Goal: Task Accomplishment & Management: Use online tool/utility

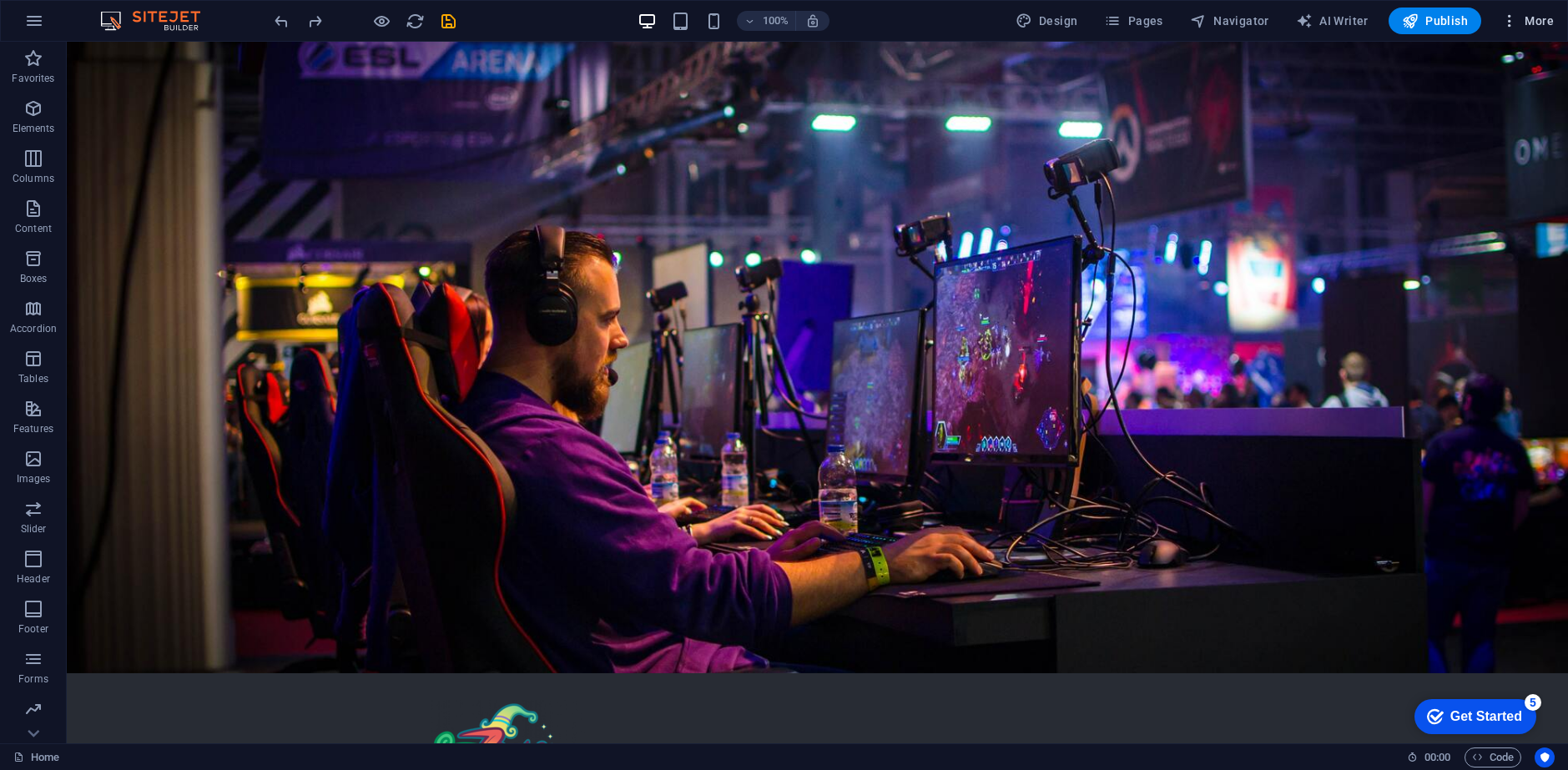
click at [1509, 20] on icon "button" at bounding box center [1509, 21] width 17 height 17
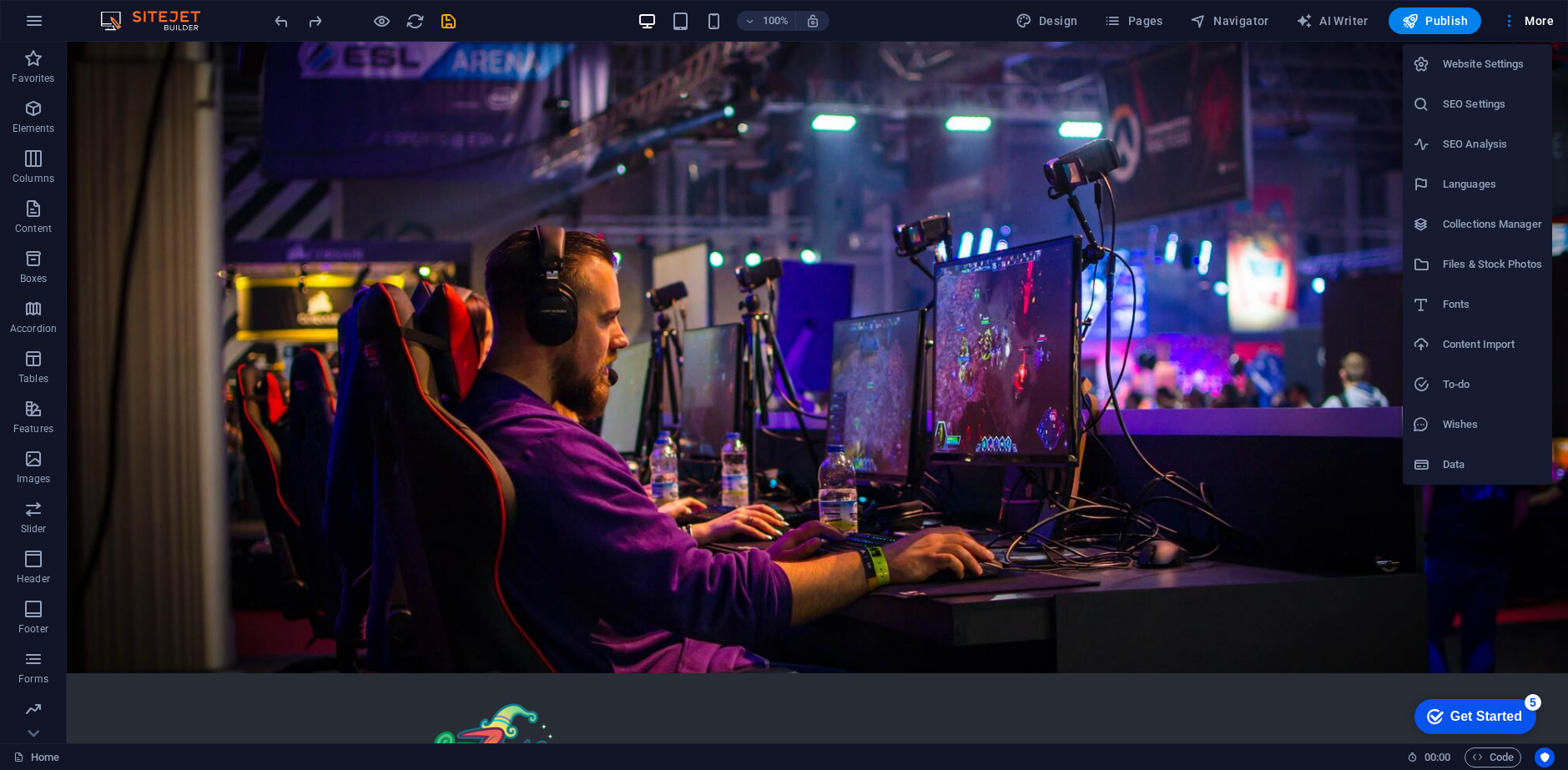
click at [1483, 71] on h6 "Website Settings" at bounding box center [1492, 64] width 99 height 20
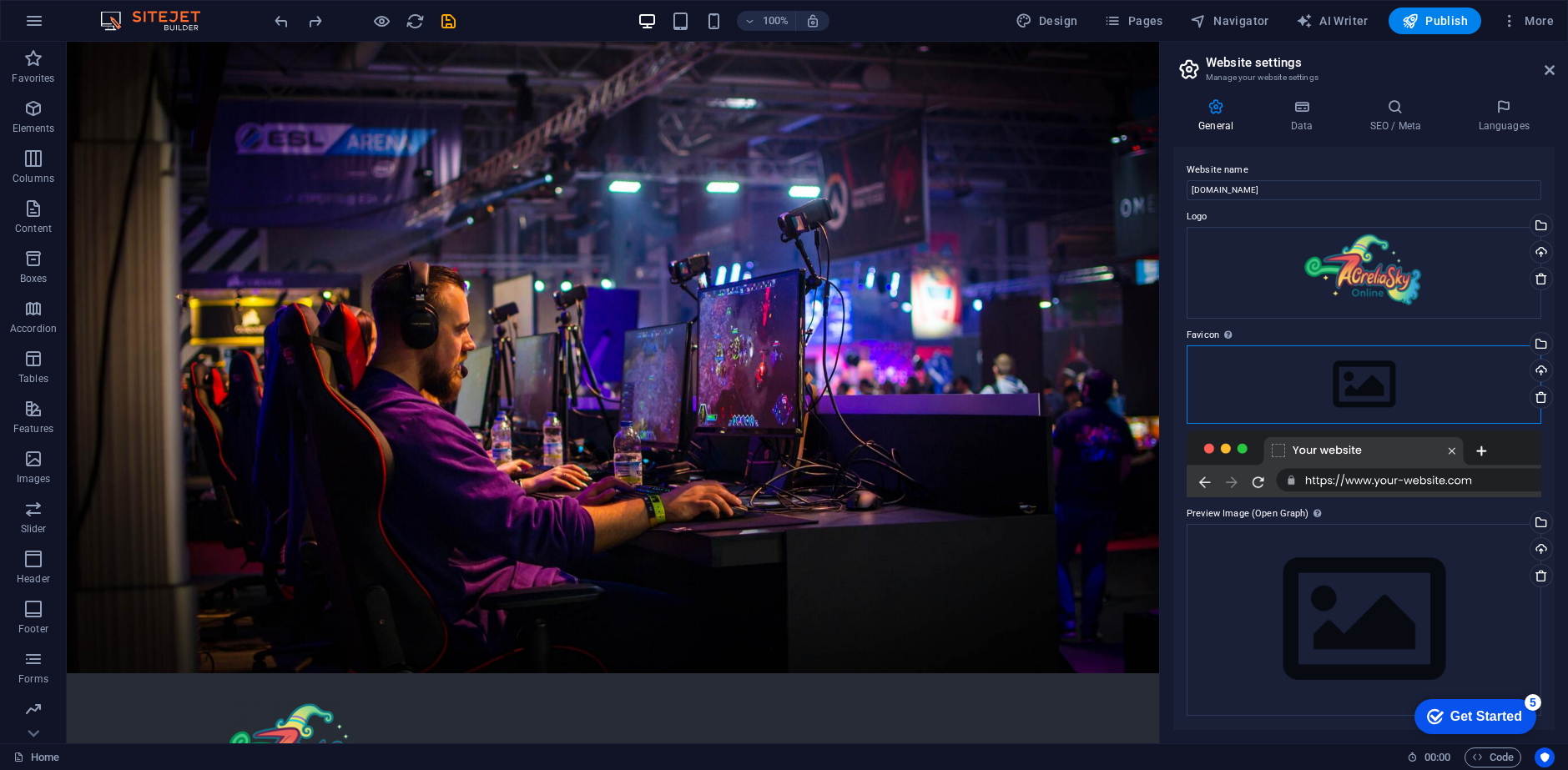
click at [1356, 368] on div "Drag files here, click to choose files or select files from Files or our free s…" at bounding box center [1364, 385] width 355 height 78
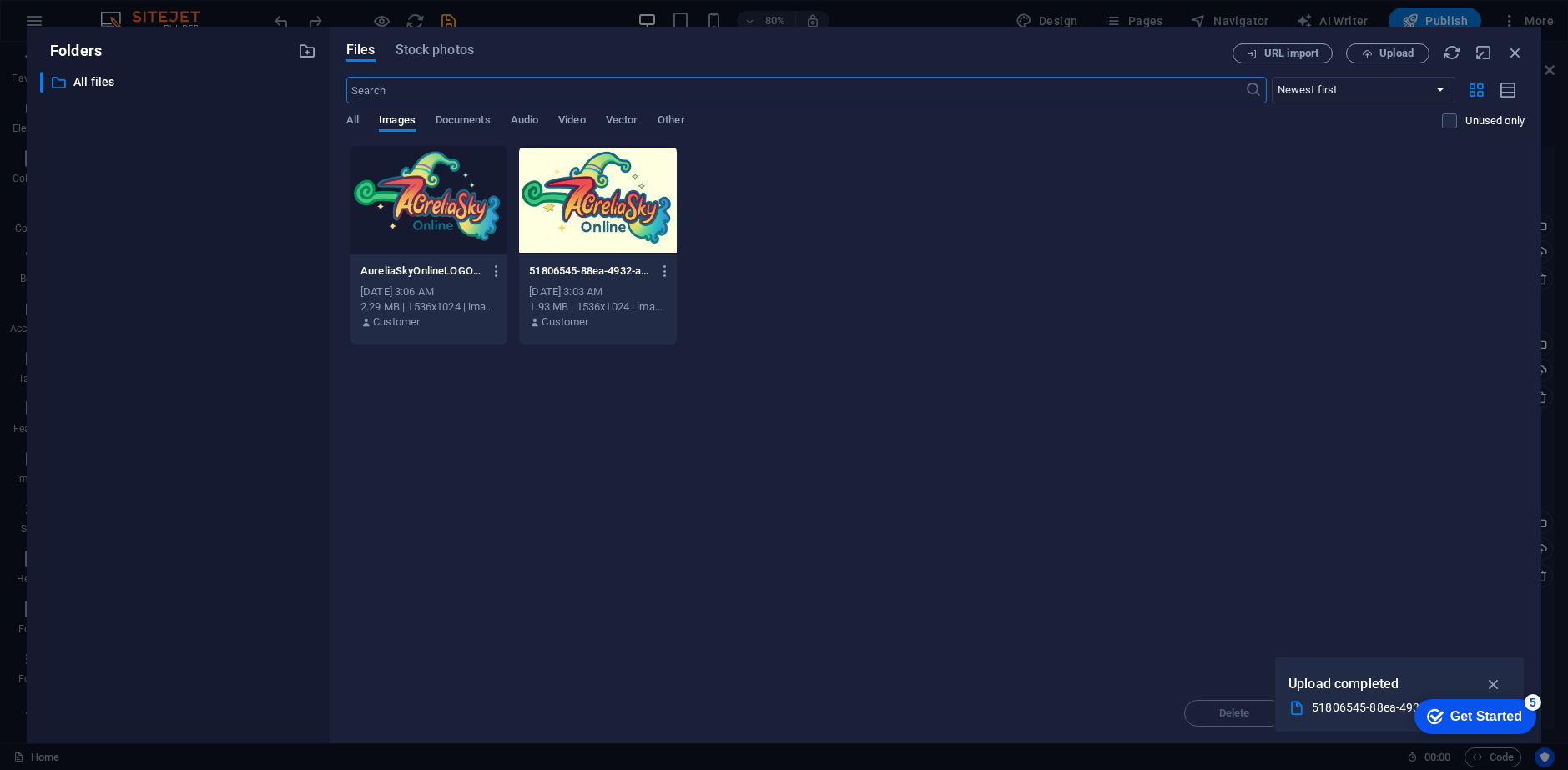
click at [412, 199] on div at bounding box center [429, 200] width 157 height 108
click at [1497, 678] on icon "button" at bounding box center [1494, 684] width 19 height 19
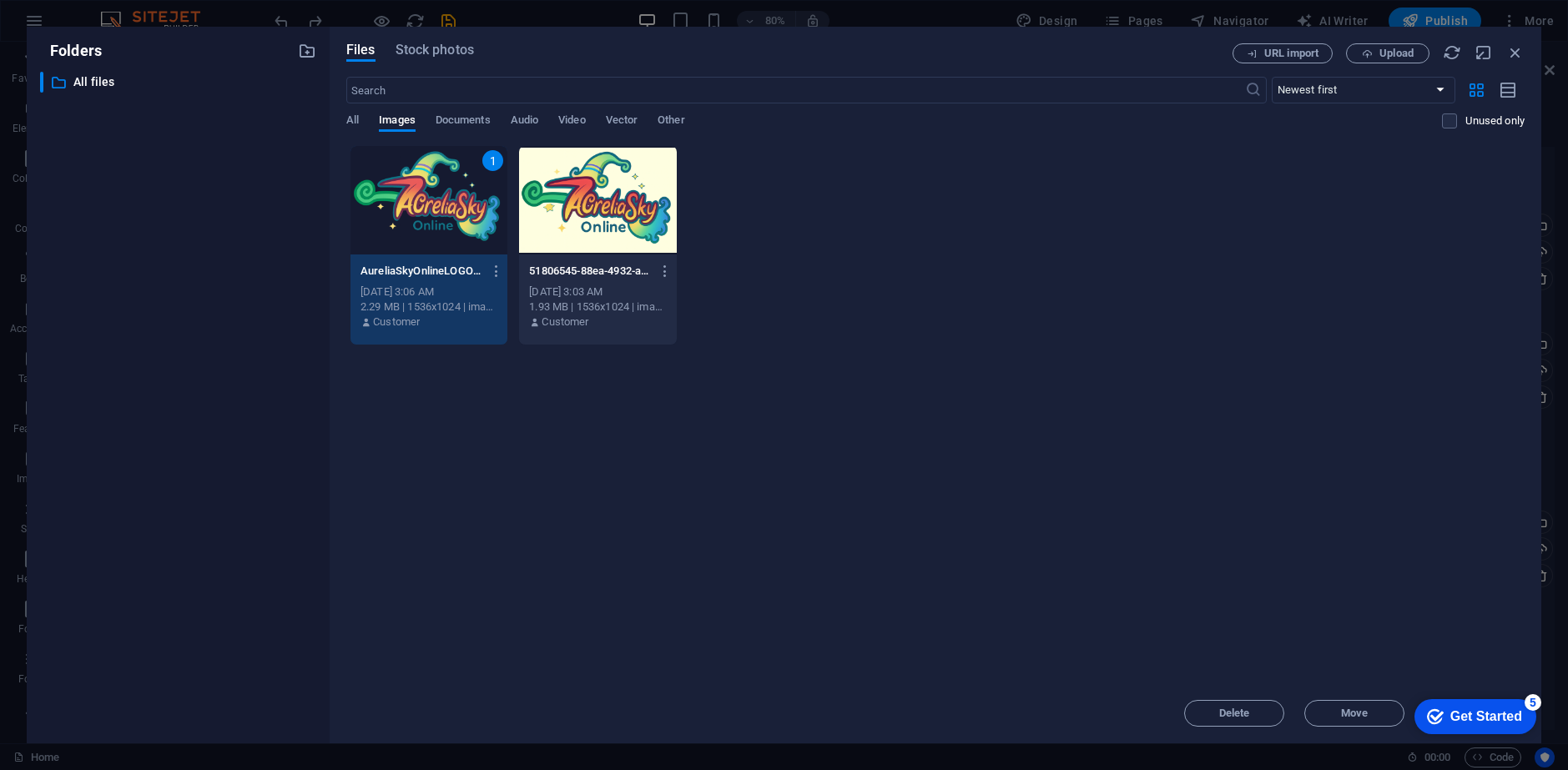
click at [423, 225] on div "1" at bounding box center [429, 200] width 157 height 108
click at [423, 225] on div at bounding box center [429, 200] width 157 height 108
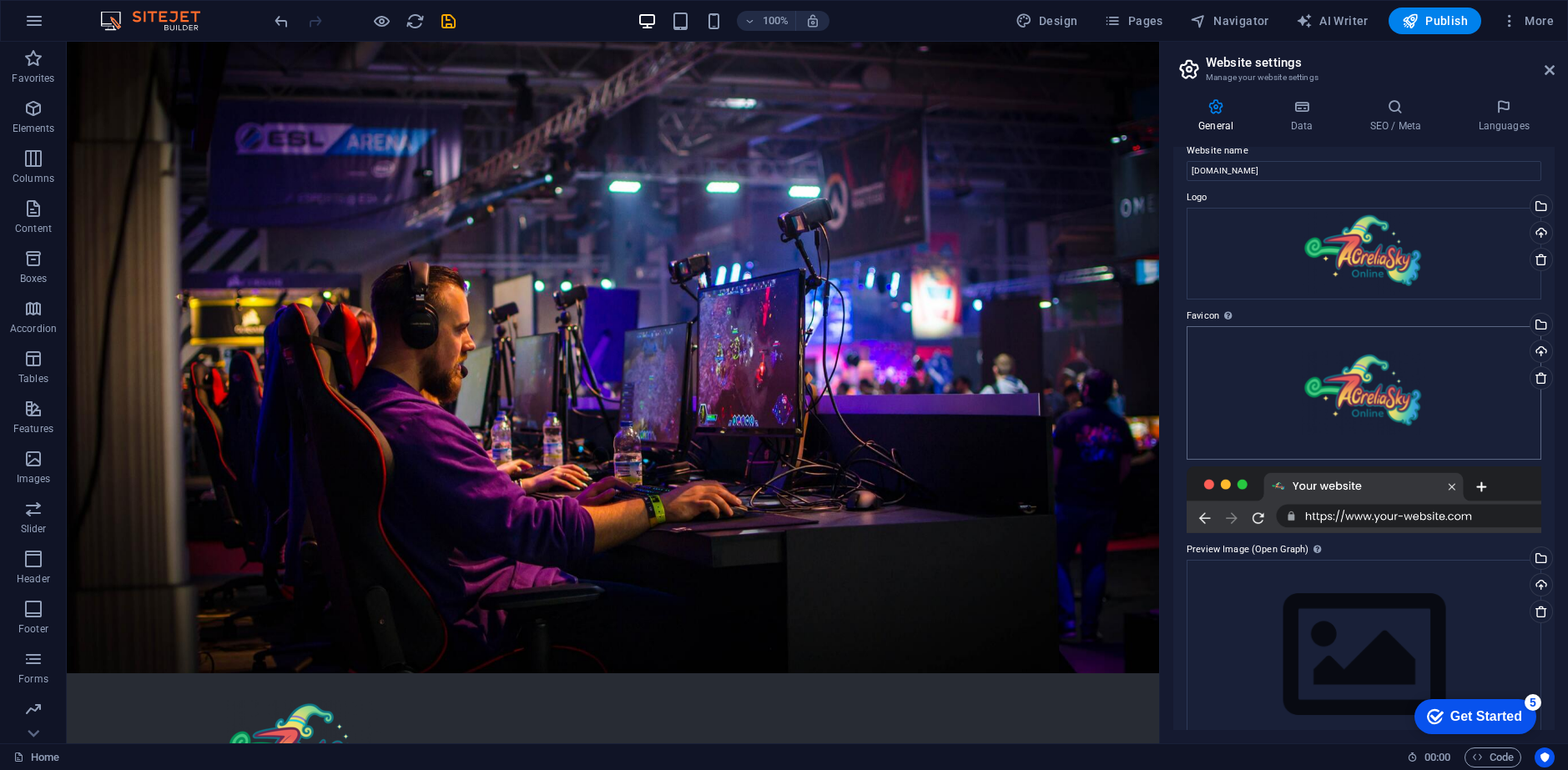
scroll to position [54, 0]
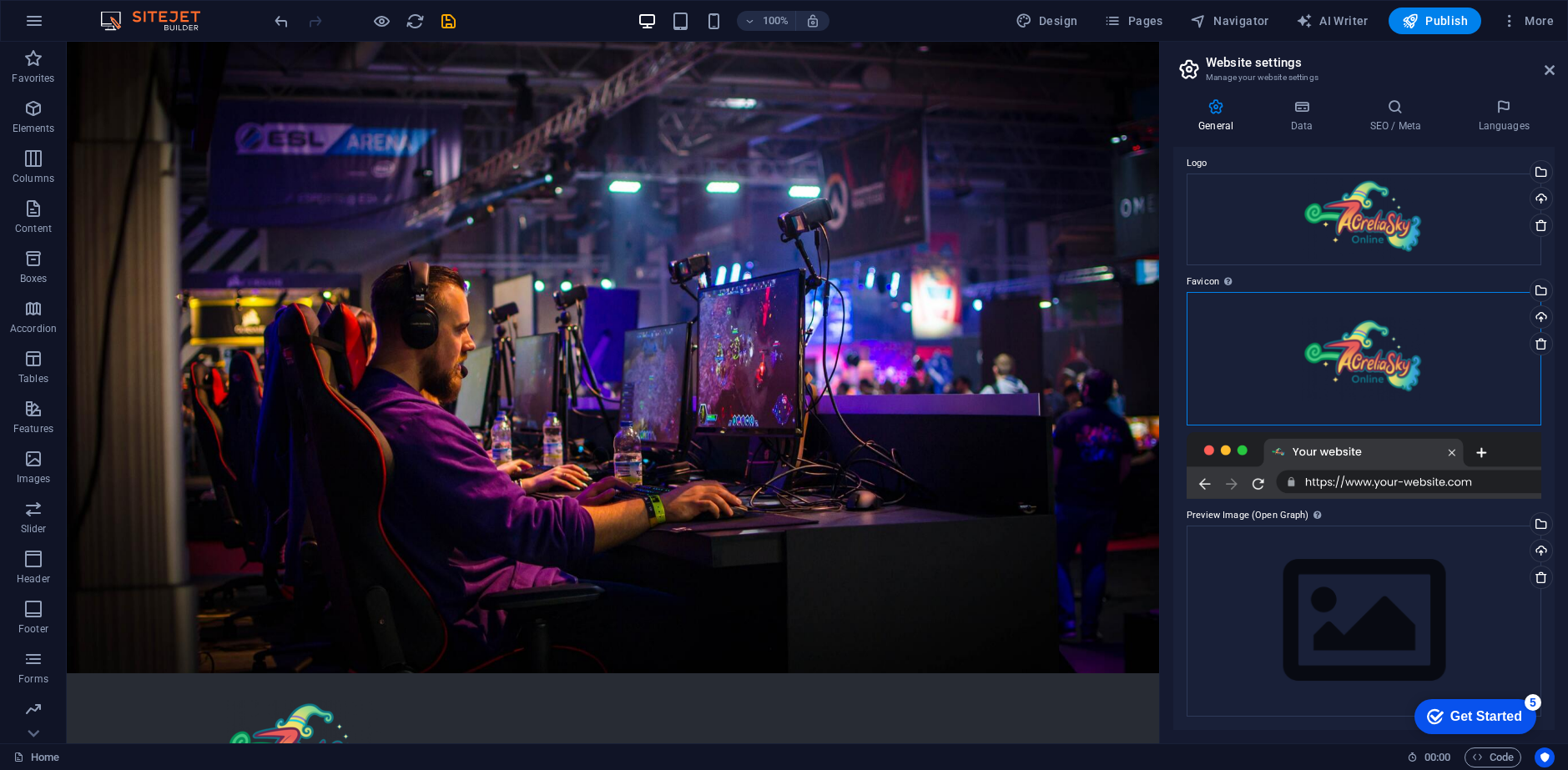
click at [1316, 339] on div "Drag files here, click to choose files or select files from Files or our free s…" at bounding box center [1364, 358] width 355 height 133
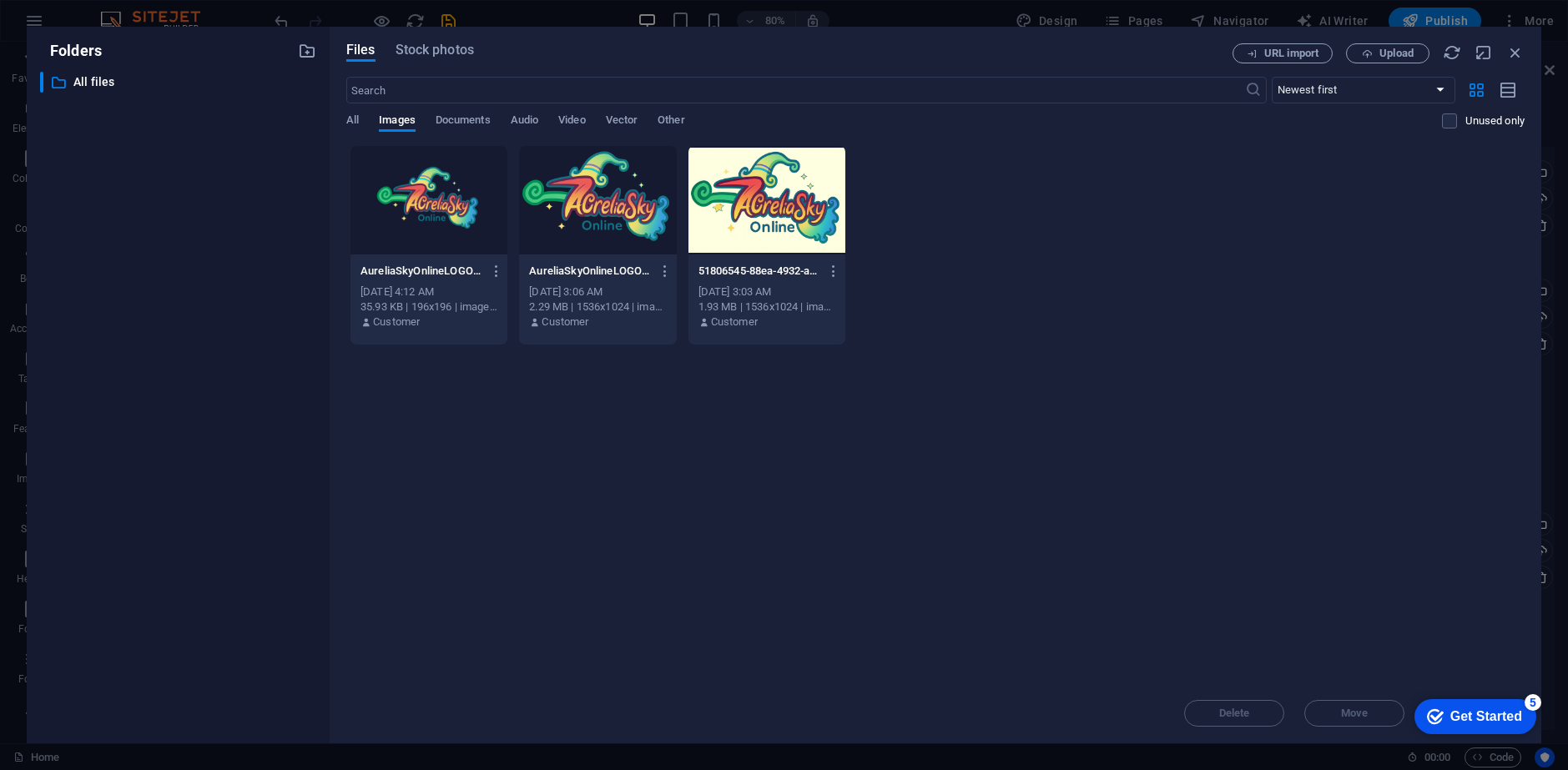
click at [769, 223] on div at bounding box center [767, 200] width 157 height 108
click at [769, 223] on div "1" at bounding box center [767, 200] width 157 height 108
click at [769, 223] on div at bounding box center [767, 200] width 157 height 108
click at [769, 223] on div "1" at bounding box center [767, 200] width 157 height 108
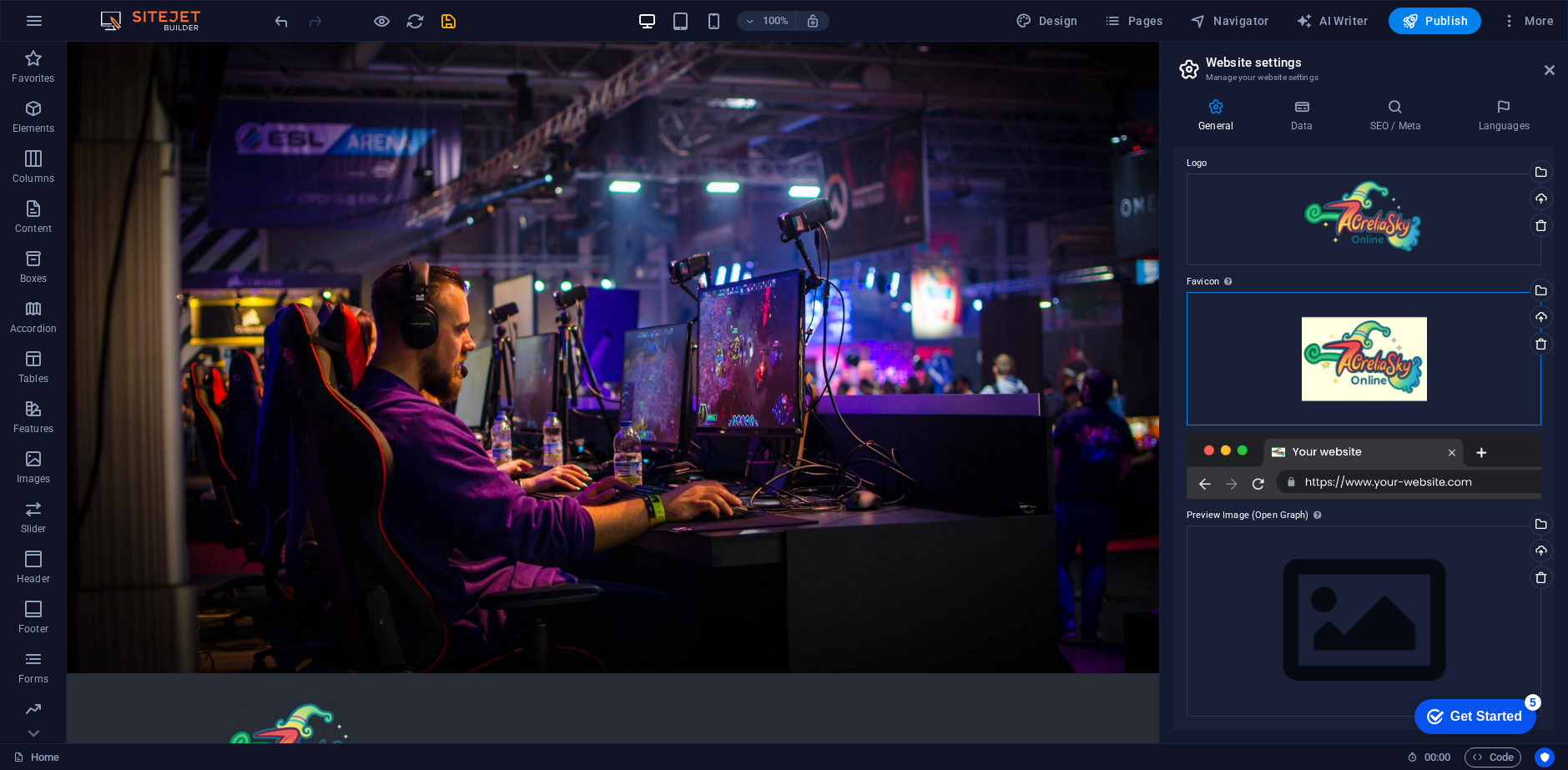
click at [1375, 362] on div "Drag files here, click to choose files or select files from Files or our free s…" at bounding box center [1364, 358] width 355 height 133
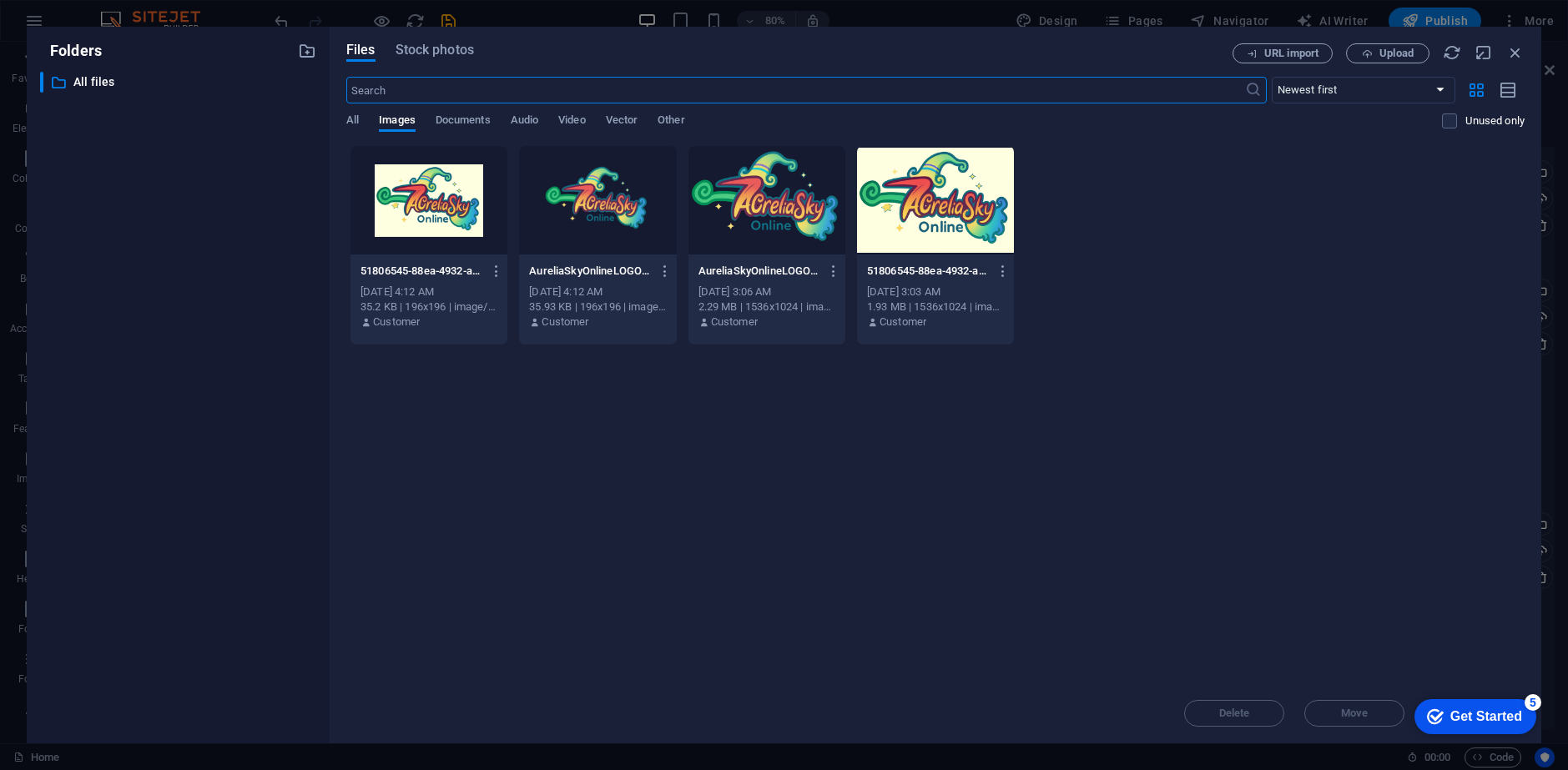
click at [1455, 130] on div "Unused only" at bounding box center [1483, 129] width 83 height 32
click at [1454, 118] on label at bounding box center [1449, 121] width 15 height 15
click at [0, 0] on input "checkbox" at bounding box center [0, 0] width 0 height 0
click at [1454, 118] on label at bounding box center [1449, 121] width 15 height 15
click at [0, 0] on input "checkbox" at bounding box center [0, 0] width 0 height 0
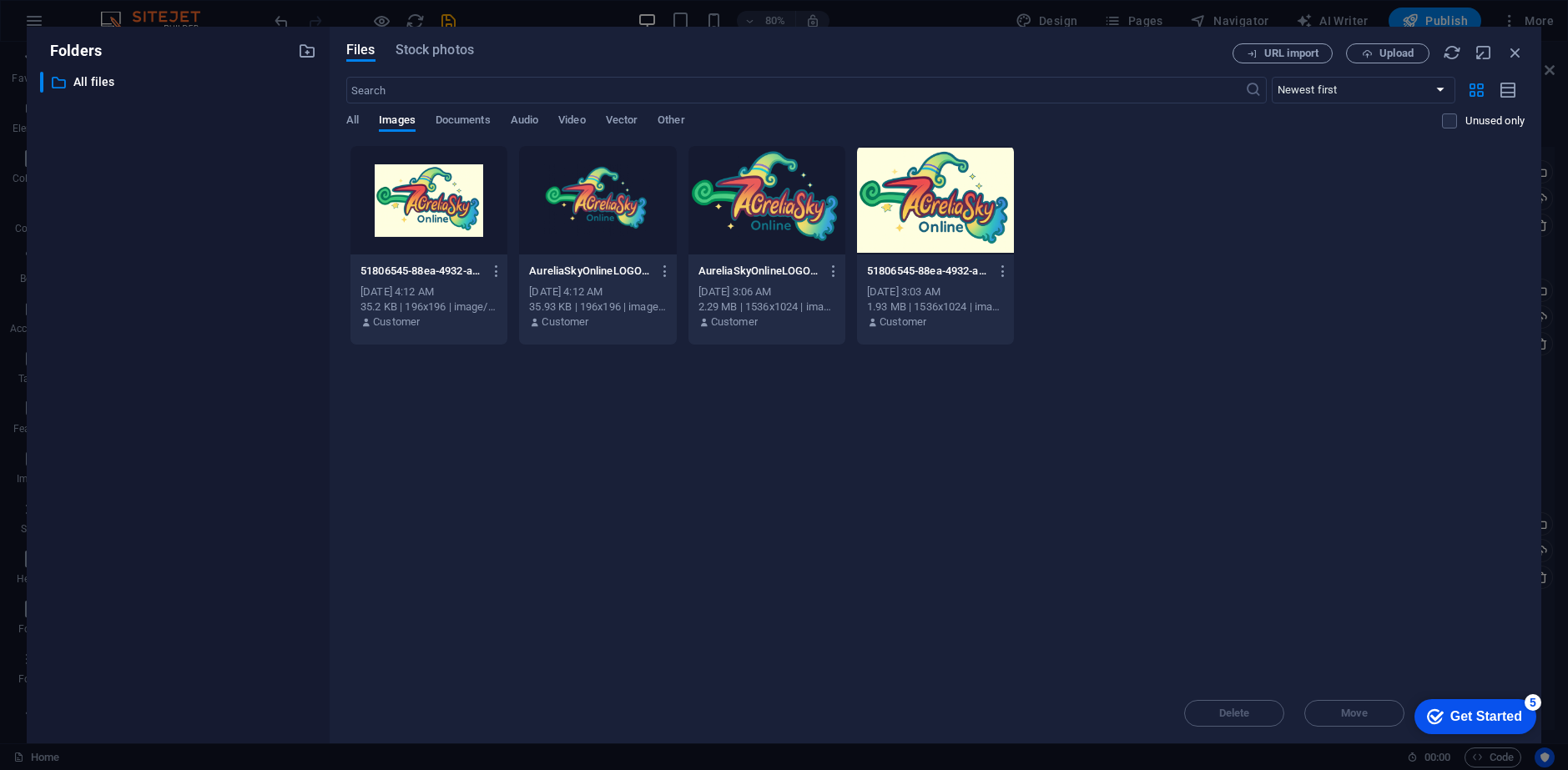
click at [1517, 63] on div "Files Stock photos URL import Upload ​ Newest first Oldest first Name (A-Z) Nam…" at bounding box center [935, 385] width 1178 height 683
click at [1523, 50] on icon "button" at bounding box center [1515, 53] width 19 height 19
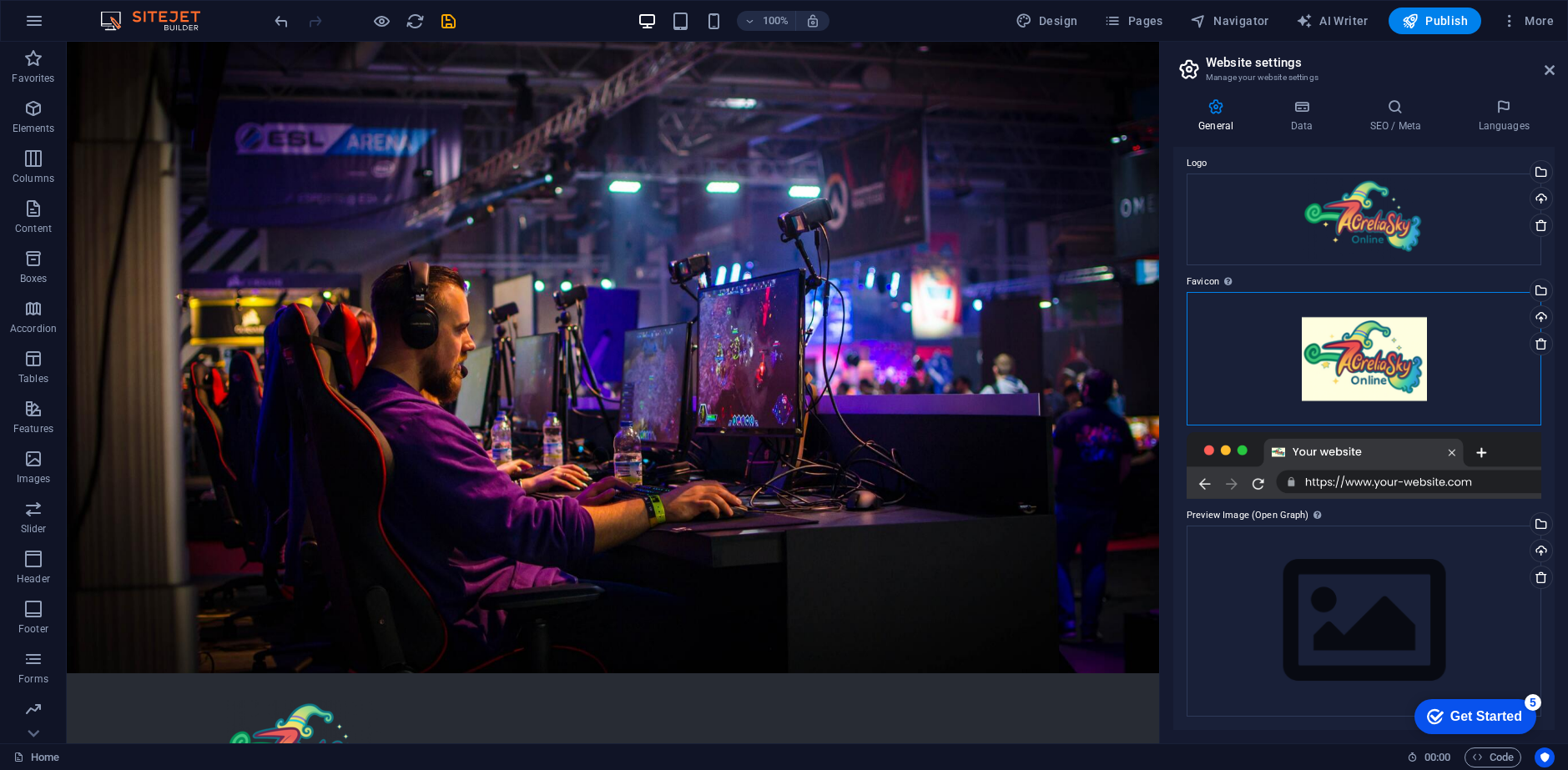
click at [1327, 388] on div "Drag files here, click to choose files or select files from Files or our free s…" at bounding box center [1364, 358] width 355 height 133
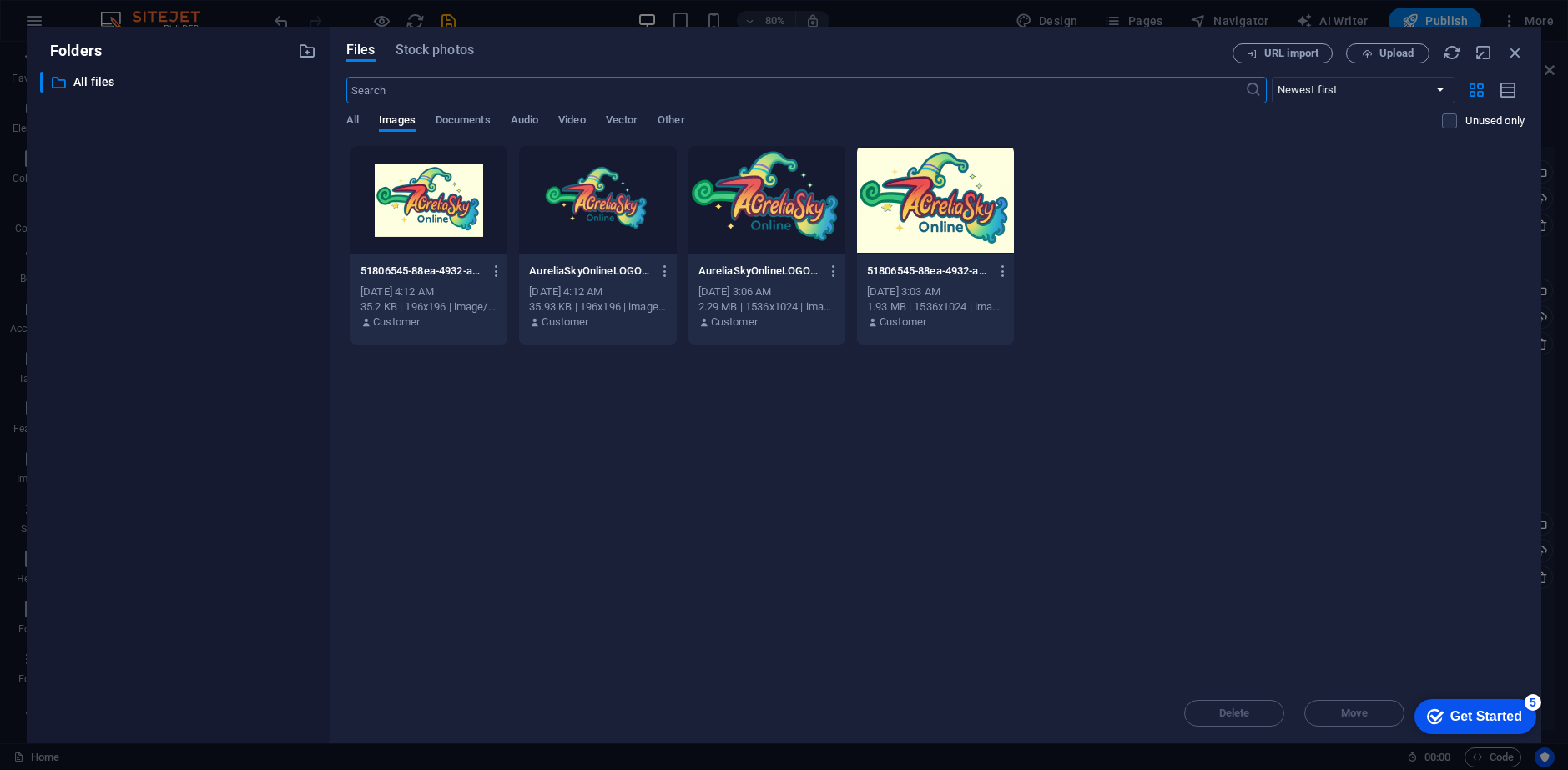
click at [508, 478] on div "Drop files here to upload them instantly 51806545-88ea-4932-a6a3-23b5d0c26197-s…" at bounding box center [935, 414] width 1178 height 538
click at [1385, 53] on span "Upload" at bounding box center [1397, 54] width 34 height 10
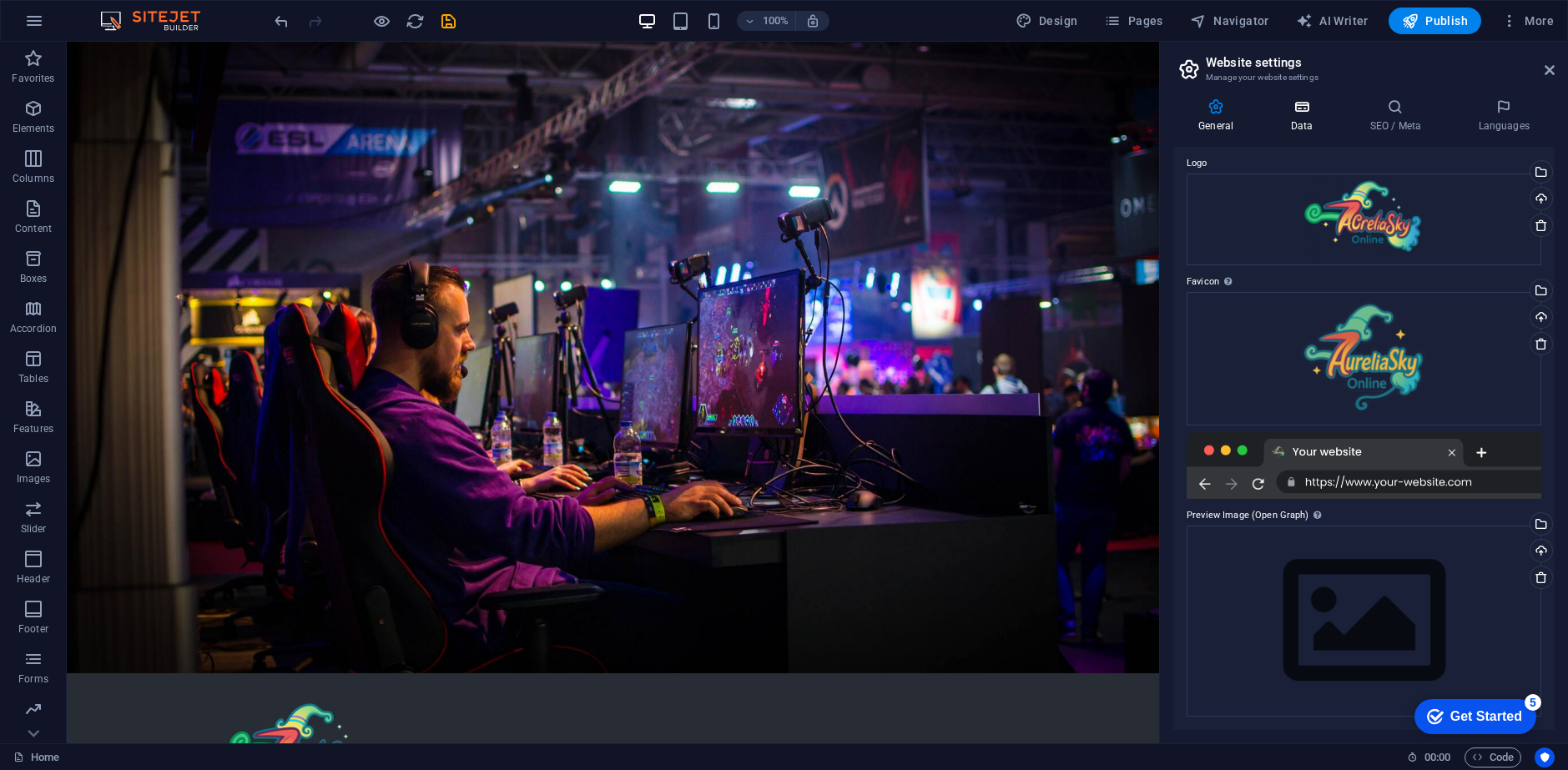
click at [1295, 111] on icon at bounding box center [1301, 107] width 73 height 17
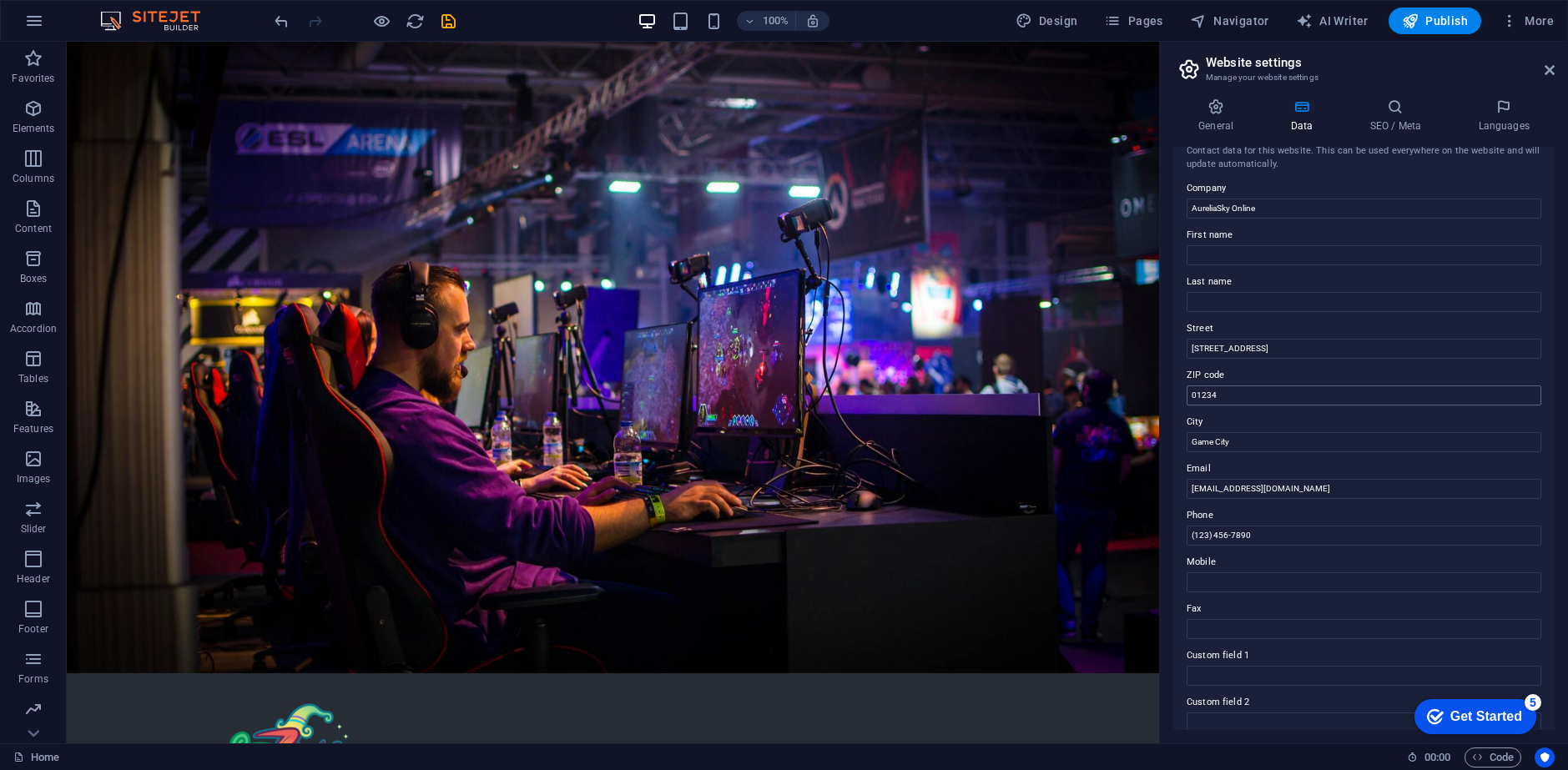
scroll to position [0, 0]
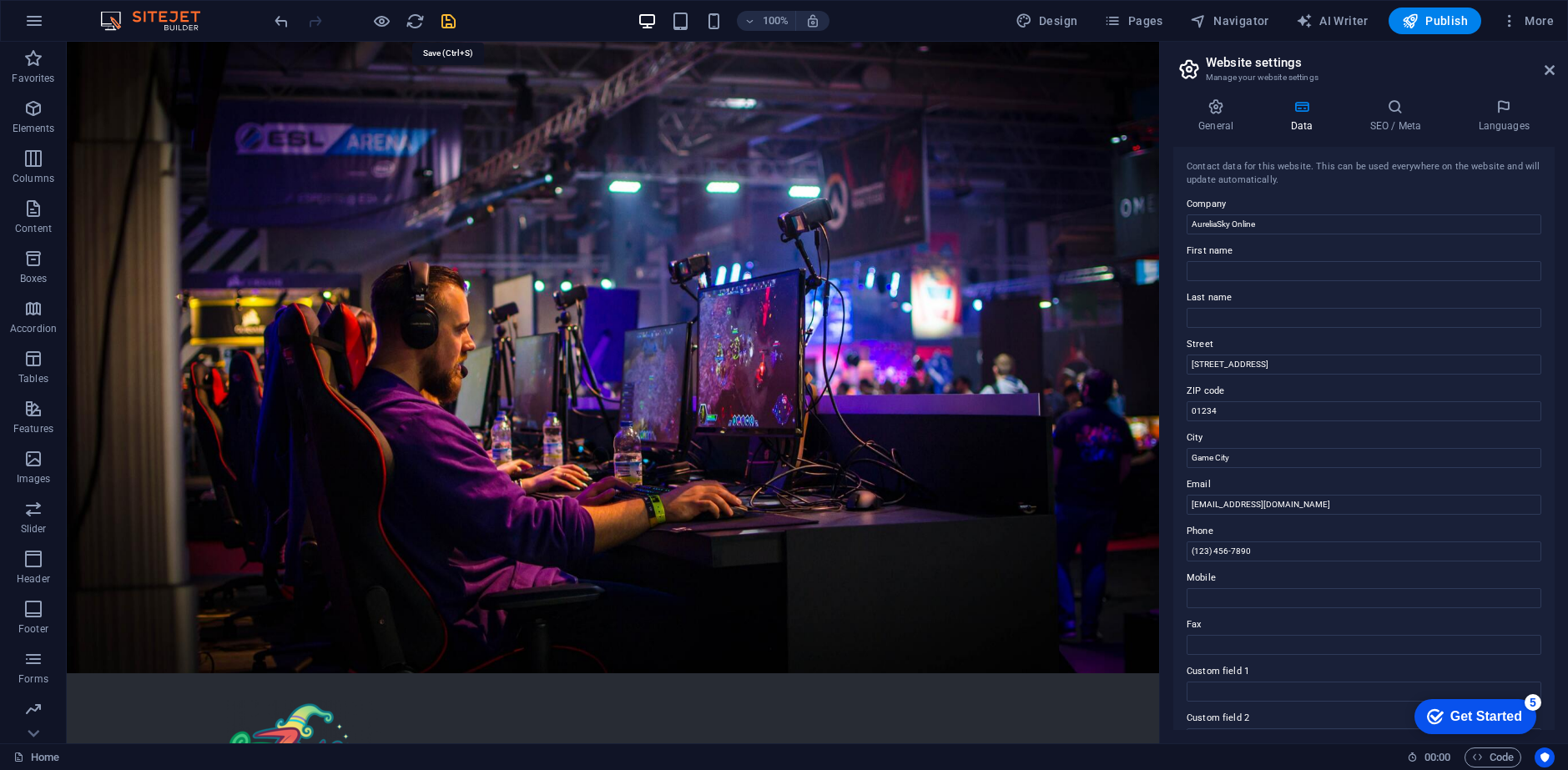
click at [452, 26] on icon "save" at bounding box center [448, 21] width 19 height 19
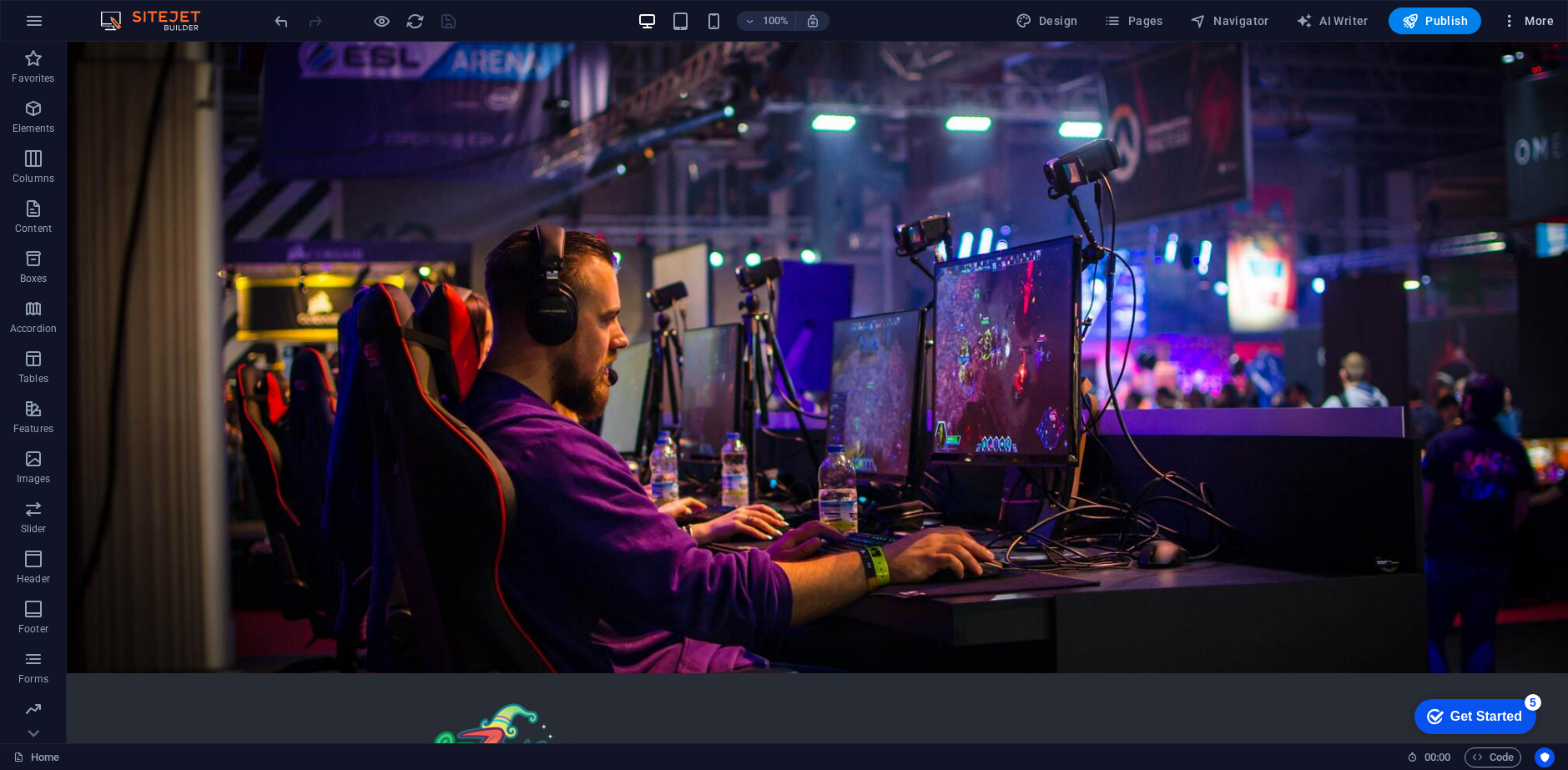
click at [1502, 26] on icon "button" at bounding box center [1509, 21] width 17 height 17
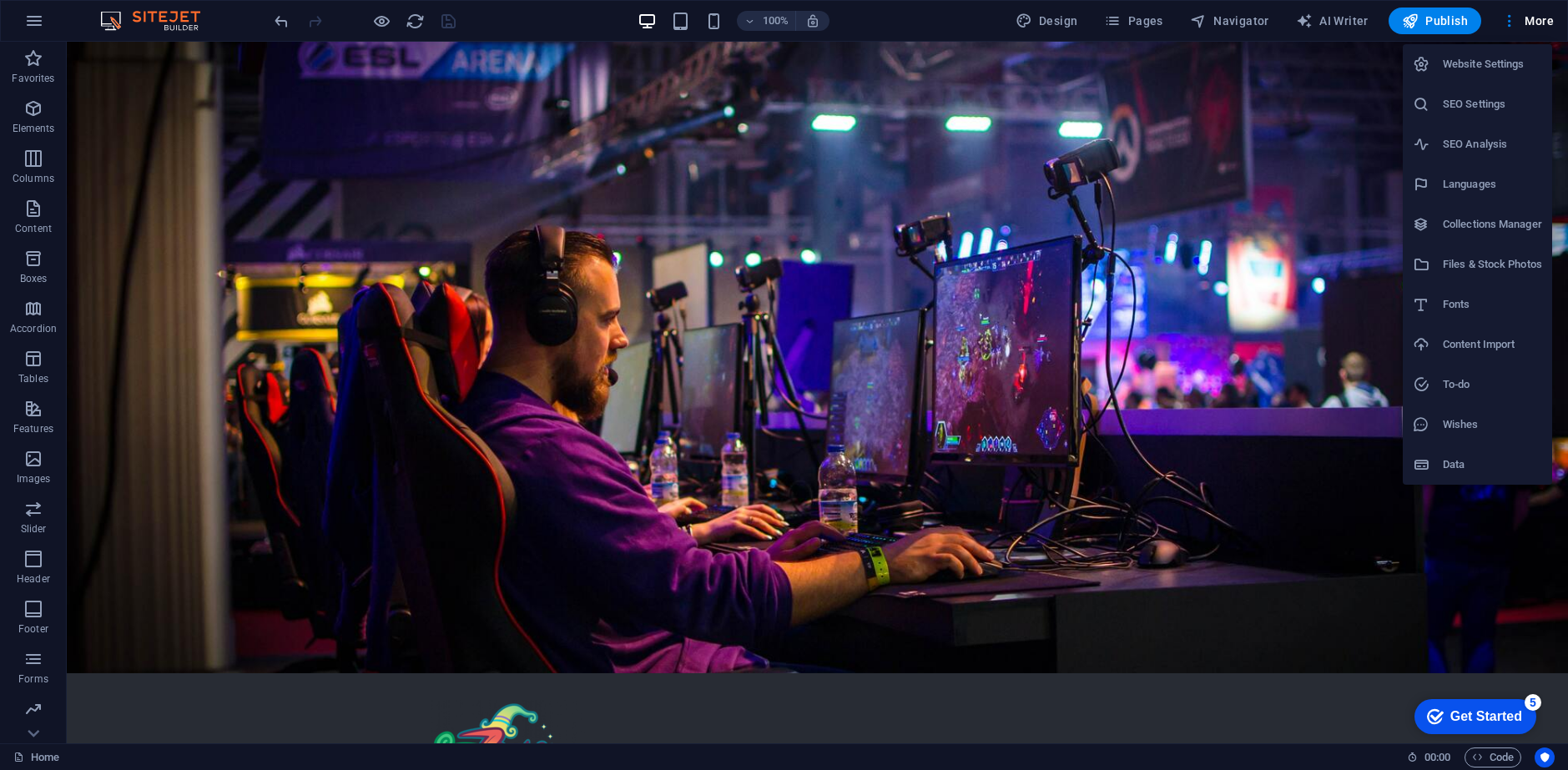
click at [1506, 112] on h6 "SEO Settings" at bounding box center [1492, 104] width 99 height 20
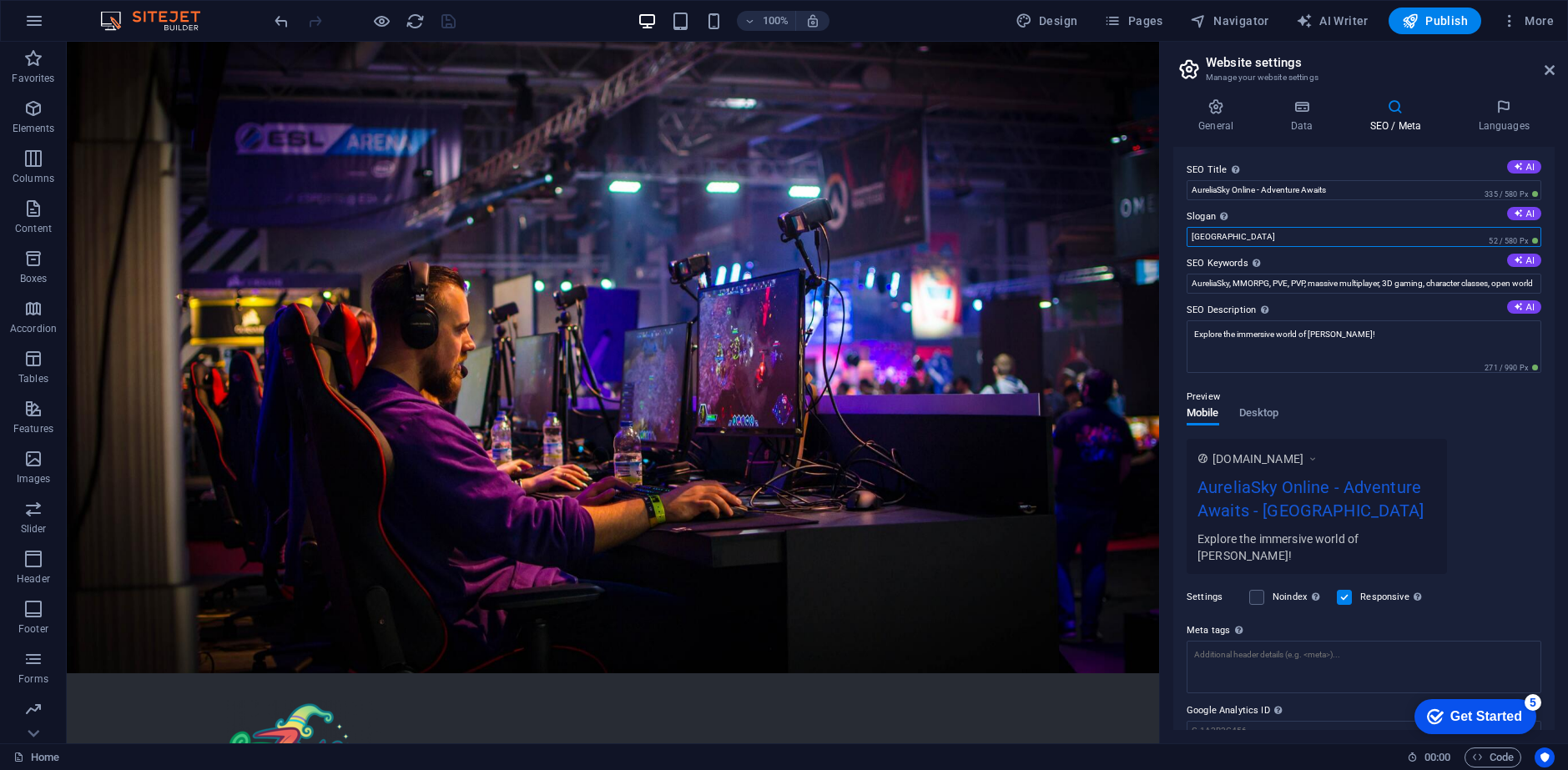
drag, startPoint x: 1232, startPoint y: 240, endPoint x: 1179, endPoint y: 240, distance: 53.0
click at [1179, 240] on div "SEO Title The title of your website - make it something that stands out in sear…" at bounding box center [1363, 438] width 381 height 583
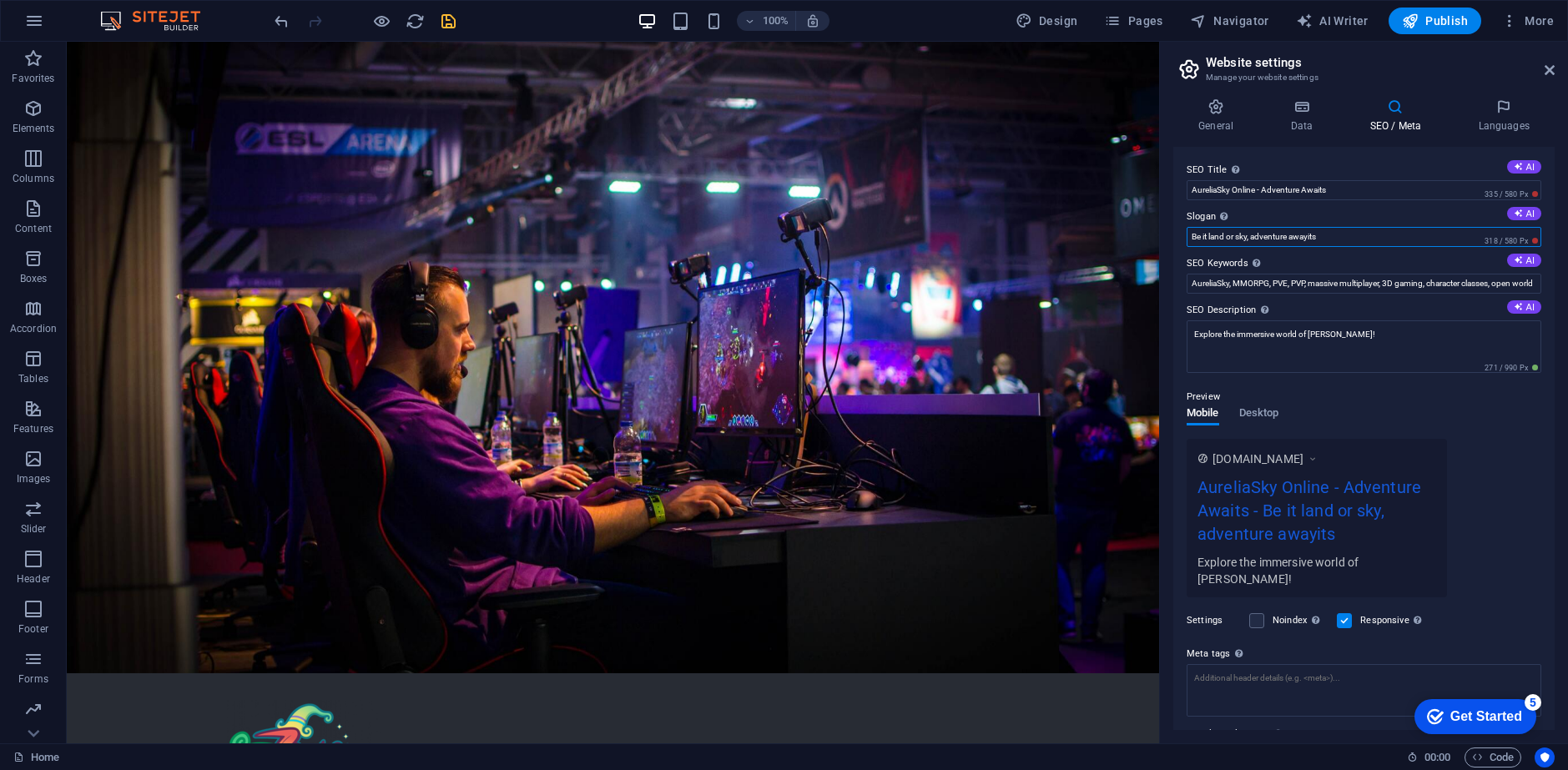
click at [1220, 237] on input "Be it land or sky, adventure awayits" at bounding box center [1364, 236] width 355 height 20
drag, startPoint x: 1341, startPoint y: 232, endPoint x: 1249, endPoint y: 234, distance: 92.0
click at [1249, 234] on input "Be it land or sky, adventure awayits" at bounding box center [1364, 236] width 355 height 20
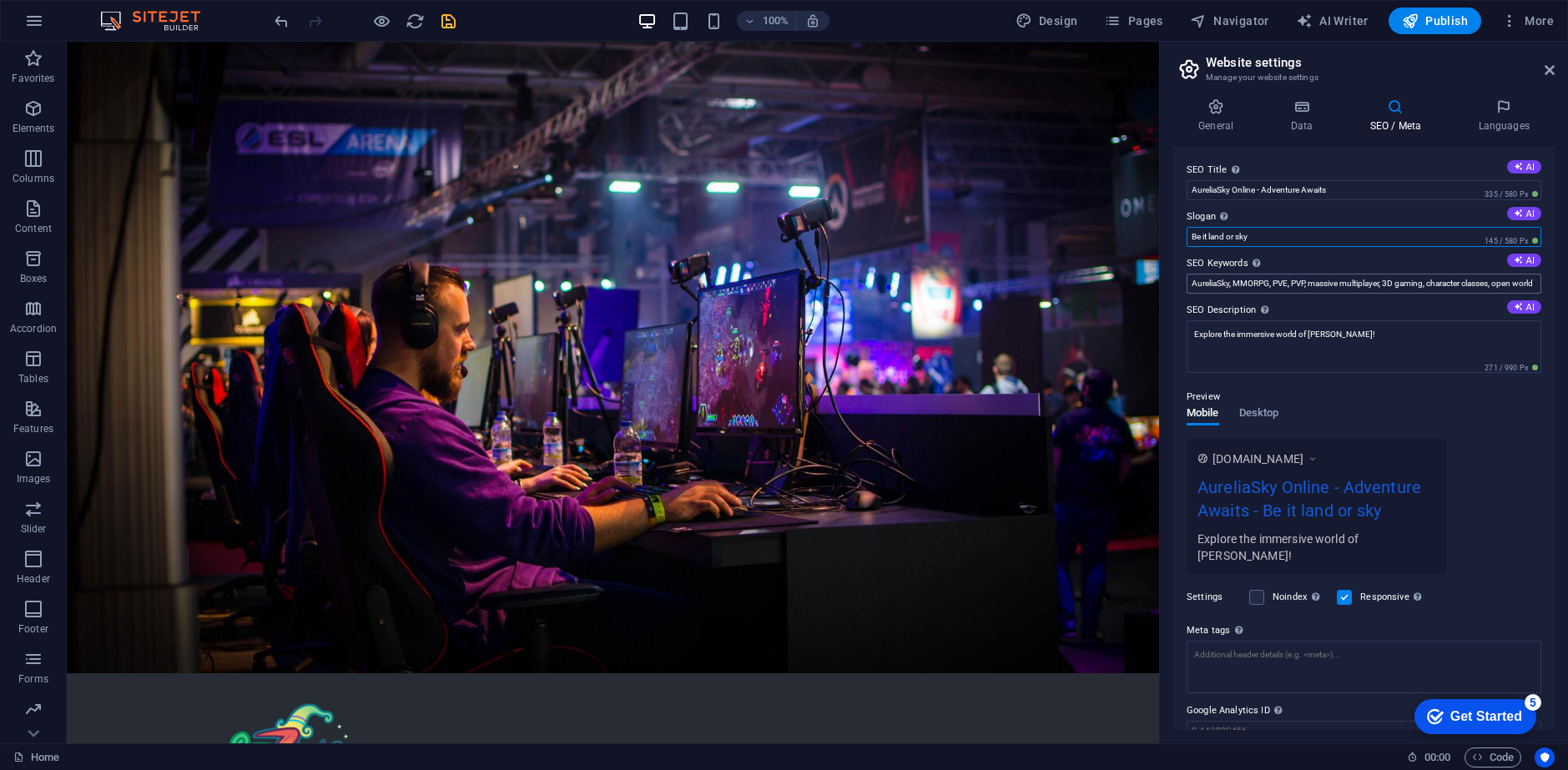
type input "Be it land or sky"
drag, startPoint x: 1322, startPoint y: 279, endPoint x: 1567, endPoint y: 284, distance: 245.1
click at [1567, 284] on div "General Data SEO / Meta Languages Website name [DOMAIN_NAME] Logo Drag files he…" at bounding box center [1363, 414] width 408 height 658
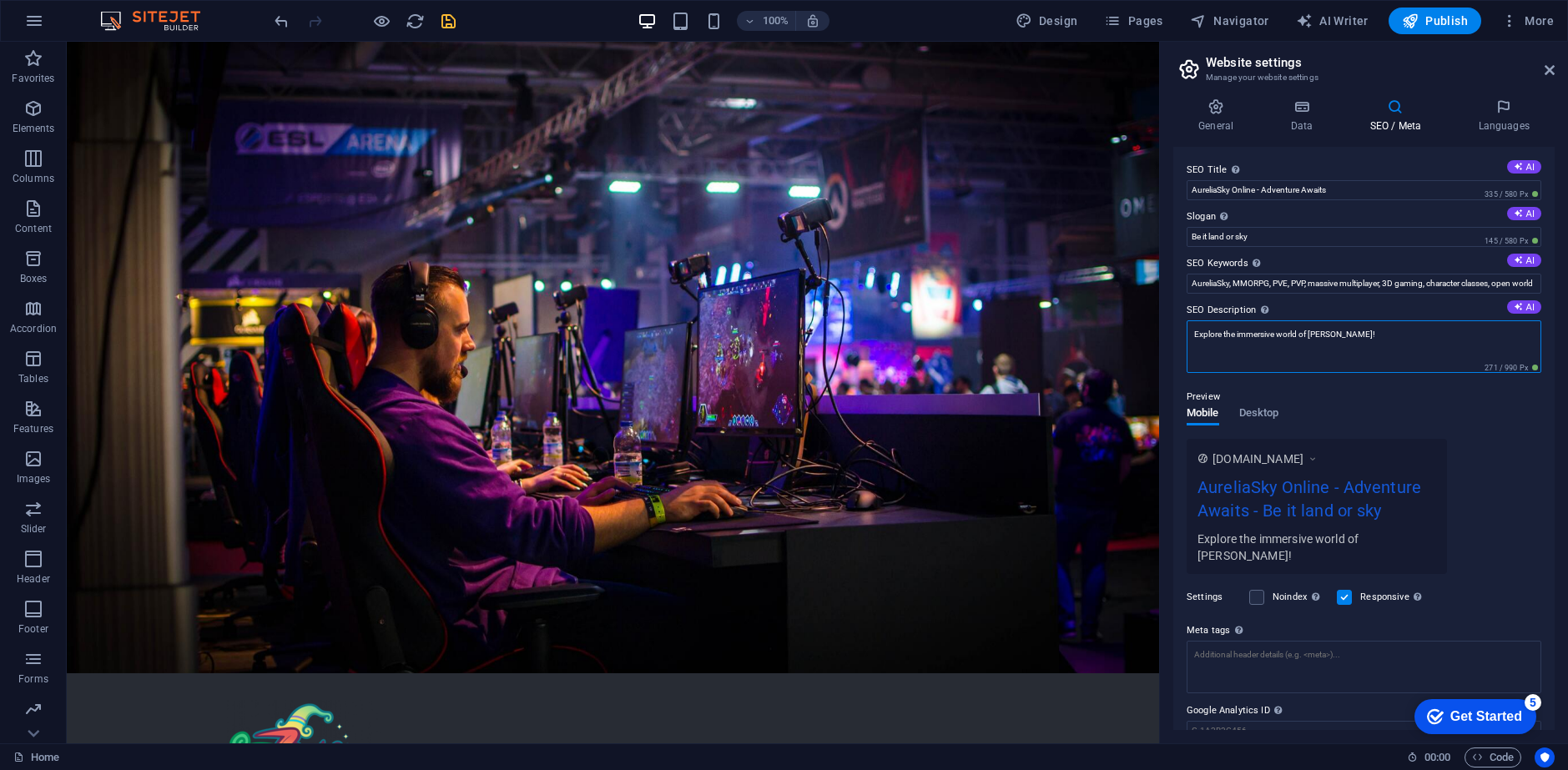
click at [1361, 336] on textarea "Explore the immersive world of [PERSON_NAME]!" at bounding box center [1364, 347] width 355 height 53
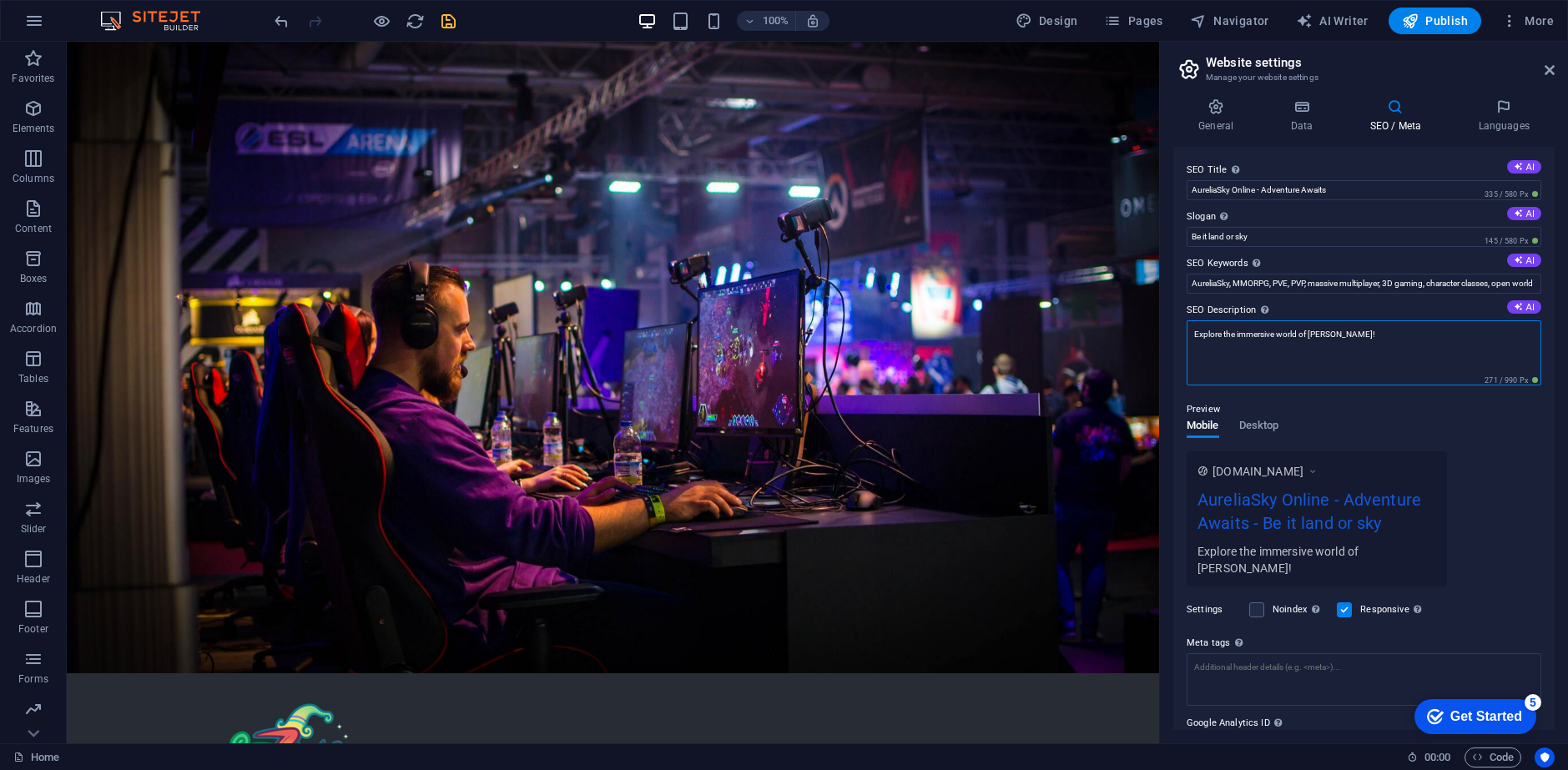
click at [1312, 338] on textarea "Explore the immersive world of [PERSON_NAME]!" at bounding box center [1364, 353] width 355 height 65
click at [1351, 334] on textarea "Explore the immersive world of [PERSON_NAME]!" at bounding box center [1364, 353] width 355 height 65
click at [1372, 338] on textarea "Explore the immersive world of [PERSON_NAME]!" at bounding box center [1364, 353] width 355 height 65
click at [1377, 330] on textarea "Explore the immersive world of [PERSON_NAME]!" at bounding box center [1364, 353] width 355 height 65
click at [1362, 332] on textarea "Explore the immersive world of [PERSON_NAME]! Faloria awwaits!" at bounding box center [1364, 353] width 355 height 65
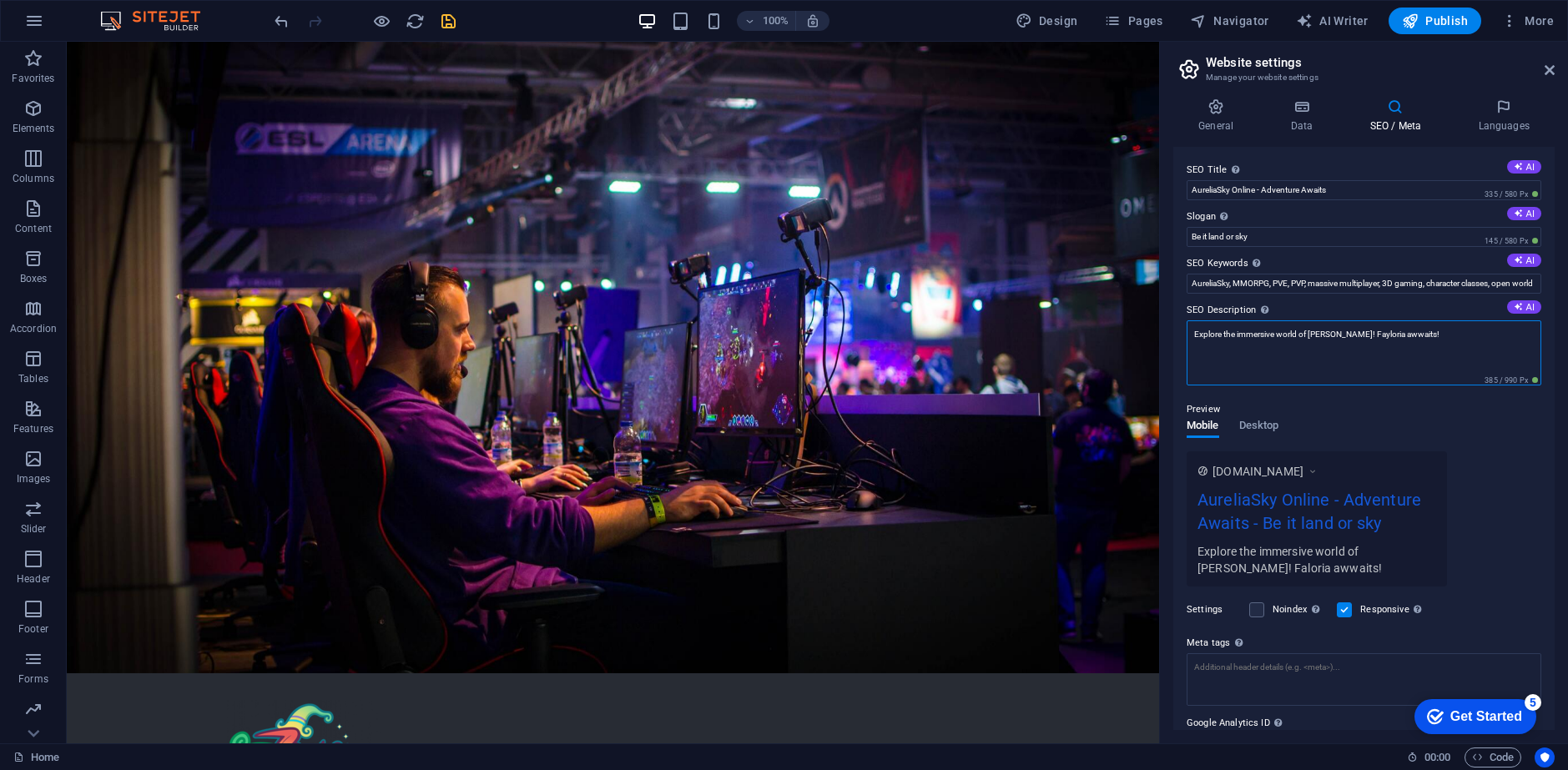
click at [1451, 334] on textarea "Explore the immersive world of [PERSON_NAME]! Fayloria awwaits!" at bounding box center [1364, 353] width 355 height 65
click at [1394, 335] on textarea "Explore the immersive world of [PERSON_NAME]! Fayloria awwaits!" at bounding box center [1364, 353] width 355 height 65
click at [1347, 337] on textarea "Explore the immersive world of [PERSON_NAME]! Fayloria awaits!" at bounding box center [1364, 353] width 355 height 65
click at [1379, 330] on textarea "Explore the immersive world of [PERSON_NAME] Online! Fayloria awaits!" at bounding box center [1364, 353] width 355 height 65
type textarea "Explore the immersive world of [PERSON_NAME] Online! Fayloria awaits!"
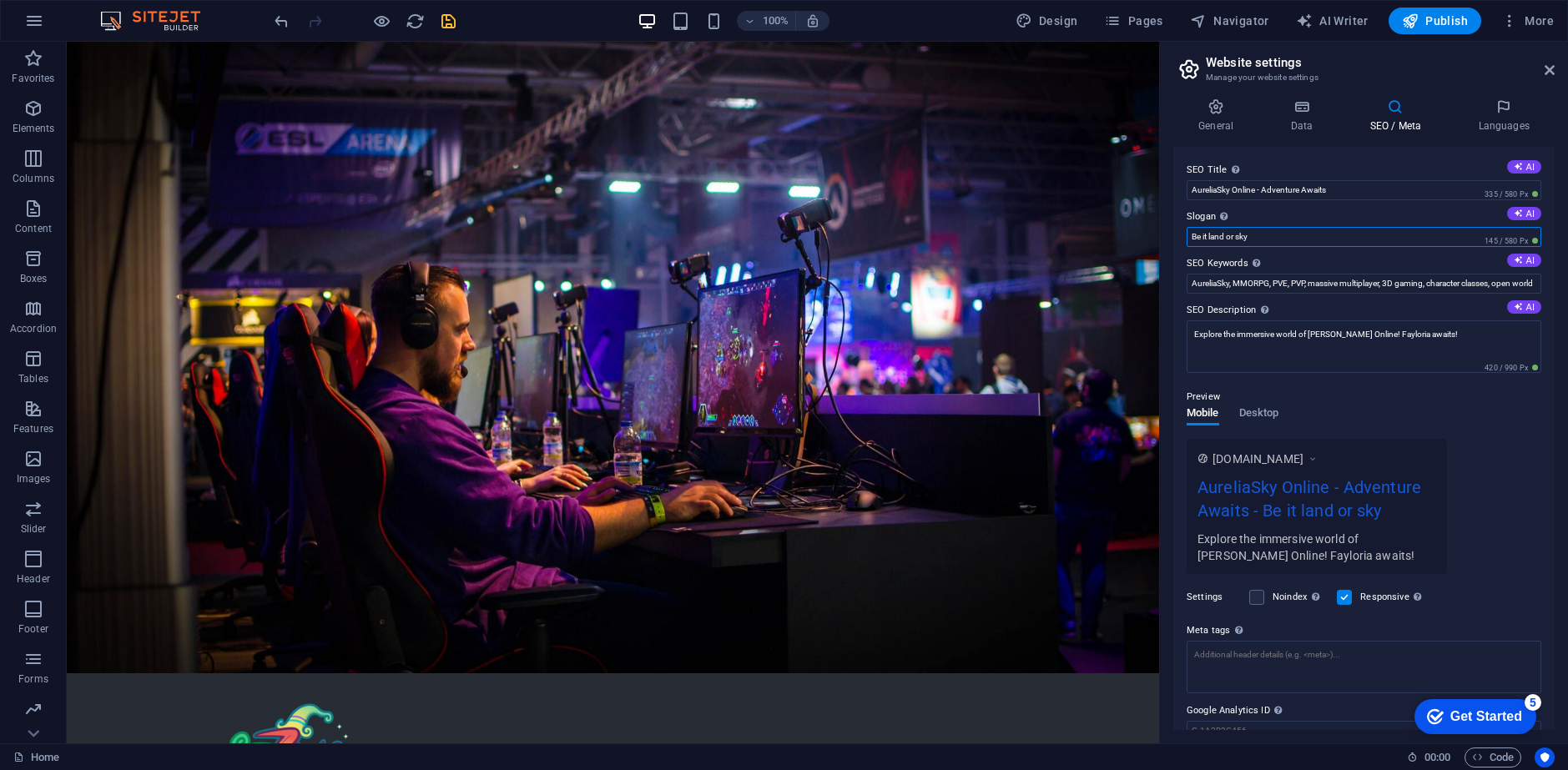
drag, startPoint x: 1256, startPoint y: 235, endPoint x: 1241, endPoint y: 235, distance: 15.0
click at [1241, 235] on input "Be it land or sky" at bounding box center [1364, 236] width 355 height 20
click at [1252, 235] on input "Be it land or sky" at bounding box center [1364, 236] width 355 height 20
drag, startPoint x: 1333, startPoint y: 272, endPoint x: 1056, endPoint y: 229, distance: 280.3
click at [1264, 229] on input "Be it land or sky" at bounding box center [1364, 236] width 355 height 20
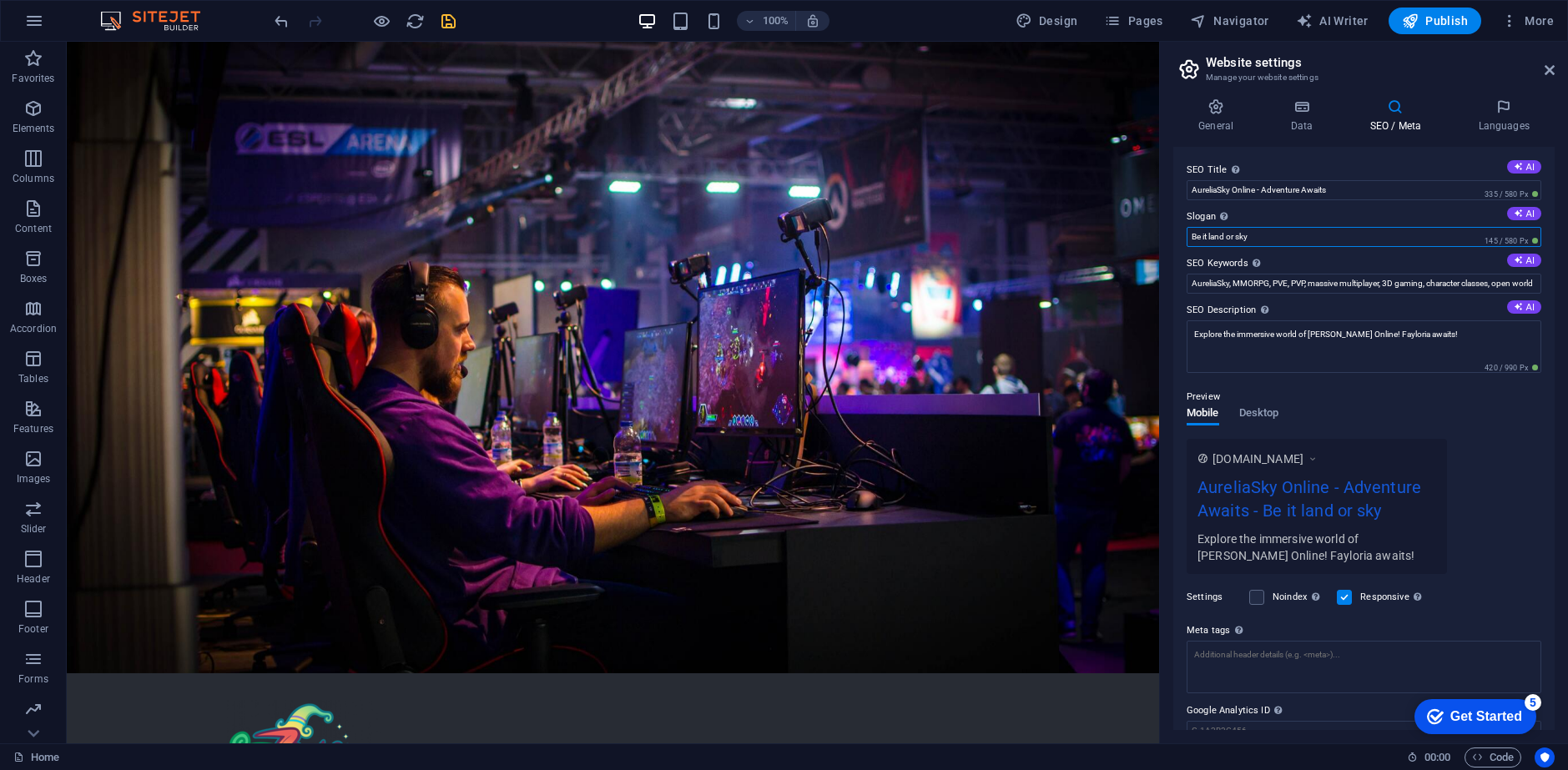
drag, startPoint x: 1269, startPoint y: 230, endPoint x: 1190, endPoint y: 229, distance: 79.0
click at [1190, 229] on input "Be it land or sky" at bounding box center [1364, 236] width 355 height 20
click at [1520, 208] on button "AI" at bounding box center [1524, 214] width 34 height 14
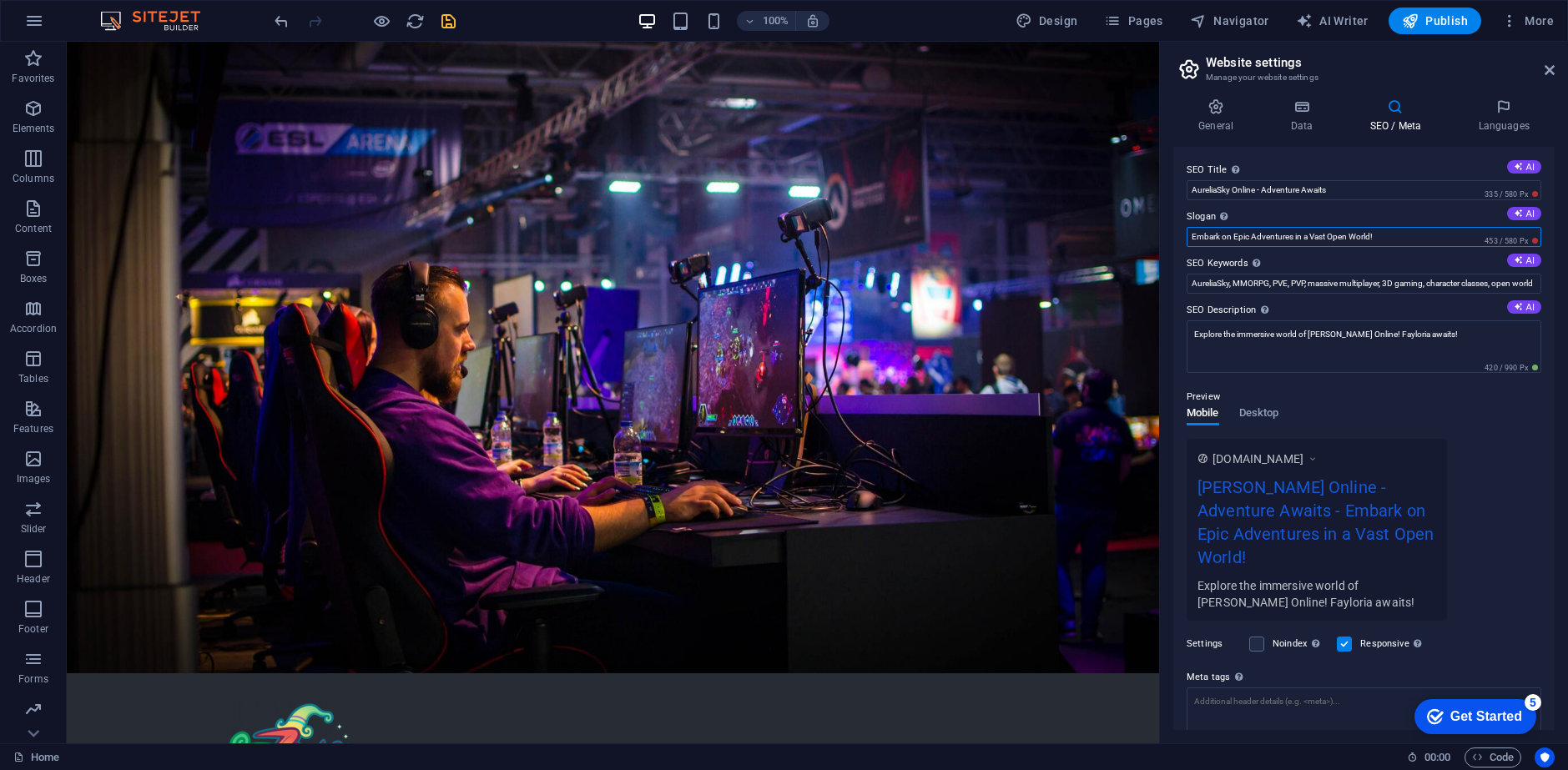
click at [1232, 238] on input "Embark on Epic Adventures in a Vast Open World!" at bounding box center [1364, 236] width 355 height 20
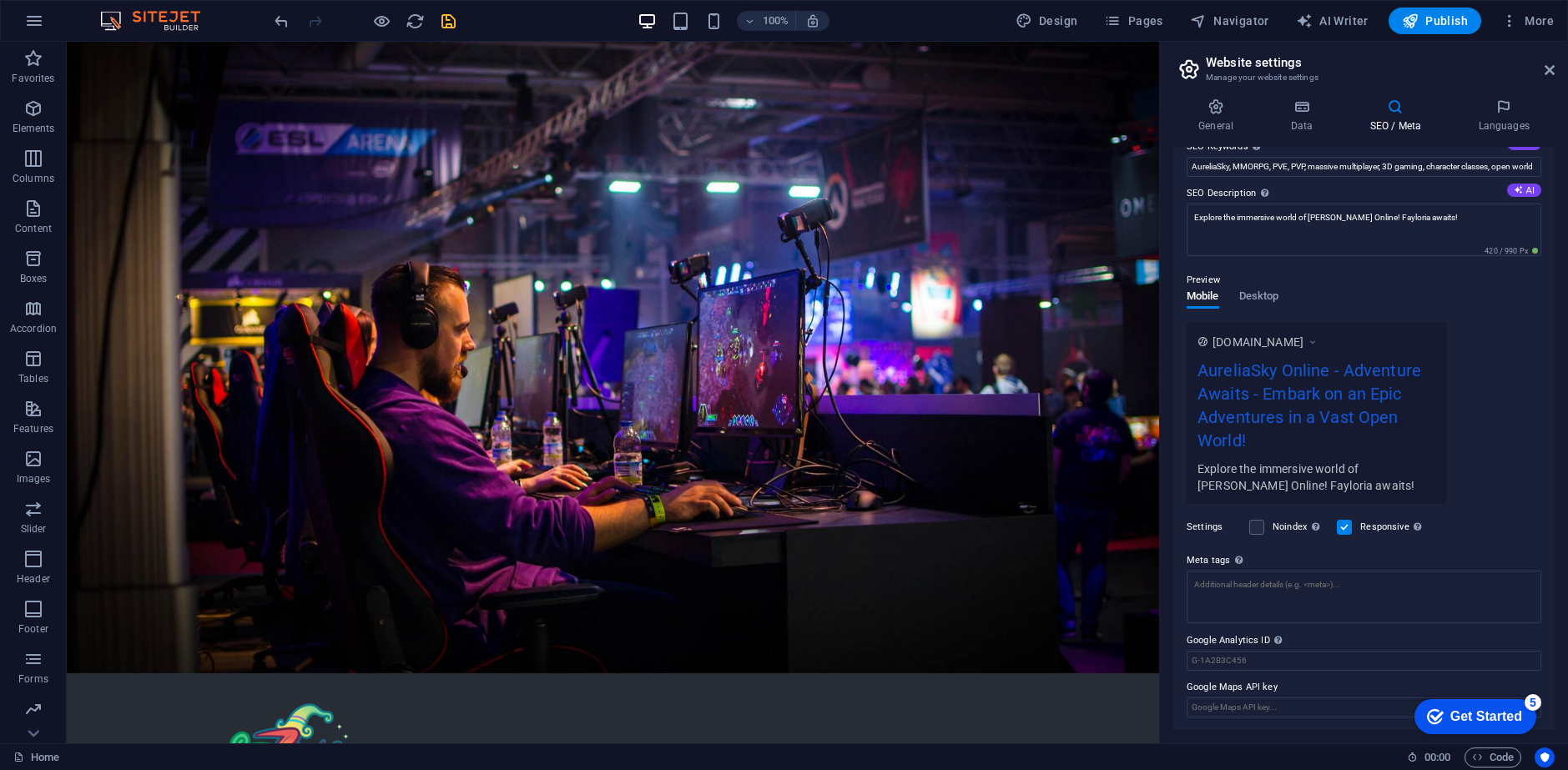
scroll to position [118, 0]
type input "Embark on an Epic Adventures in a Vast Open World!"
click at [1260, 526] on label at bounding box center [1257, 526] width 15 height 15
click at [0, 0] on input "Noindex Instruct search engines to exclude this website from search results." at bounding box center [0, 0] width 0 height 0
click at [1251, 520] on label at bounding box center [1257, 526] width 15 height 15
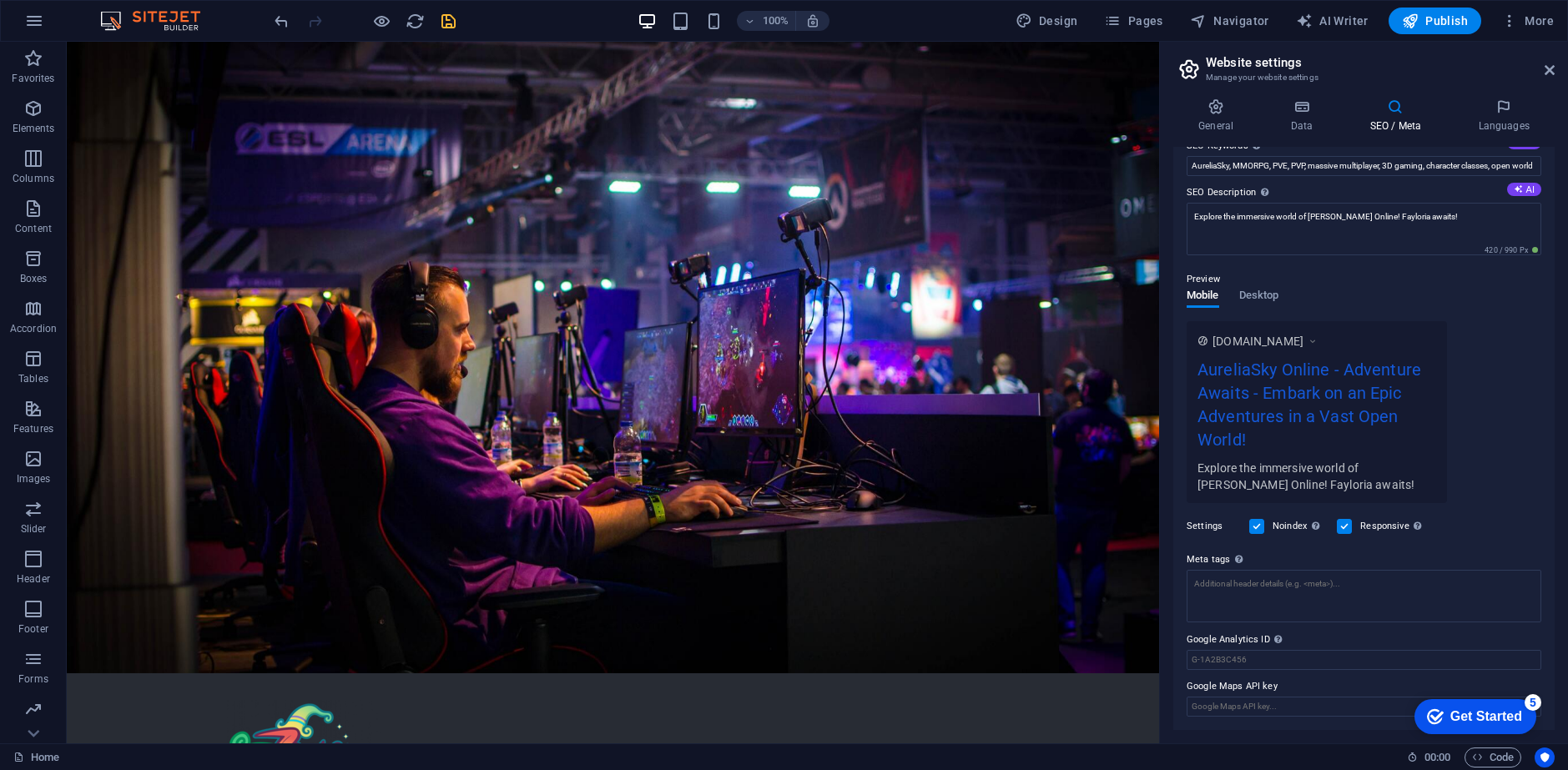
click at [0, 0] on input "Noindex Instruct search engines to exclude this website from search results." at bounding box center [0, 0] width 0 height 0
click at [1251, 292] on span "Desktop" at bounding box center [1258, 296] width 40 height 23
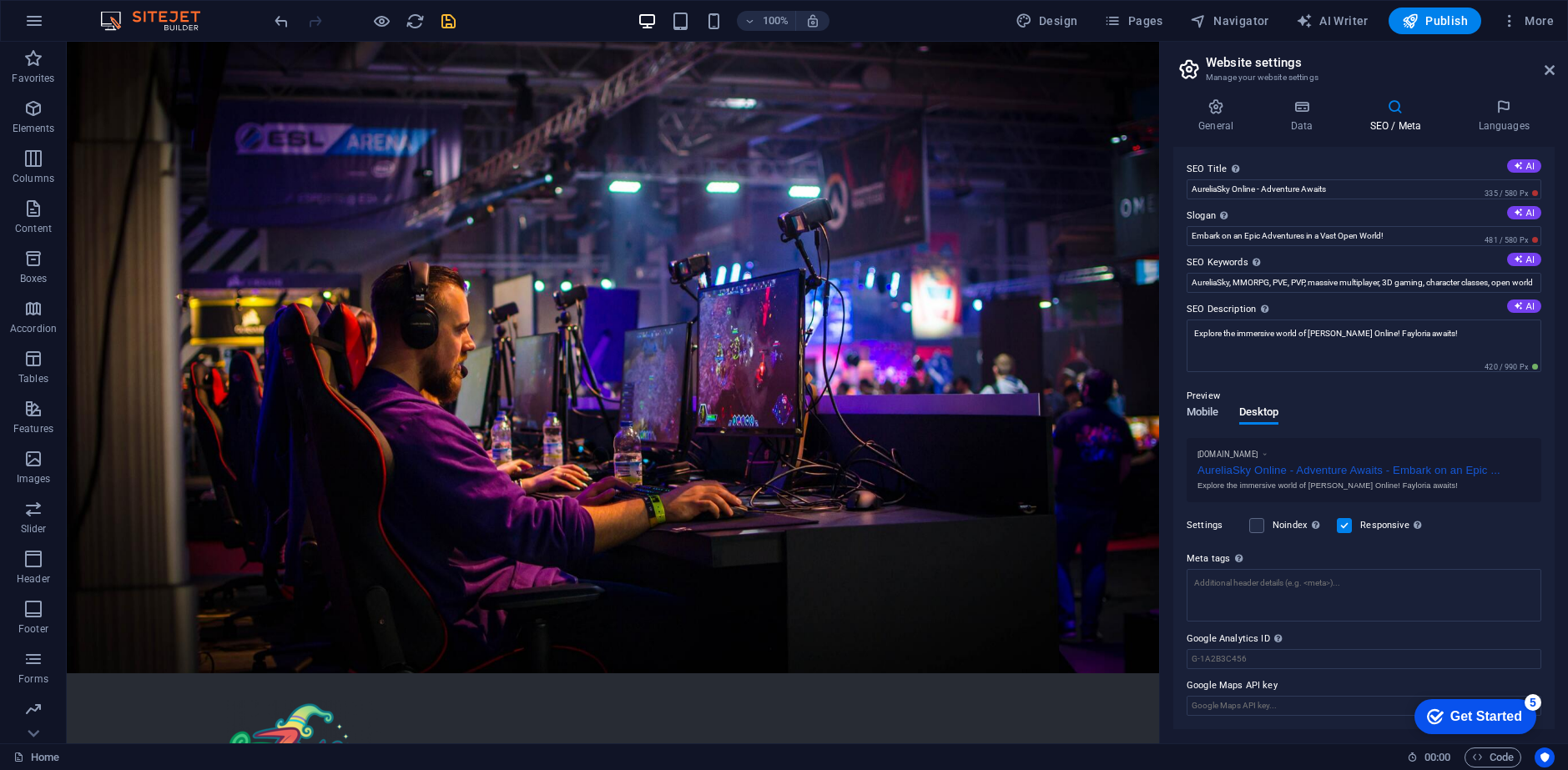
click at [1202, 417] on span "Mobile" at bounding box center [1203, 413] width 32 height 23
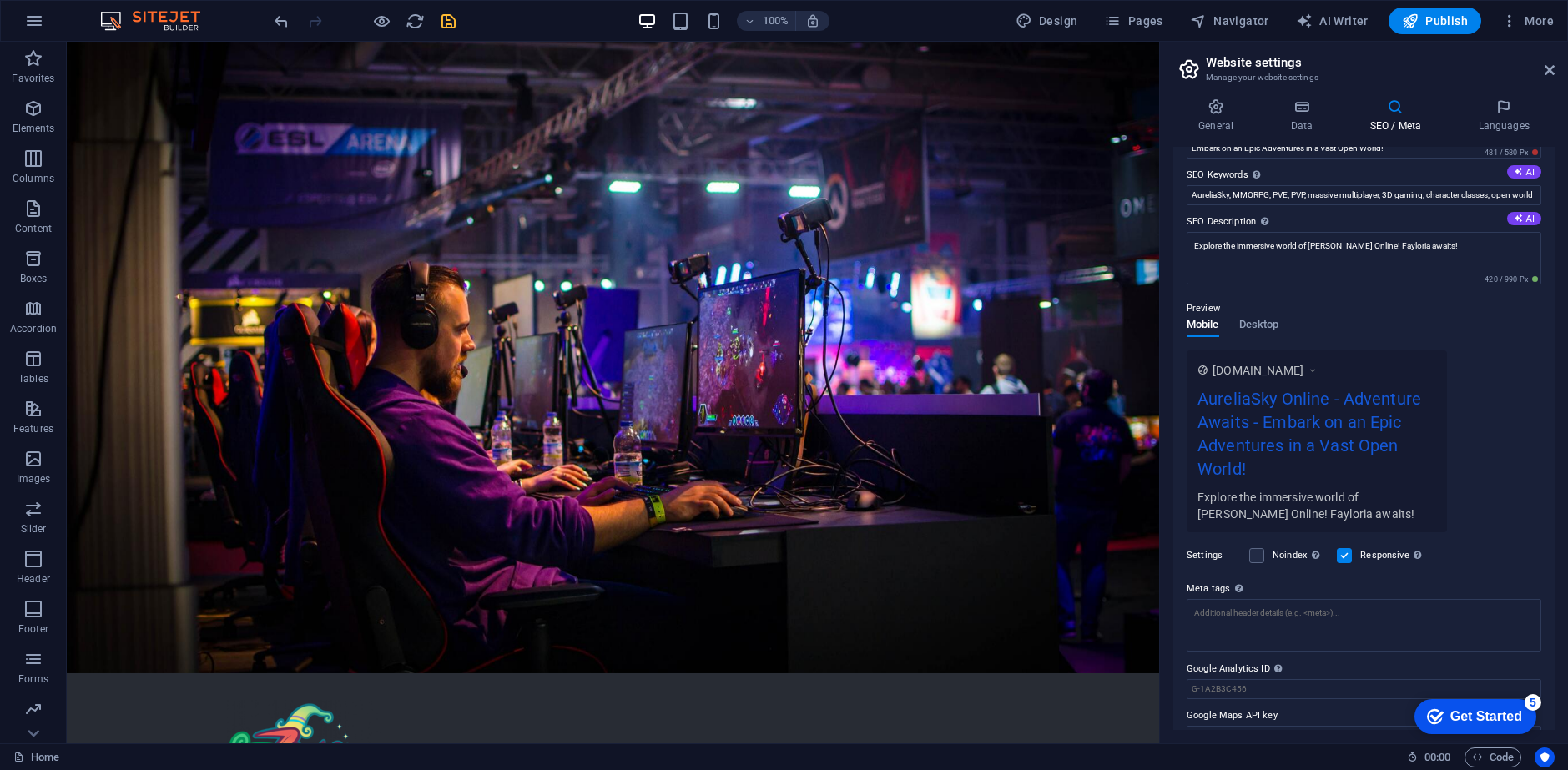
scroll to position [118, 0]
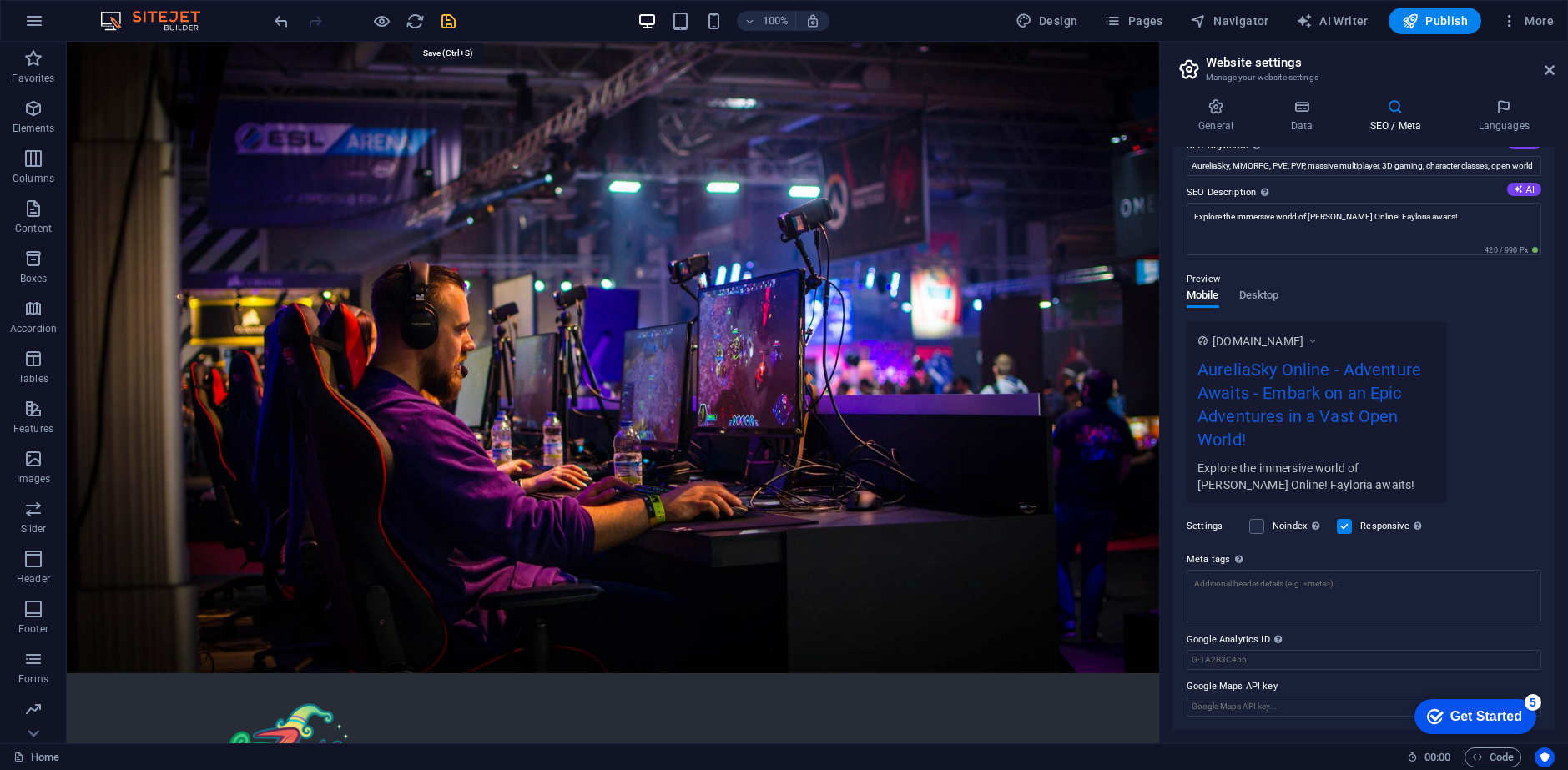
click at [446, 15] on icon "save" at bounding box center [448, 21] width 19 height 19
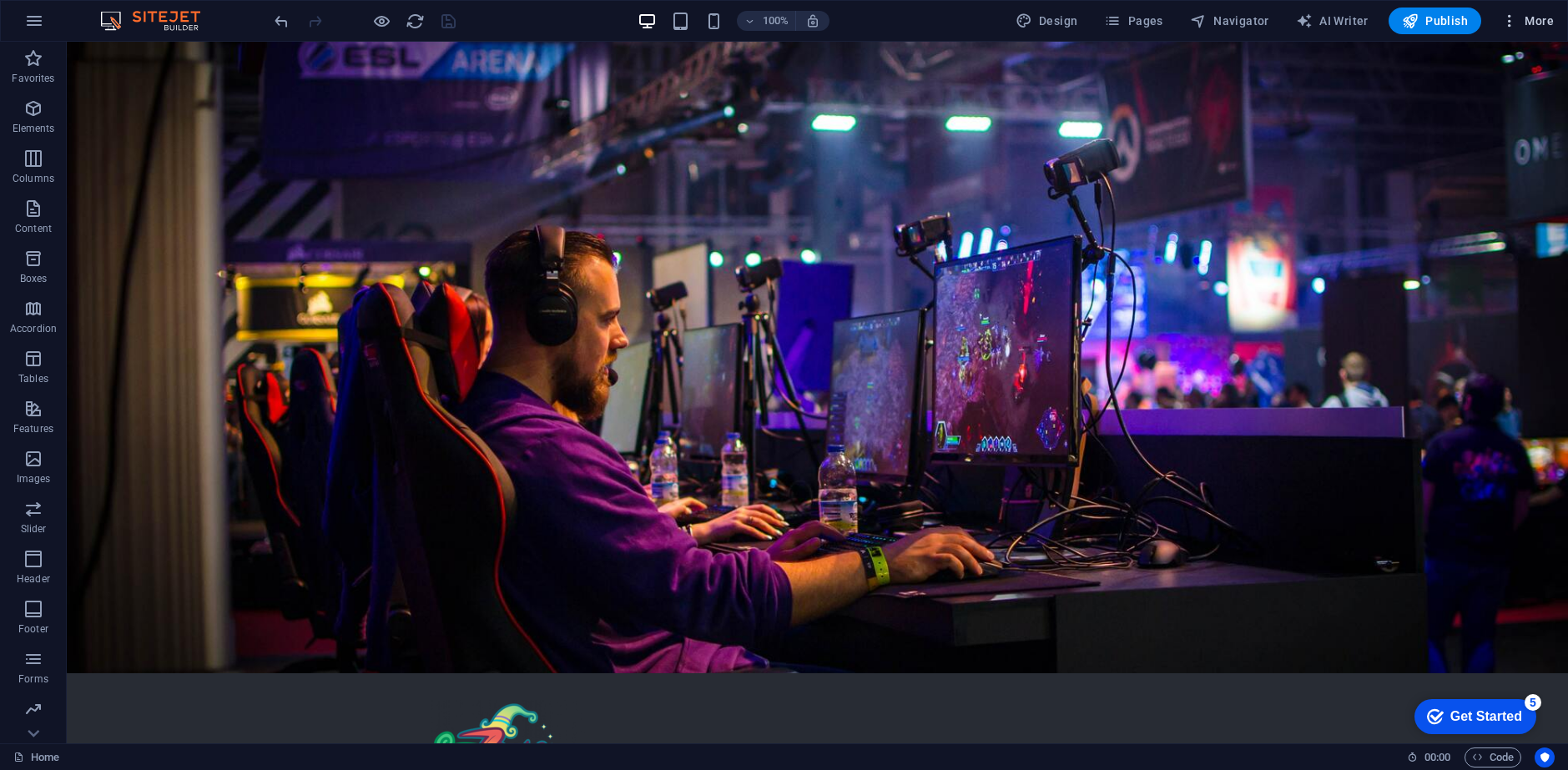
click at [1516, 10] on button "More" at bounding box center [1527, 20] width 66 height 26
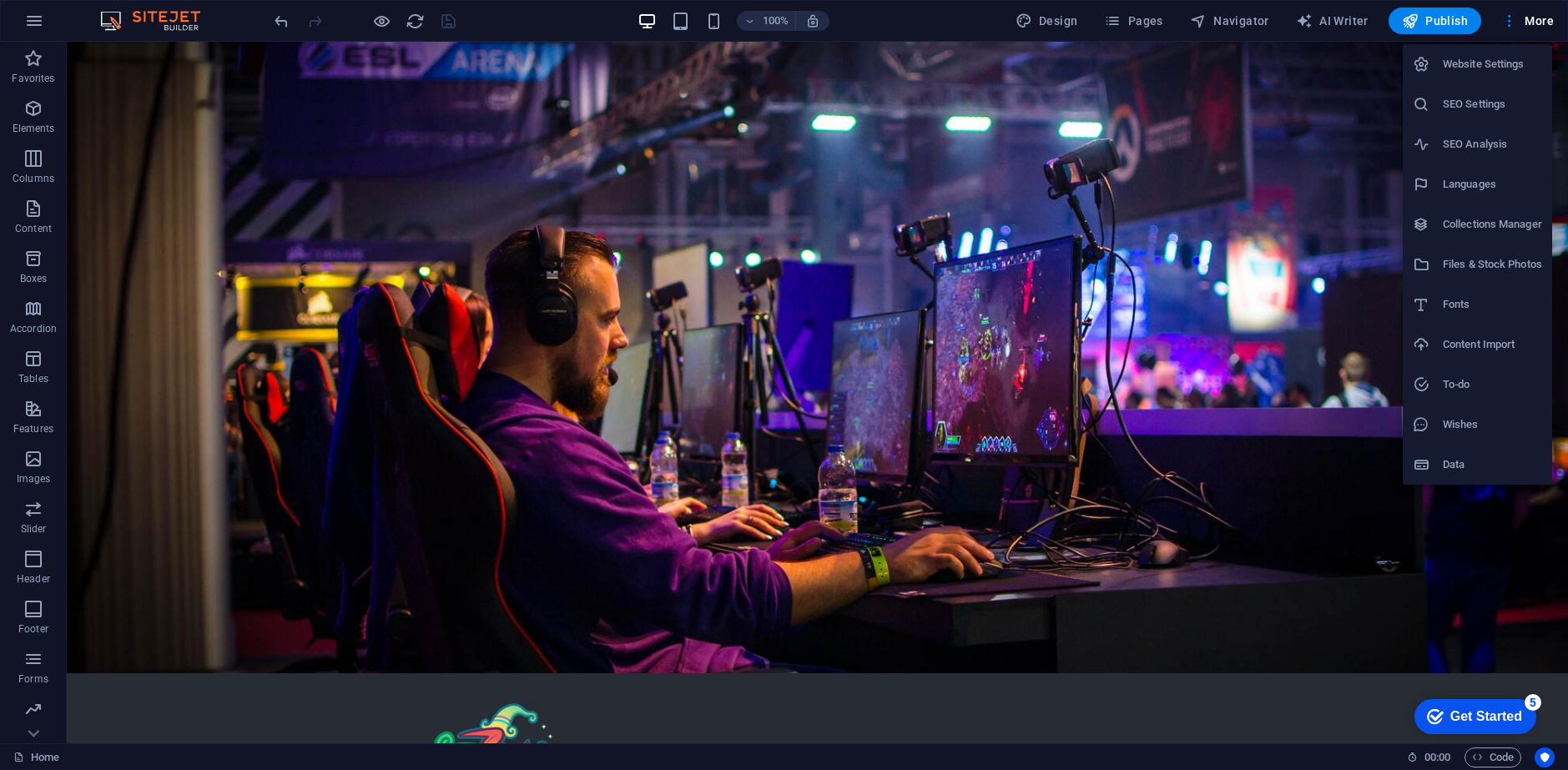
click at [1478, 290] on li "Fonts" at bounding box center [1477, 304] width 149 height 40
select select "popularity"
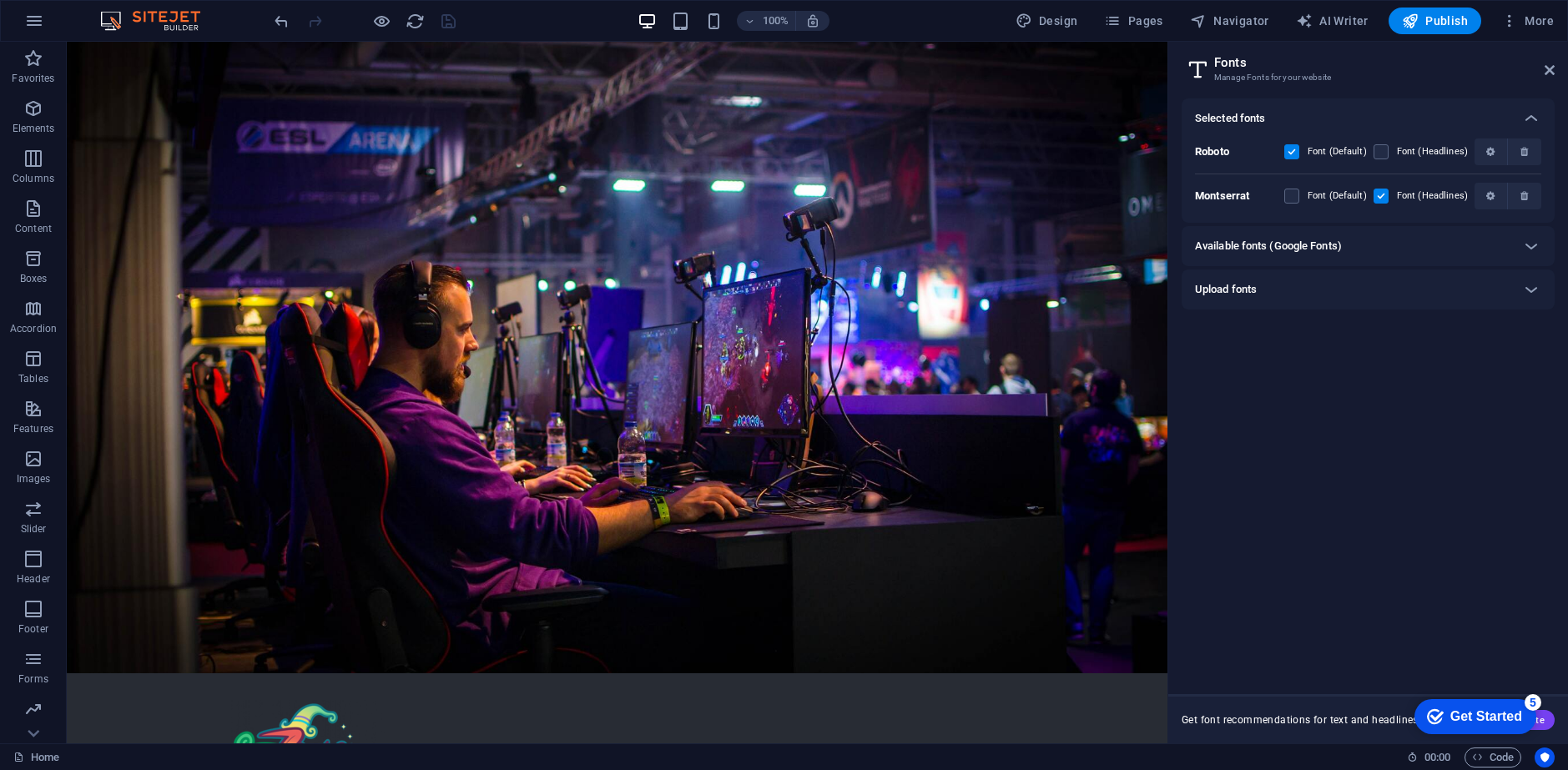
click at [1410, 80] on h3 "Manage Fonts for your website" at bounding box center [1368, 78] width 307 height 15
click at [1321, 281] on div "Upload fonts" at bounding box center [1352, 289] width 317 height 20
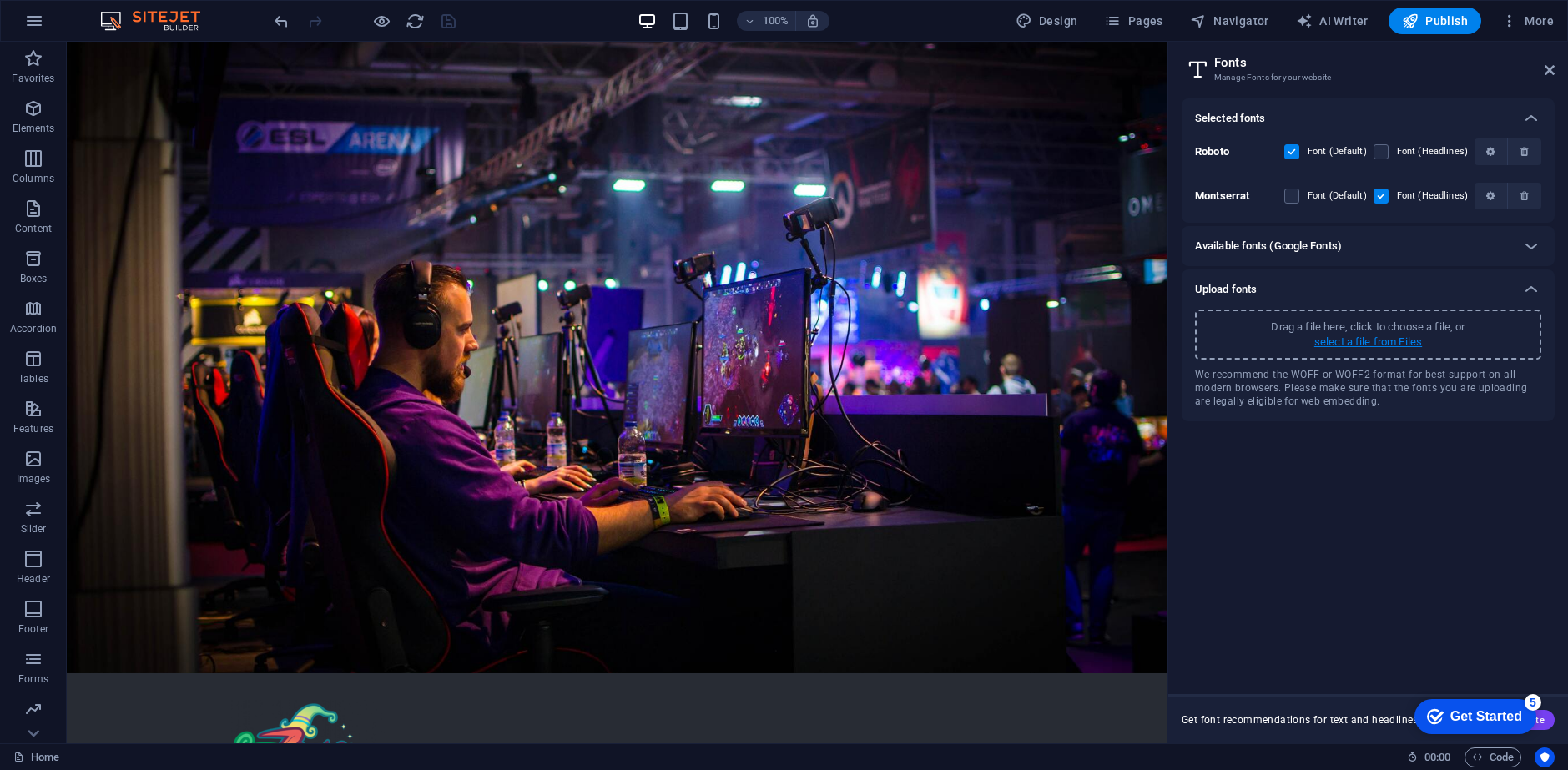
click at [1342, 338] on p "select a file from Files" at bounding box center [1368, 342] width 107 height 15
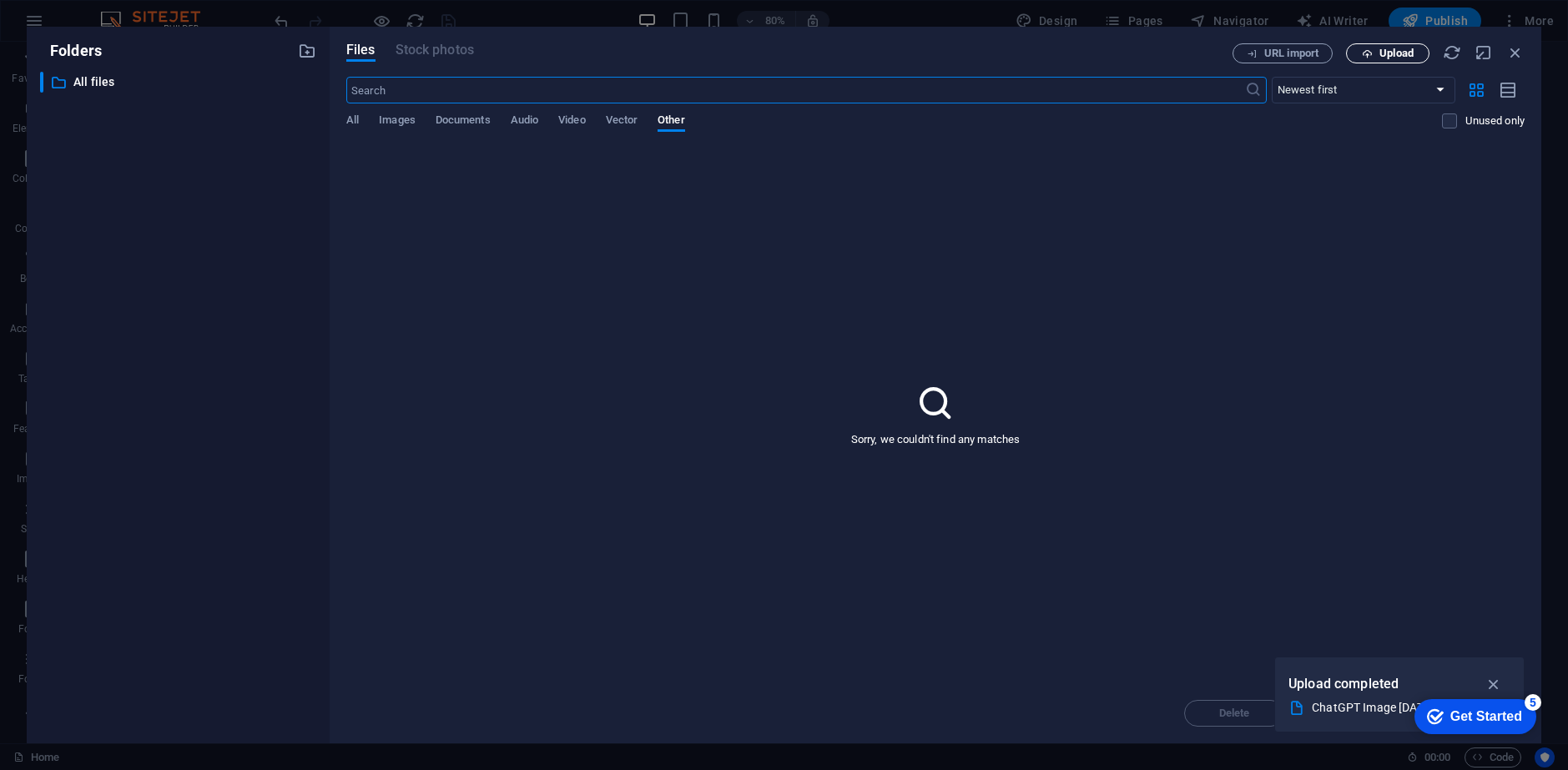
click at [1400, 56] on span "Upload" at bounding box center [1397, 54] width 34 height 10
click at [1519, 57] on icon "button" at bounding box center [1515, 53] width 19 height 19
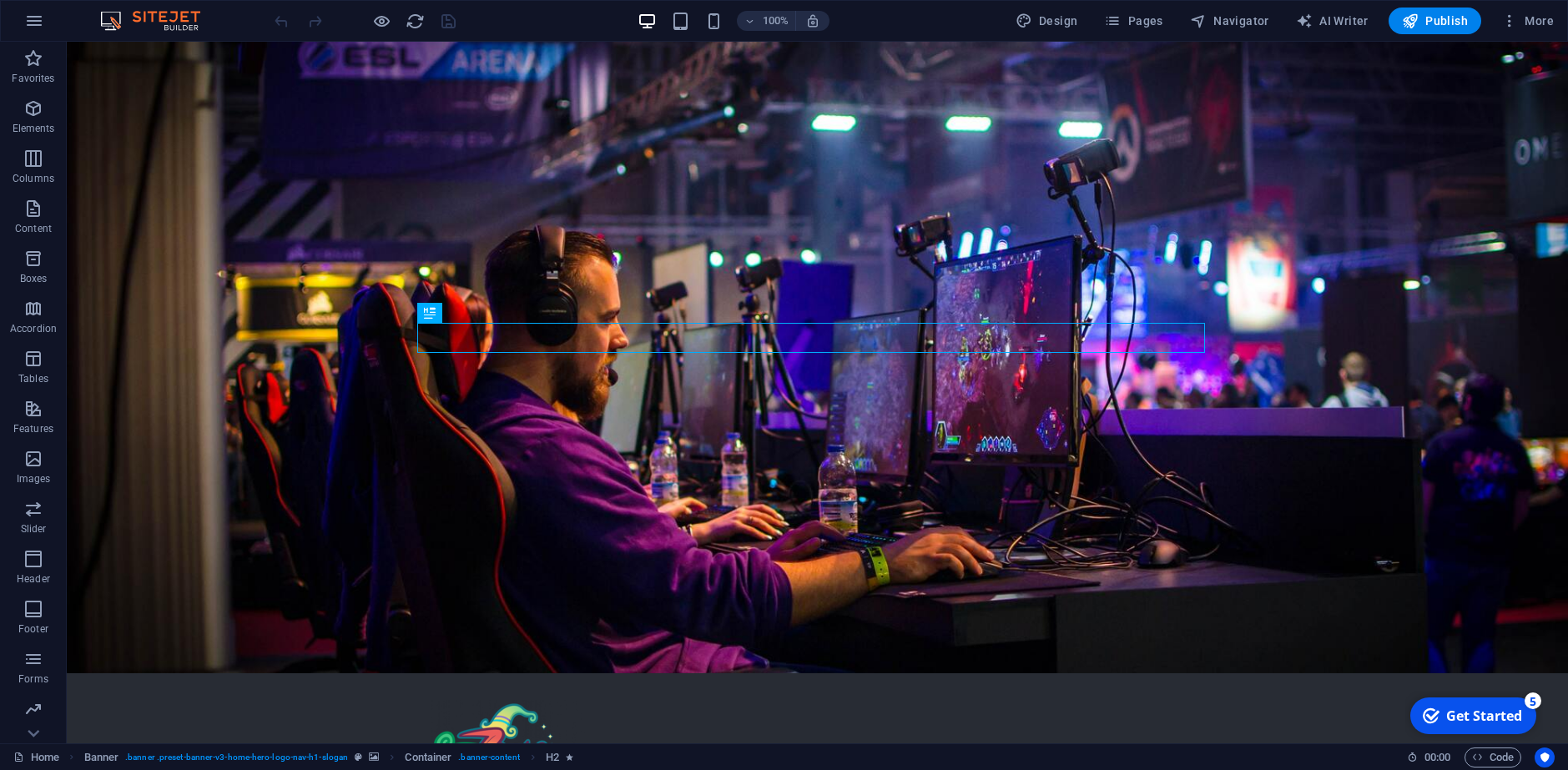
click at [1481, 720] on div "Get Started" at bounding box center [1484, 715] width 76 height 19
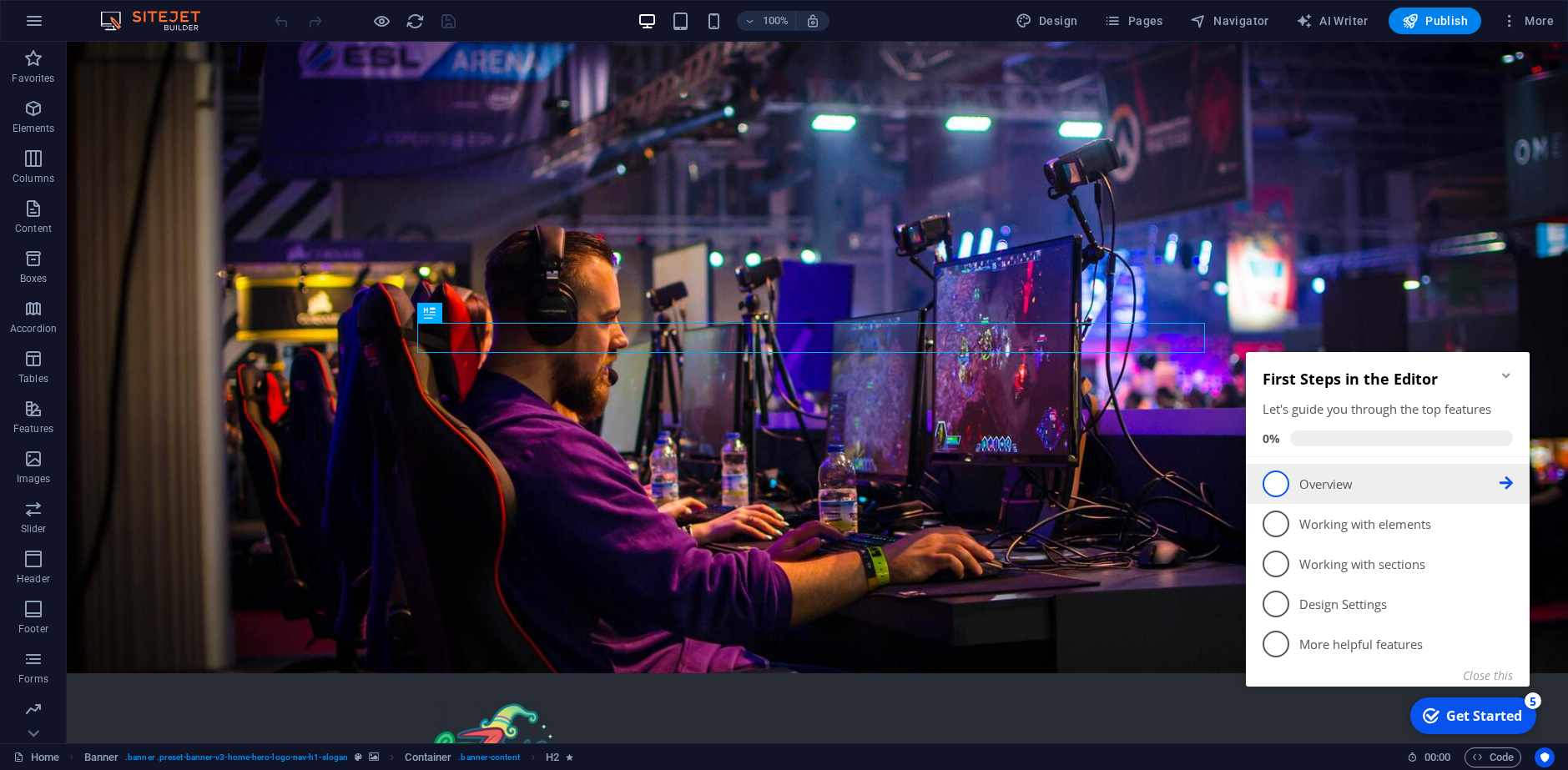
click at [1361, 489] on p "Overview - incomplete" at bounding box center [1399, 483] width 200 height 18
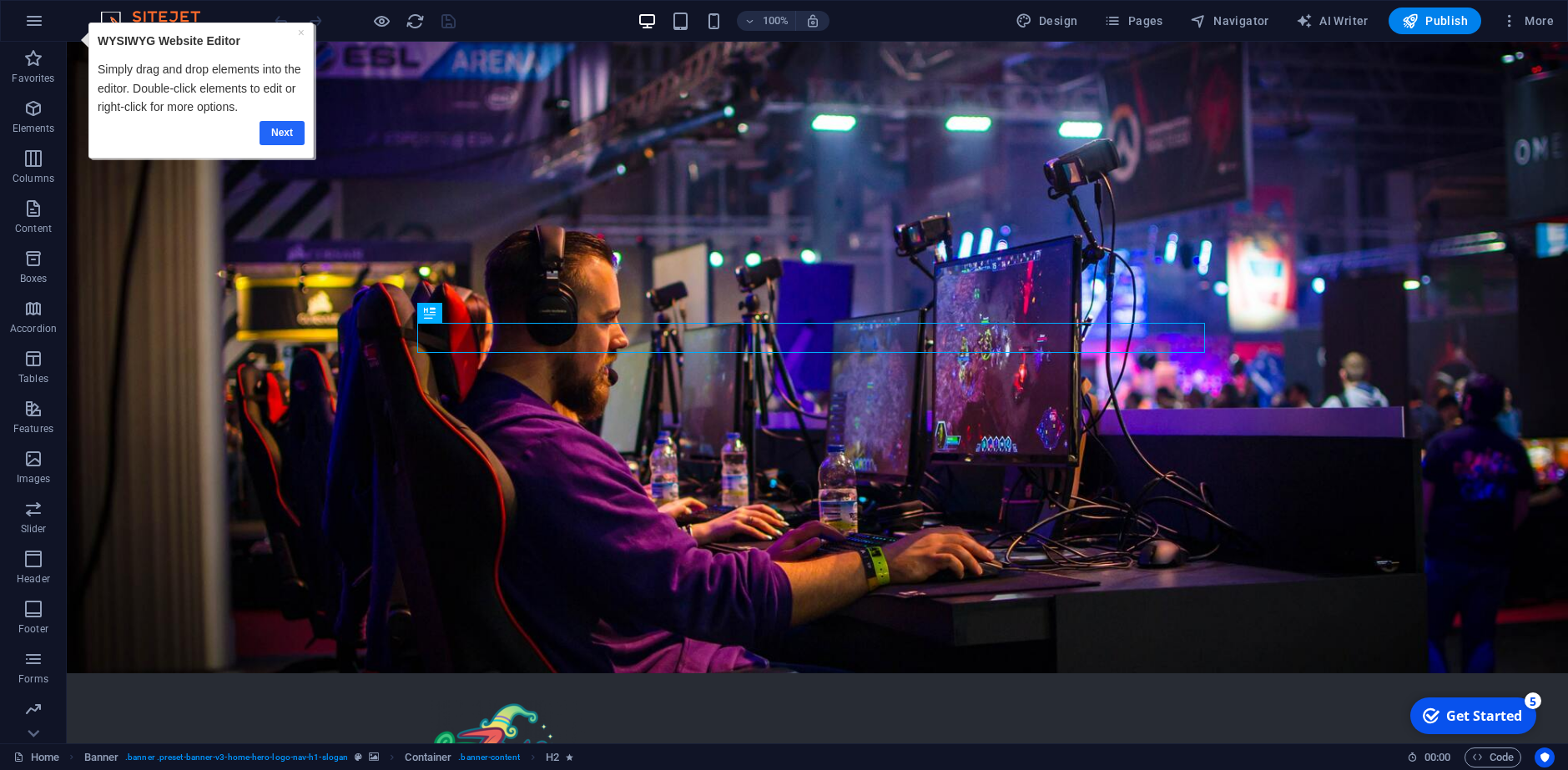
click at [282, 139] on link "Next" at bounding box center [281, 133] width 45 height 24
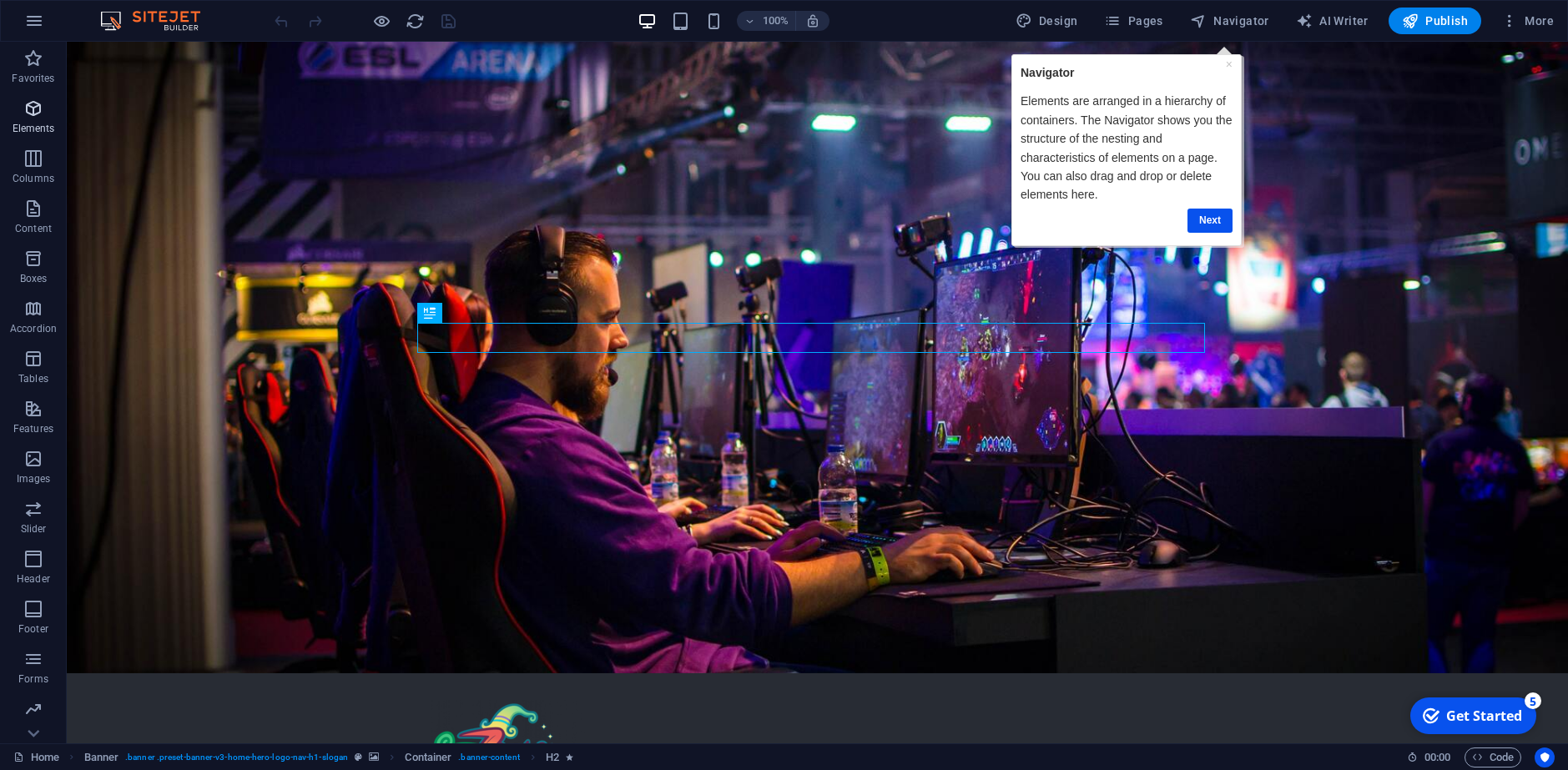
click at [48, 125] on p "Elements" at bounding box center [34, 129] width 43 height 14
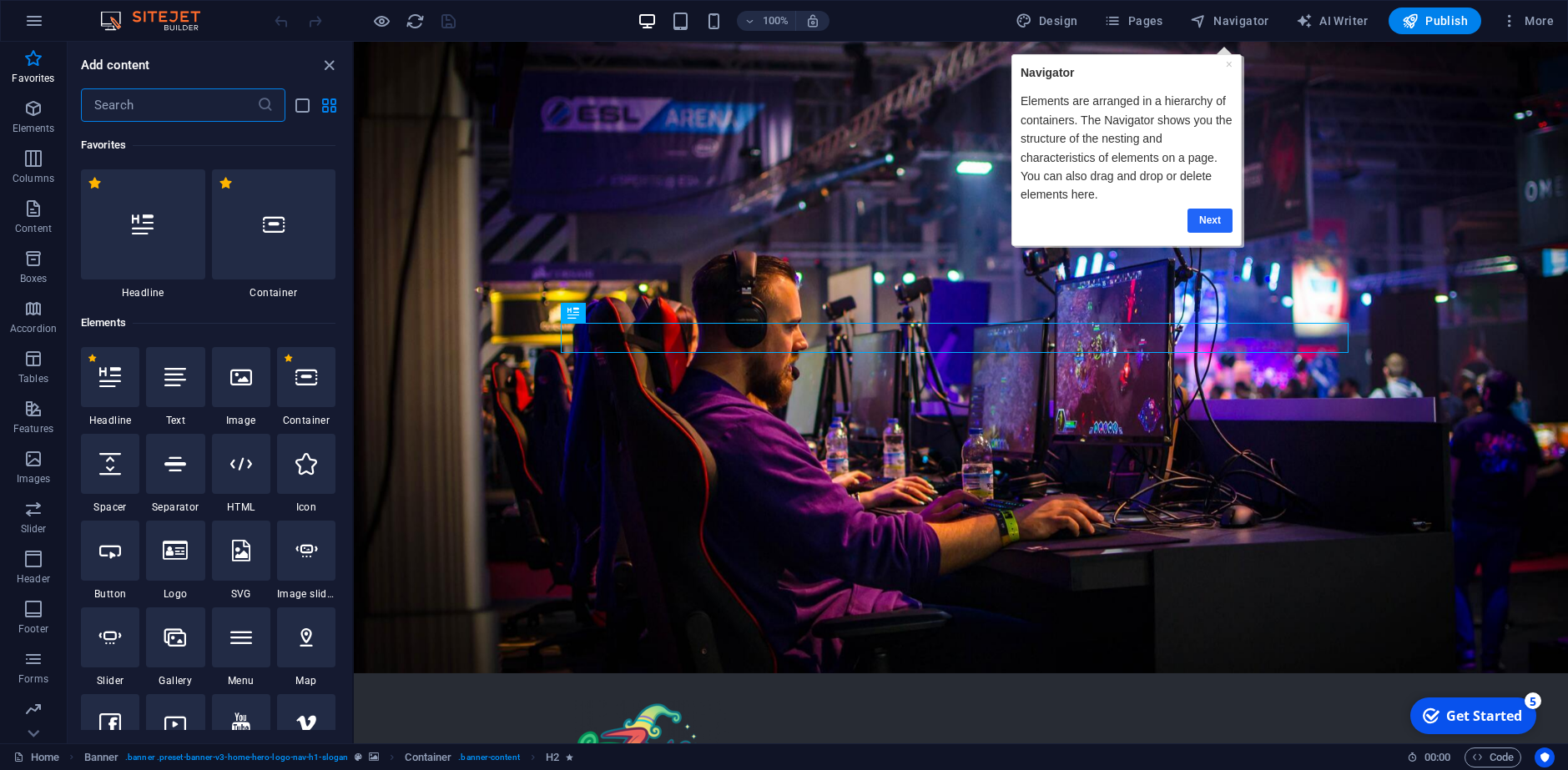
click at [1222, 216] on link "Next" at bounding box center [1210, 220] width 45 height 24
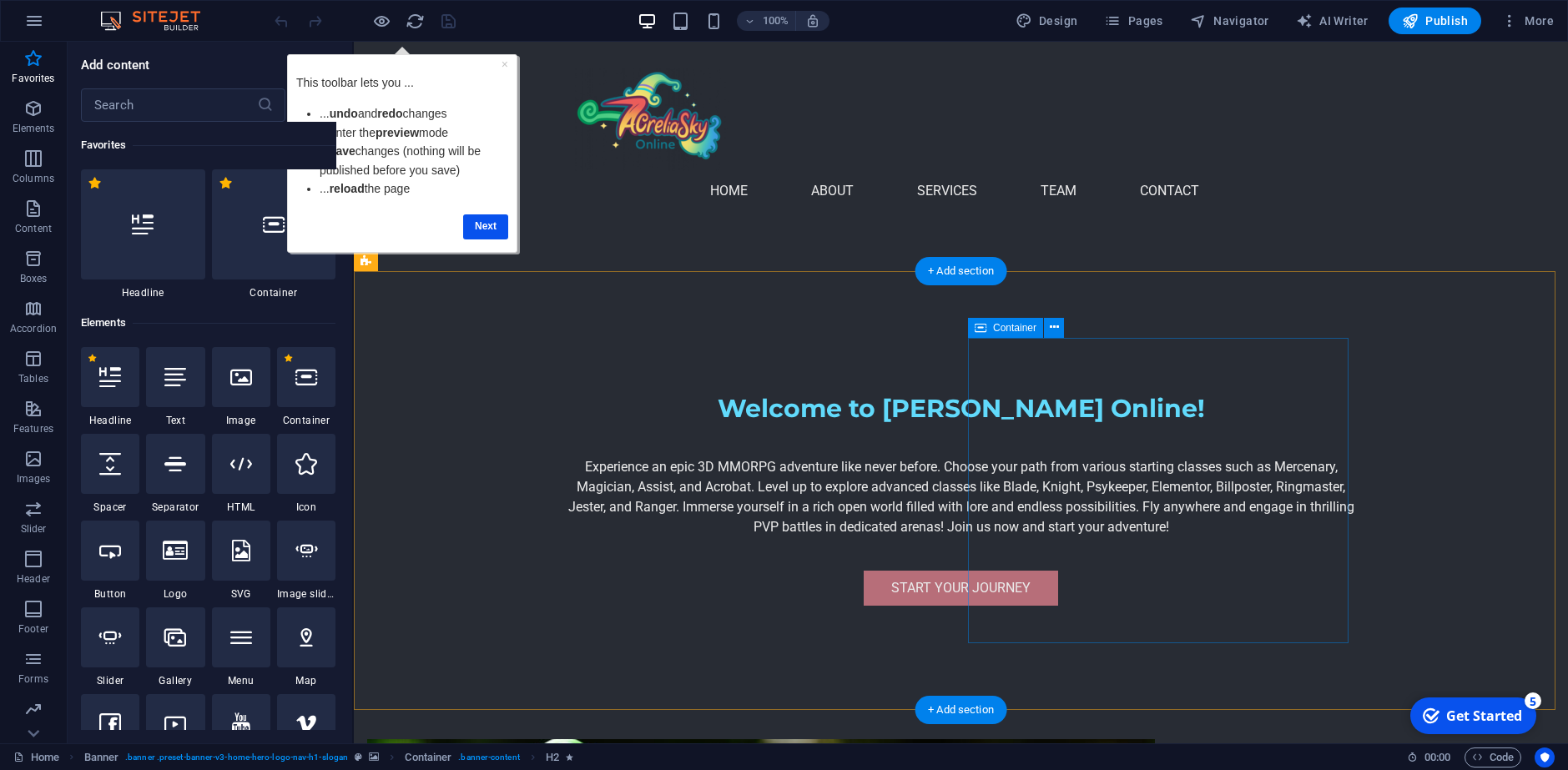
scroll to position [501, 0]
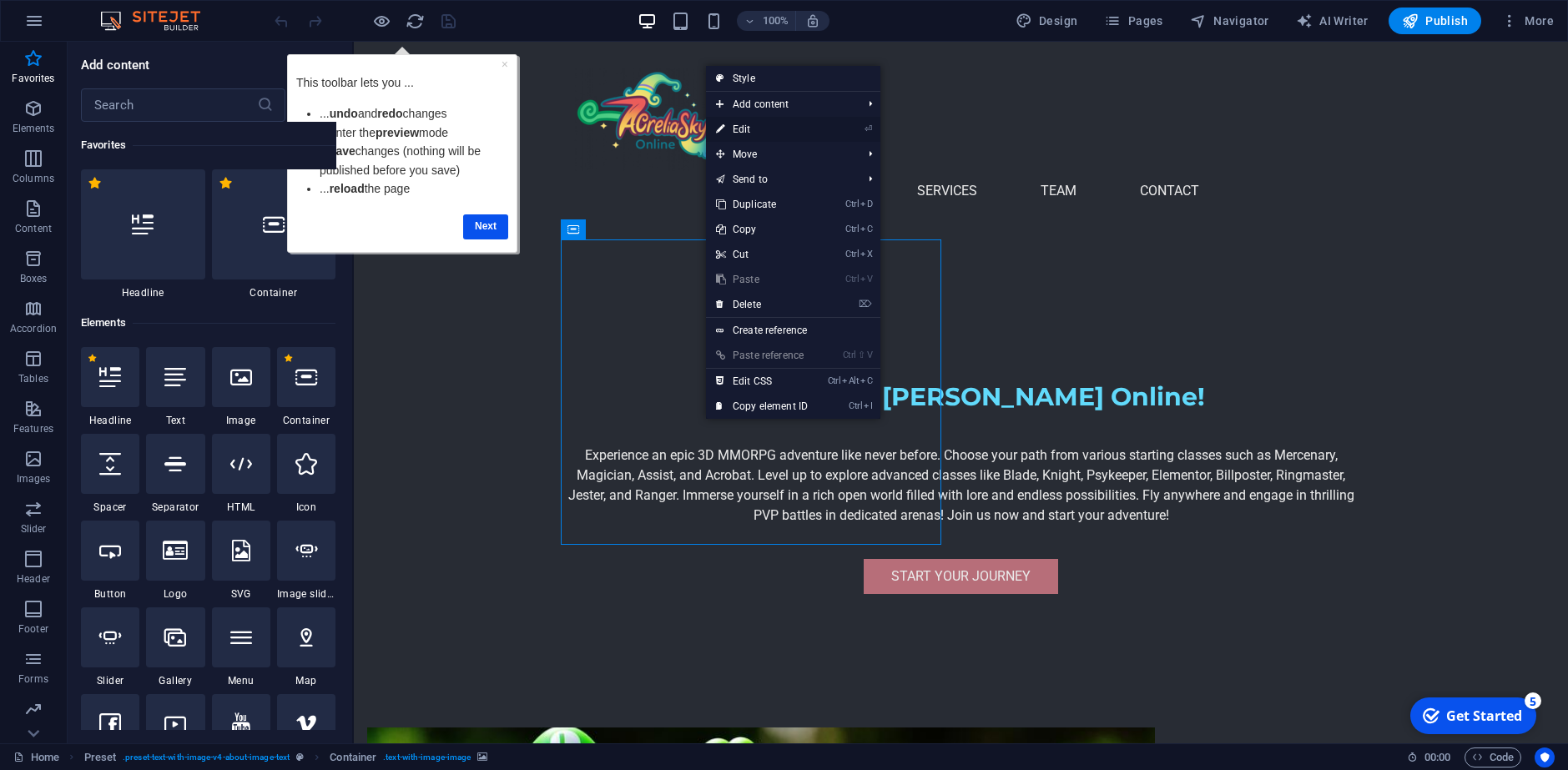
drag, startPoint x: 764, startPoint y: 132, endPoint x: 196, endPoint y: 358, distance: 611.3
click at [764, 132] on link "⏎ Edit" at bounding box center [761, 129] width 112 height 25
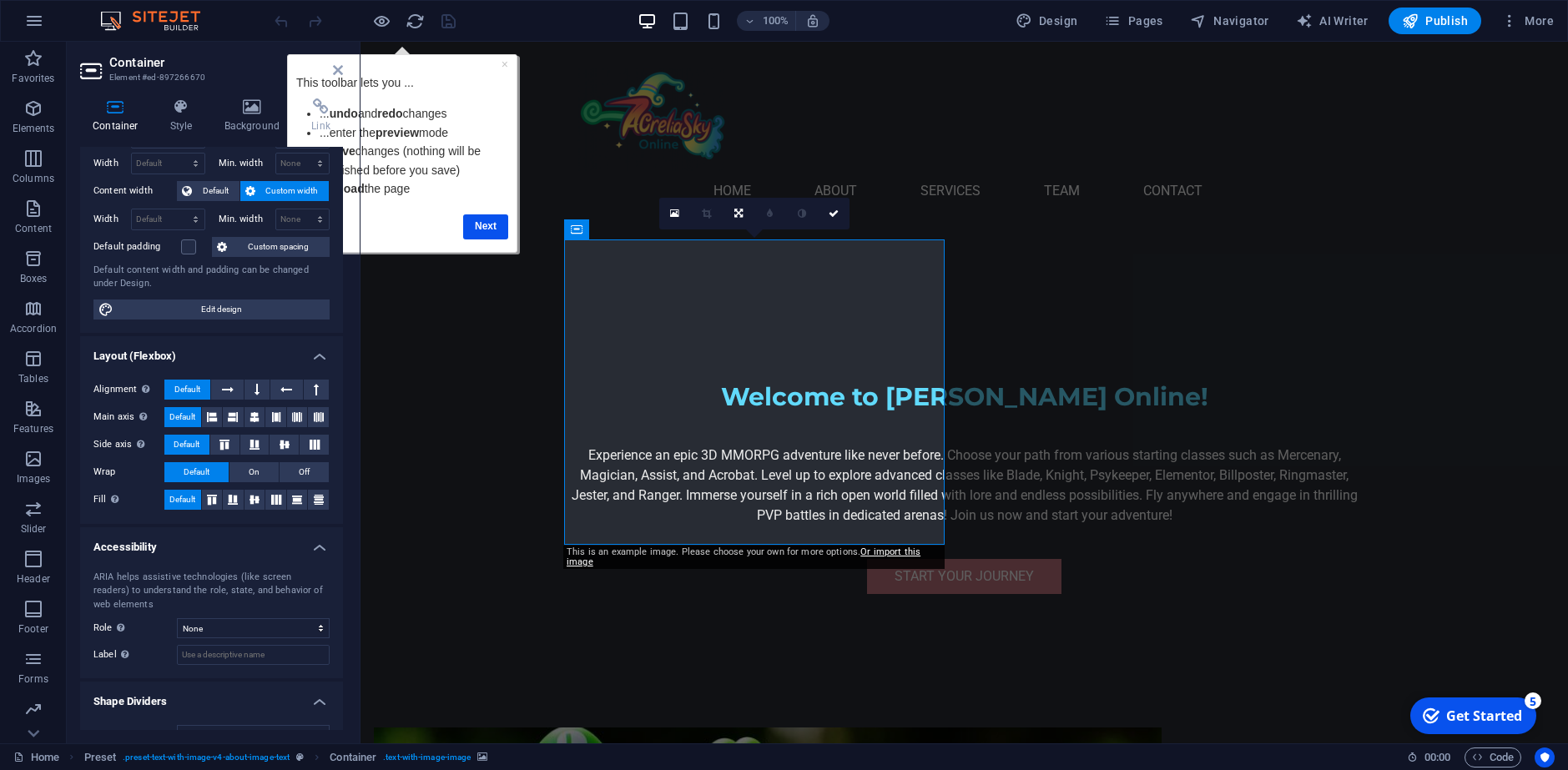
scroll to position [0, 0]
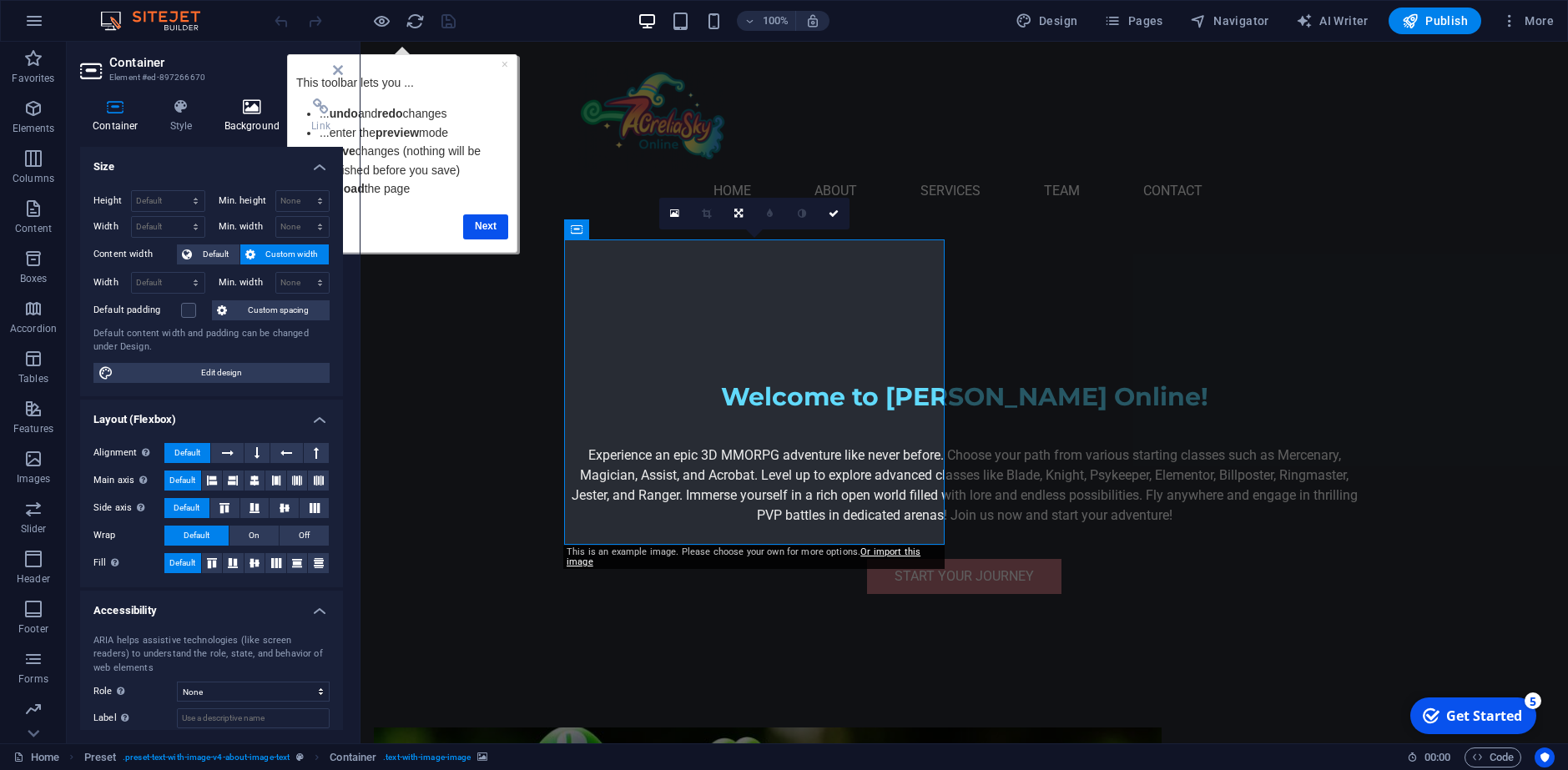
click at [227, 106] on icon at bounding box center [252, 107] width 81 height 17
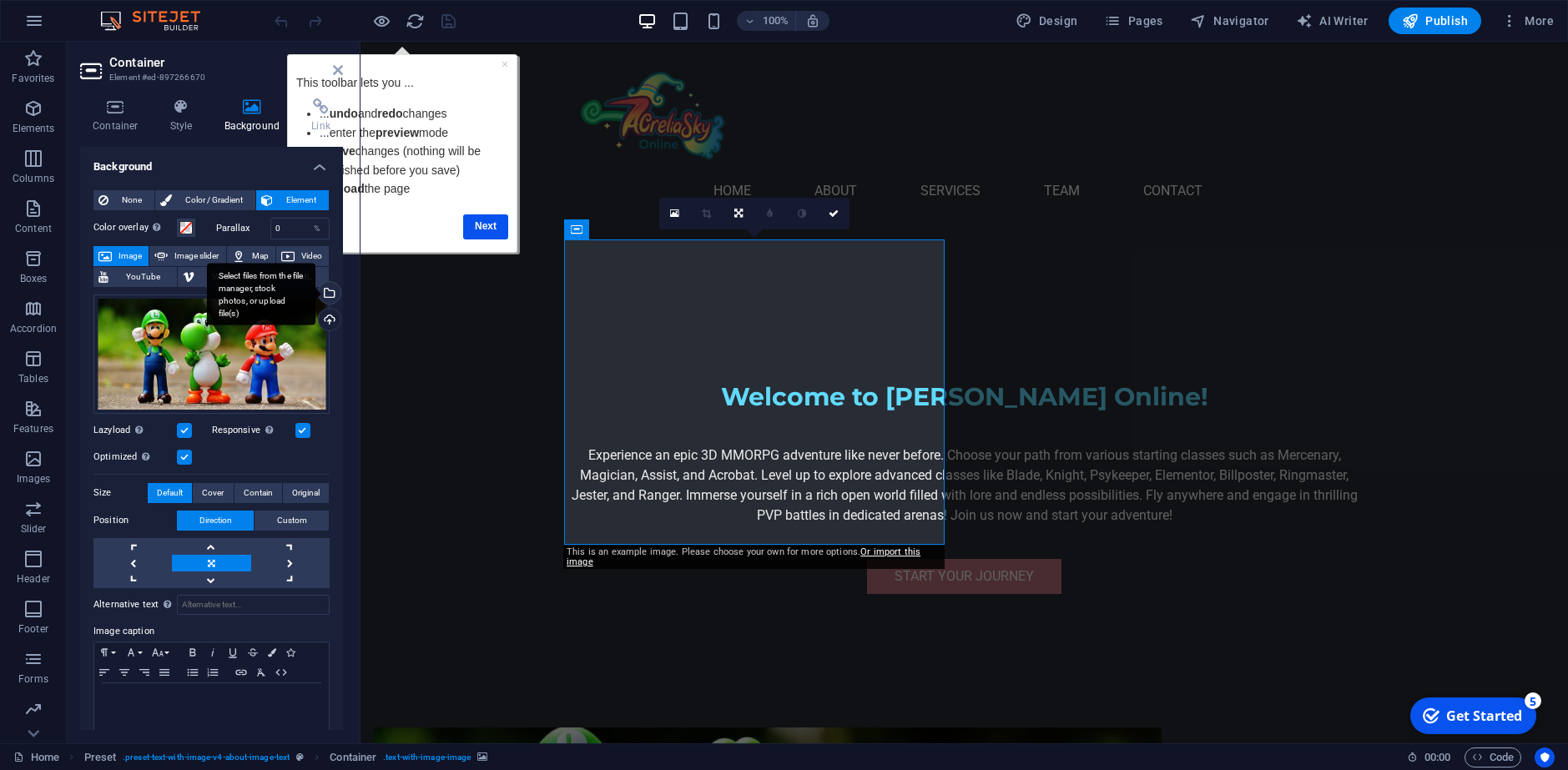
click at [316, 292] on div "Select files from the file manager, stock photos, or upload file(s)" at bounding box center [261, 293] width 108 height 62
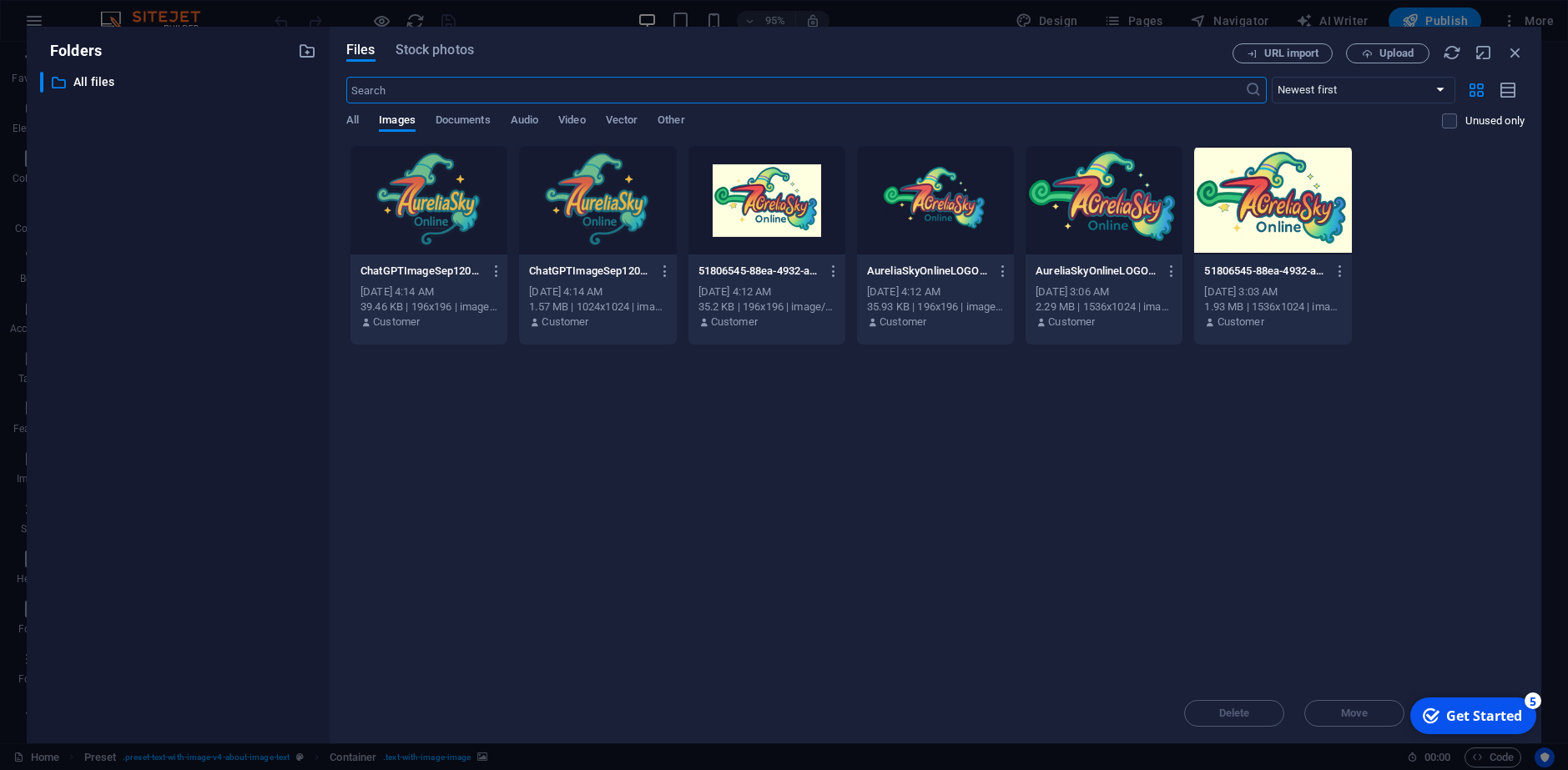
click at [1278, 231] on div at bounding box center [1272, 200] width 157 height 108
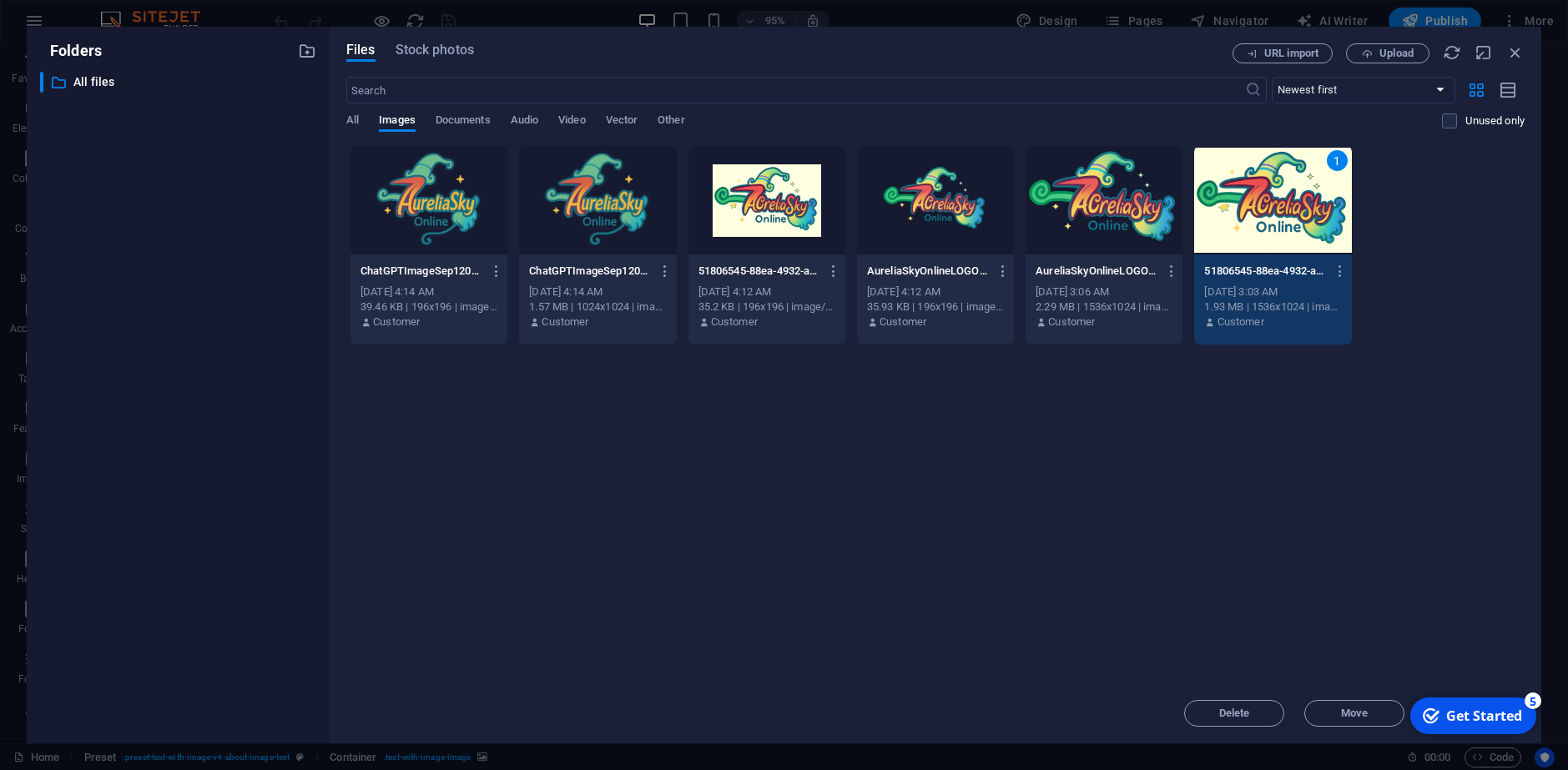
click at [1264, 240] on div "1" at bounding box center [1272, 200] width 157 height 108
click at [1264, 240] on div at bounding box center [1272, 200] width 157 height 108
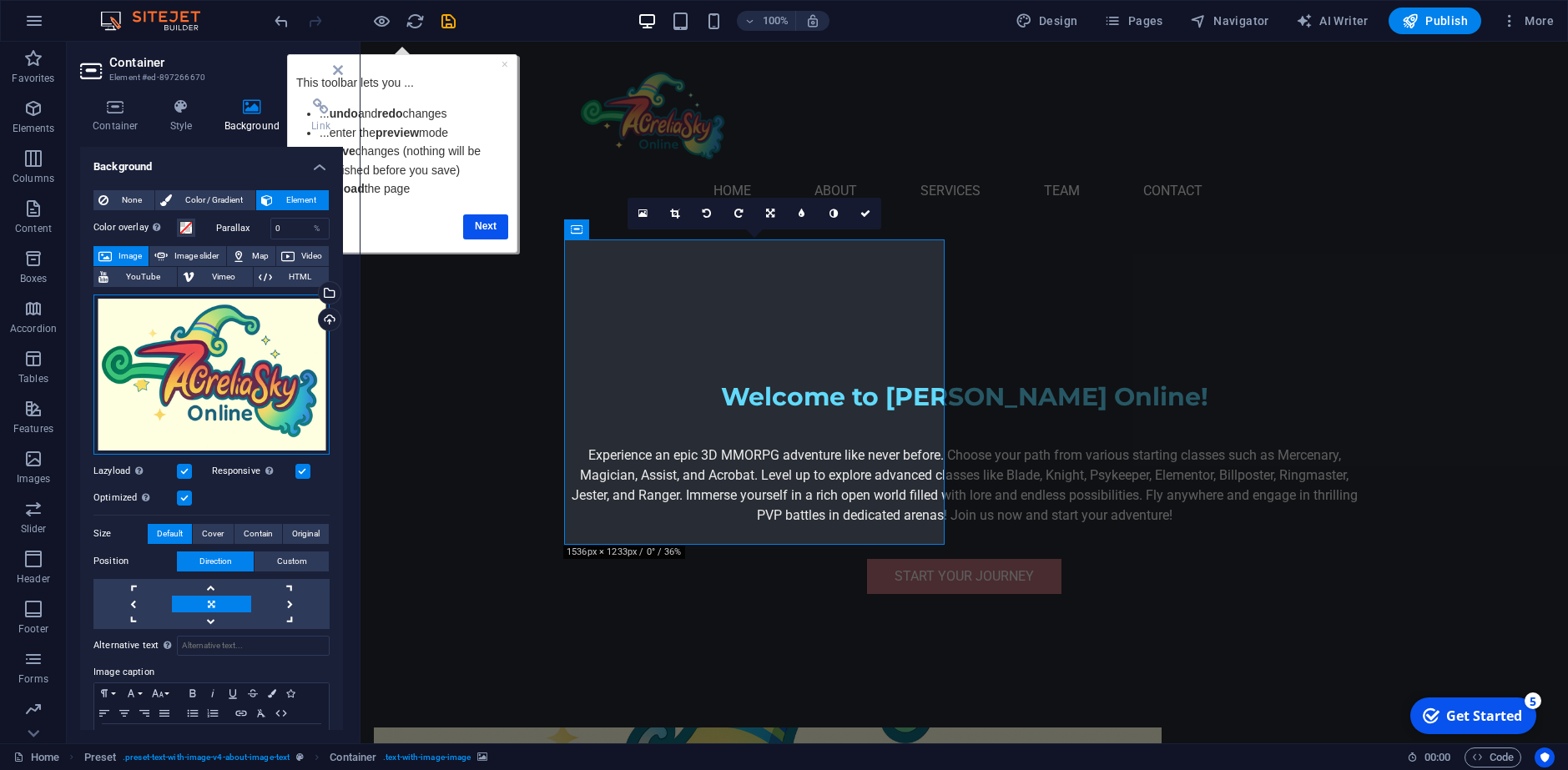
click at [262, 380] on div "Drag files here, click to choose files or select files from Files or our free s…" at bounding box center [212, 374] width 236 height 160
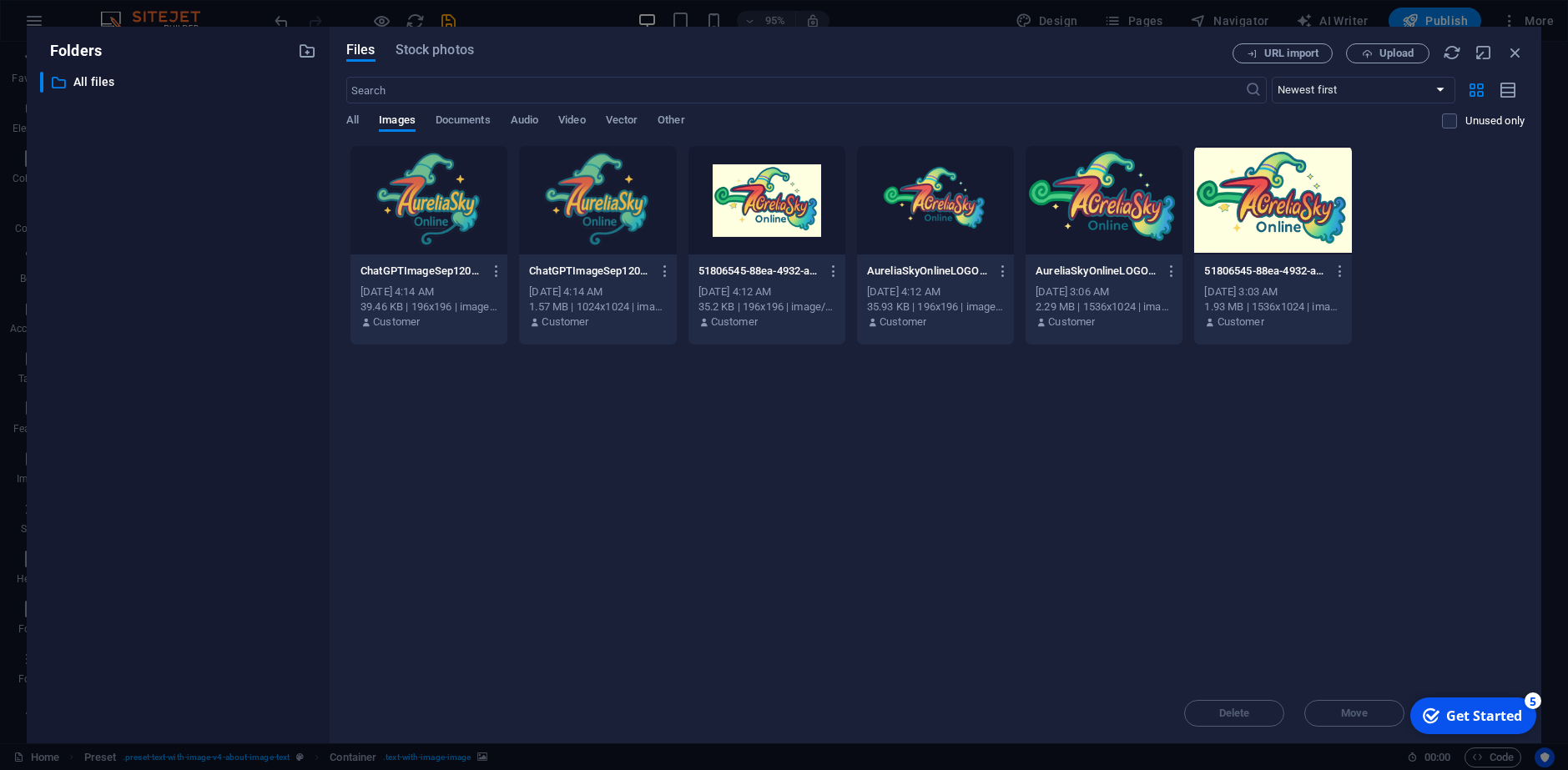
click at [262, 380] on div "​ All files All files" at bounding box center [178, 401] width 276 height 658
click at [1137, 228] on div at bounding box center [1104, 200] width 157 height 108
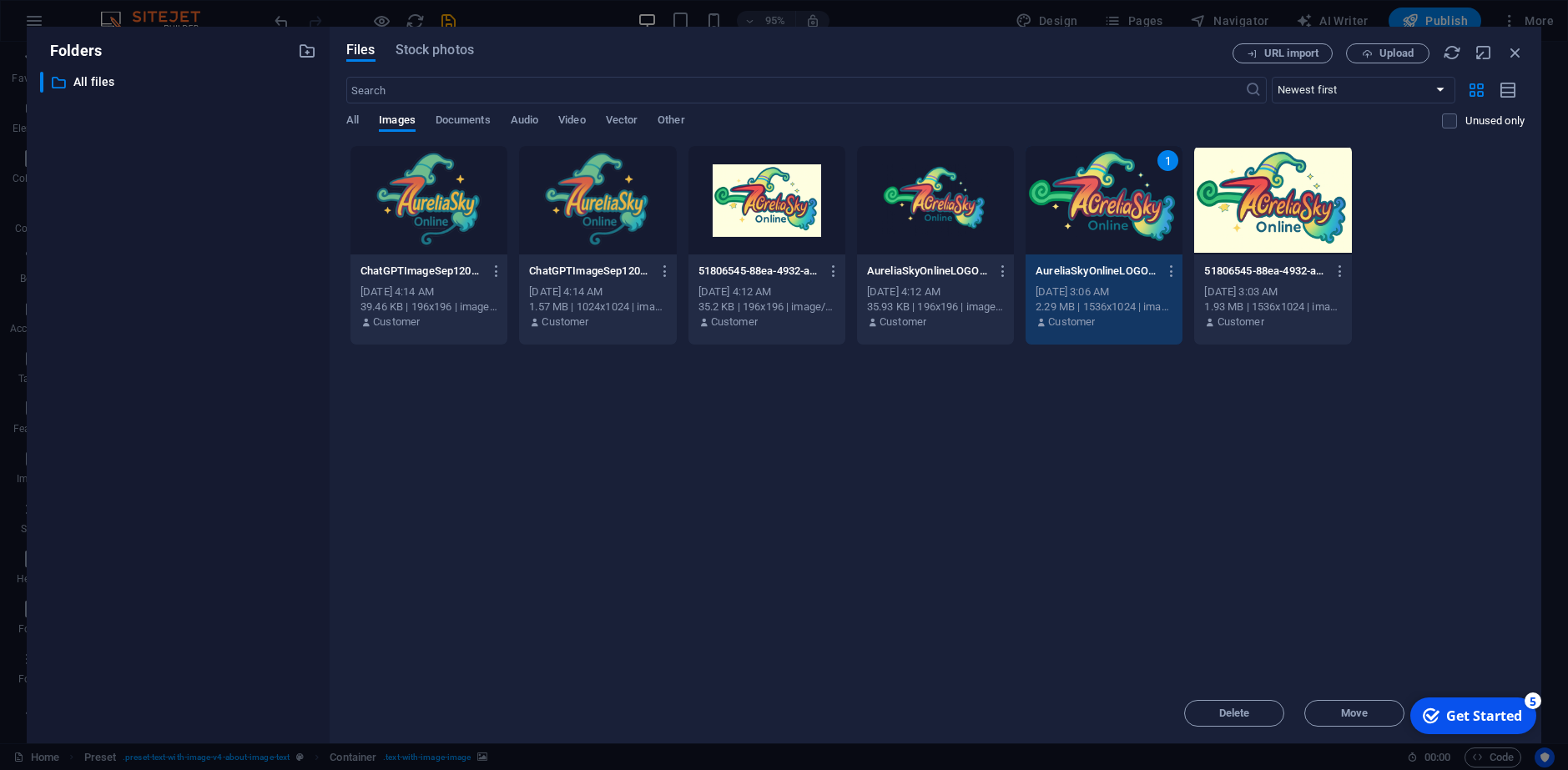
click at [1119, 233] on div "1" at bounding box center [1104, 200] width 157 height 108
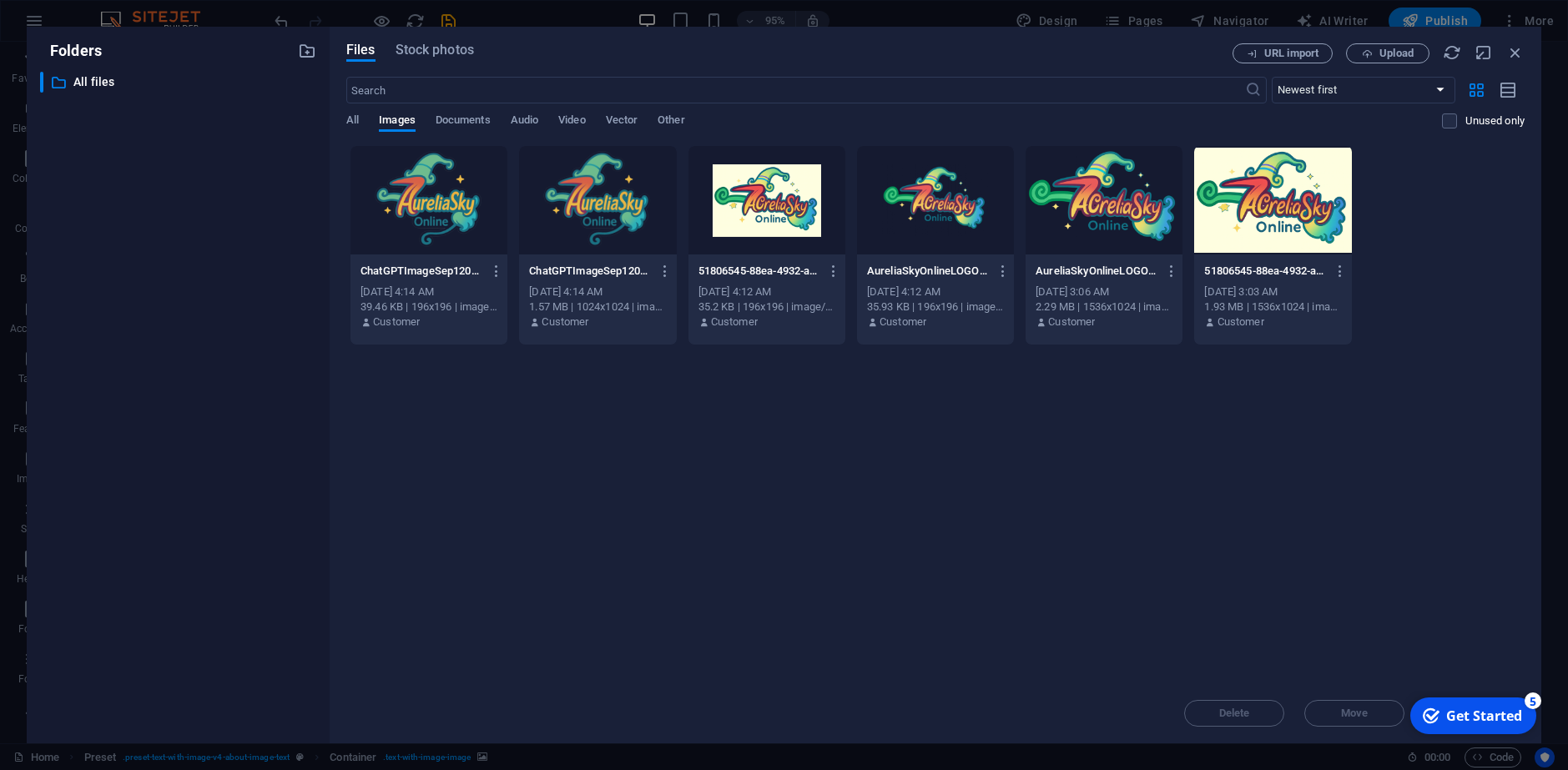
drag, startPoint x: 759, startPoint y: 192, endPoint x: 1119, endPoint y: 234, distance: 362.4
click at [1119, 234] on div at bounding box center [1104, 200] width 157 height 108
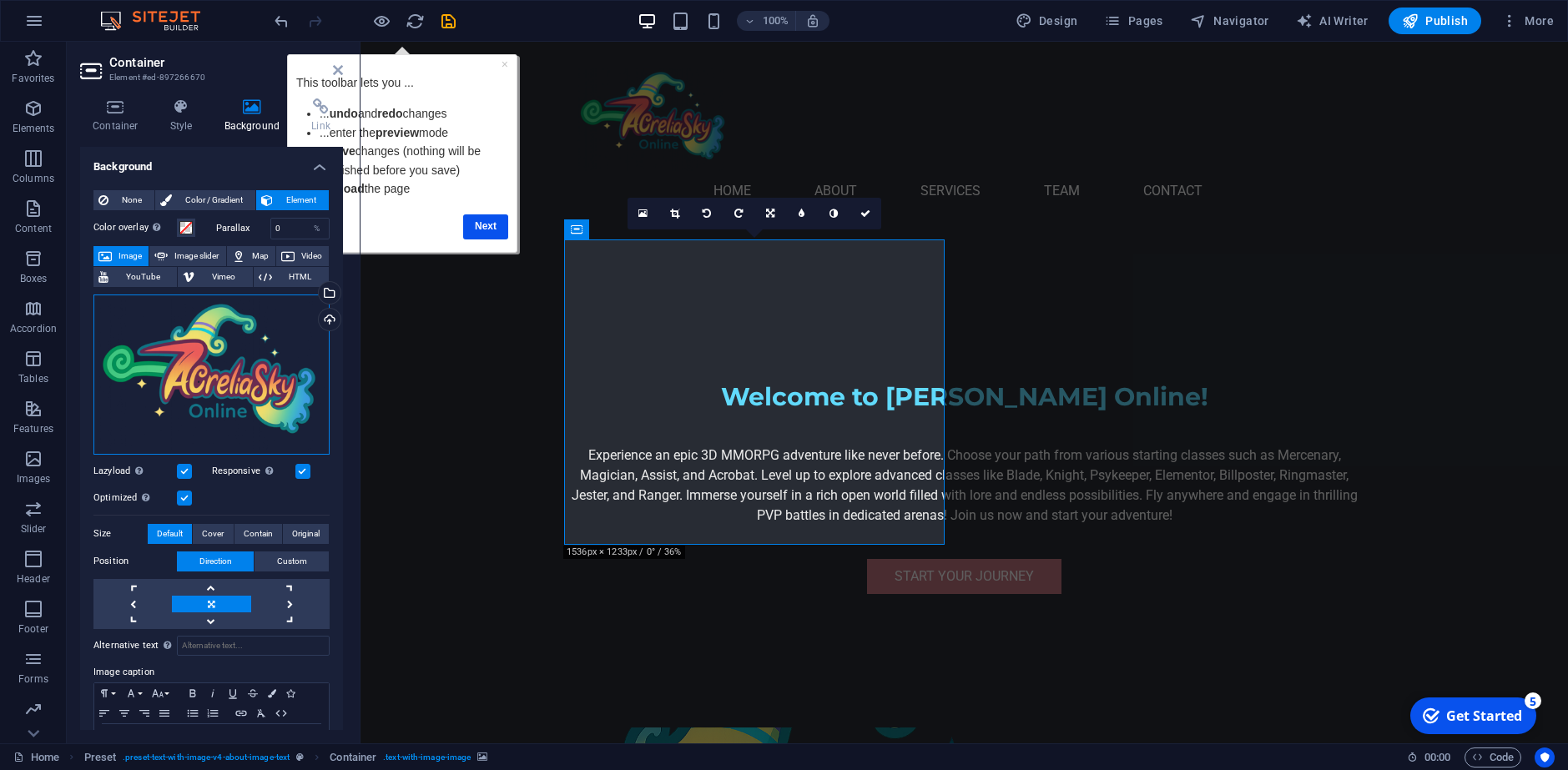
click at [265, 400] on div "Drag files here, click to choose files or select files from Files or our free s…" at bounding box center [212, 374] width 236 height 160
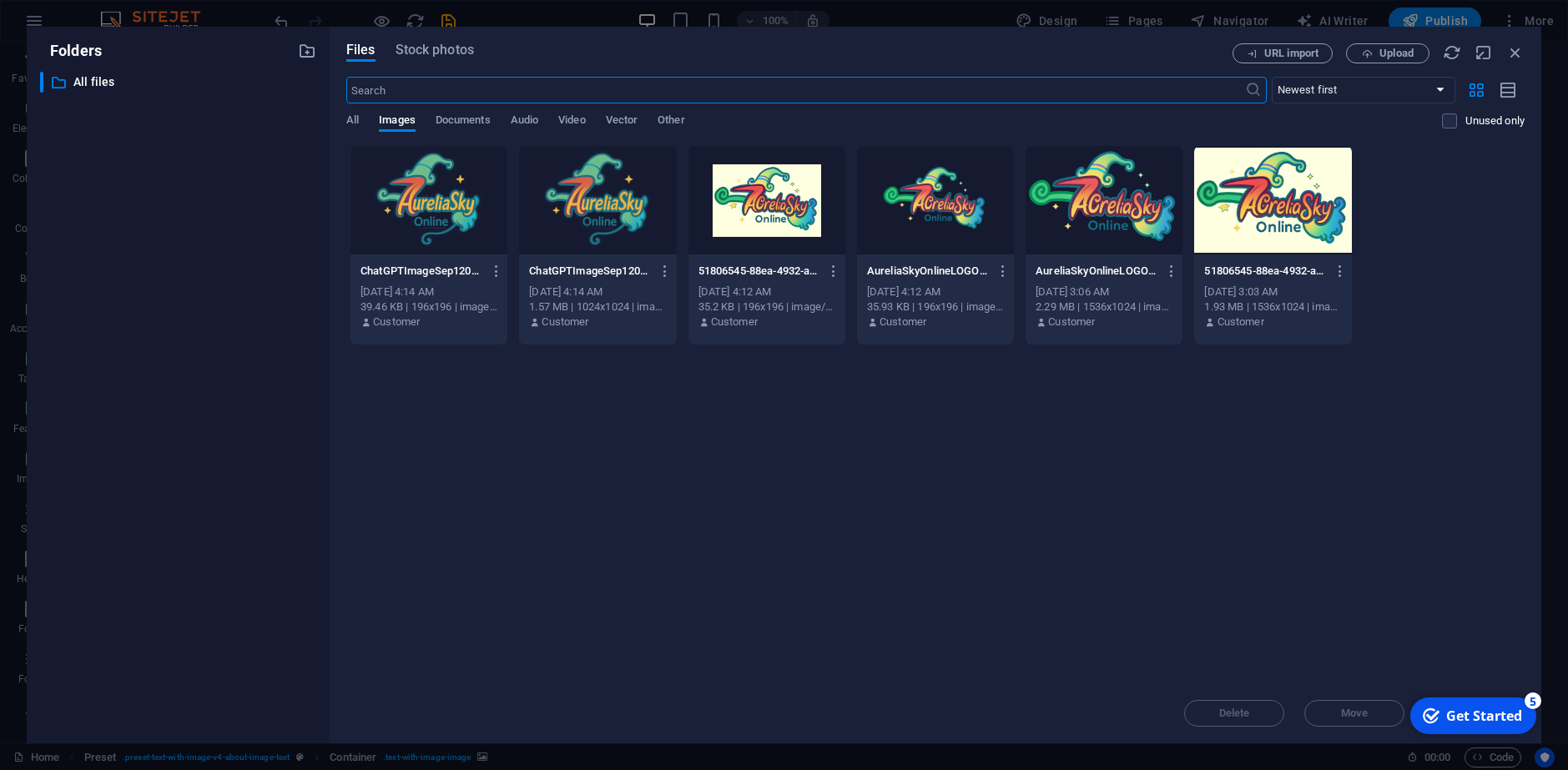
click at [265, 400] on div "​ All files All files" at bounding box center [178, 401] width 276 height 658
click at [1042, 483] on div "Drop files here to upload them instantly ChatGPTImageSep1202509_14_15PM-JGdcW2j…" at bounding box center [935, 414] width 1178 height 538
click at [456, 229] on div at bounding box center [429, 200] width 157 height 108
click at [456, 229] on div "1" at bounding box center [429, 200] width 157 height 108
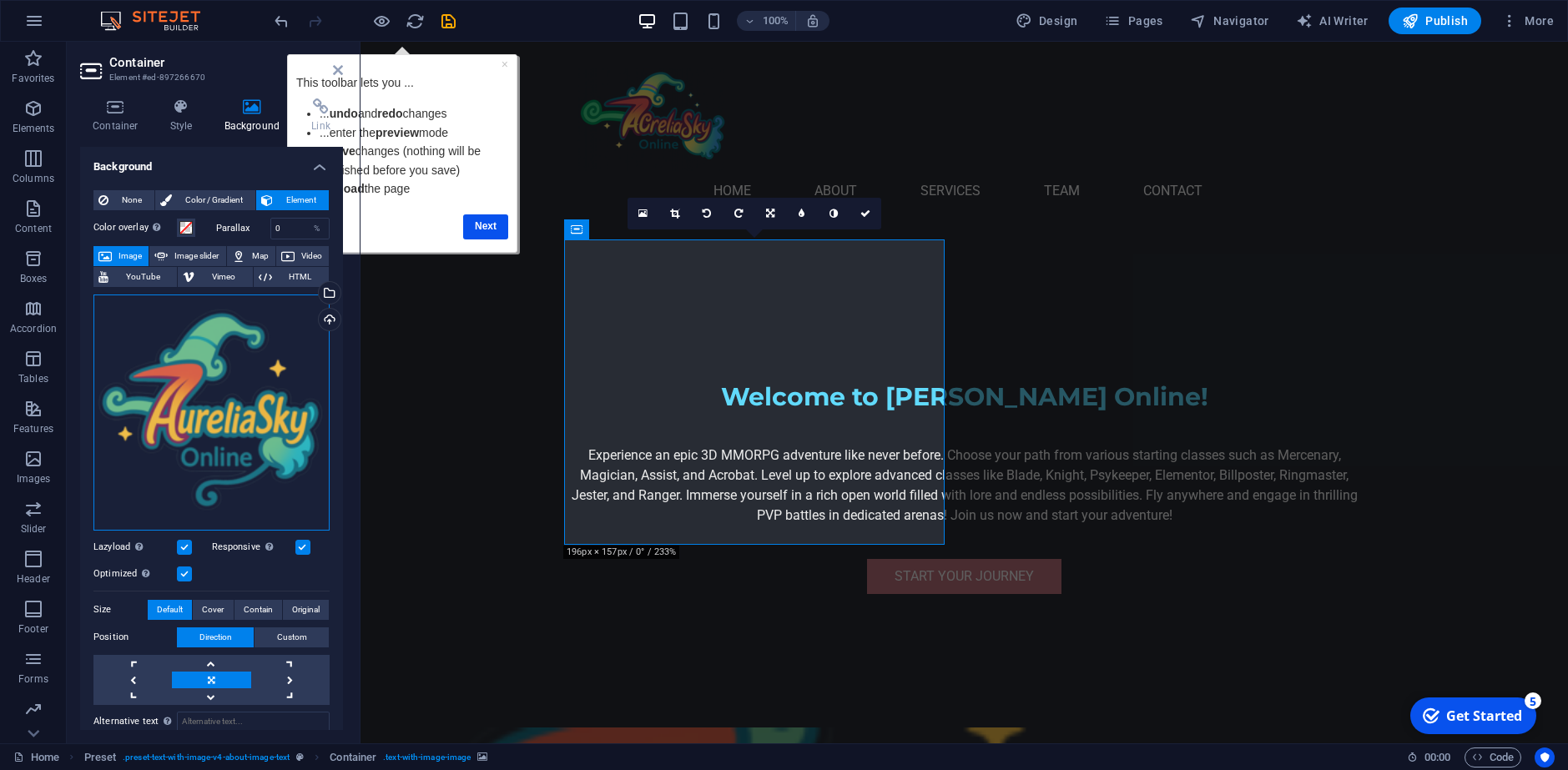
click at [279, 462] on div "Drag files here, click to choose files or select files from Files or our free s…" at bounding box center [212, 412] width 236 height 236
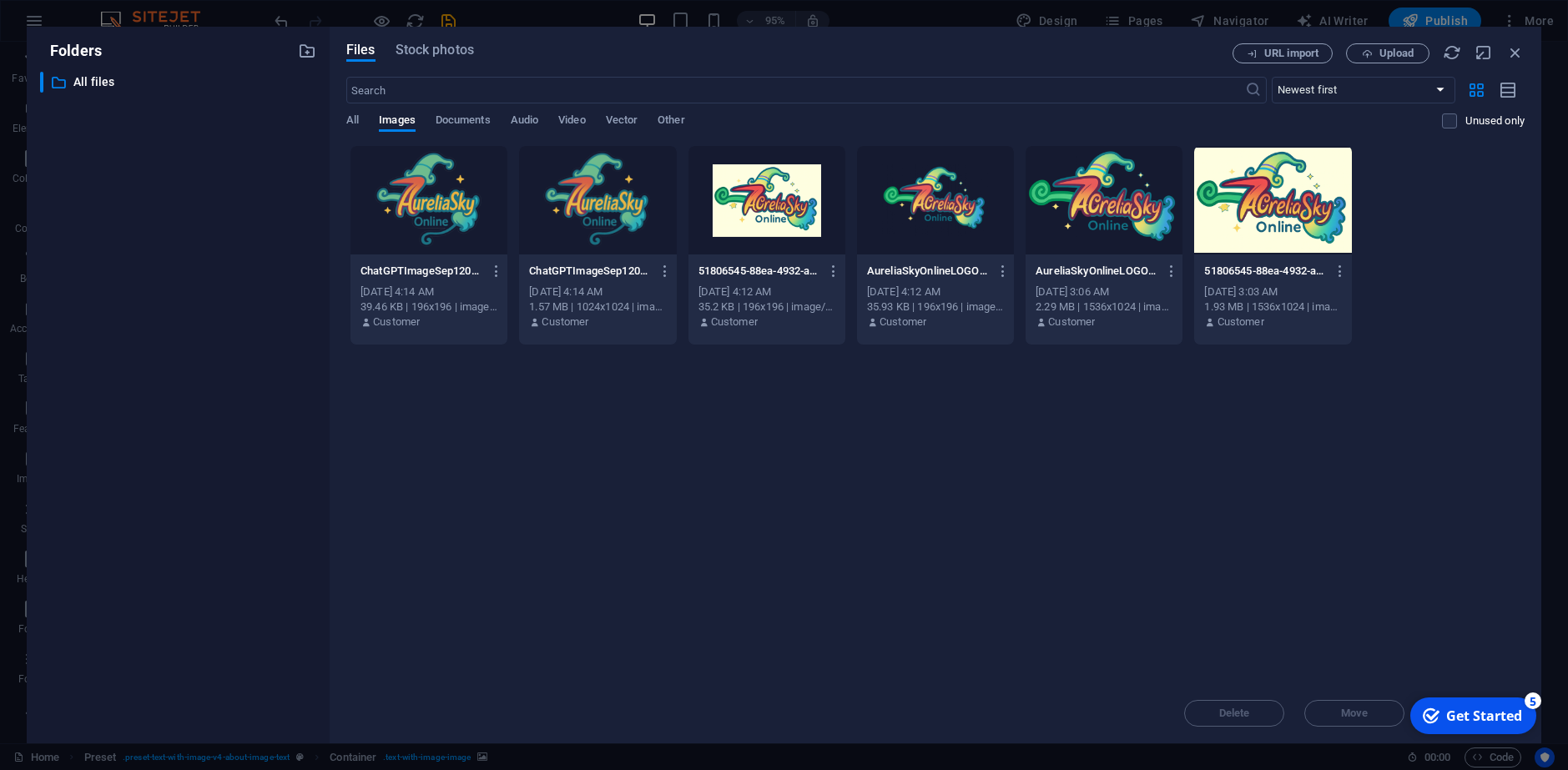
click at [279, 462] on div "​ All files All files" at bounding box center [178, 401] width 276 height 658
click at [1122, 227] on div at bounding box center [1104, 200] width 157 height 108
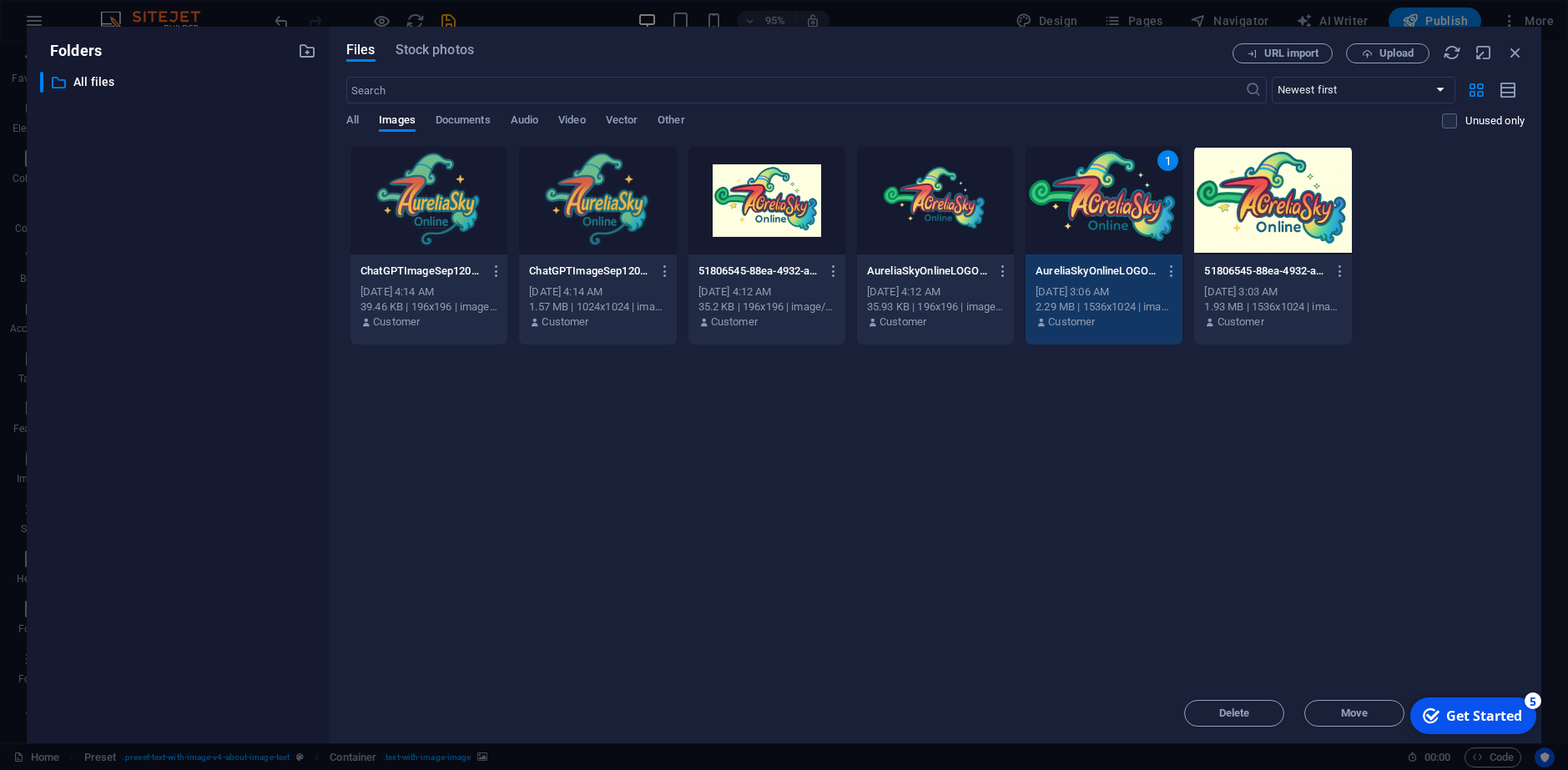
click at [1122, 227] on div "1" at bounding box center [1104, 200] width 157 height 108
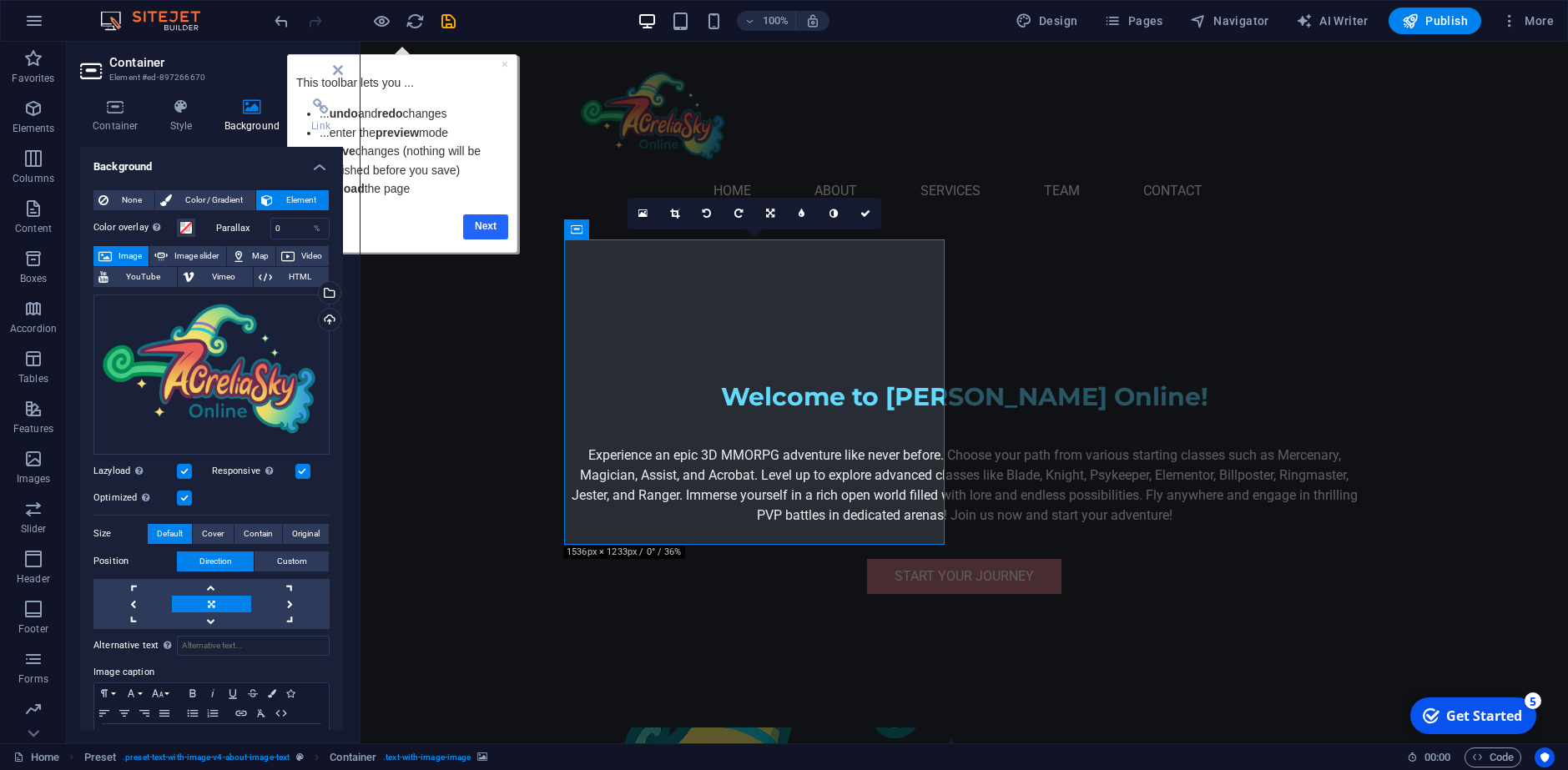
click at [482, 230] on link "Next" at bounding box center [485, 226] width 45 height 24
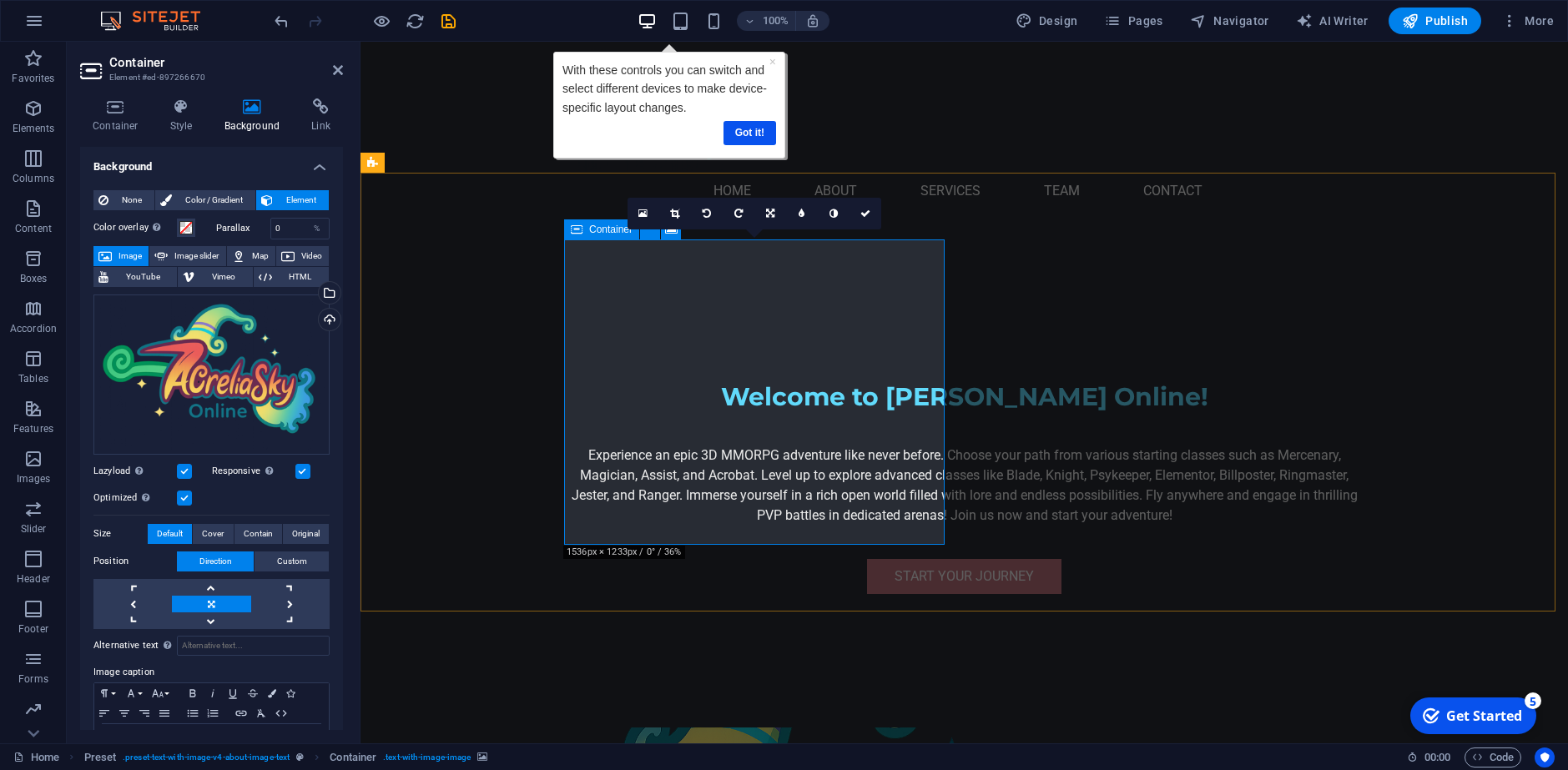
drag, startPoint x: 658, startPoint y: 322, endPoint x: 648, endPoint y: 326, distance: 10.8
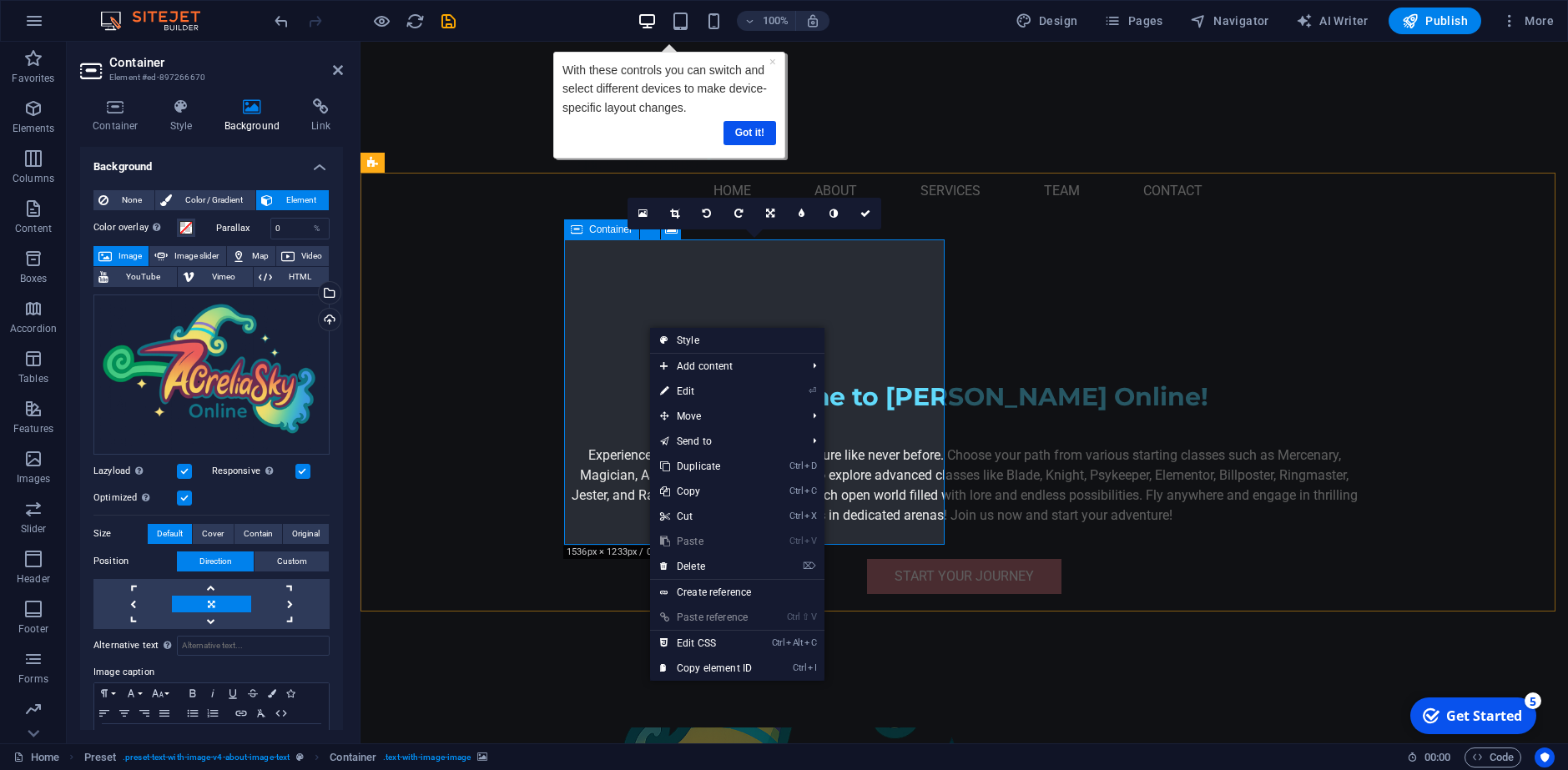
click at [607, 232] on span "Container" at bounding box center [610, 229] width 44 height 10
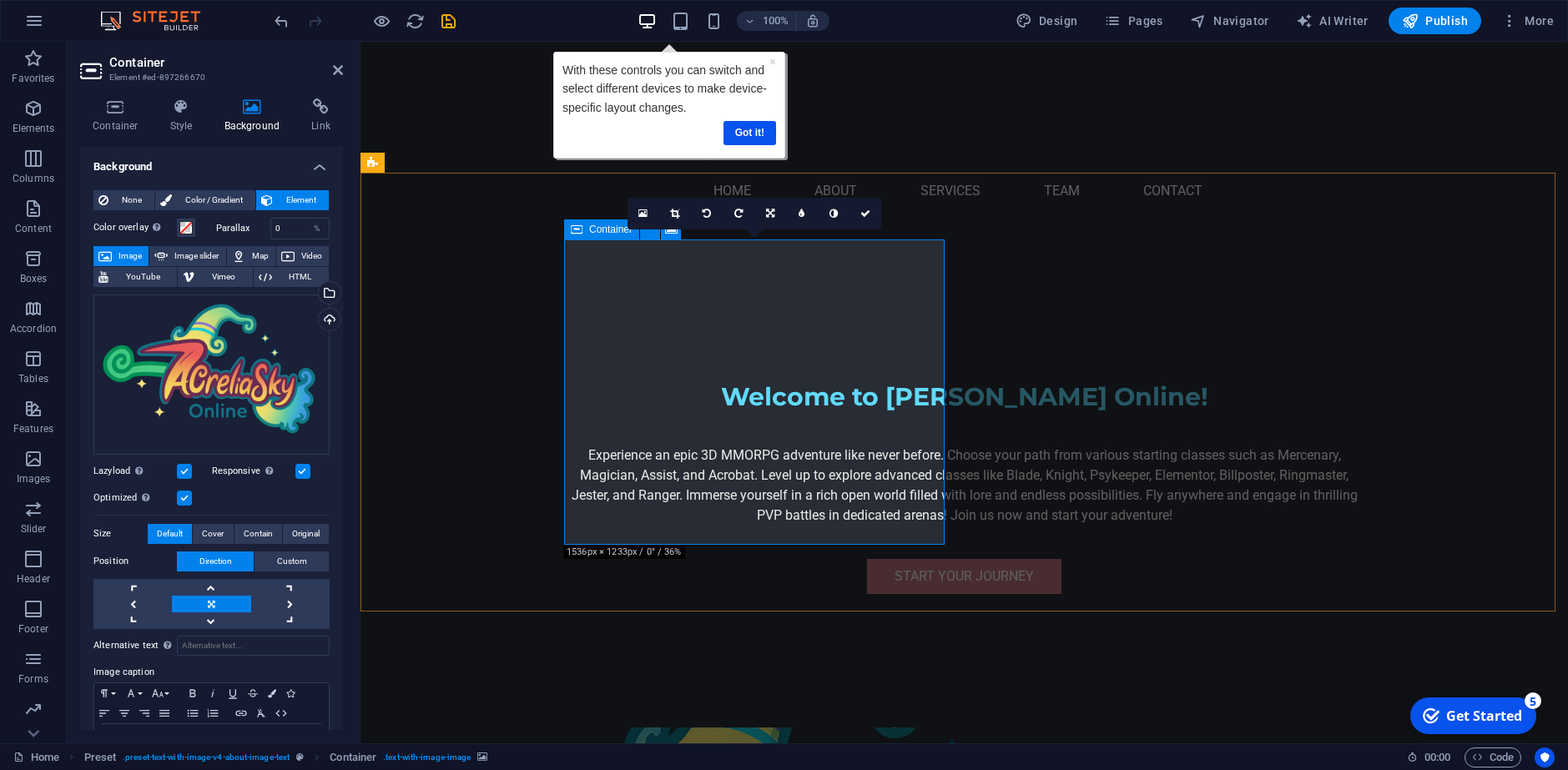
click at [589, 231] on span "Container" at bounding box center [610, 229] width 44 height 10
click at [295, 273] on span "HTML" at bounding box center [300, 276] width 47 height 20
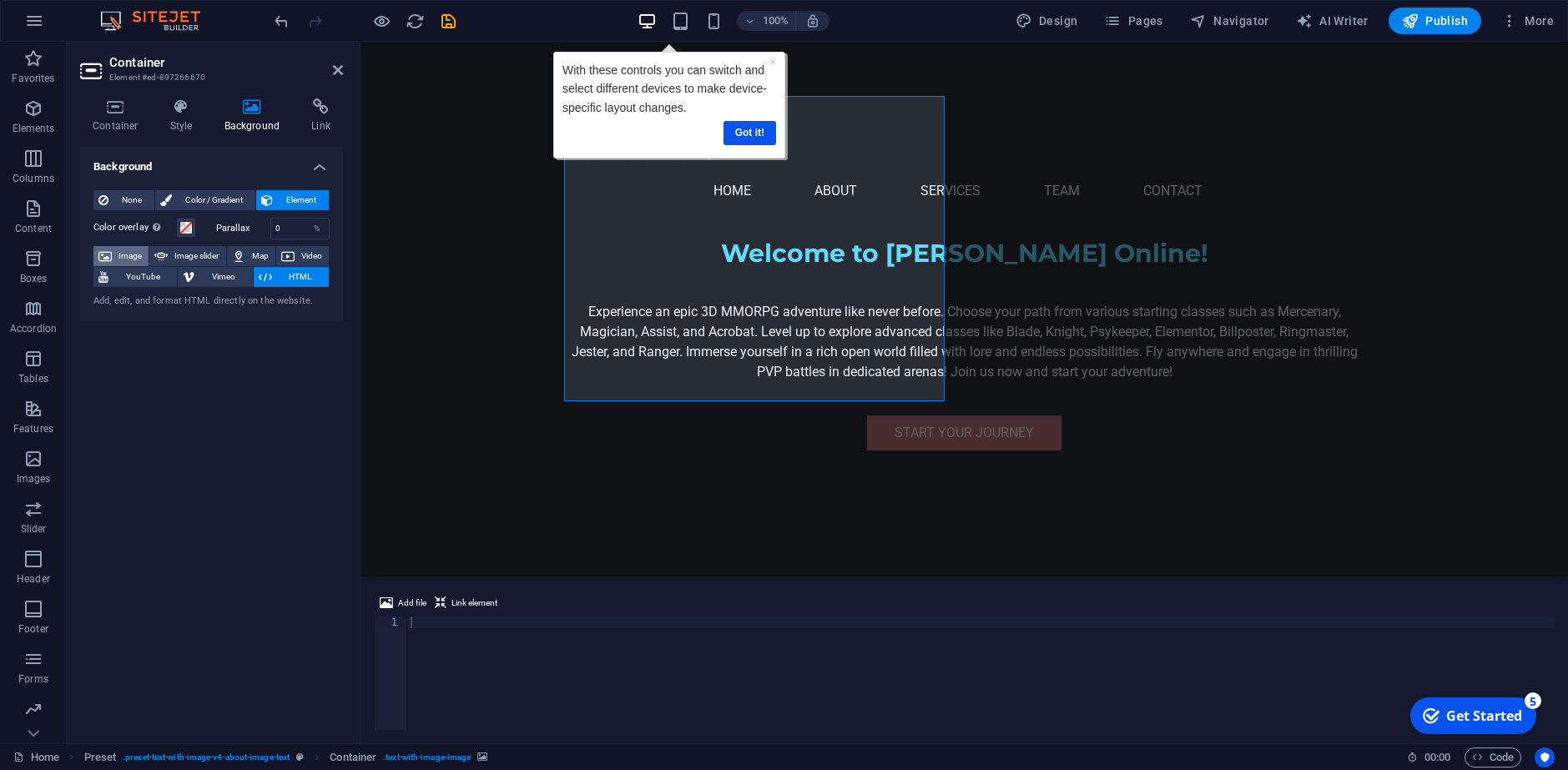
click at [132, 257] on span "Image" at bounding box center [130, 256] width 26 height 20
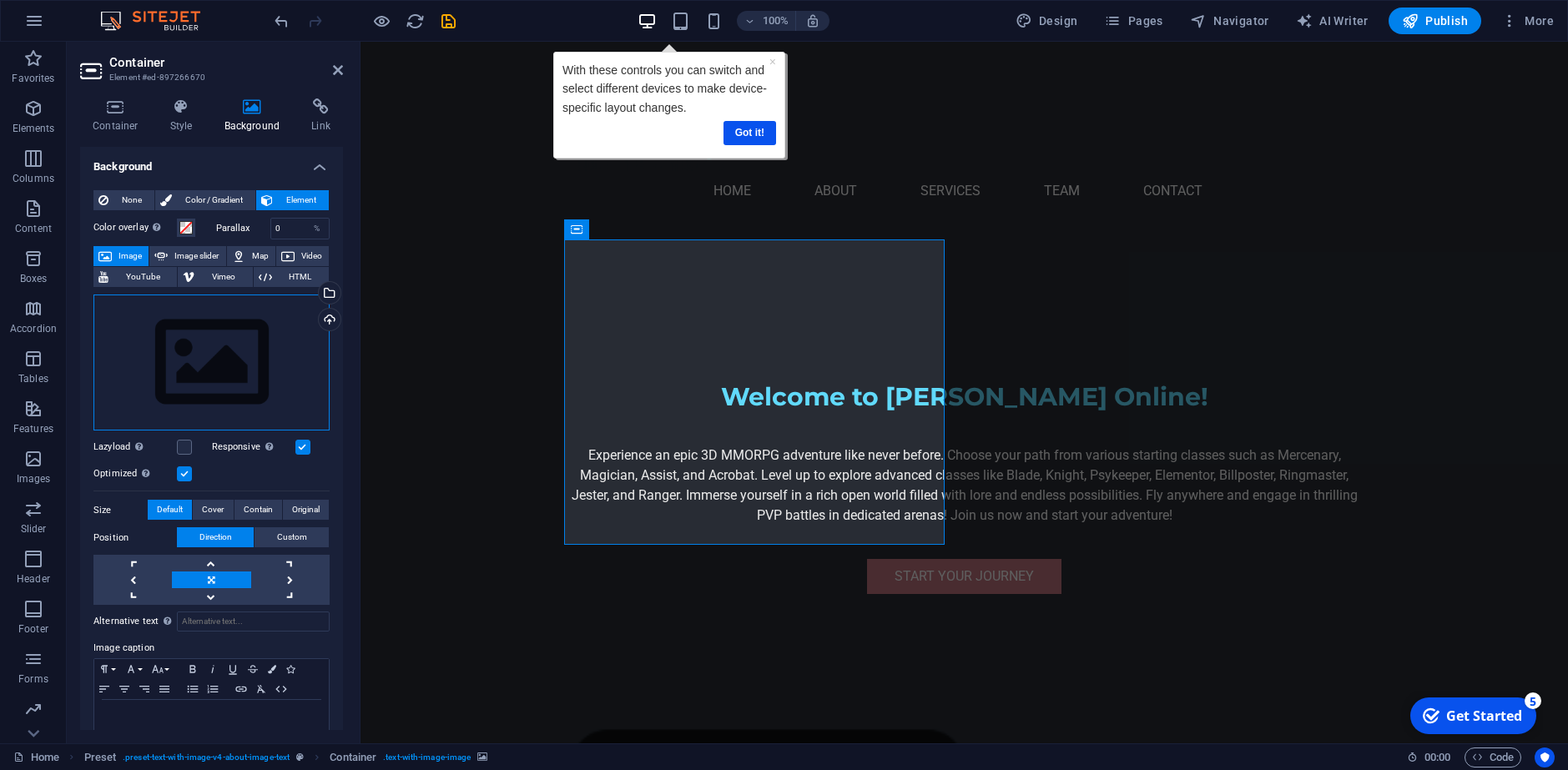
click at [263, 371] on div "Drag files here, click to choose files or select files from Files or our free s…" at bounding box center [212, 362] width 236 height 136
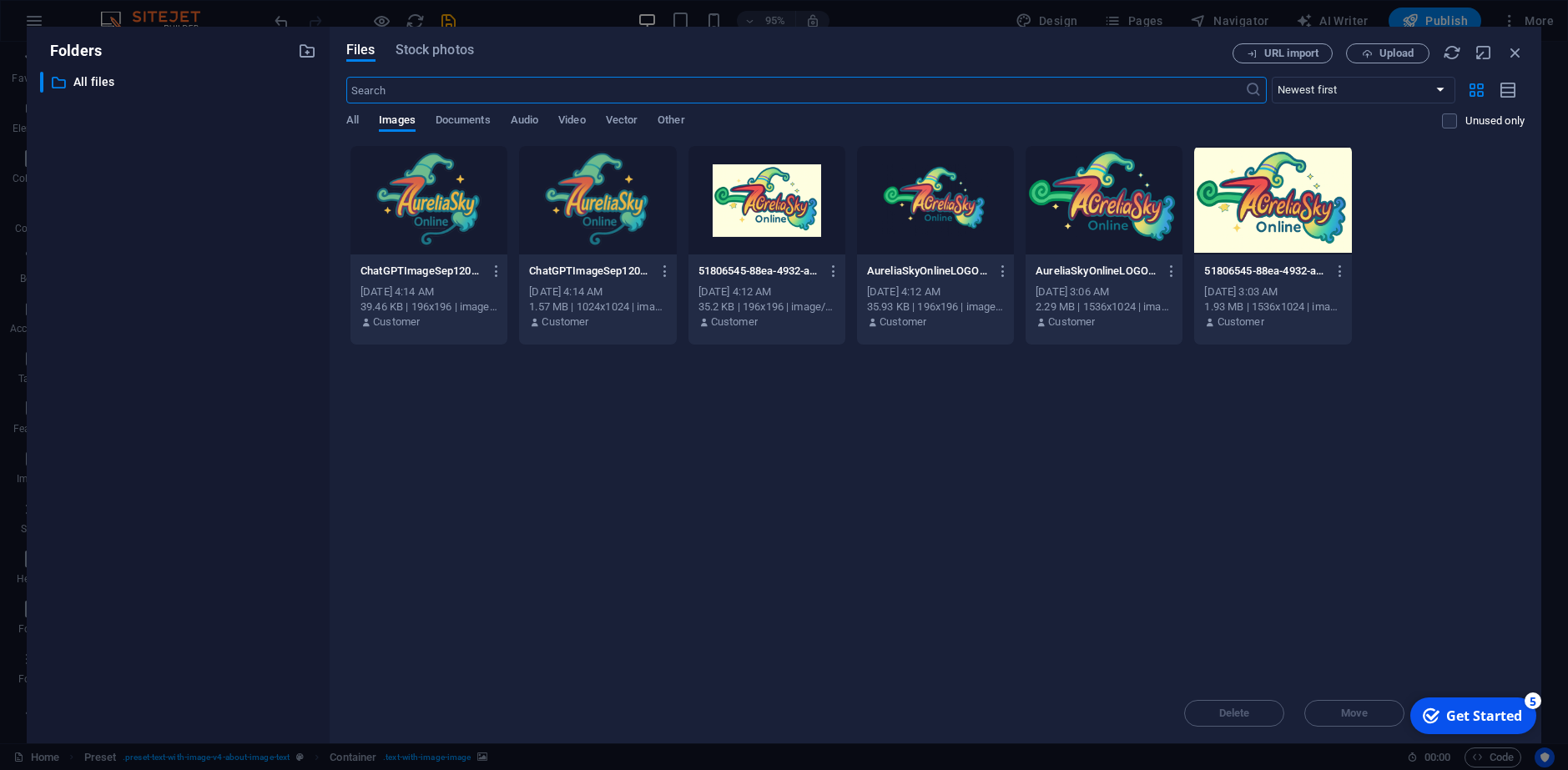
click at [932, 228] on div at bounding box center [935, 200] width 157 height 108
click at [937, 213] on div "1" at bounding box center [935, 200] width 157 height 108
drag, startPoint x: 937, startPoint y: 213, endPoint x: 566, endPoint y: 187, distance: 371.9
click at [937, 213] on div at bounding box center [935, 200] width 157 height 108
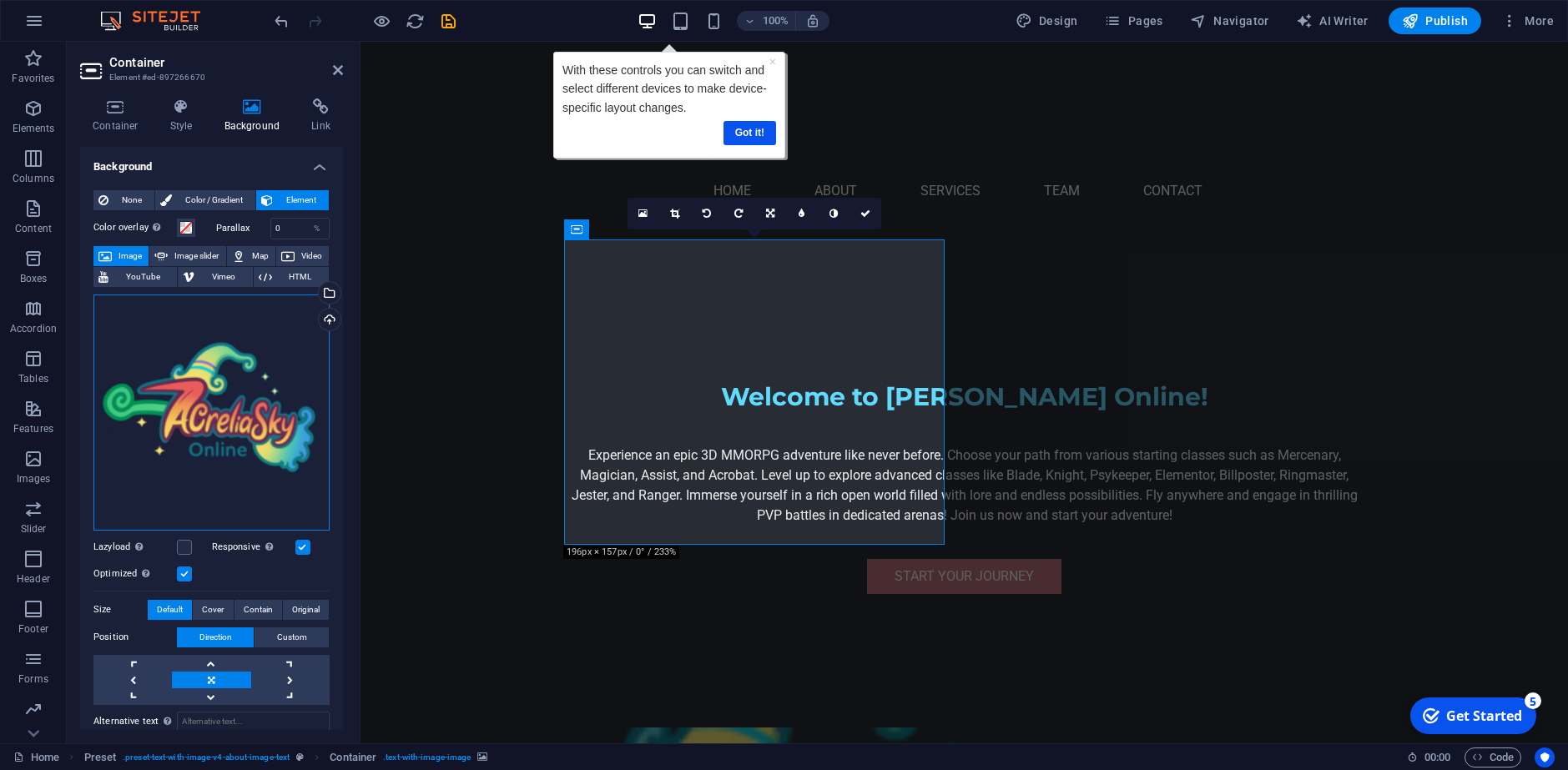
click at [160, 450] on div "Drag files here, click to choose files or select files from Files or our free s…" at bounding box center [212, 412] width 236 height 236
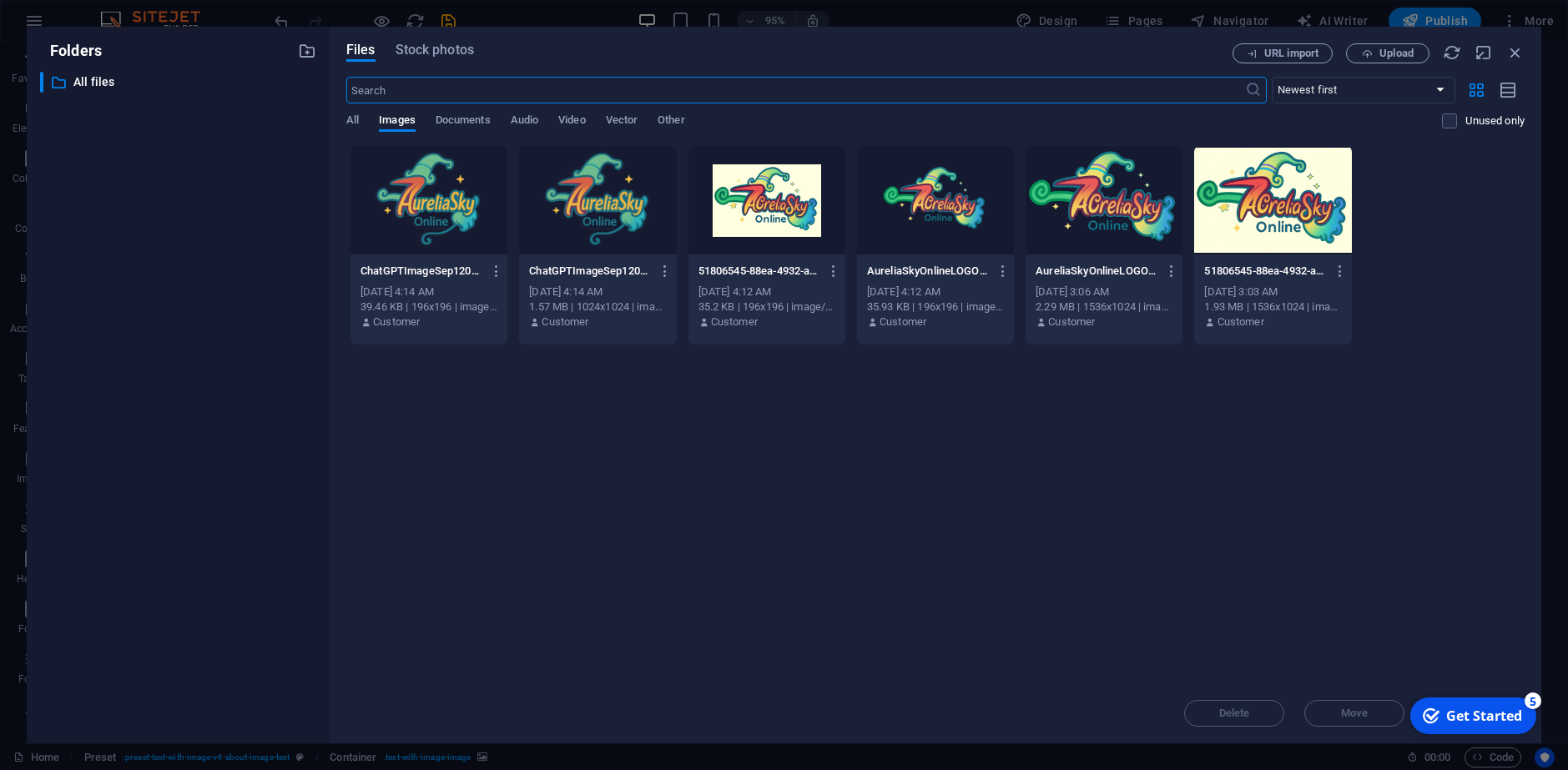
click at [1101, 229] on div at bounding box center [1104, 200] width 157 height 108
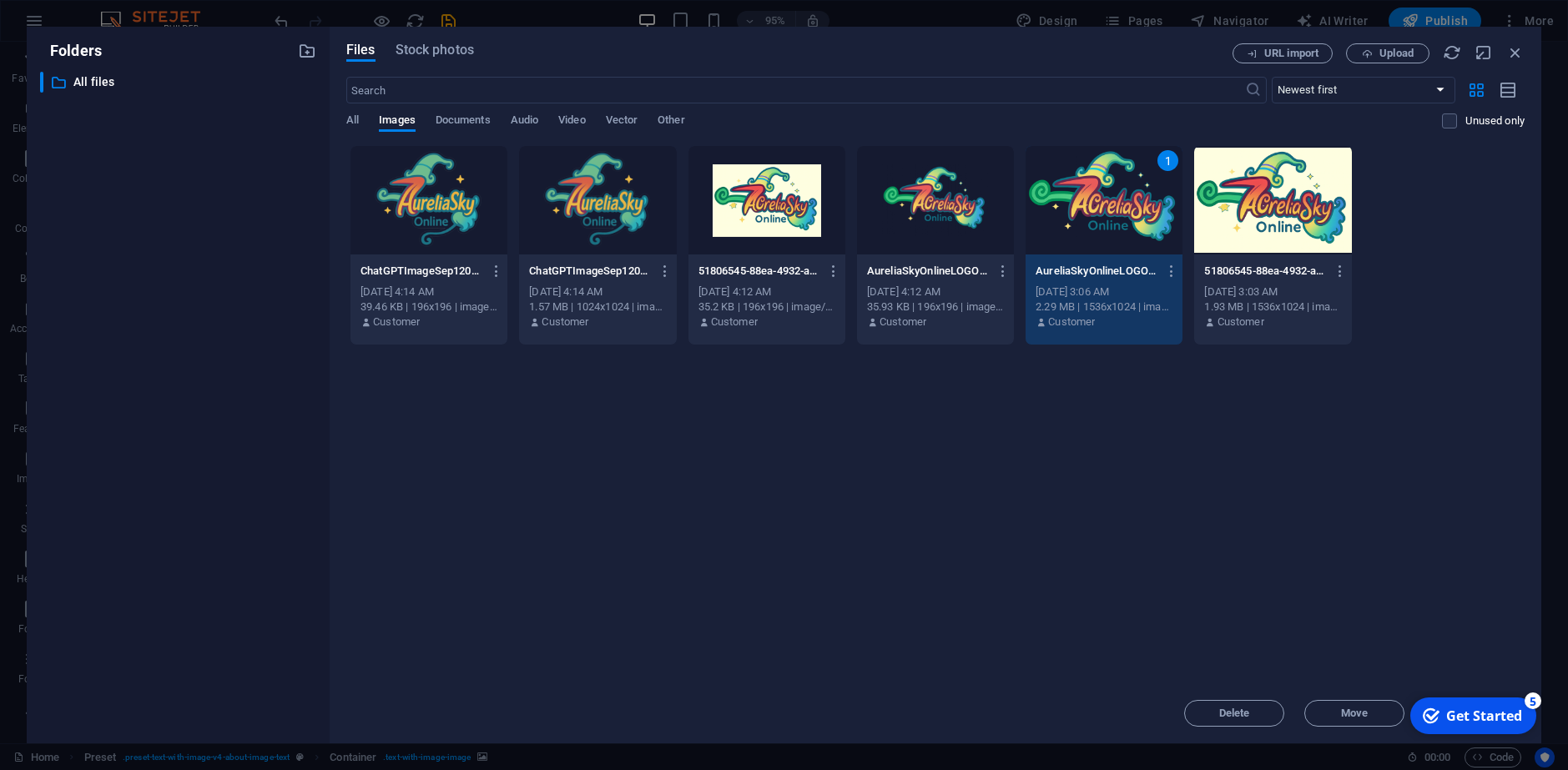
click at [1101, 229] on div "1" at bounding box center [1104, 200] width 157 height 108
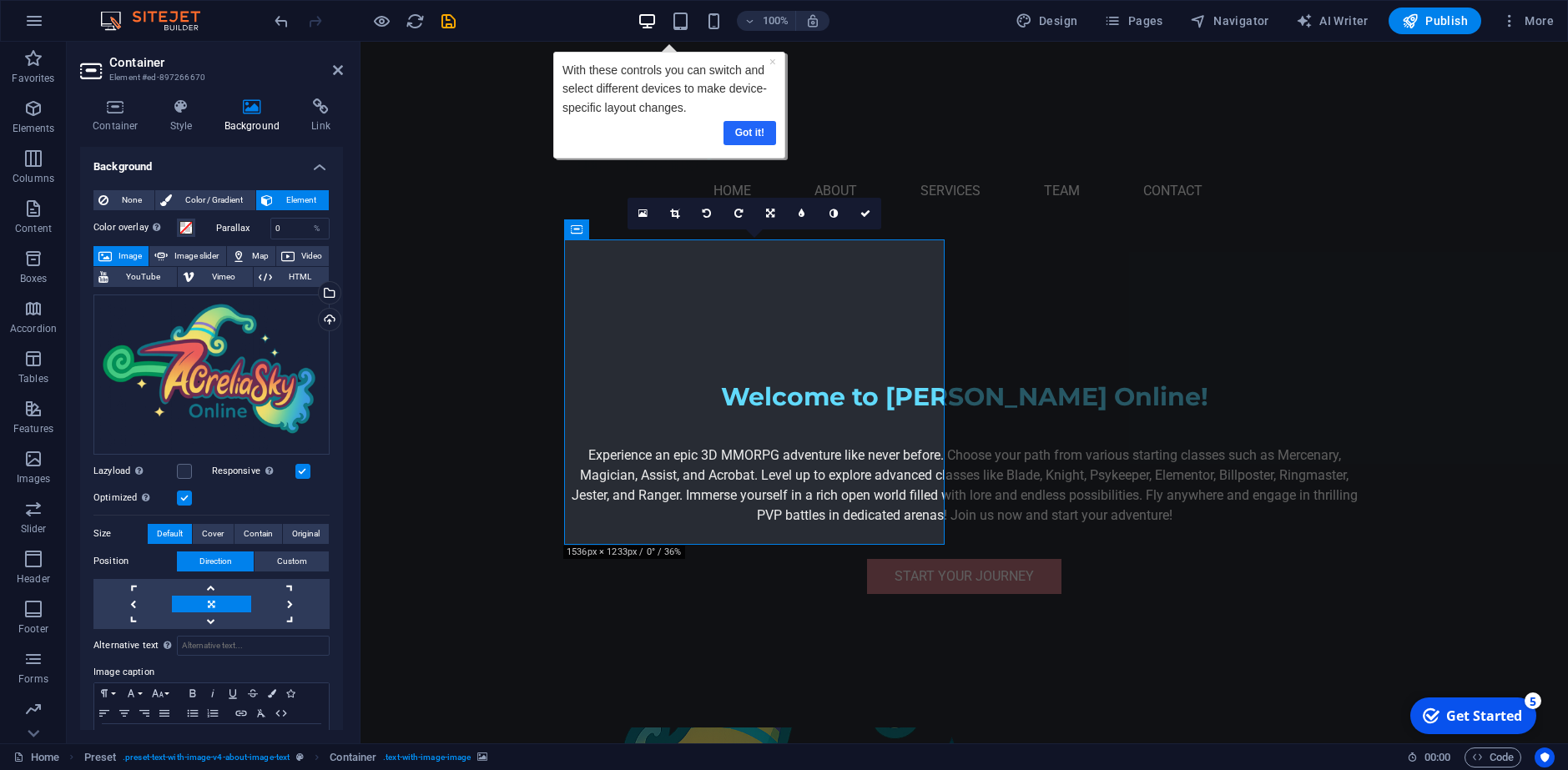
click at [747, 132] on link "Got it!" at bounding box center [750, 133] width 53 height 24
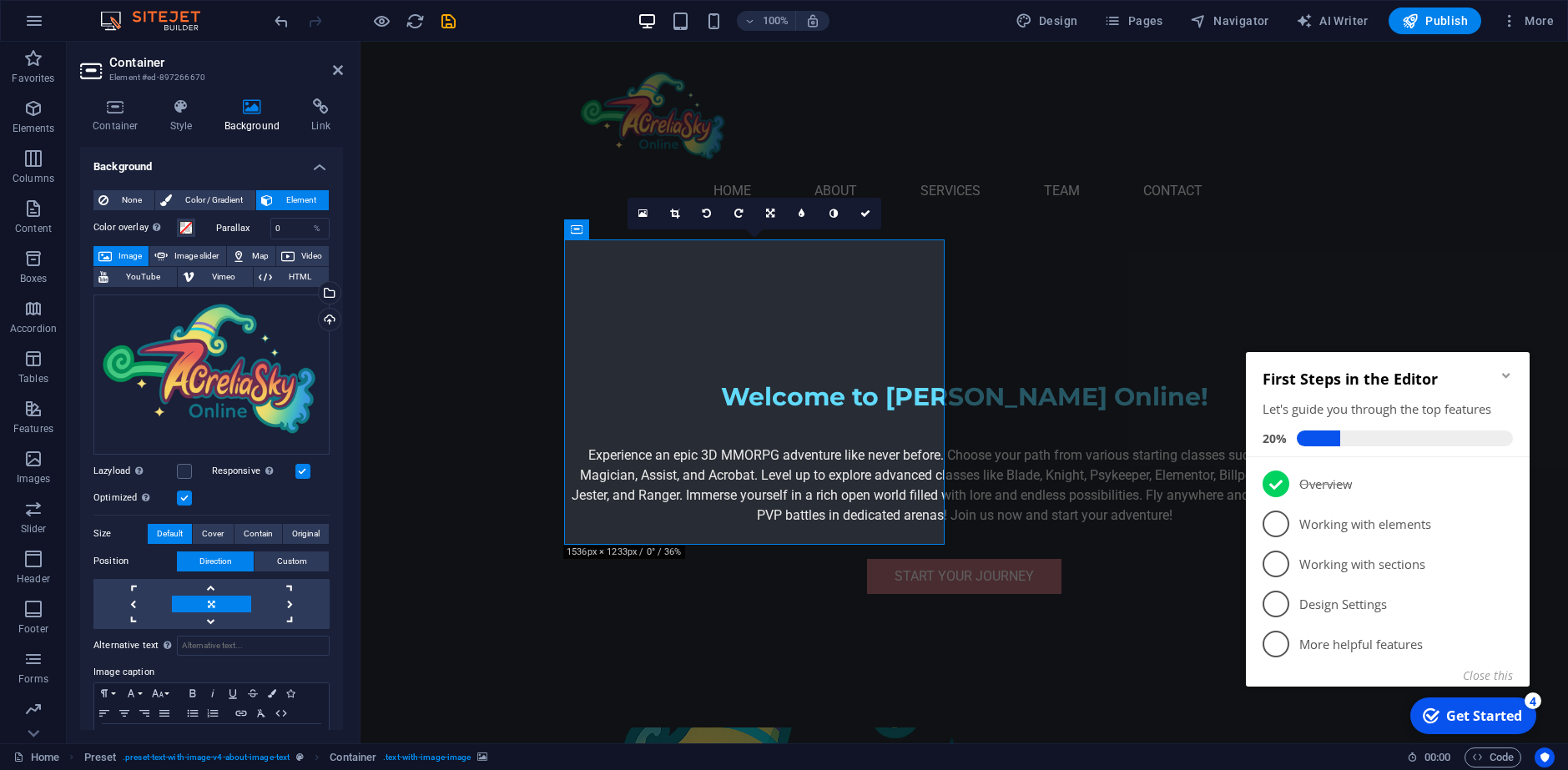
click at [1513, 377] on div "First Steps in the Editor Let's guide you through the top features 20%" at bounding box center [1387, 404] width 284 height 105
click at [1505, 373] on icon "Minimize checklist" at bounding box center [1506, 375] width 14 height 14
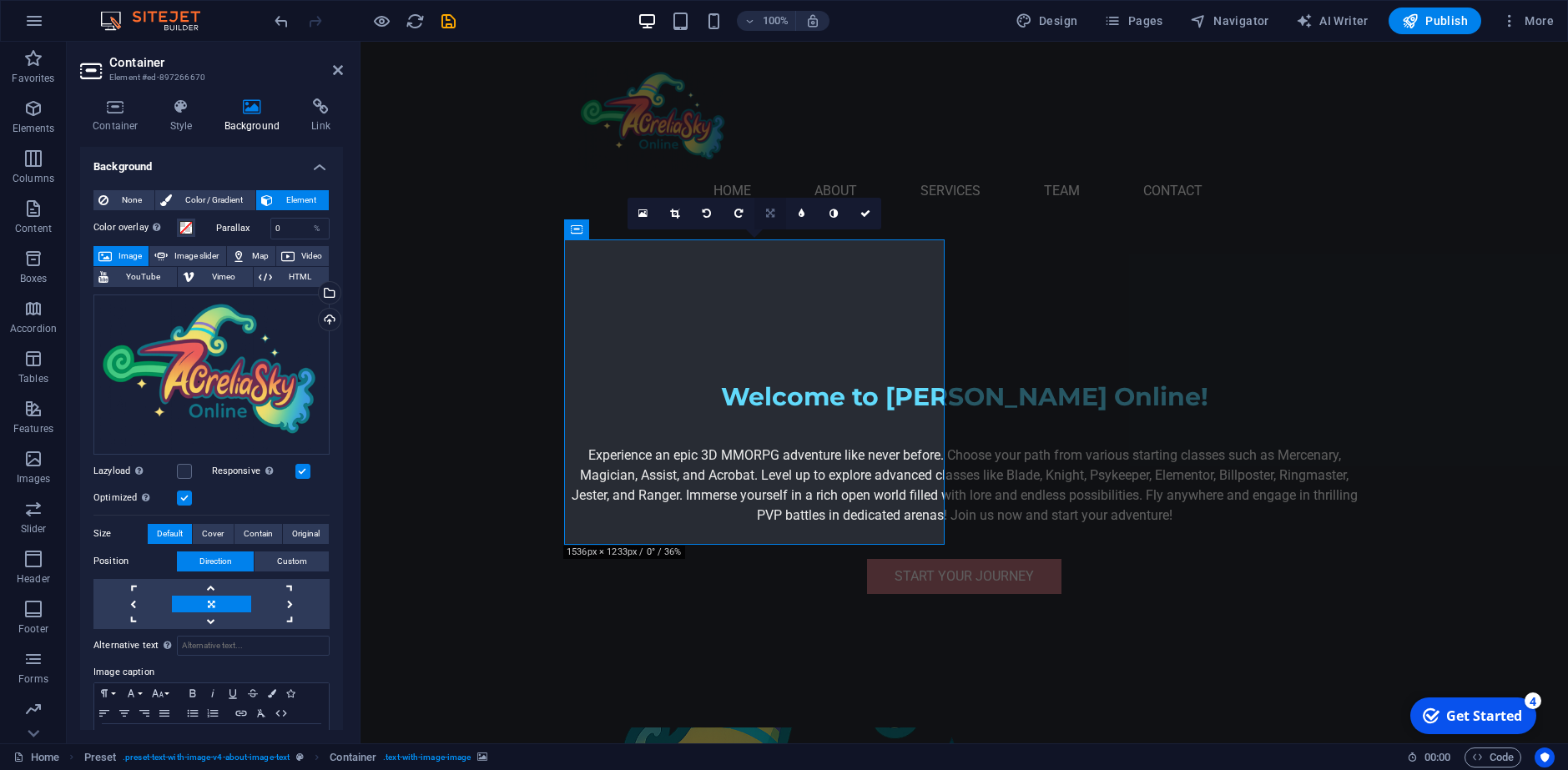
click at [769, 217] on icon at bounding box center [770, 213] width 9 height 10
click at [740, 209] on icon at bounding box center [738, 213] width 8 height 10
click at [775, 209] on link at bounding box center [769, 213] width 32 height 32
click at [768, 213] on icon at bounding box center [770, 213] width 9 height 10
click at [678, 213] on icon at bounding box center [674, 213] width 9 height 10
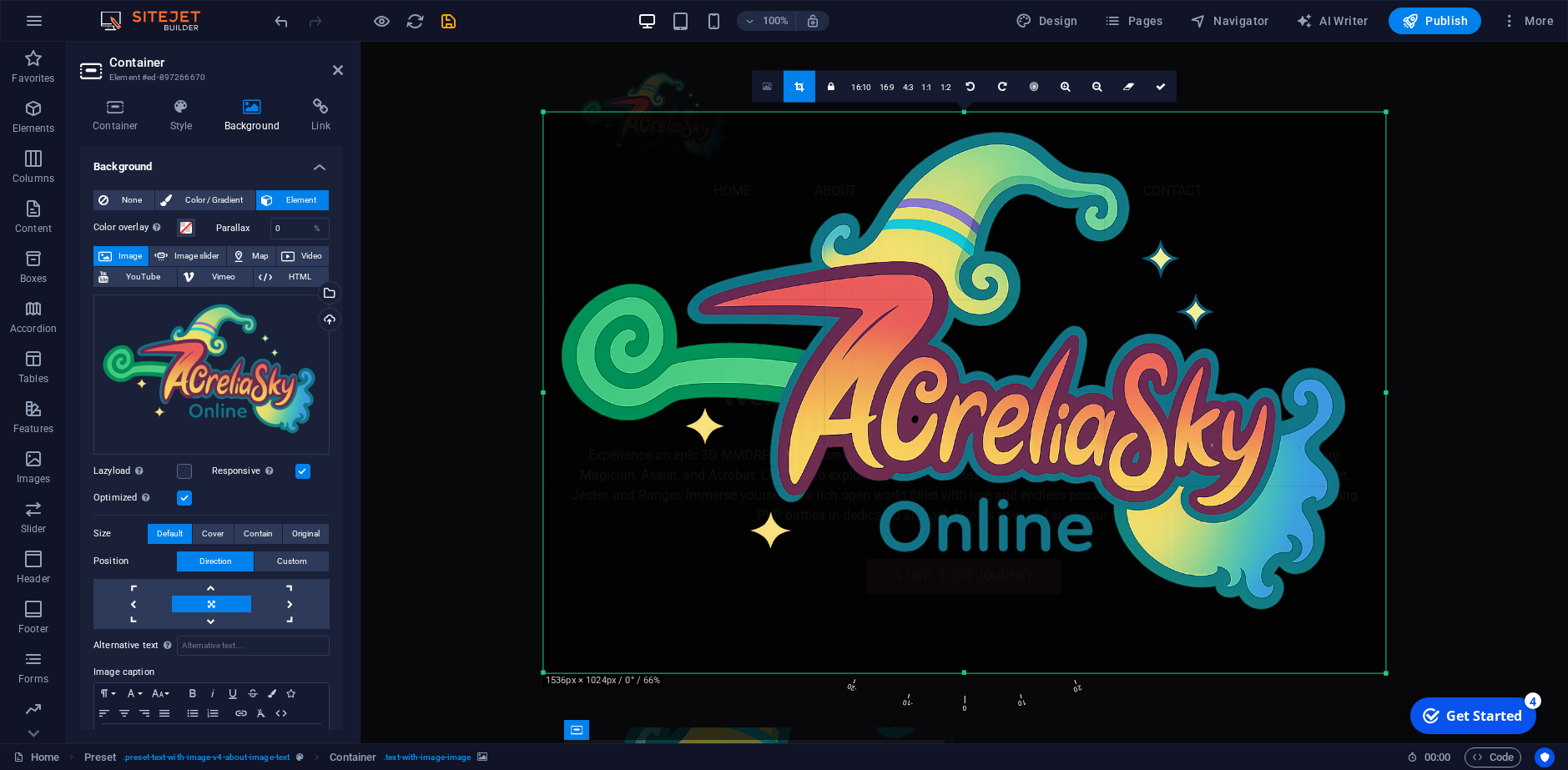
click at [771, 90] on icon at bounding box center [767, 86] width 9 height 12
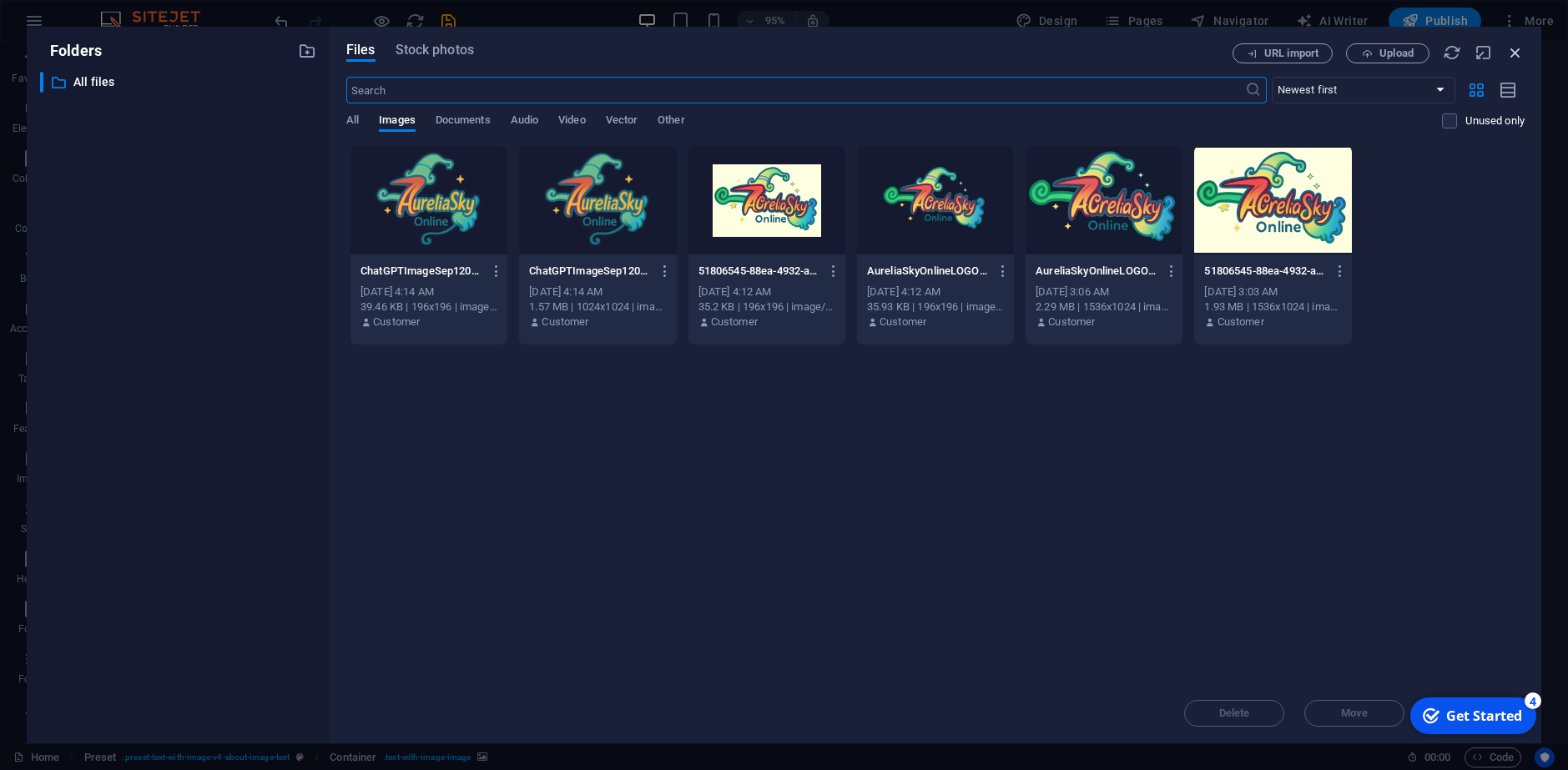
click at [1523, 54] on div "Files Stock photos URL import Upload ​ Newest first Oldest first Name (A-Z) Nam…" at bounding box center [935, 385] width 1211 height 716
click at [1522, 54] on icon "button" at bounding box center [1515, 53] width 19 height 19
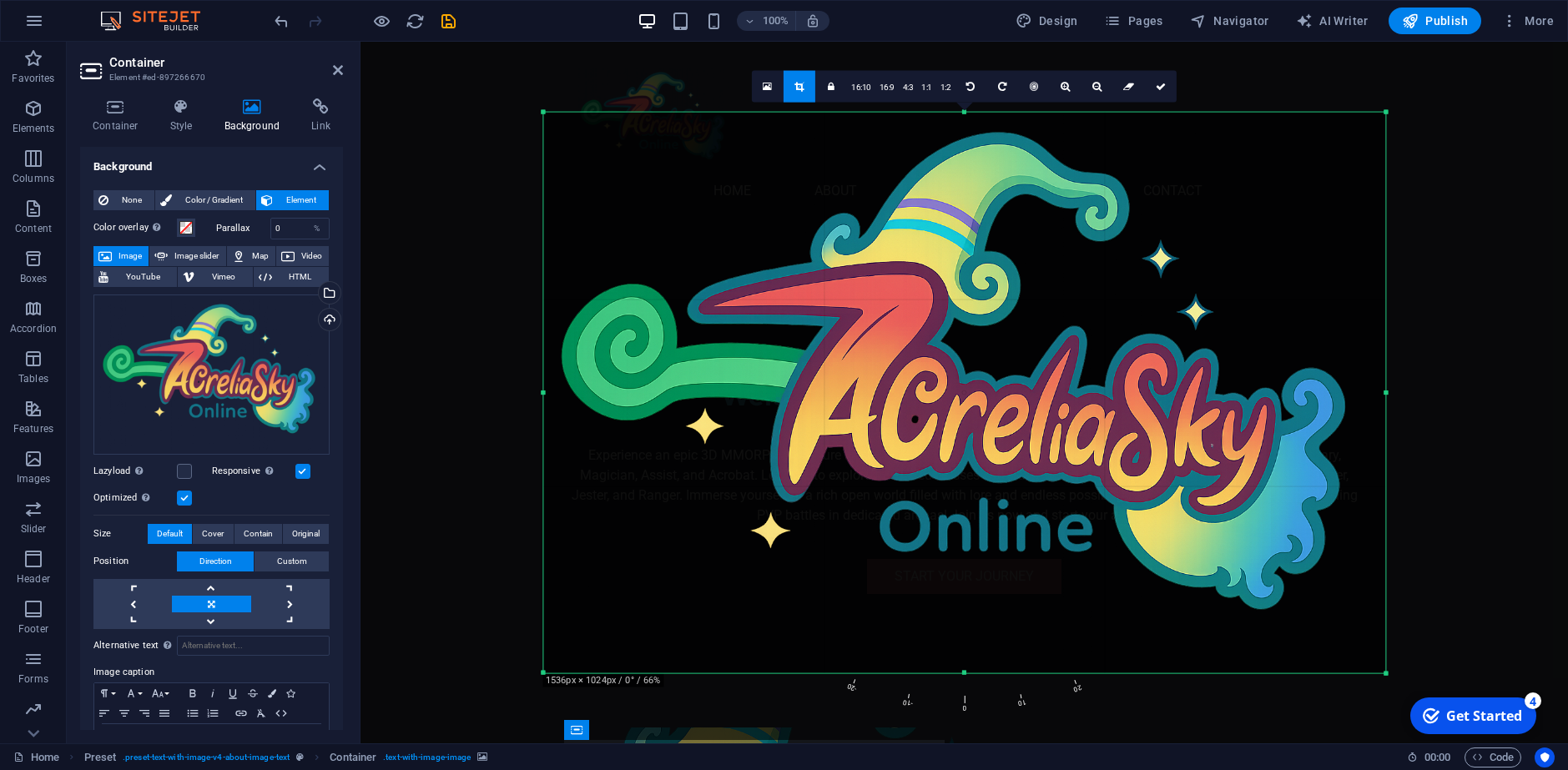
click at [803, 95] on link at bounding box center [799, 85] width 32 height 32
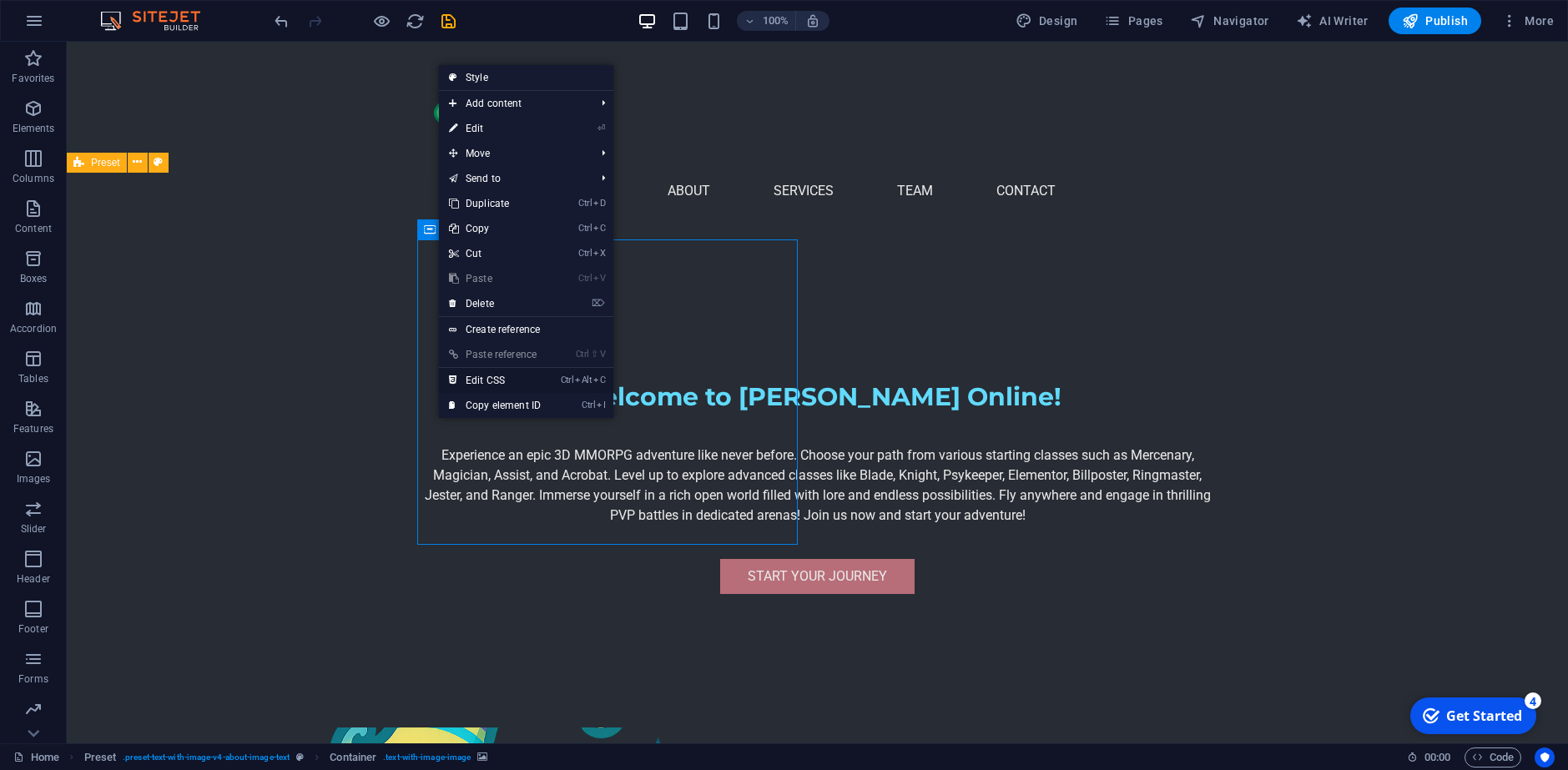
click at [514, 368] on link "Ctrl Alt C Edit CSS" at bounding box center [494, 379] width 112 height 25
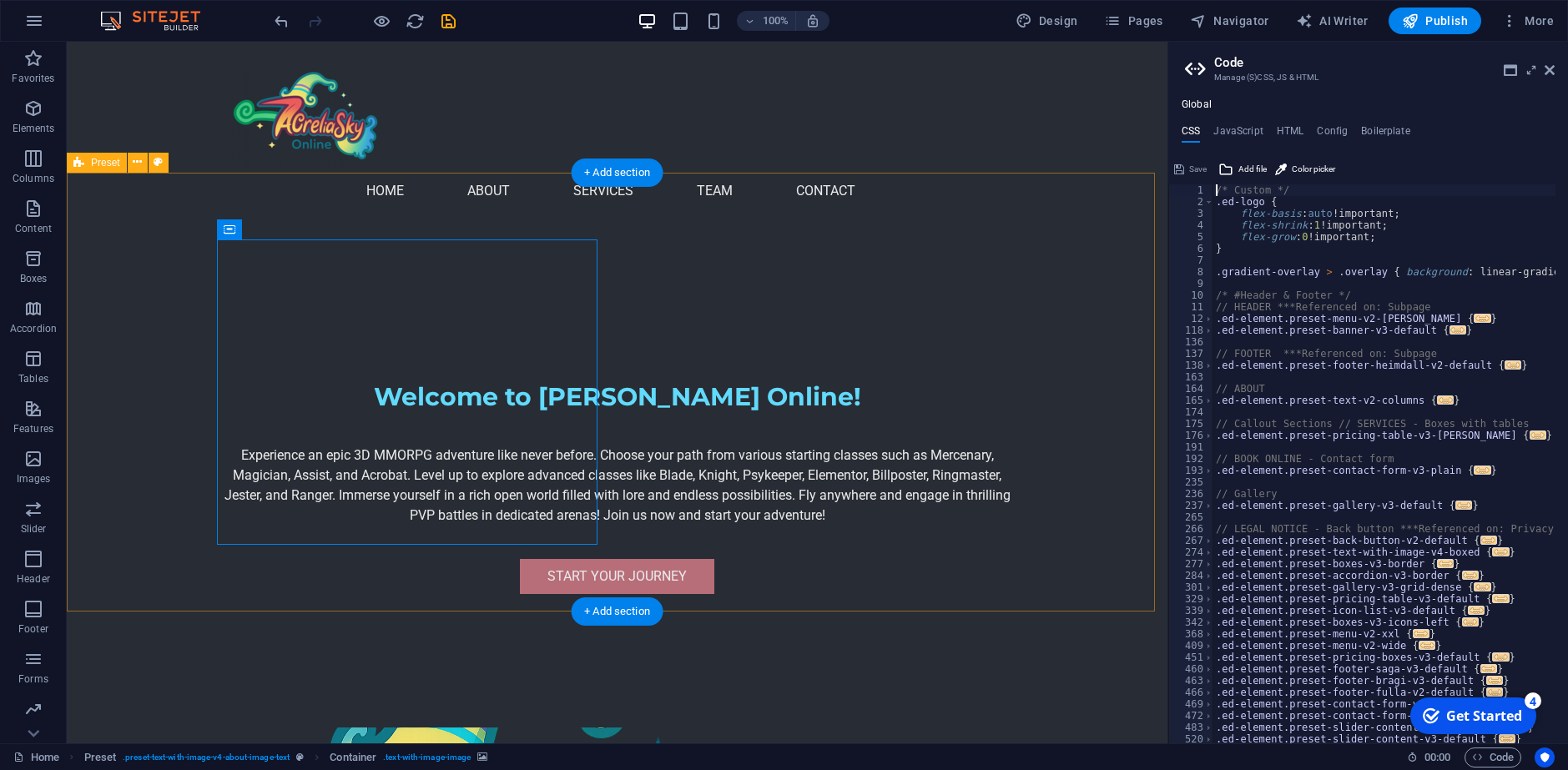
click at [303, 230] on icon at bounding box center [303, 229] width 9 height 18
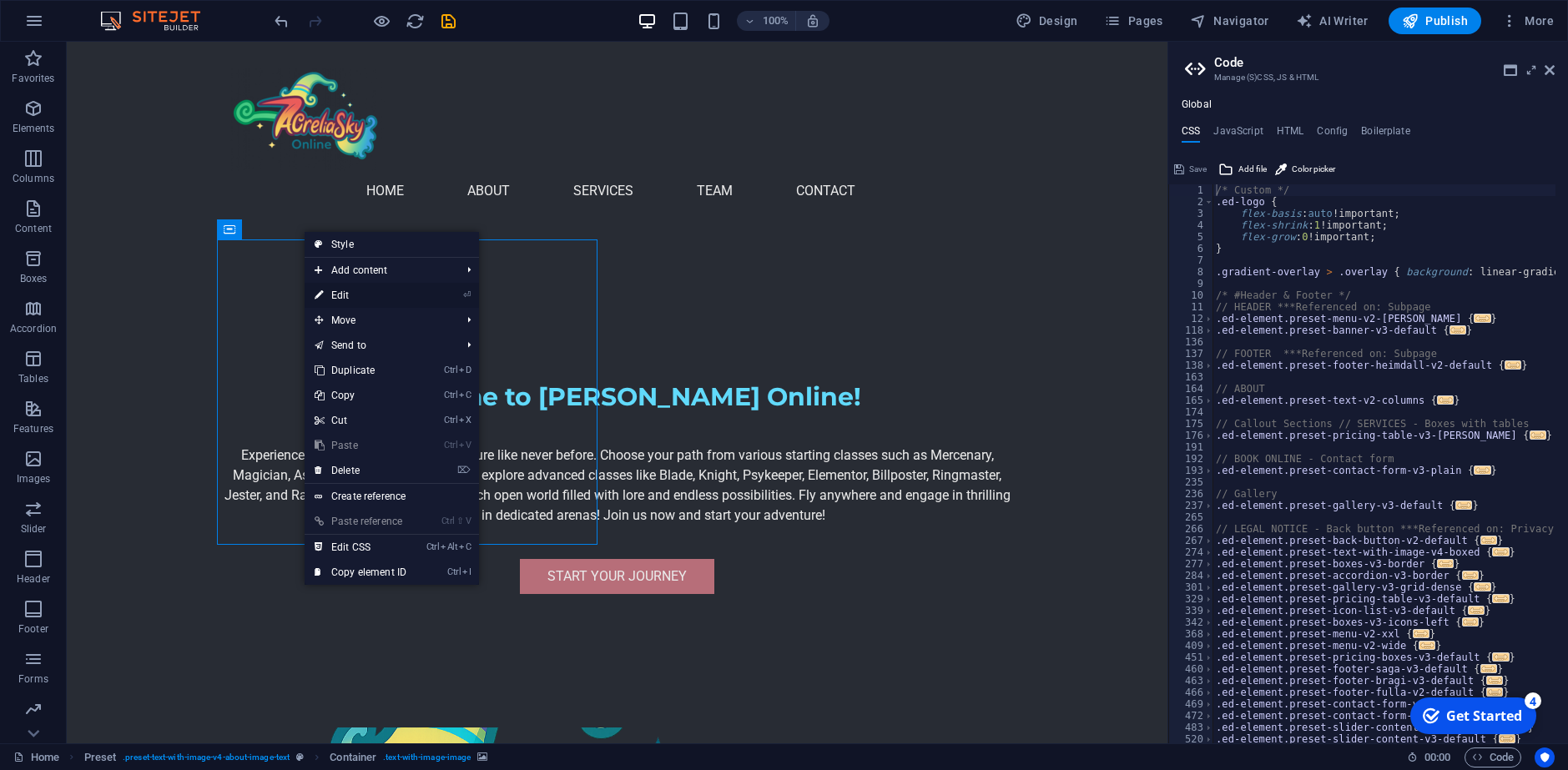
click at [341, 295] on link "⏎ Edit" at bounding box center [360, 295] width 112 height 25
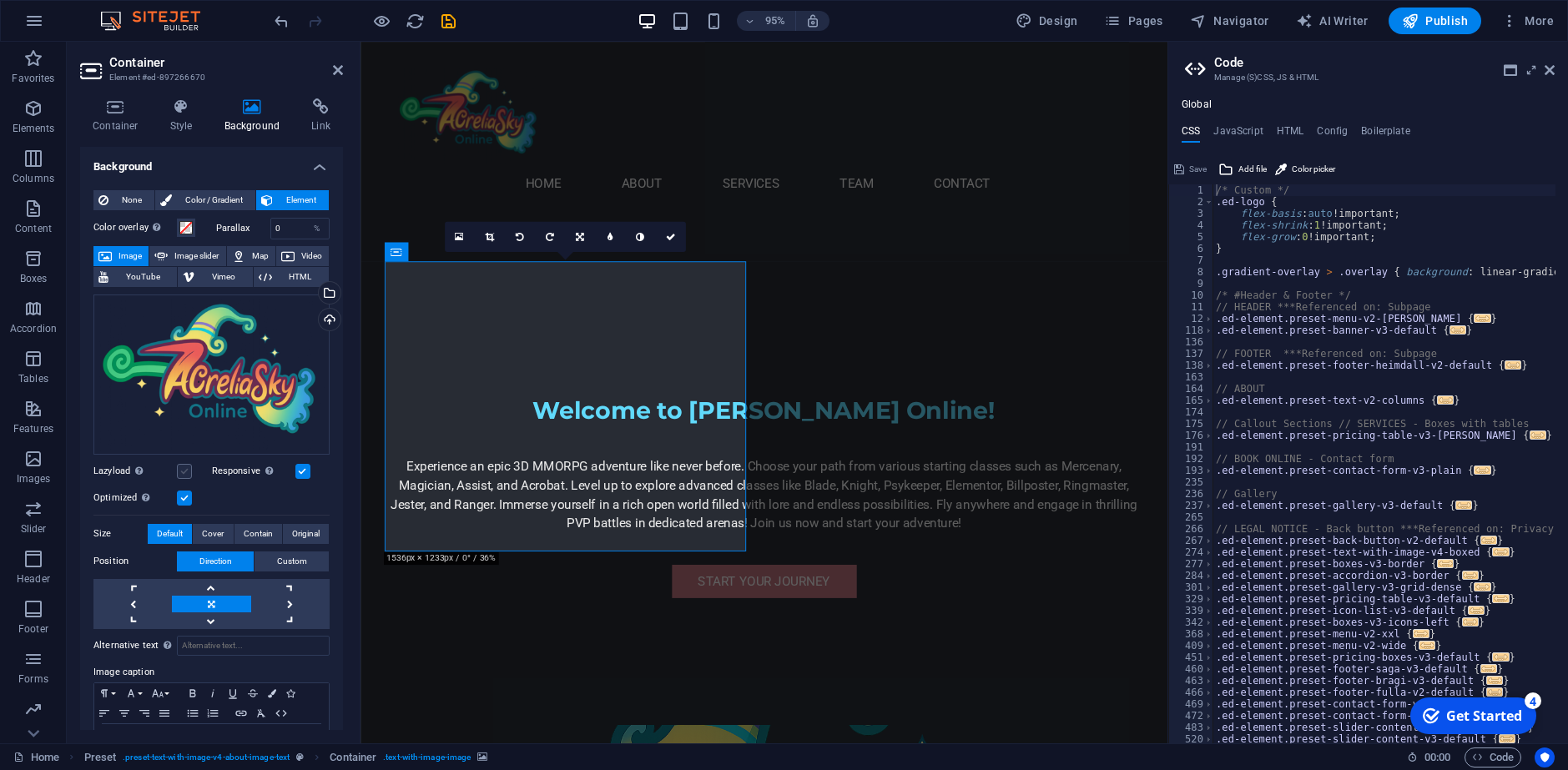
click at [181, 464] on label at bounding box center [184, 472] width 15 height 15
click at [0, 0] on input "Lazyload Loading images after the page loads improves page speed." at bounding box center [0, 0] width 0 height 0
click at [184, 466] on label at bounding box center [184, 472] width 15 height 15
click at [0, 0] on input "Lazyload Loading images after the page loads improves page speed." at bounding box center [0, 0] width 0 height 0
click at [123, 114] on icon at bounding box center [115, 107] width 71 height 17
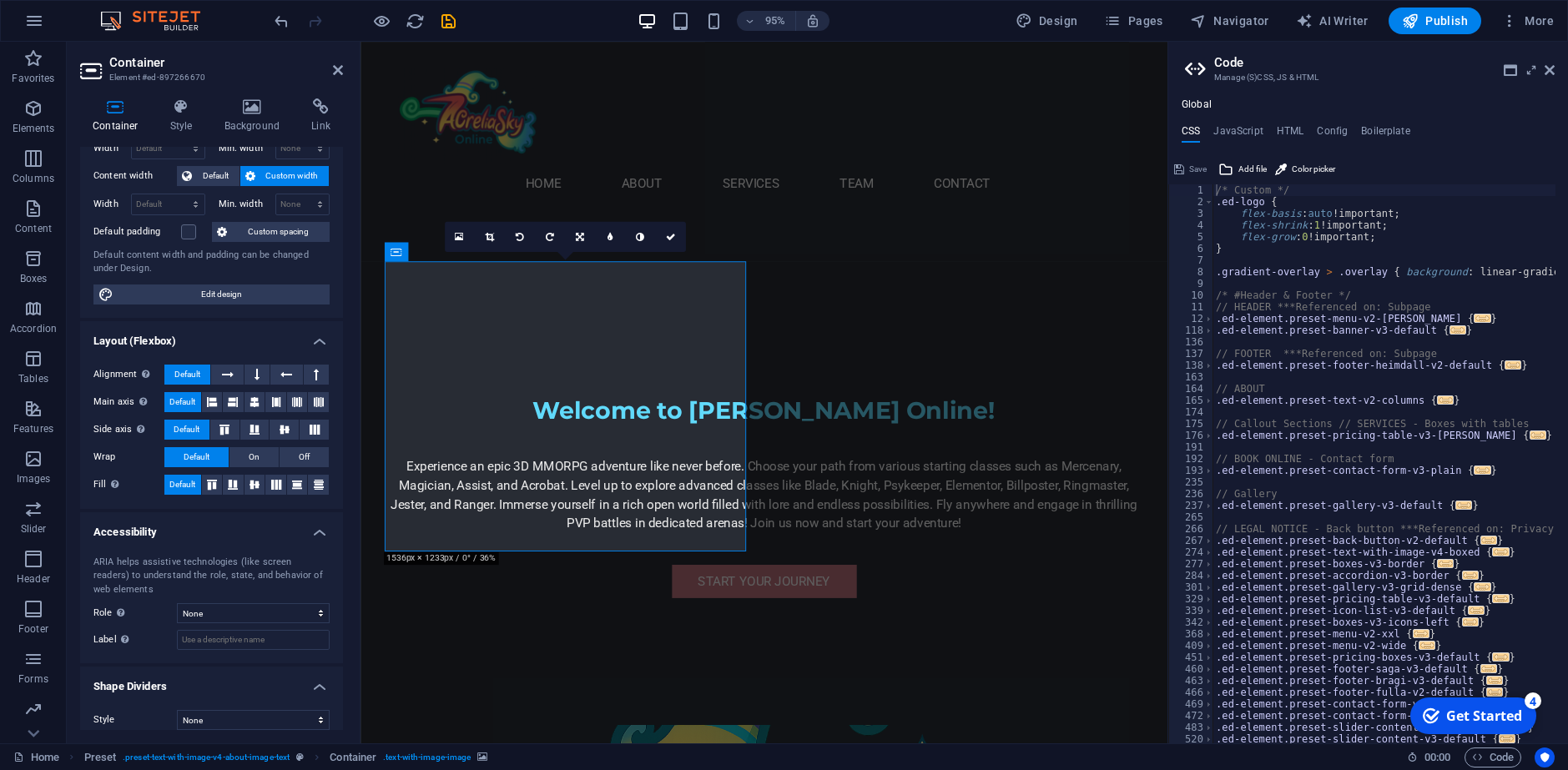
scroll to position [84, 0]
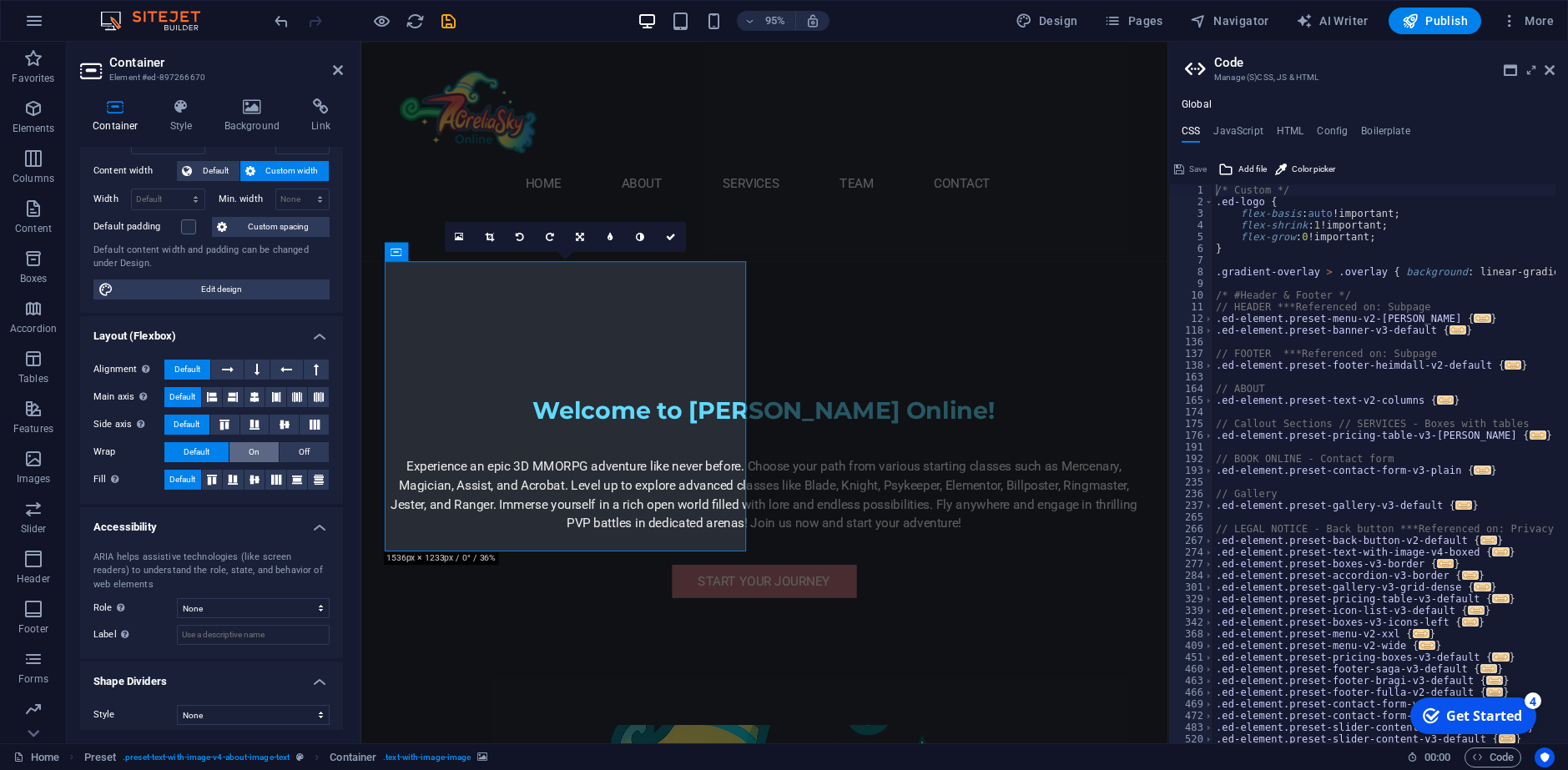
click at [242, 454] on button "On" at bounding box center [254, 451] width 49 height 20
click at [192, 449] on span "Default" at bounding box center [196, 451] width 26 height 20
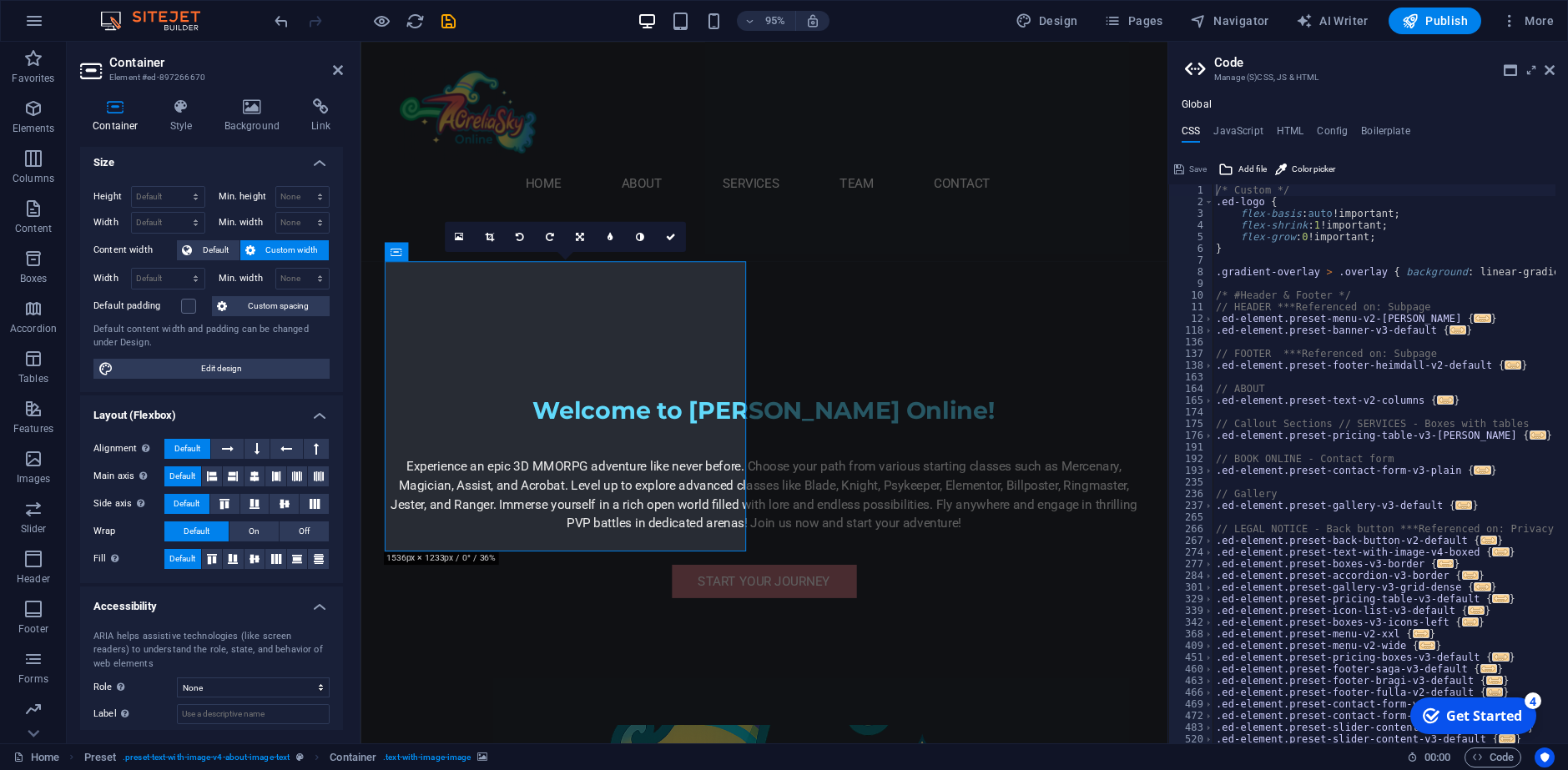
scroll to position [0, 0]
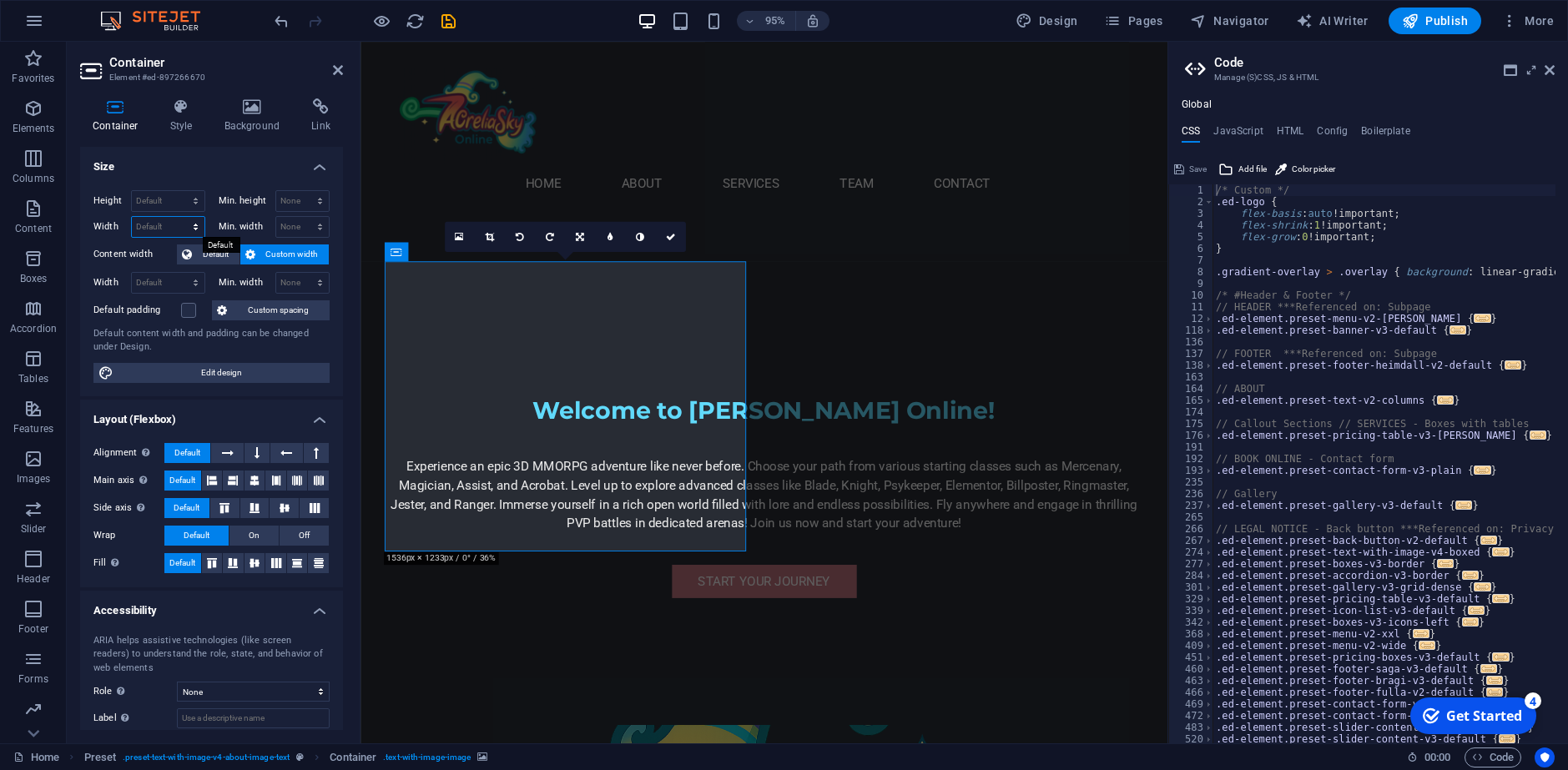
click at [193, 226] on select "Default px rem % em vh vw" at bounding box center [168, 226] width 73 height 20
click at [228, 237] on div "Min. width None px rem % vh vw" at bounding box center [274, 226] width 112 height 21
click at [187, 113] on icon at bounding box center [182, 107] width 48 height 17
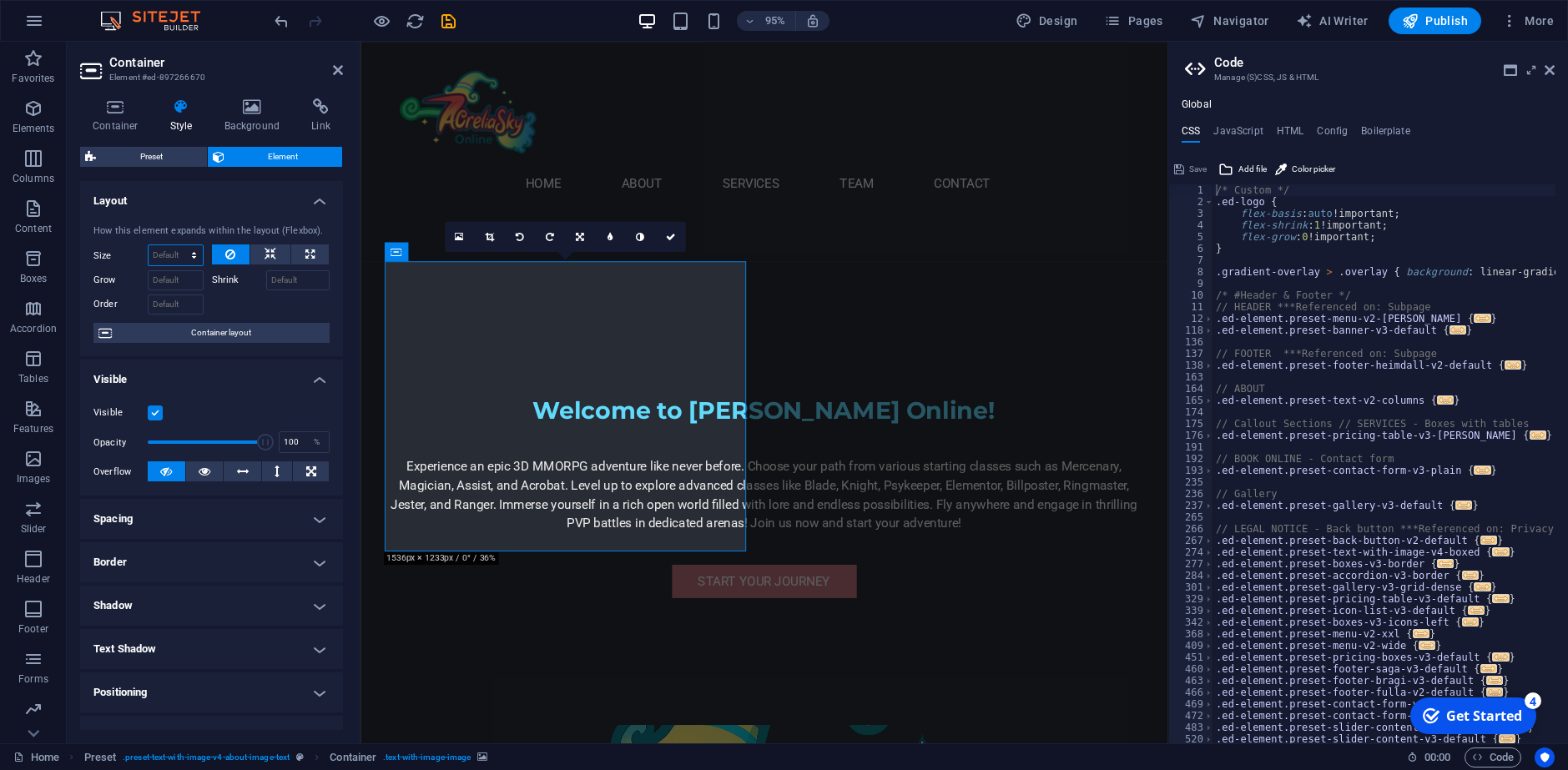
click at [179, 247] on select "Default auto px % 1/1 1/2 1/3 1/4 1/5 1/6 1/7 1/8 1/9 1/10" at bounding box center [176, 255] width 55 height 20
click at [148, 246] on select "Default auto px % 1/1 1/2 1/3 1/4 1/5 1/6 1/7 1/8 1/9 1/10" at bounding box center [176, 255] width 55 height 20
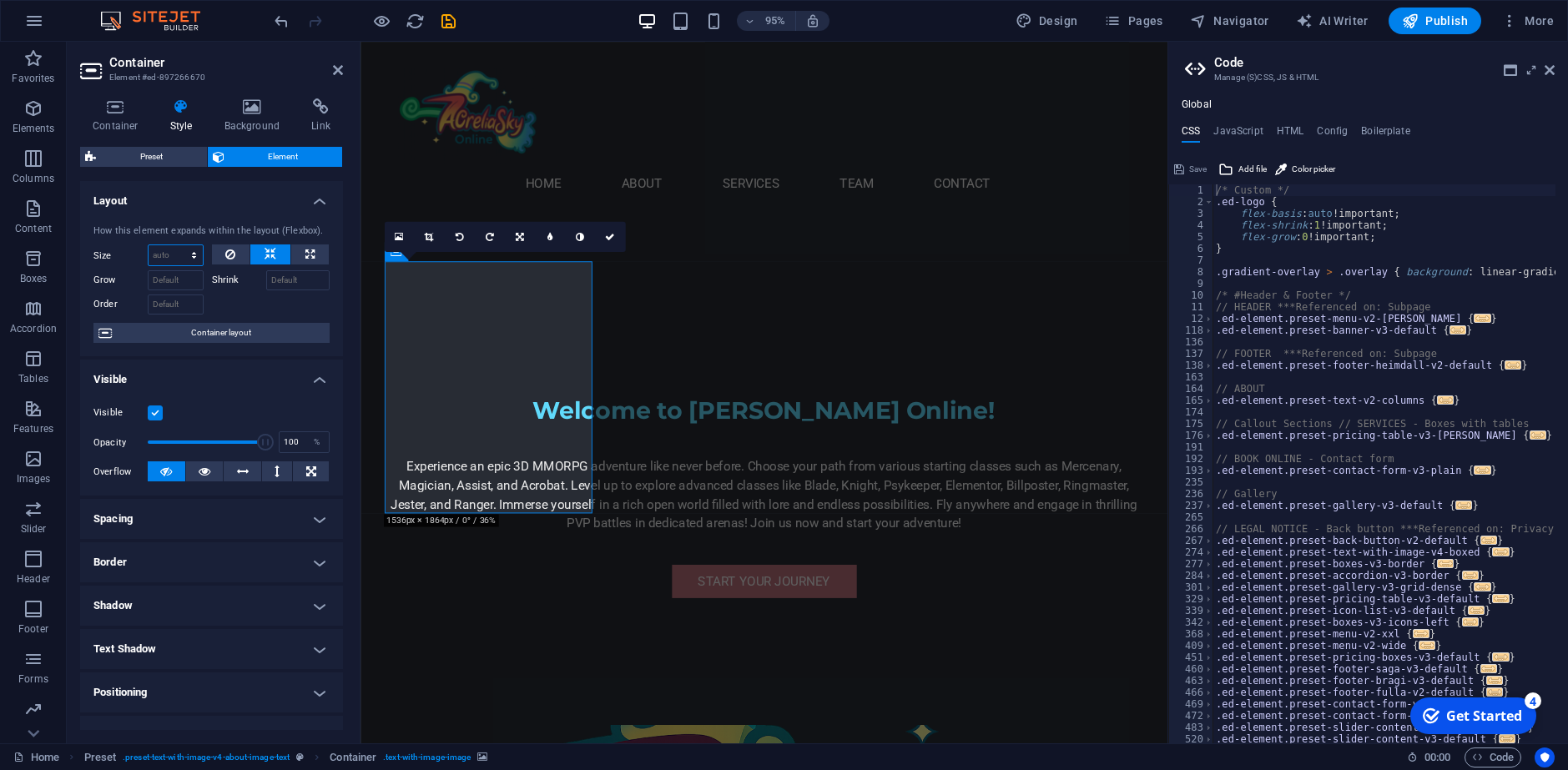
click at [200, 255] on select "Default auto px % 1/1 1/2 1/3 1/4 1/5 1/6 1/7 1/8 1/9 1/10" at bounding box center [176, 255] width 55 height 20
click at [148, 246] on select "Default auto px % 1/1 1/2 1/3 1/4 1/5 1/6 1/7 1/8 1/9 1/10" at bounding box center [176, 255] width 55 height 20
click at [195, 252] on select "Default auto px % 1/1 1/2 1/3 1/4 1/5 1/6 1/7 1/8 1/9 1/10" at bounding box center [176, 255] width 55 height 20
select select "px"
click at [177, 246] on select "Default auto px % 1/1 1/2 1/3 1/4 1/5 1/6 1/7 1/8 1/9 1/10" at bounding box center [176, 255] width 55 height 20
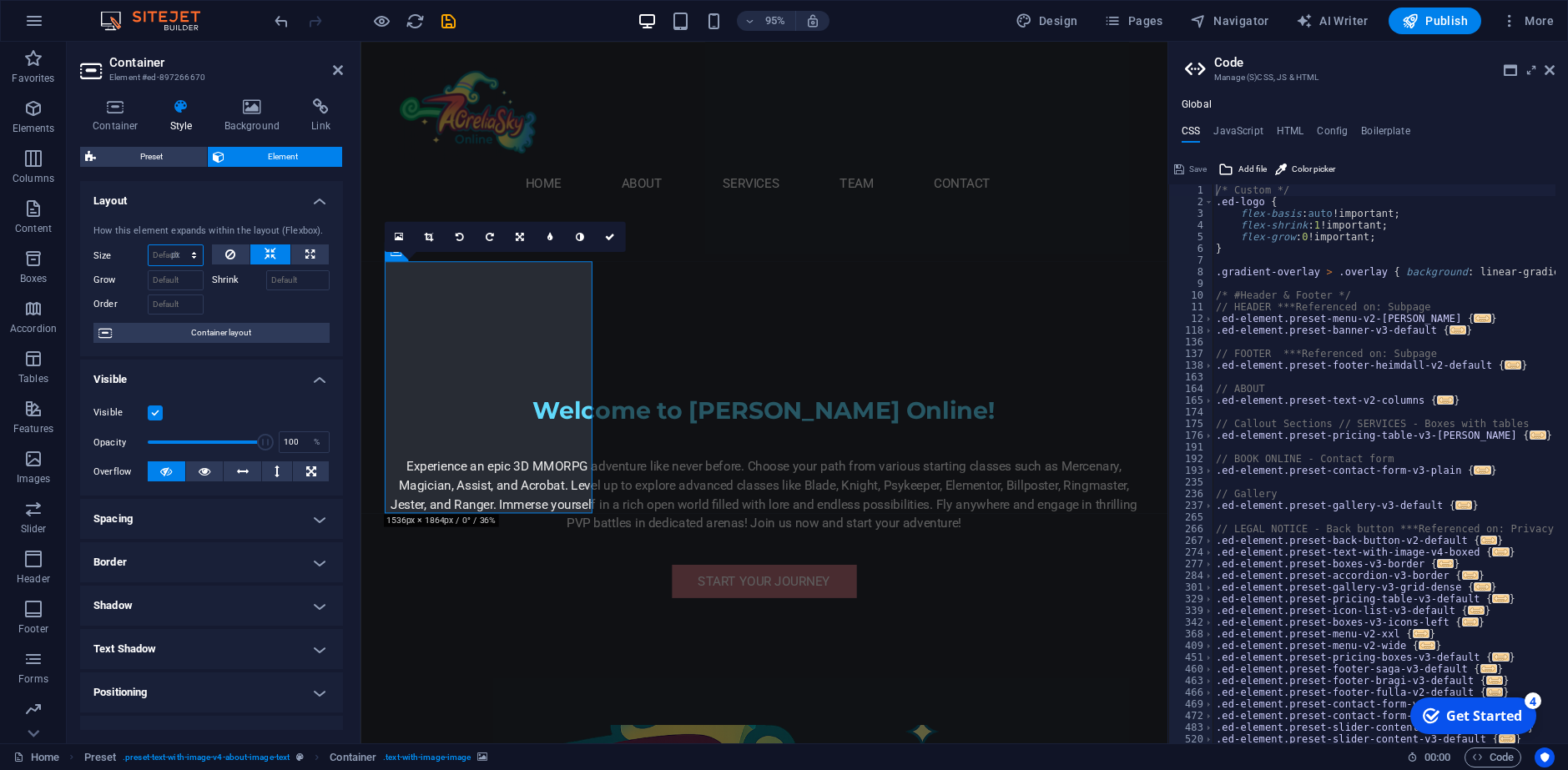
type input "0"
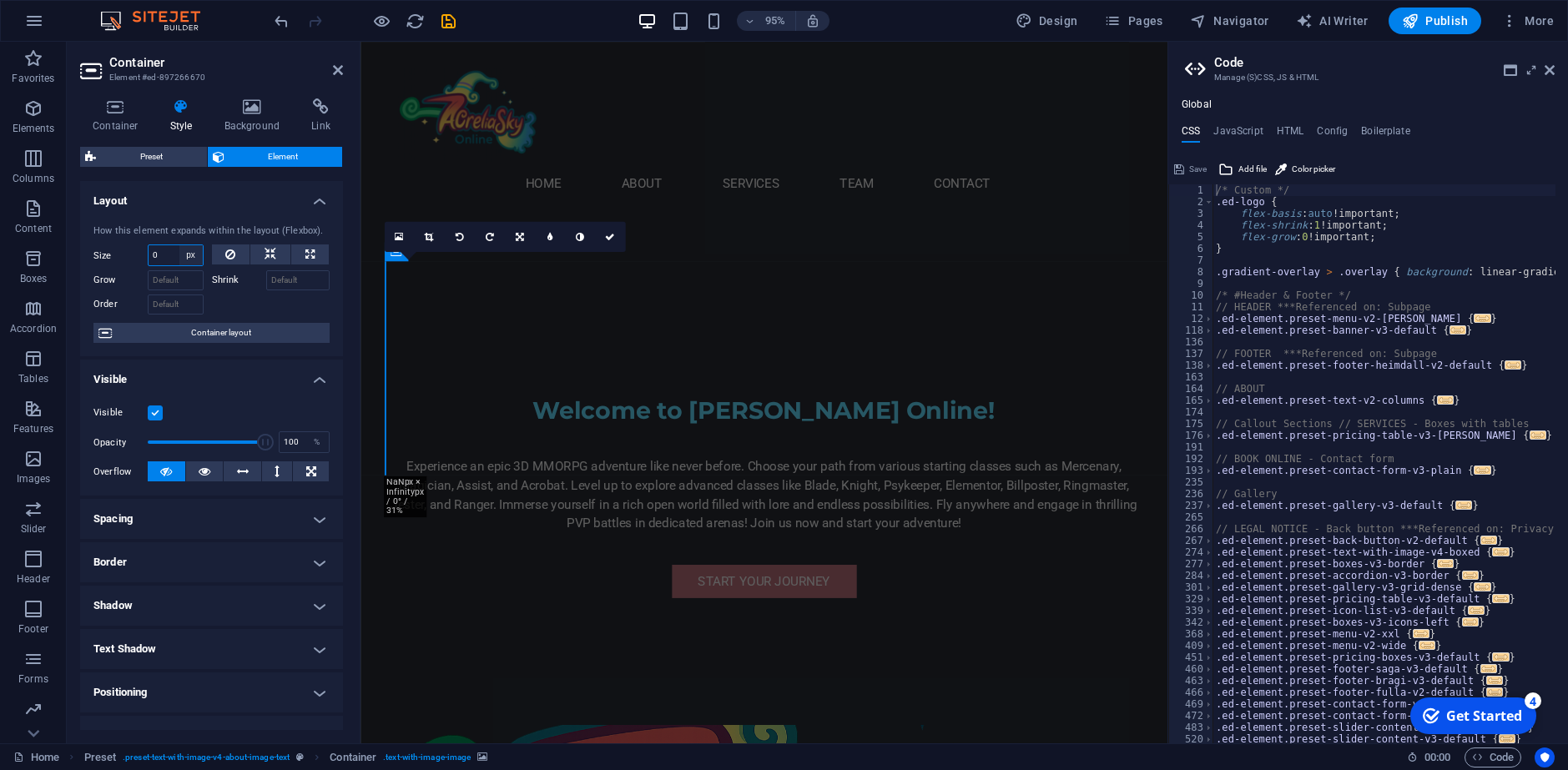
click at [183, 256] on select "Default auto px % 1/1 1/2 1/3 1/4 1/5 1/6 1/7 1/8 1/9 1/10" at bounding box center [190, 255] width 23 height 20
select select "auto"
click at [179, 246] on select "Default auto px % 1/1 1/2 1/3 1/4 1/5 1/6 1/7 1/8 1/9 1/10" at bounding box center [190, 255] width 23 height 20
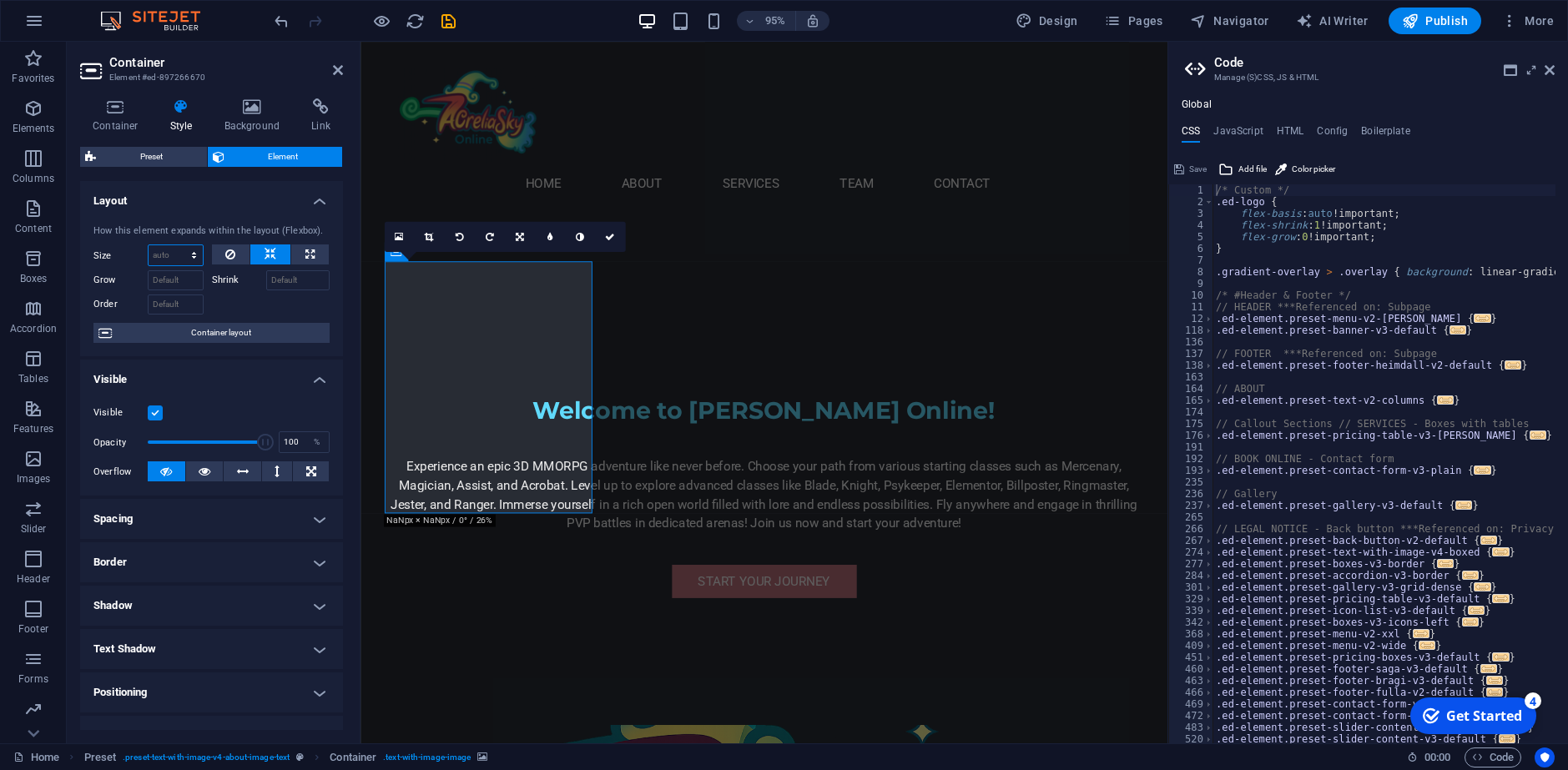
click at [180, 250] on select "Default auto px % 1/1 1/2 1/3 1/4 1/5 1/6 1/7 1/8 1/9 1/10" at bounding box center [176, 255] width 55 height 20
click at [148, 246] on select "Default auto px % 1/1 1/2 1/3 1/4 1/5 1/6 1/7 1/8 1/9 1/10" at bounding box center [176, 255] width 55 height 20
select select "DISABLED_OPTION_VALUE"
click at [225, 245] on icon at bounding box center [230, 254] width 10 height 20
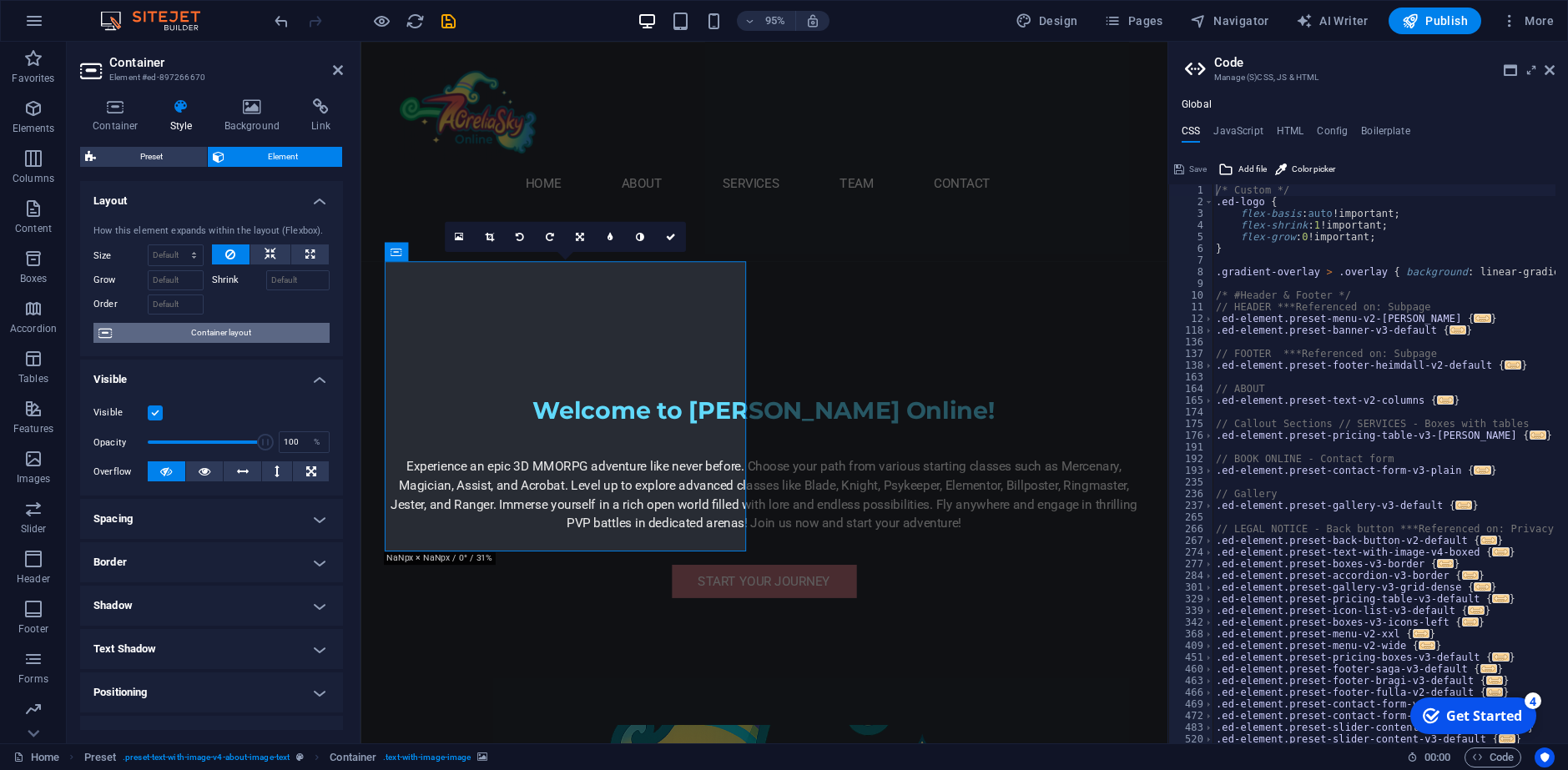
click at [226, 331] on span "Container layout" at bounding box center [221, 332] width 208 height 20
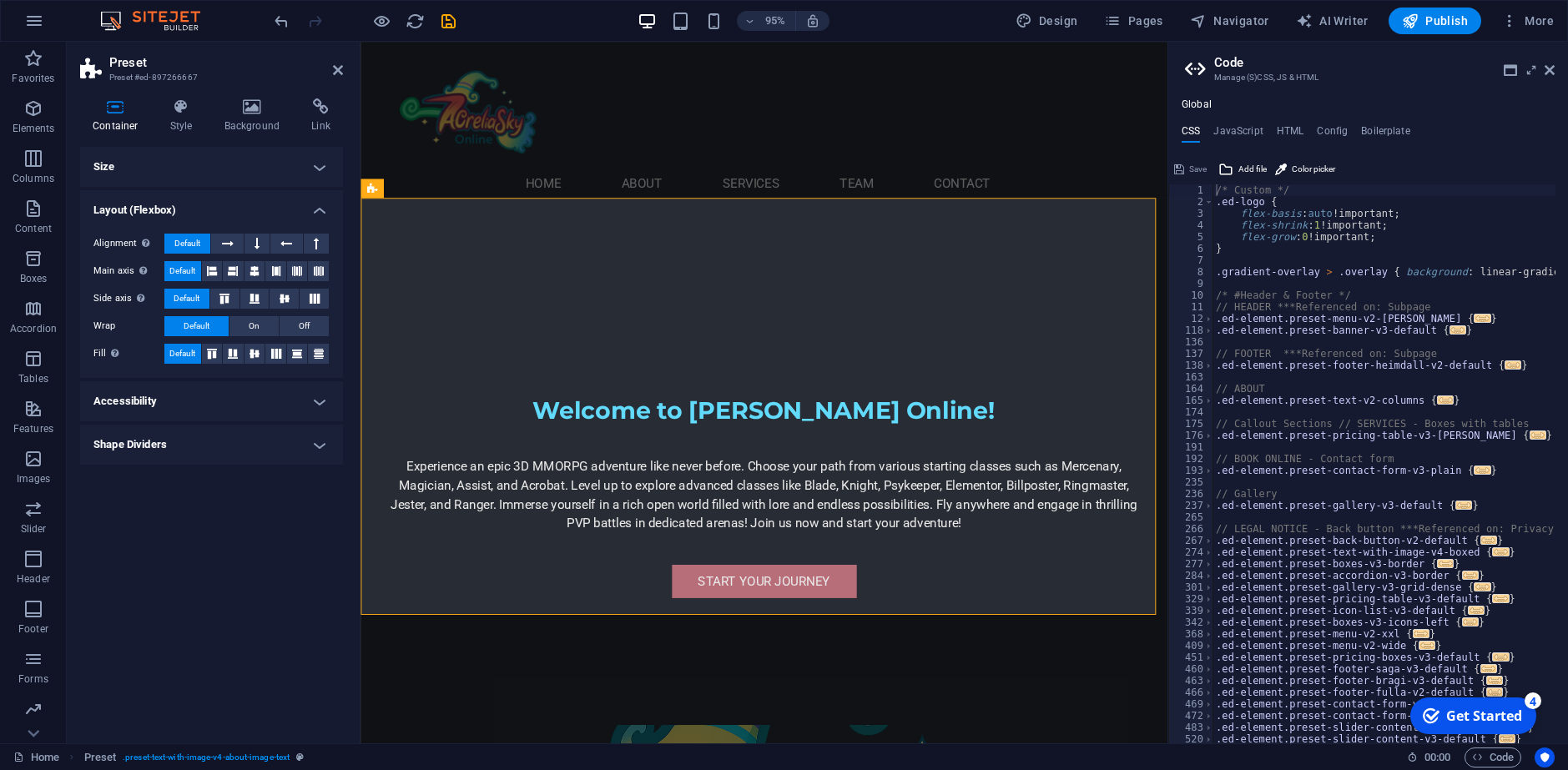
click at [158, 415] on h4 "Accessibility" at bounding box center [212, 401] width 263 height 40
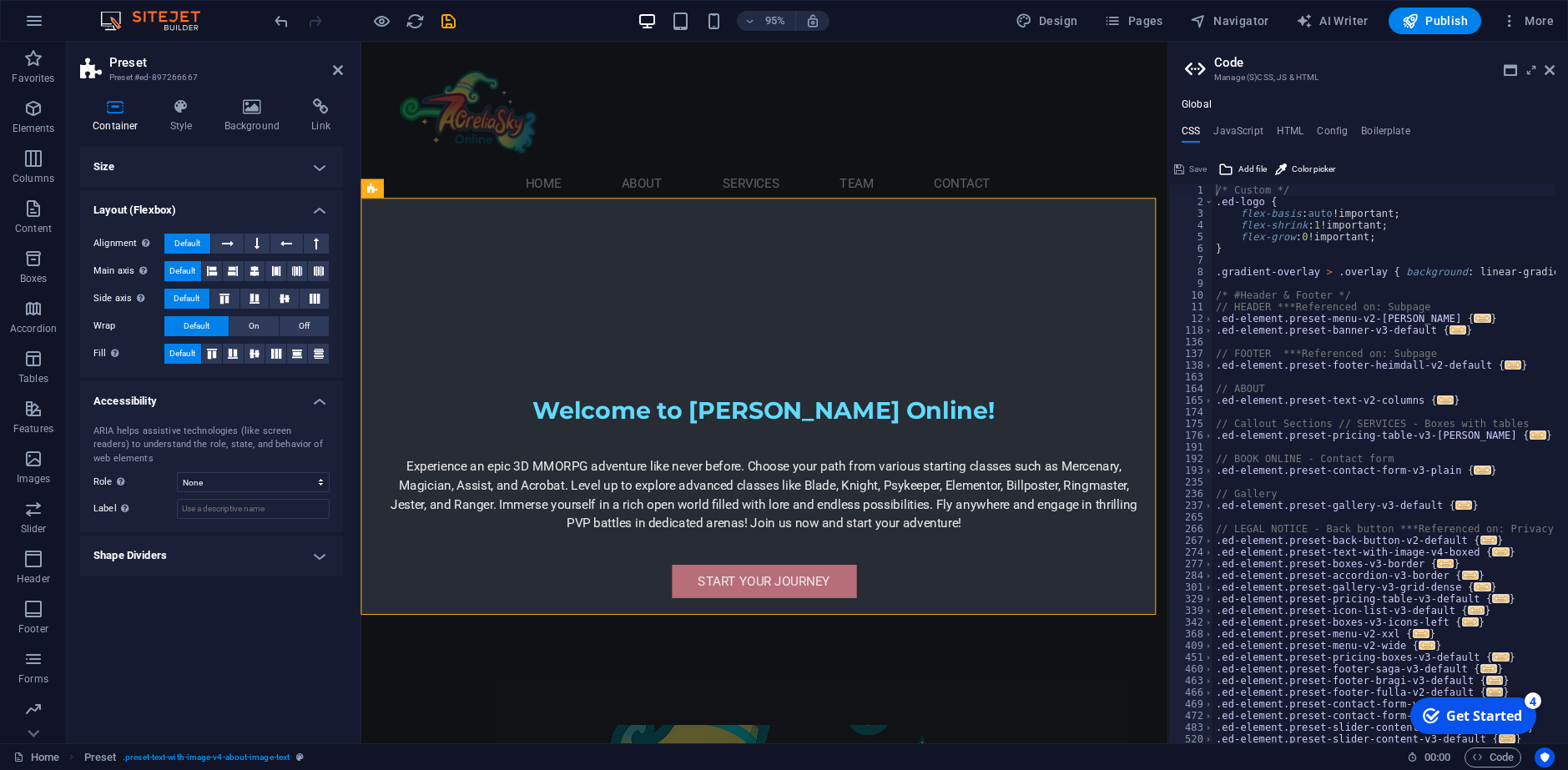
click at [175, 559] on h4 "Shape Dividers" at bounding box center [212, 555] width 263 height 40
click at [176, 125] on h4 "Style" at bounding box center [185, 115] width 55 height 35
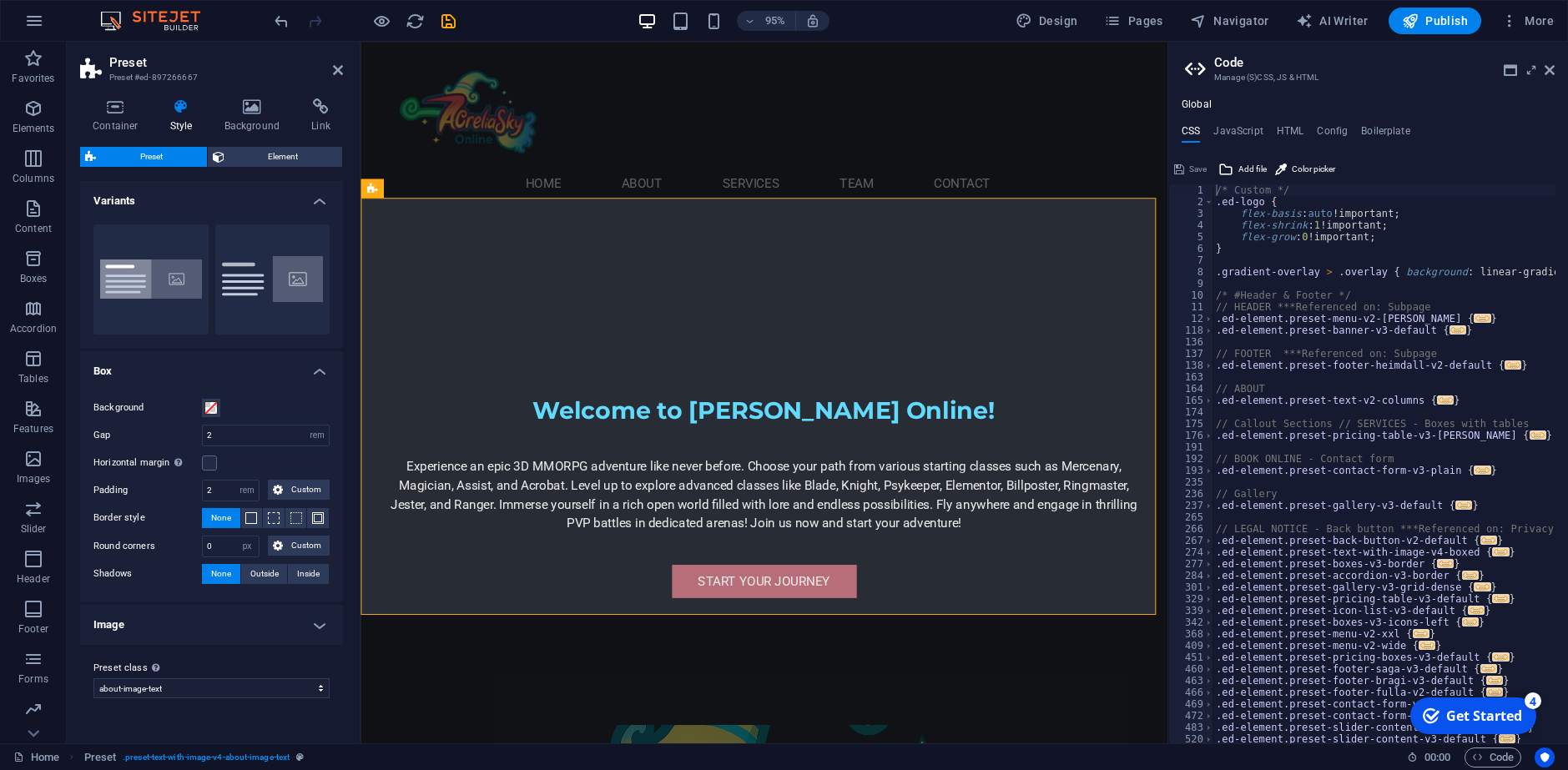
click at [137, 619] on h4 "Image" at bounding box center [212, 624] width 263 height 40
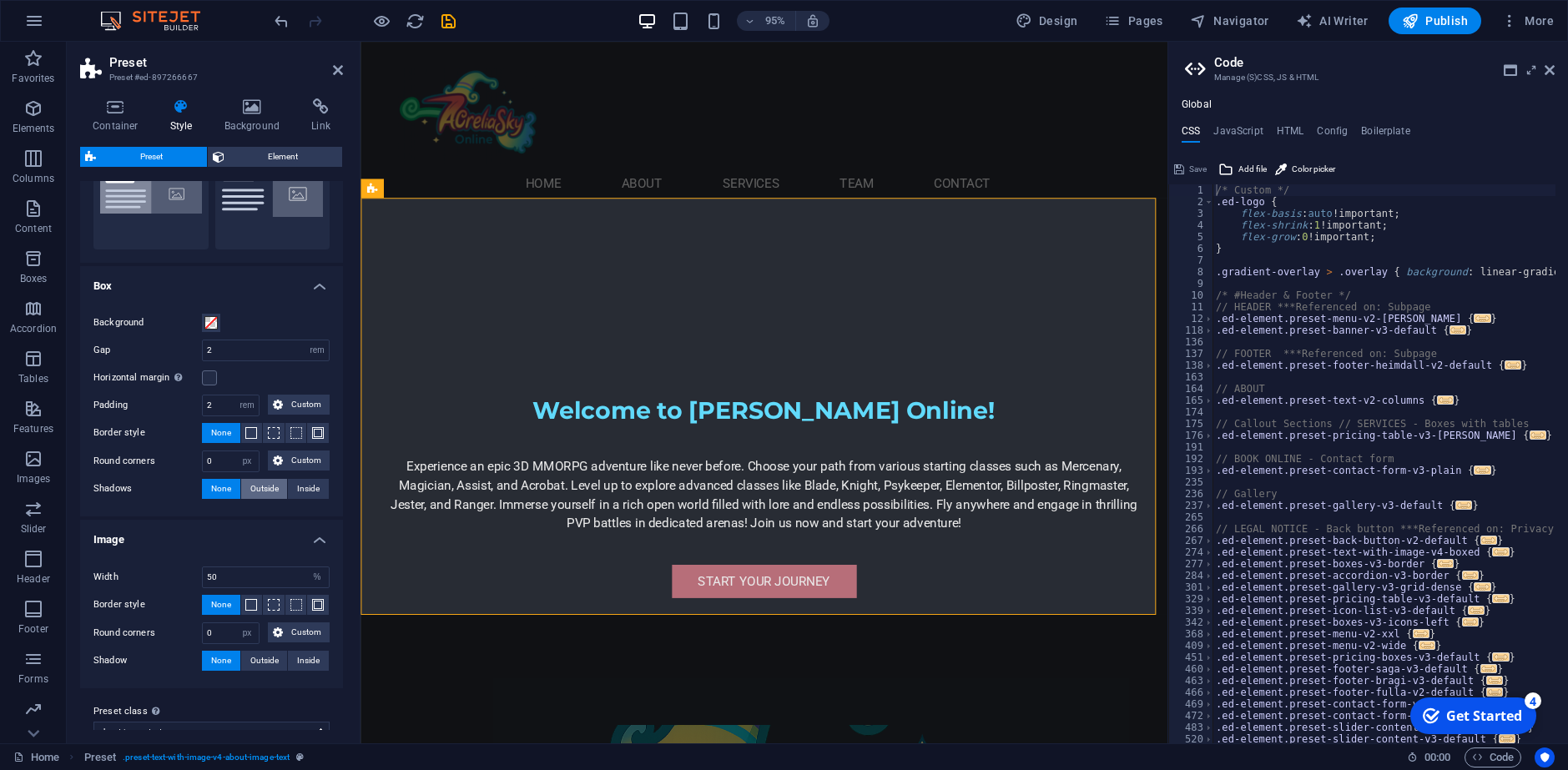
scroll to position [110, 0]
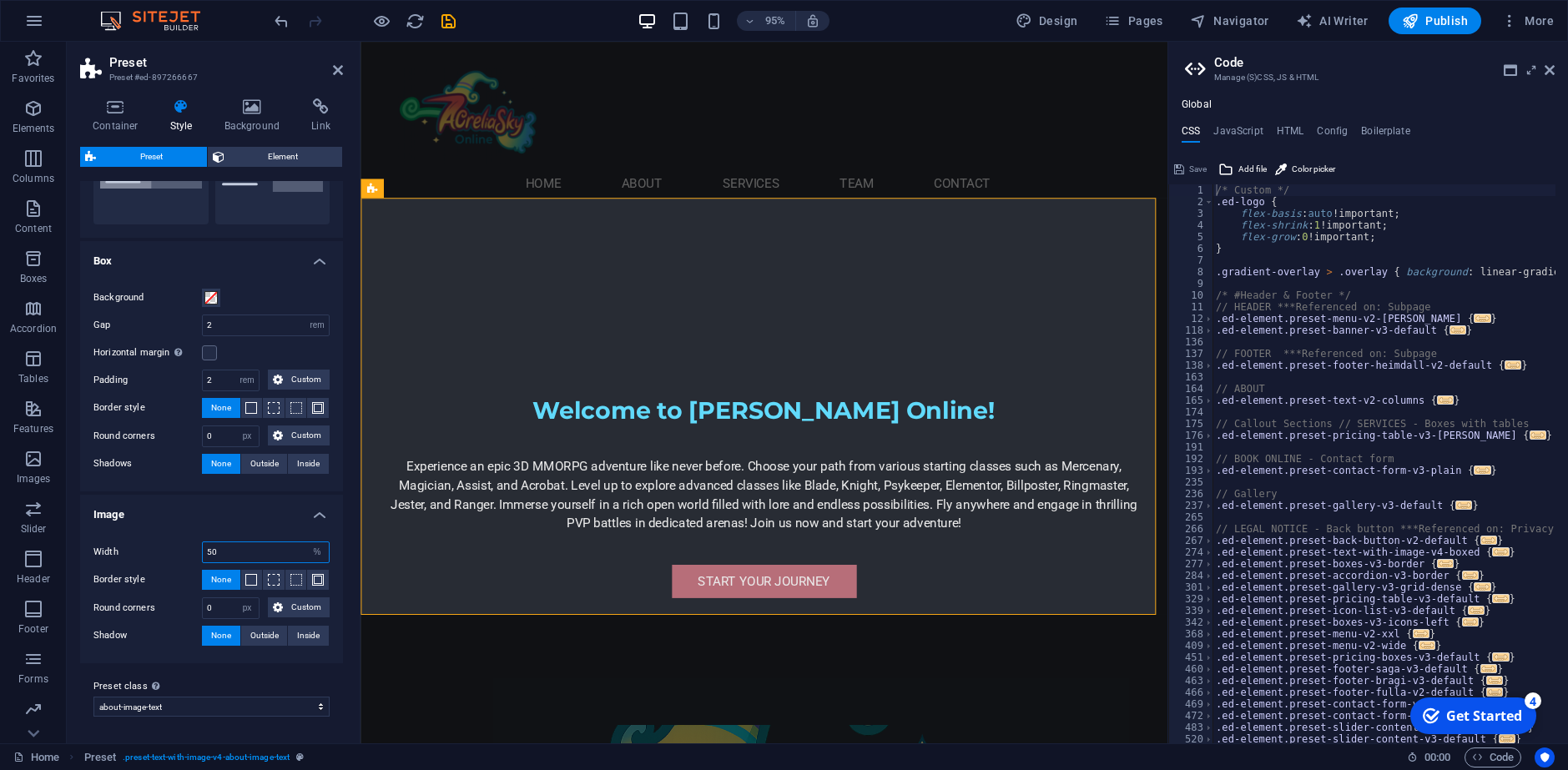
click at [245, 545] on input "50" at bounding box center [266, 552] width 126 height 20
type input "62"
click at [190, 507] on h4 "Image" at bounding box center [212, 509] width 263 height 30
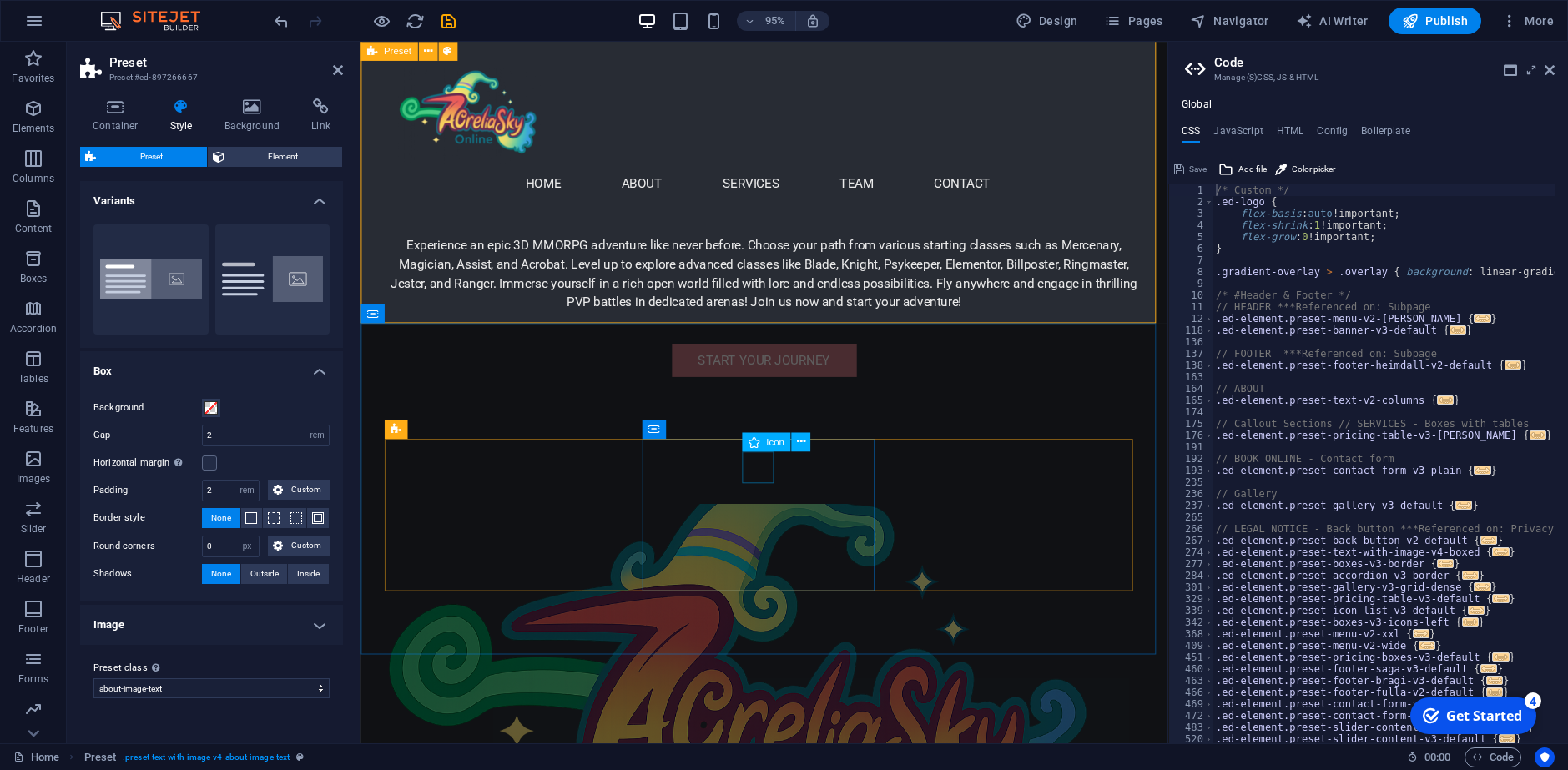
scroll to position [584, 0]
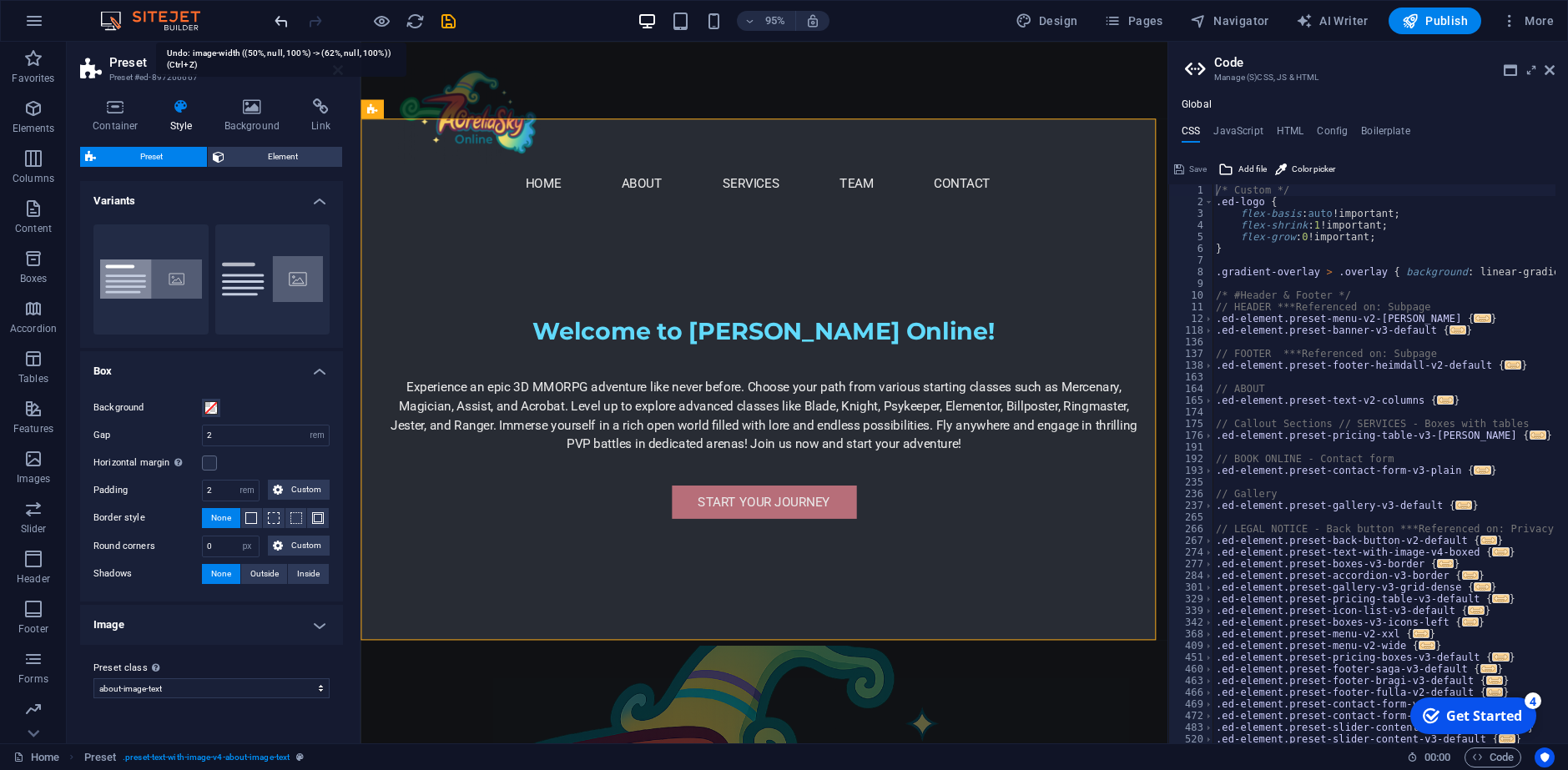
click at [287, 20] on icon "undo" at bounding box center [282, 21] width 19 height 19
click at [281, 21] on icon "undo" at bounding box center [282, 21] width 19 height 19
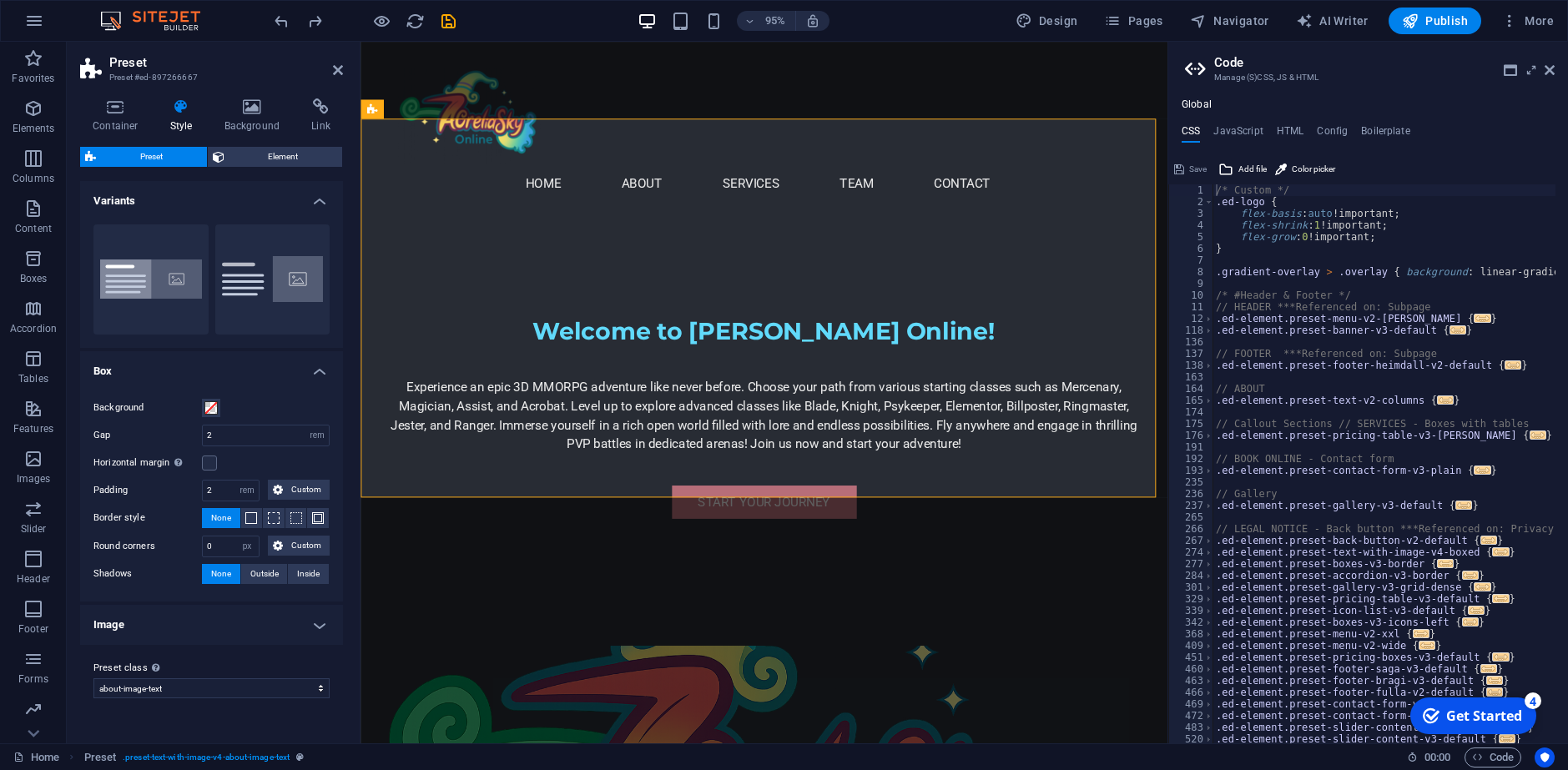
click at [295, 21] on div at bounding box center [364, 20] width 187 height 26
click at [267, 19] on div "95% Design Pages Navigator AI Writer Publish More" at bounding box center [784, 20] width 1566 height 40
click at [287, 23] on icon "undo" at bounding box center [282, 21] width 19 height 19
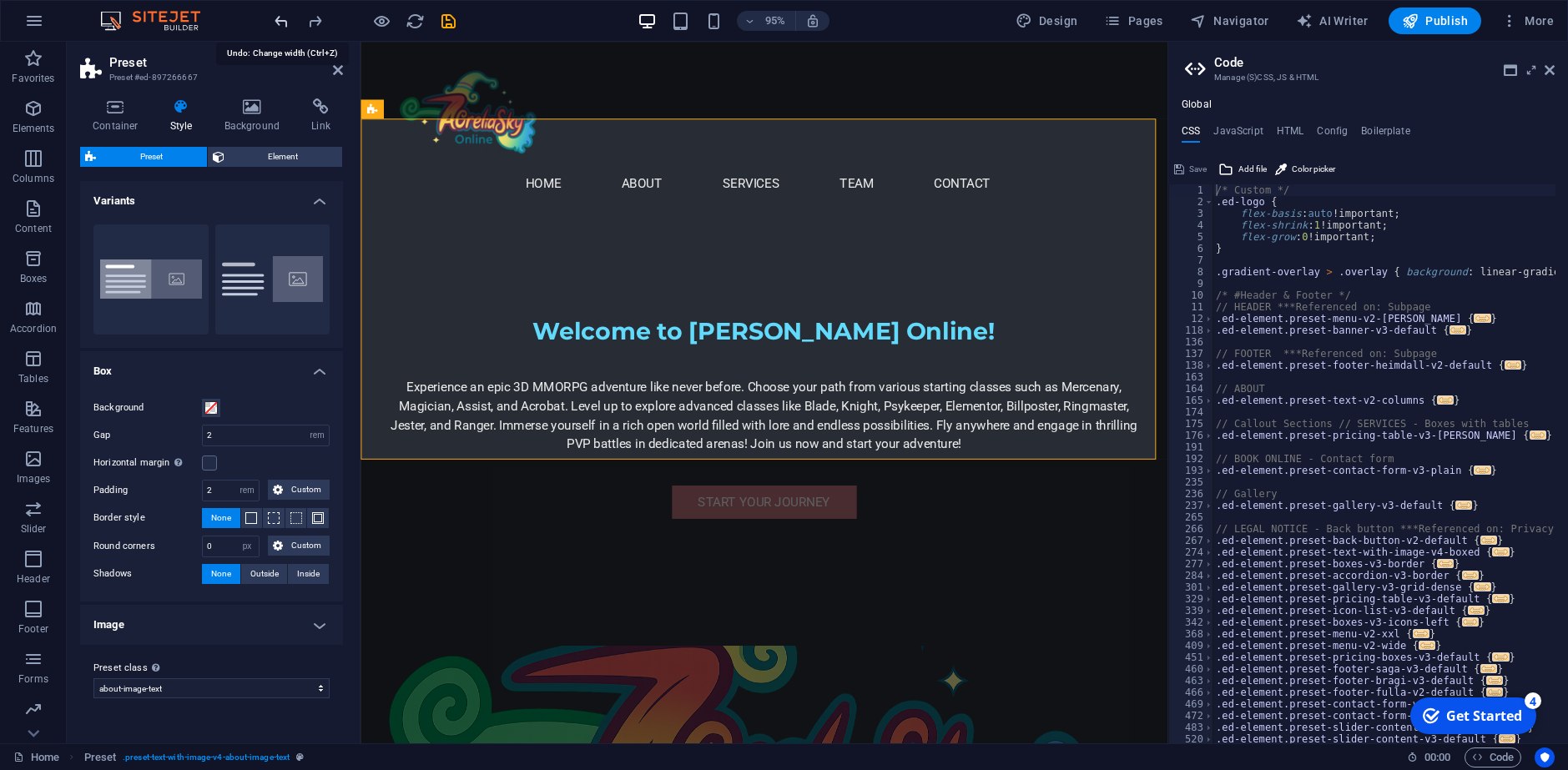
click at [283, 22] on icon "undo" at bounding box center [282, 21] width 19 height 19
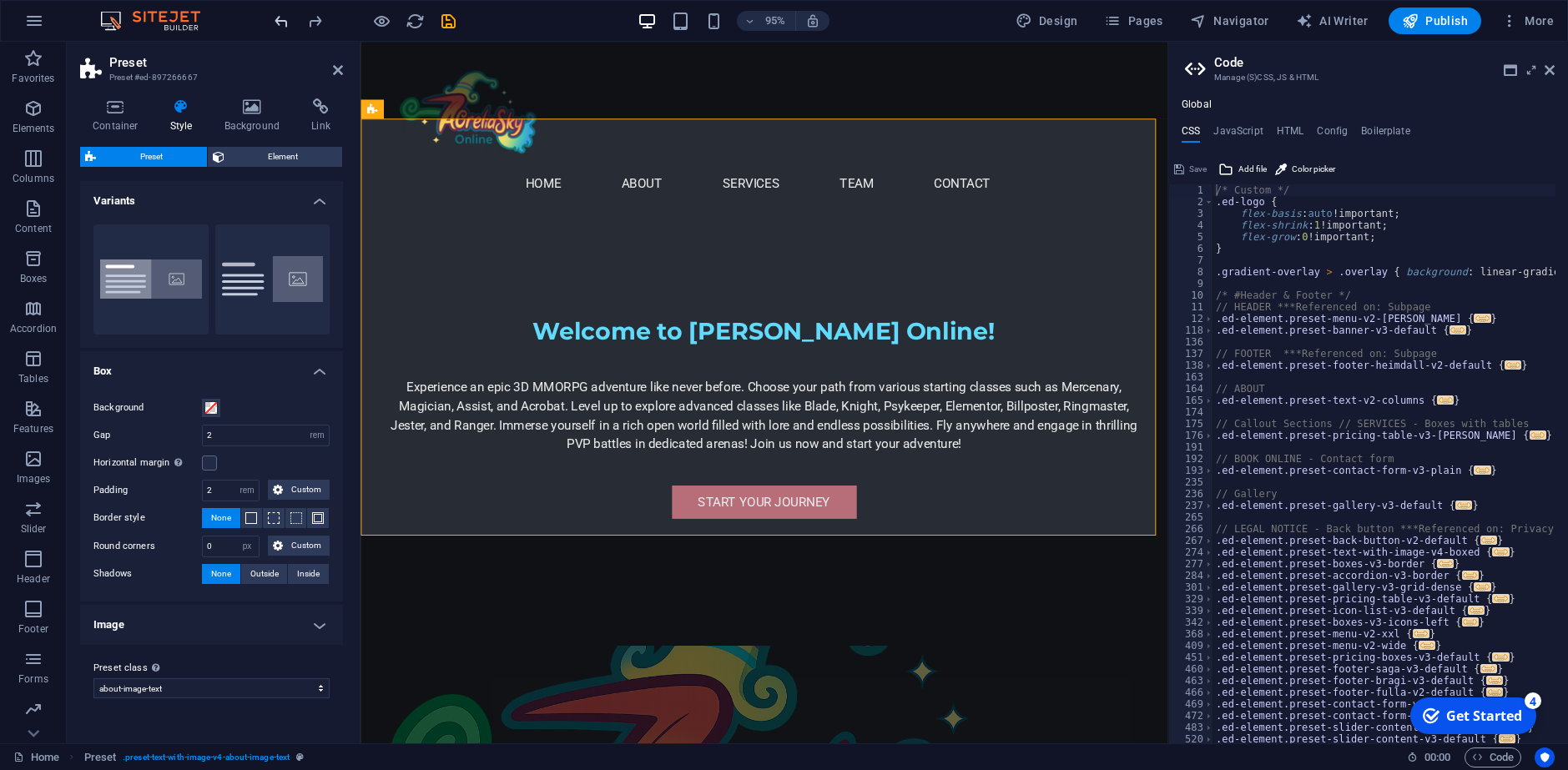
click at [279, 21] on icon "undo" at bounding box center [282, 21] width 19 height 19
click at [278, 14] on icon "undo" at bounding box center [282, 21] width 19 height 19
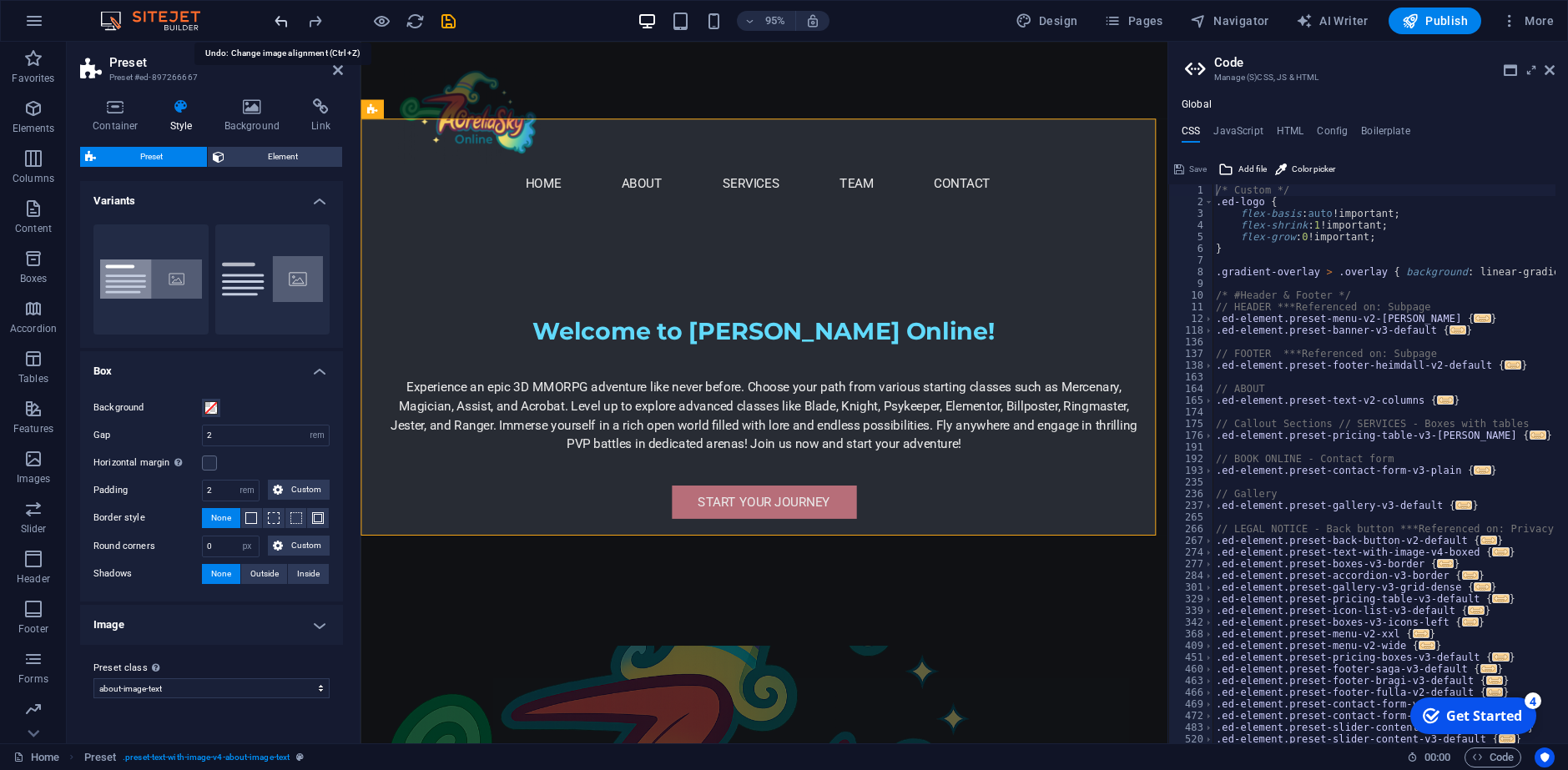
click at [278, 14] on icon "undo" at bounding box center [282, 21] width 19 height 19
click at [282, 19] on icon "undo" at bounding box center [282, 21] width 19 height 19
click at [284, 19] on icon "undo" at bounding box center [282, 21] width 19 height 19
click at [315, 26] on icon "redo" at bounding box center [315, 21] width 19 height 19
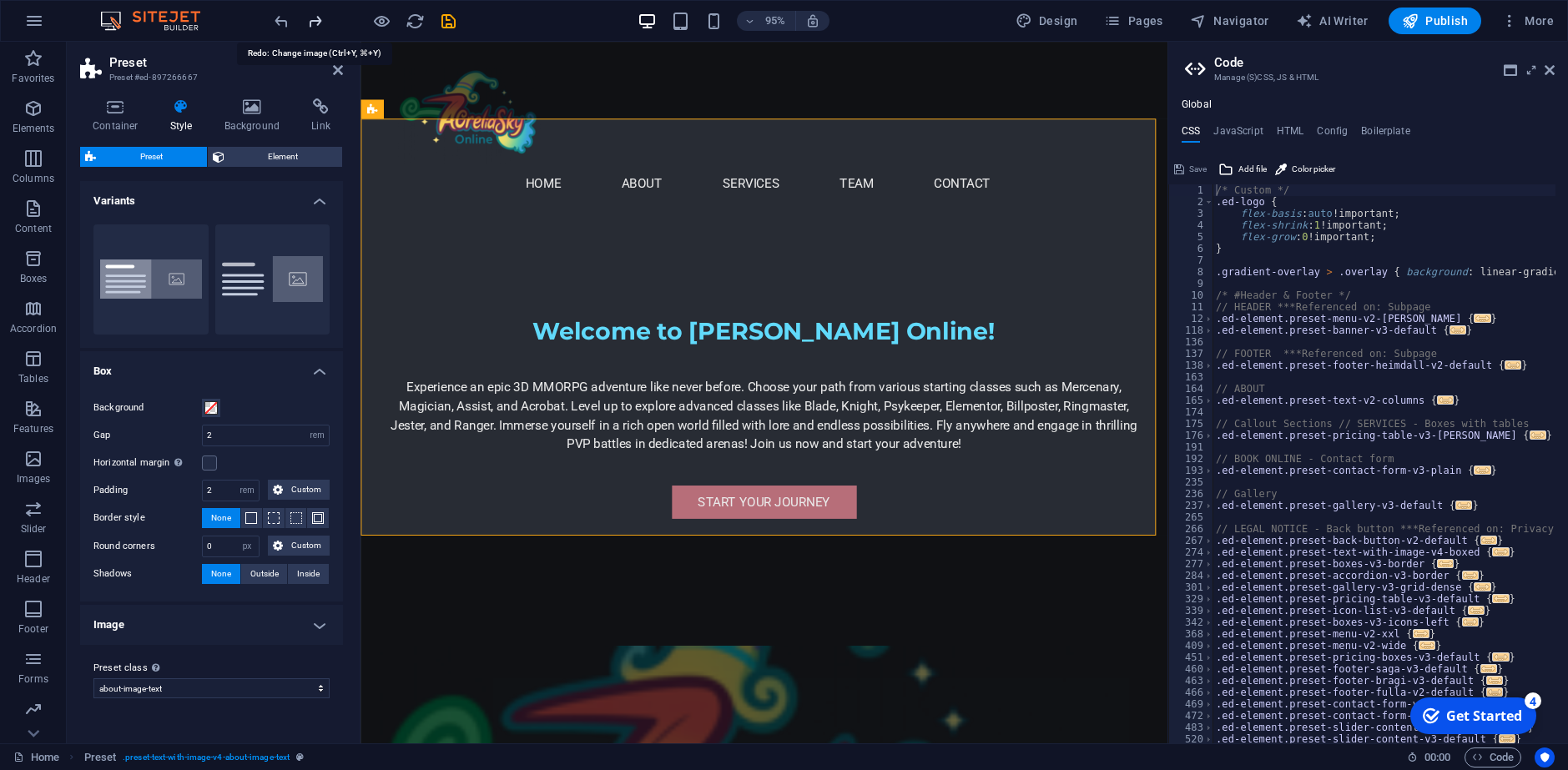
click at [315, 26] on icon "redo" at bounding box center [315, 21] width 19 height 19
drag, startPoint x: 253, startPoint y: 648, endPoint x: 266, endPoint y: 633, distance: 19.8
click at [253, 647] on div "Preset class Above chosen variant and settings affect all elements which carry …" at bounding box center [212, 678] width 263 height 67
click at [266, 632] on h4 "Image" at bounding box center [212, 624] width 263 height 40
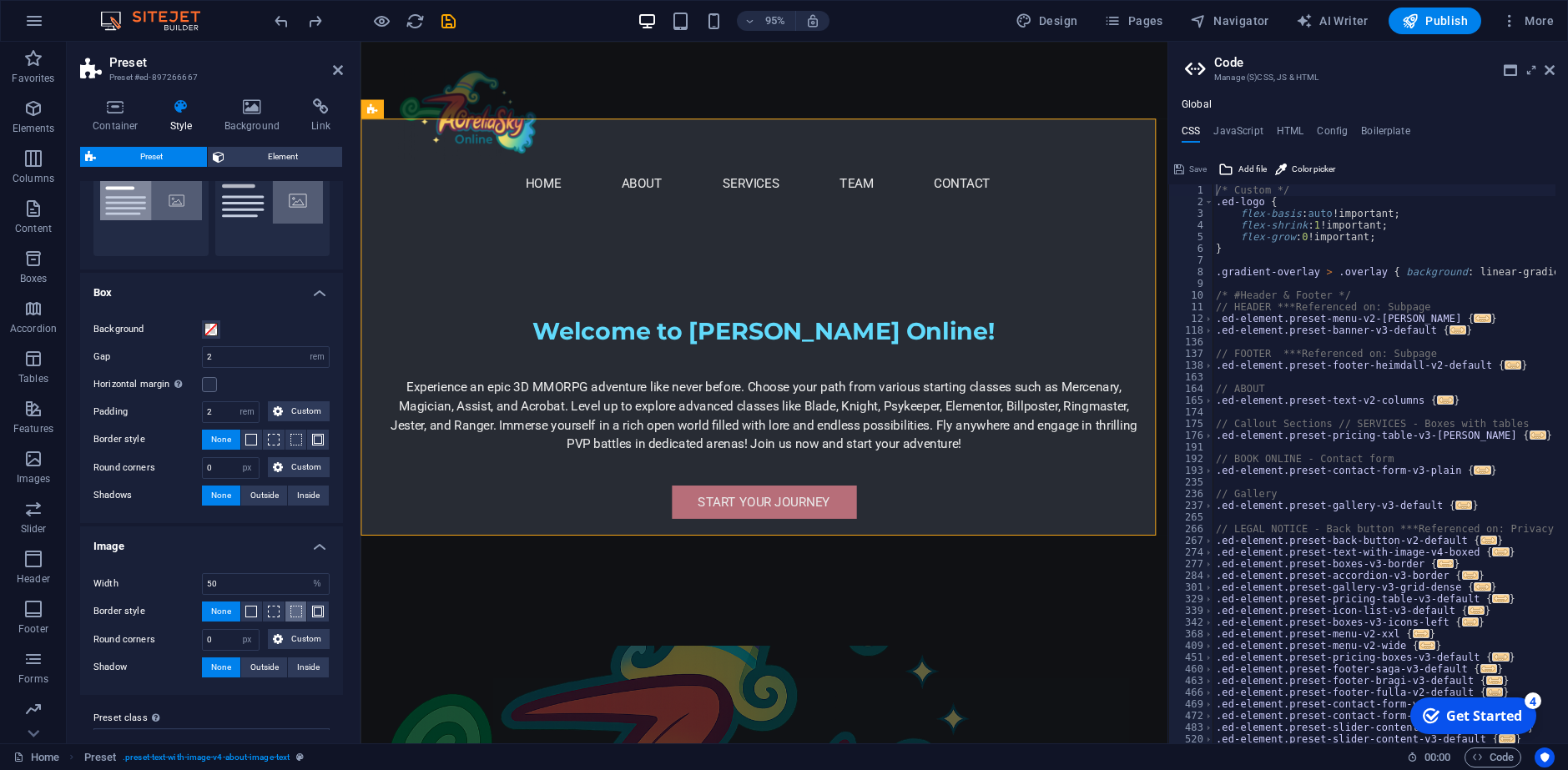
scroll to position [110, 0]
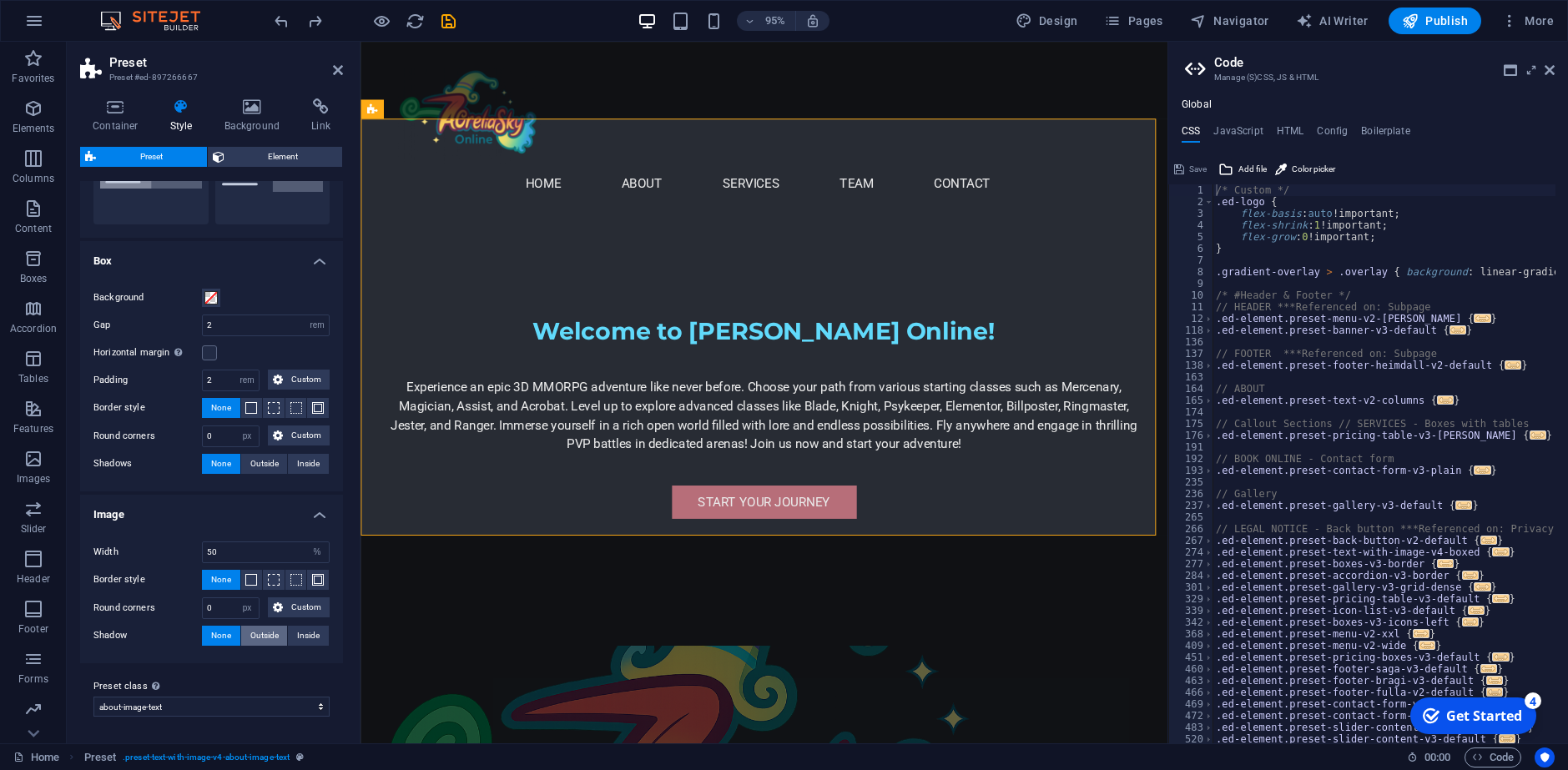
click at [266, 638] on span "Outside" at bounding box center [264, 634] width 28 height 20
type input "2"
click at [1544, 71] on icon at bounding box center [1549, 70] width 10 height 14
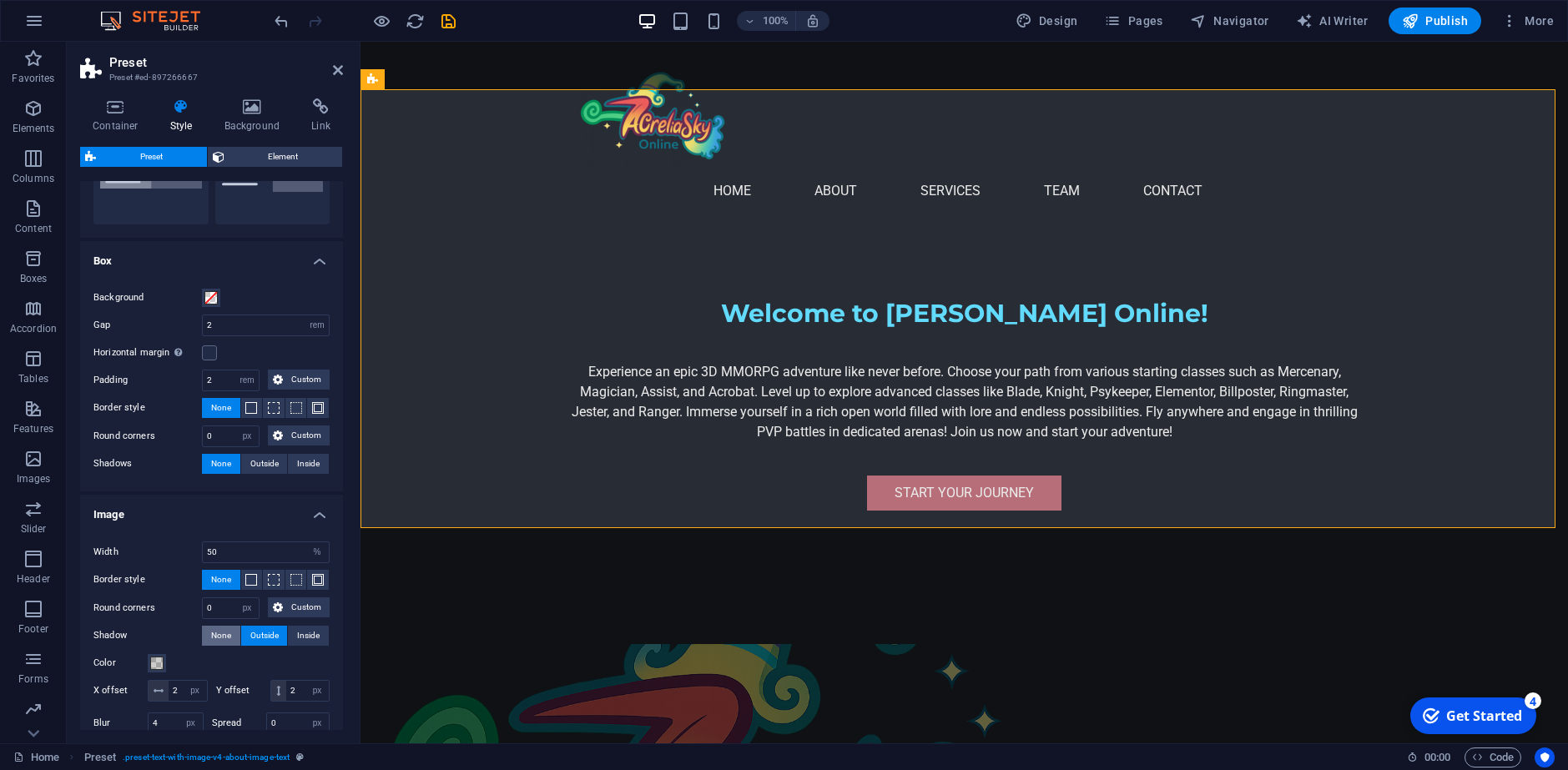
click at [227, 640] on span "None" at bounding box center [220, 634] width 20 height 20
click at [305, 634] on span "Inside" at bounding box center [308, 634] width 22 height 20
type input "2"
click at [220, 638] on span "None" at bounding box center [220, 634] width 20 height 20
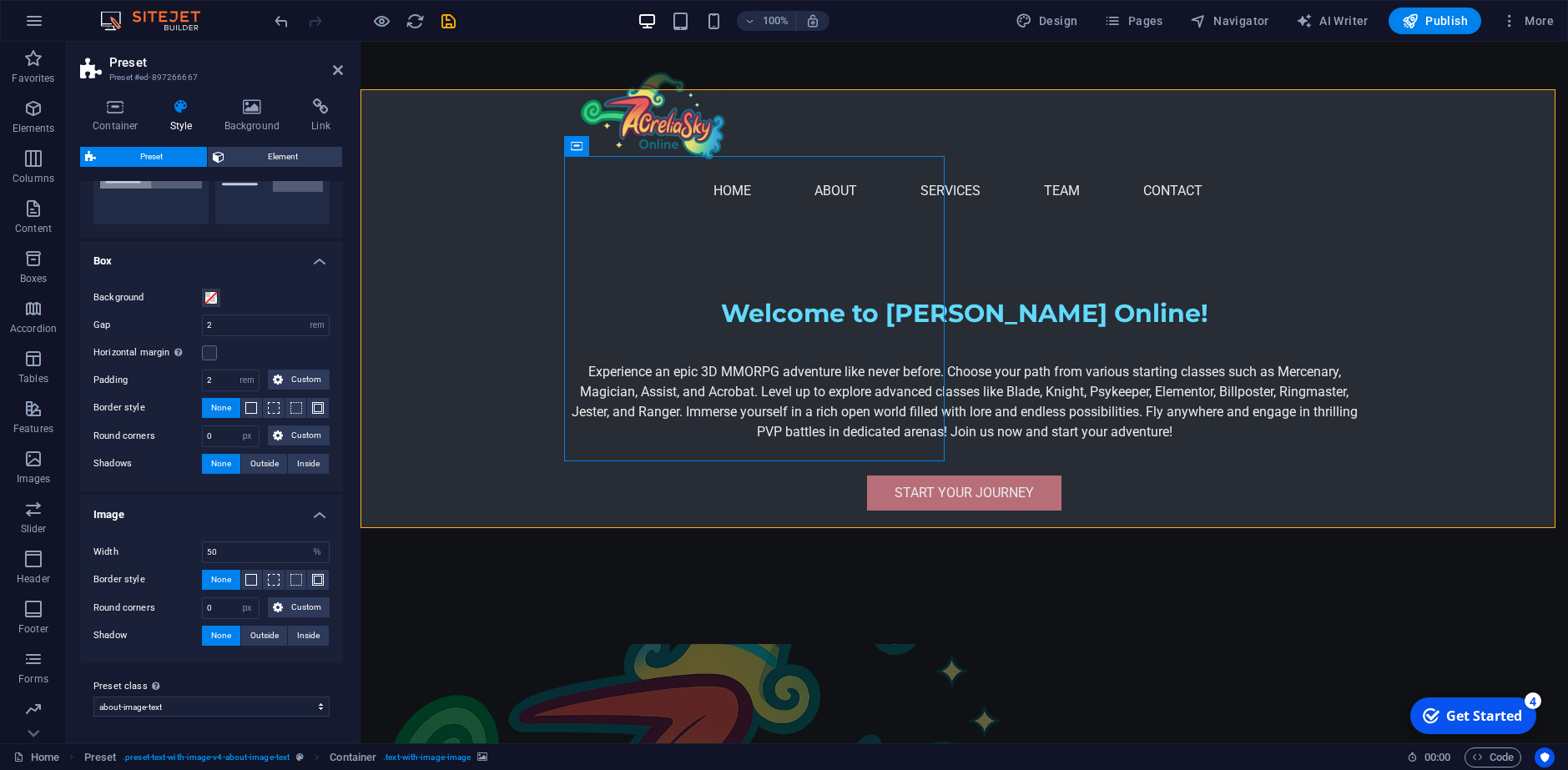
click at [247, 646] on div "Shadow None Outside Inside" at bounding box center [212, 635] width 236 height 20
click at [263, 639] on span "Outside" at bounding box center [264, 634] width 28 height 20
type input "2"
type input "4"
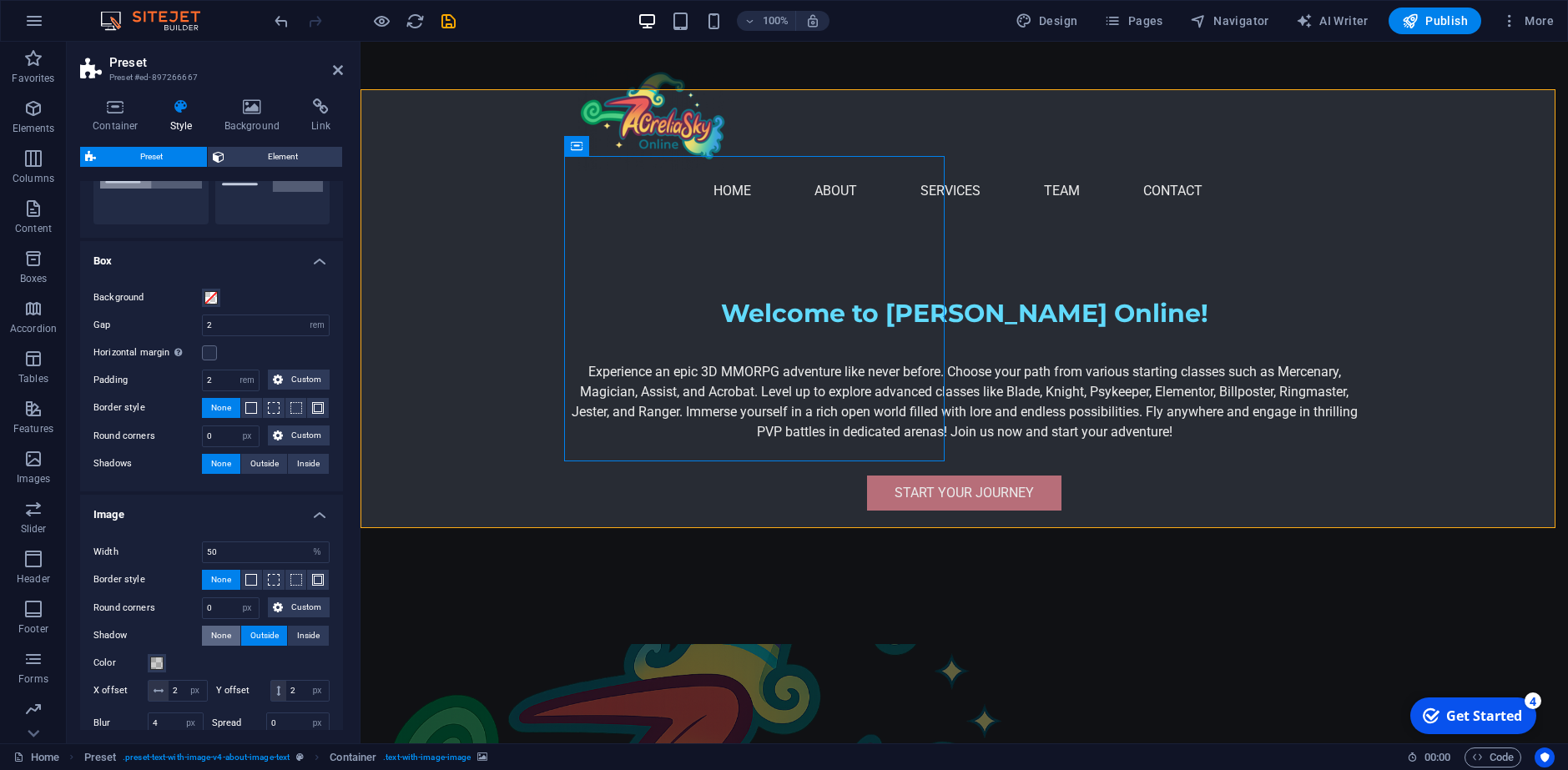
click at [224, 639] on span "None" at bounding box center [220, 634] width 20 height 20
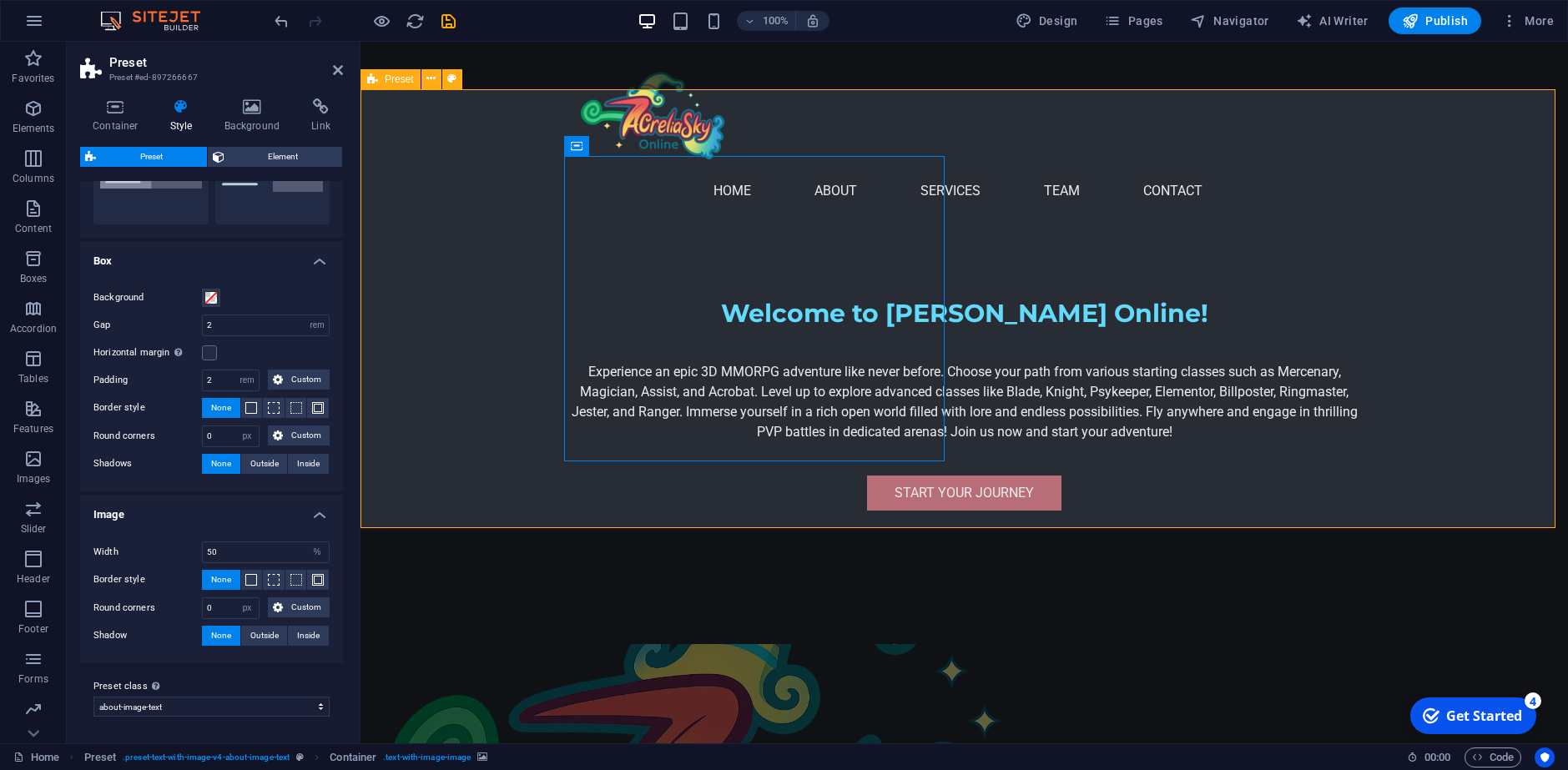
click at [272, 28] on icon "undo" at bounding box center [282, 21] width 19 height 19
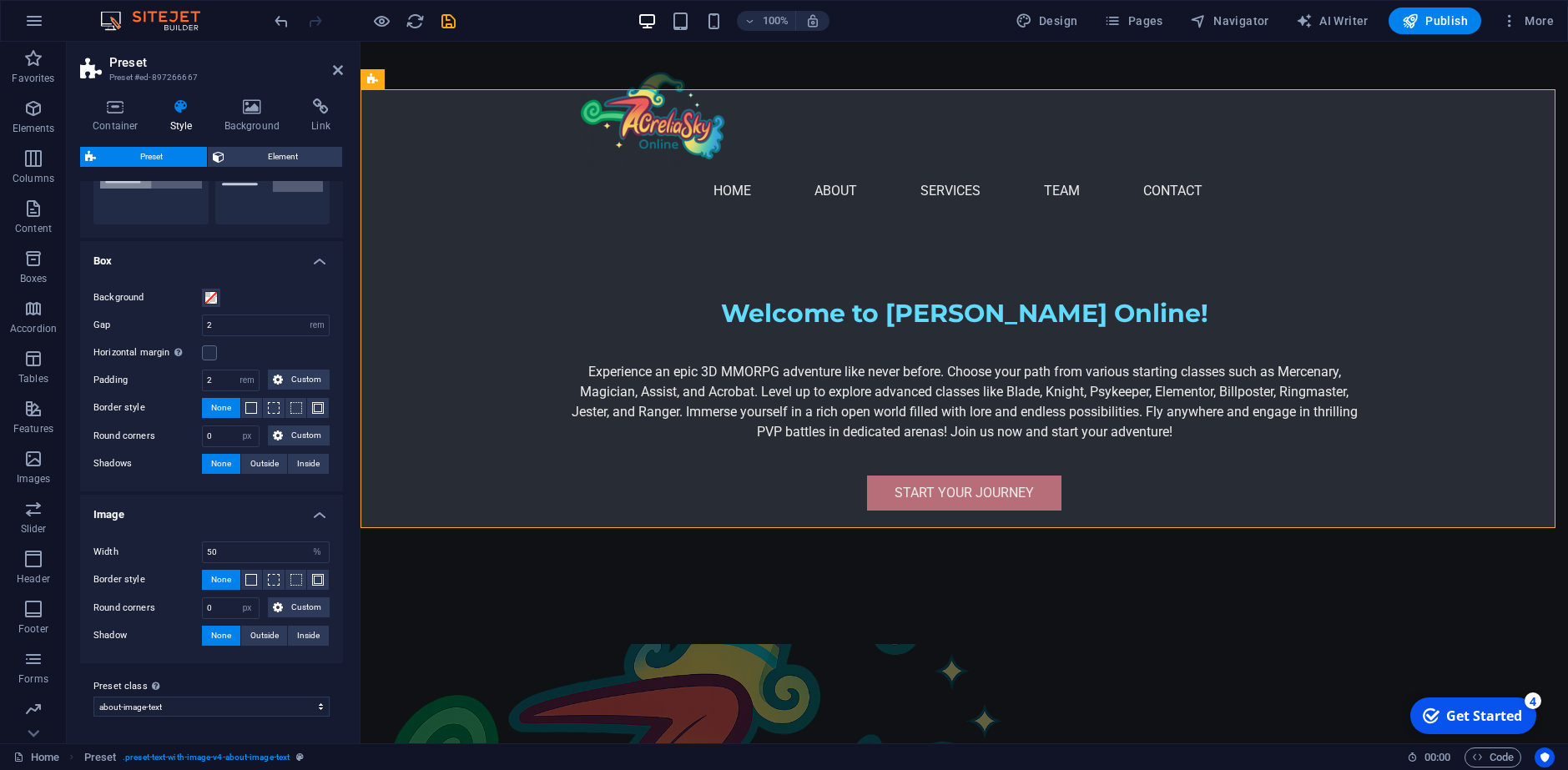
type input "2"
type input "4"
click at [270, 23] on div "100% Design Pages Navigator AI Writer Publish More" at bounding box center [784, 20] width 1566 height 40
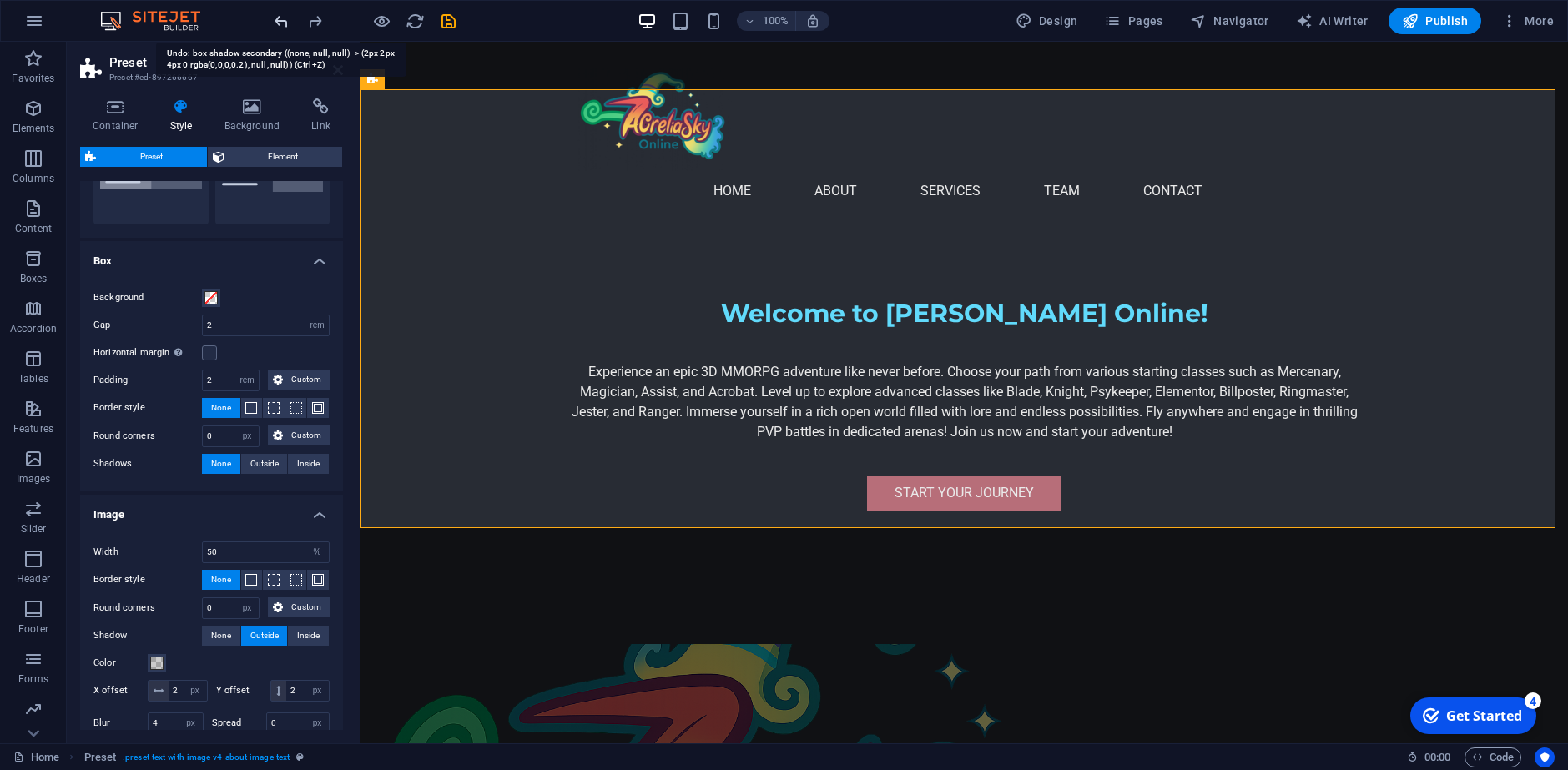
click at [275, 23] on icon "undo" at bounding box center [282, 21] width 19 height 19
type input "0"
click at [276, 23] on icon "undo" at bounding box center [282, 21] width 19 height 19
type input "2"
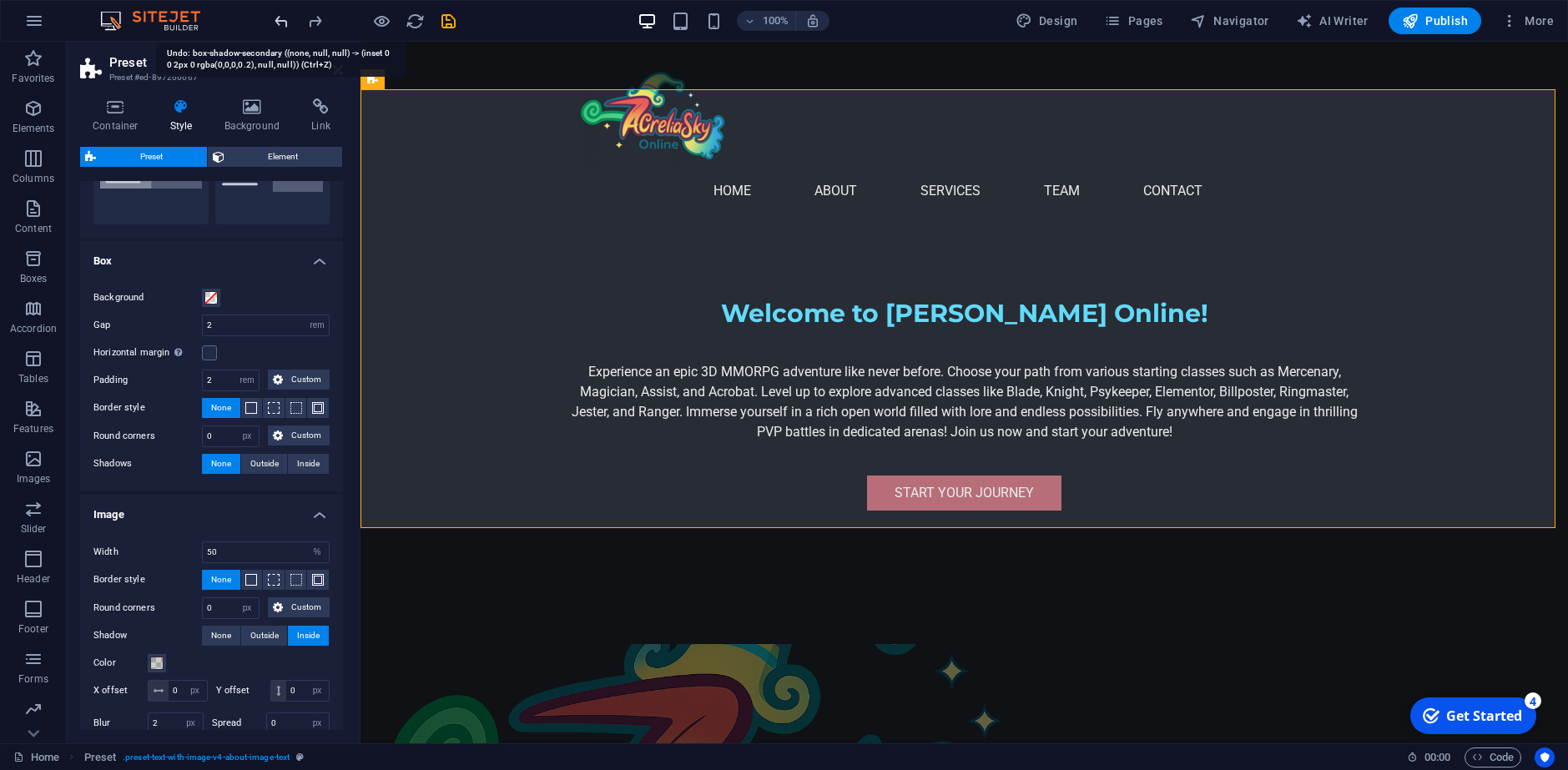
click at [276, 23] on icon "undo" at bounding box center [282, 21] width 19 height 19
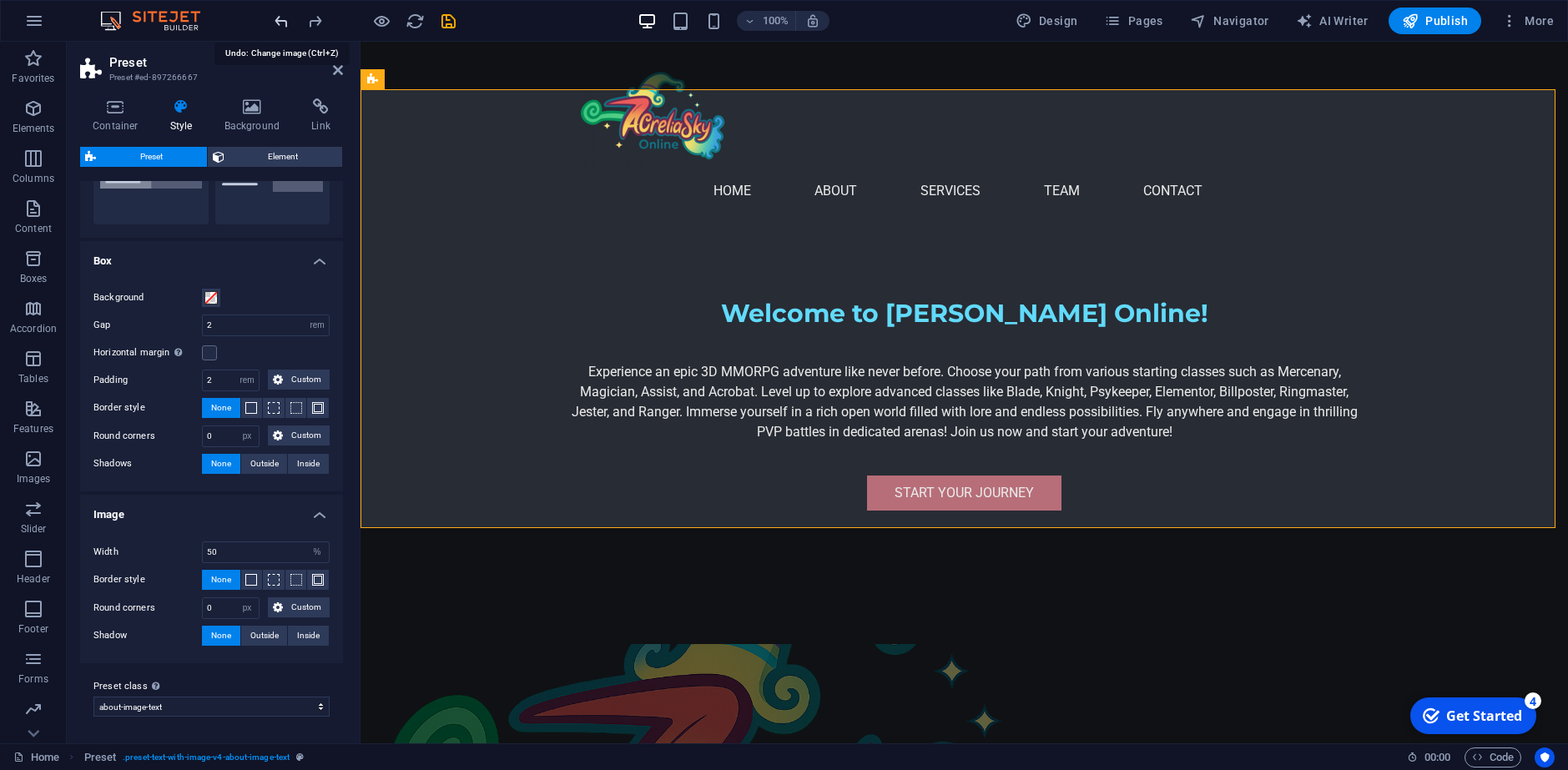
click at [276, 23] on icon "undo" at bounding box center [282, 21] width 19 height 19
click at [282, 23] on icon "undo" at bounding box center [282, 21] width 19 height 19
click at [283, 22] on icon "undo" at bounding box center [282, 21] width 19 height 19
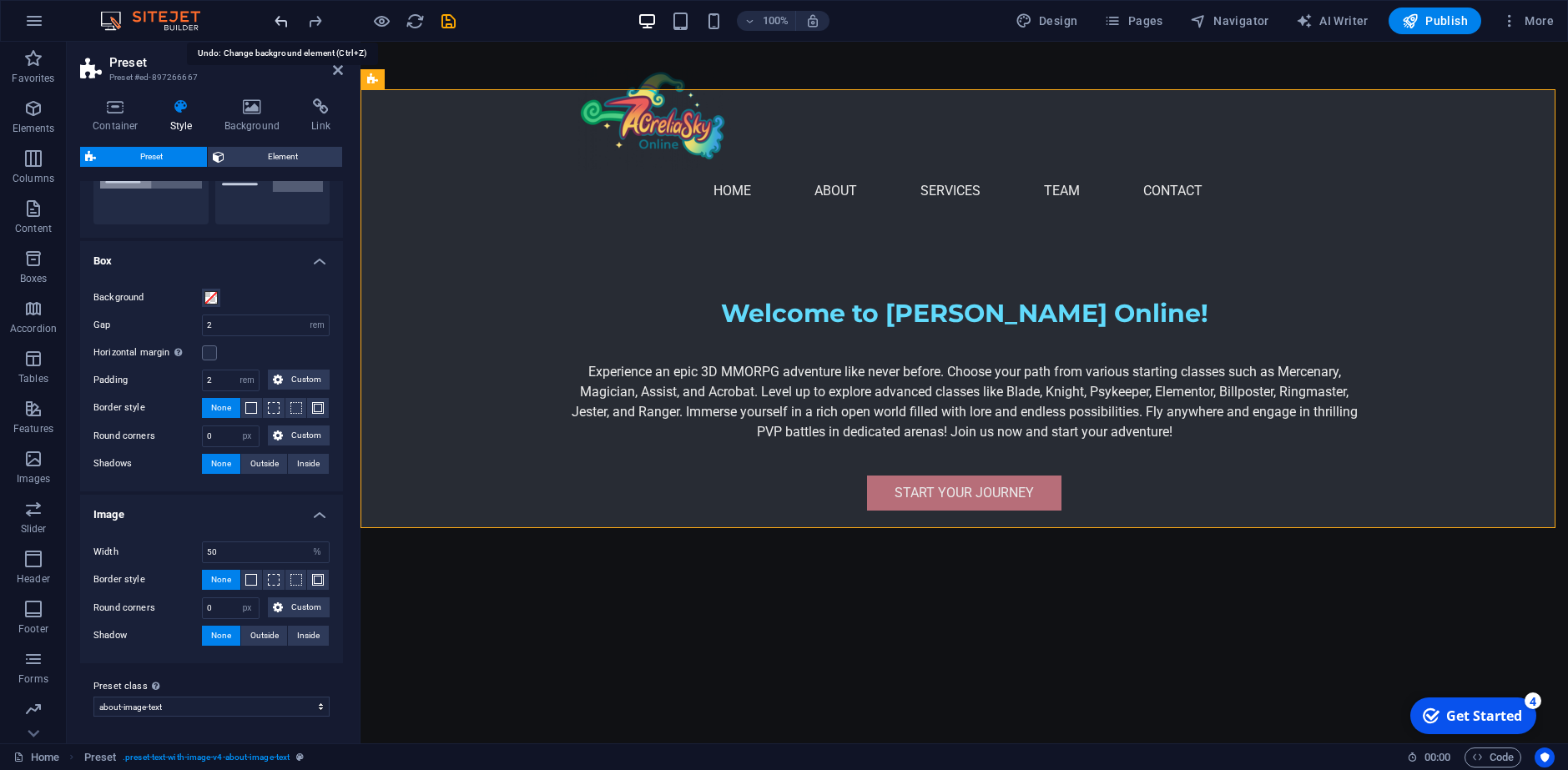
click at [283, 22] on icon "undo" at bounding box center [282, 21] width 19 height 19
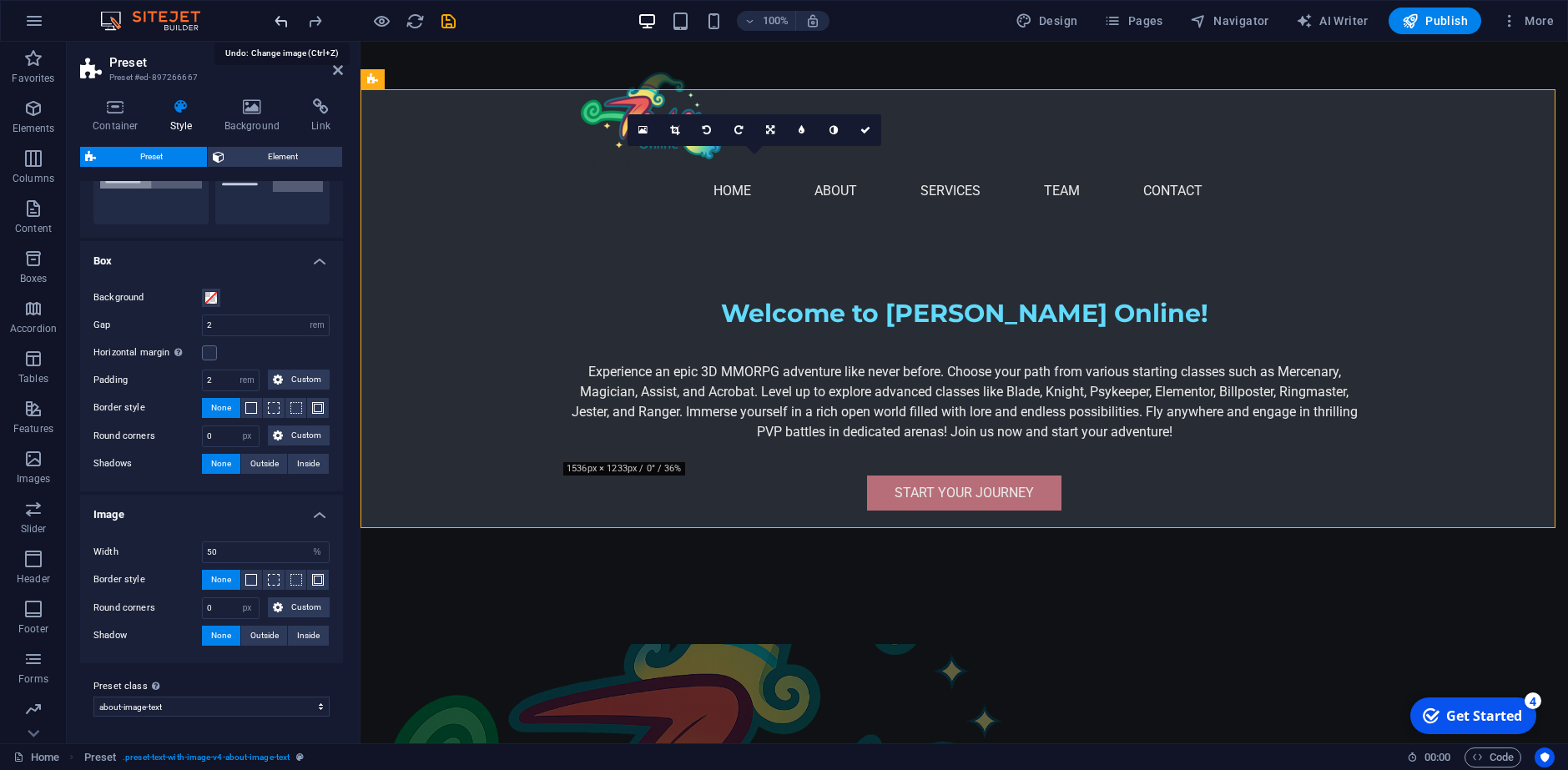
click at [283, 22] on icon "undo" at bounding box center [282, 21] width 19 height 19
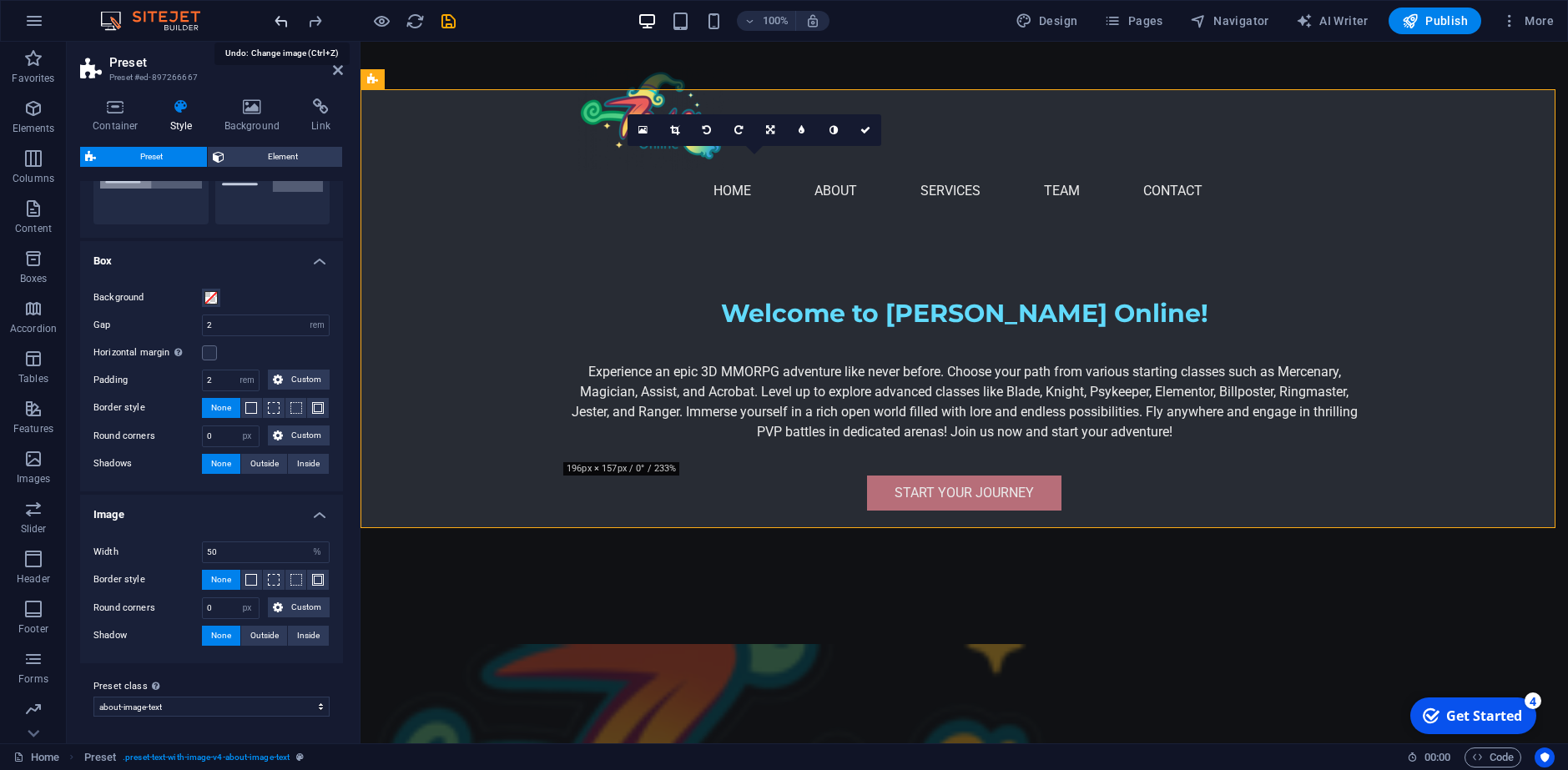
click at [283, 22] on icon "undo" at bounding box center [282, 21] width 19 height 19
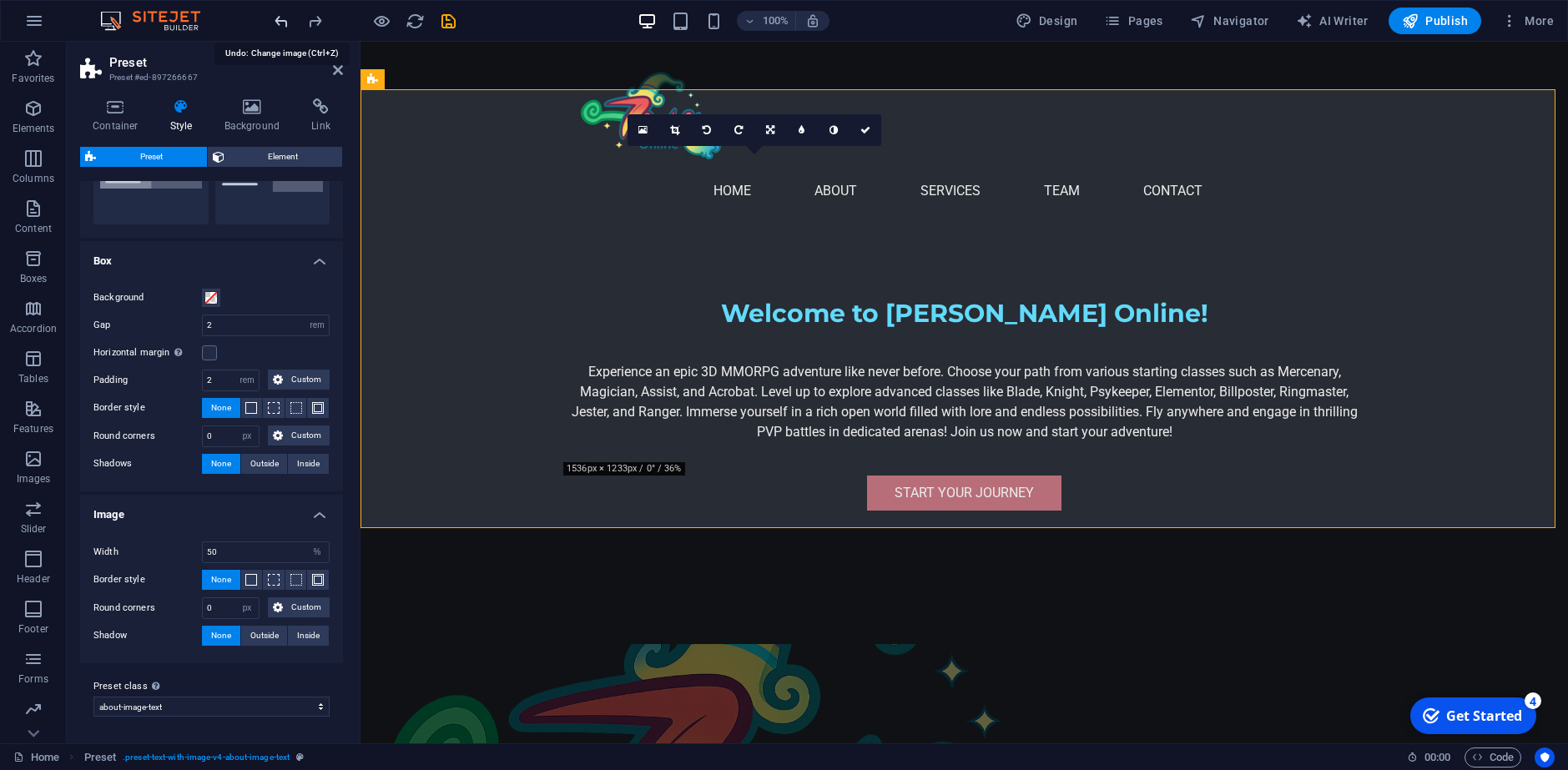
click at [283, 22] on icon "undo" at bounding box center [282, 21] width 19 height 19
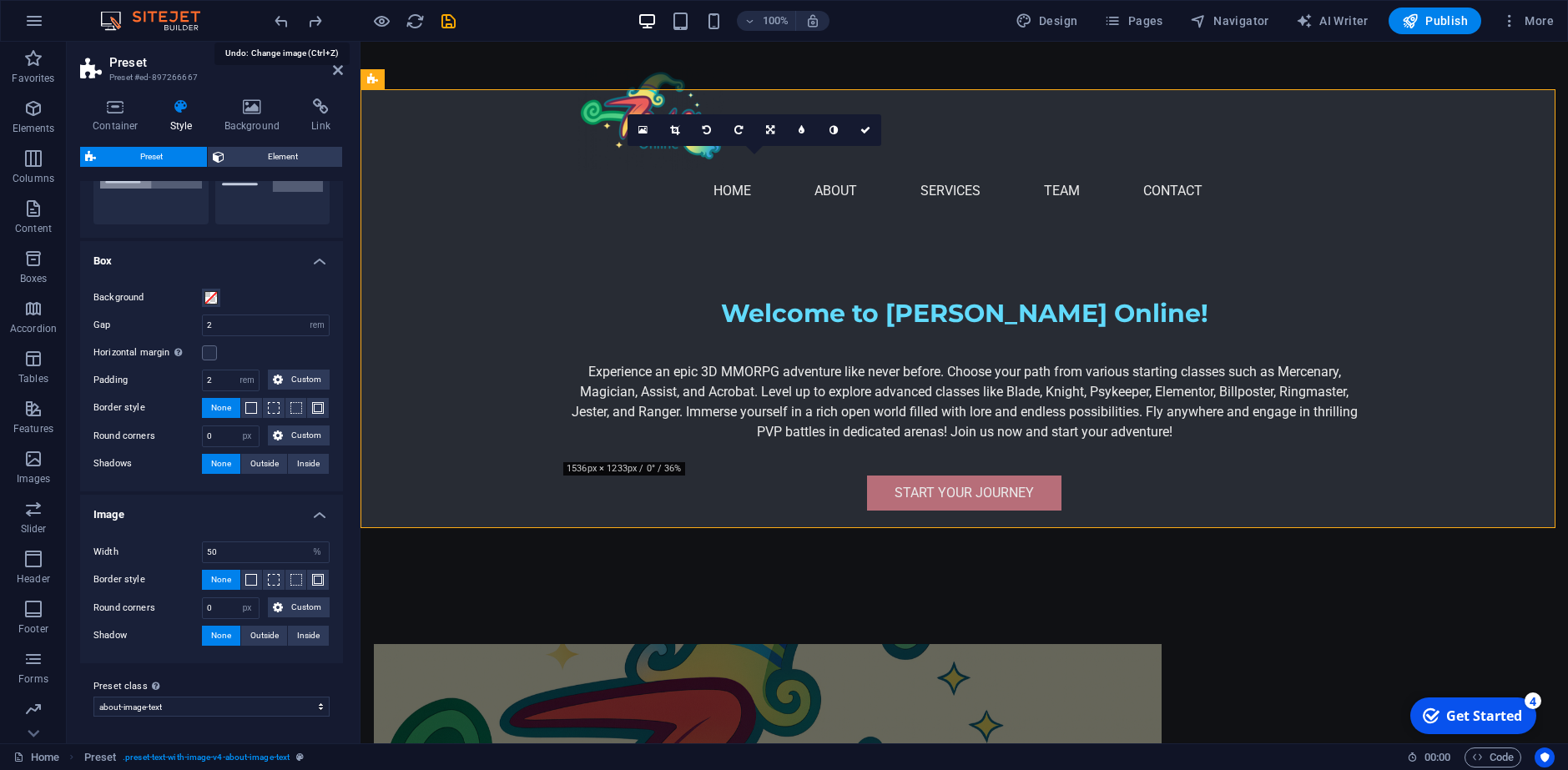
click at [287, 22] on icon "undo" at bounding box center [282, 21] width 19 height 19
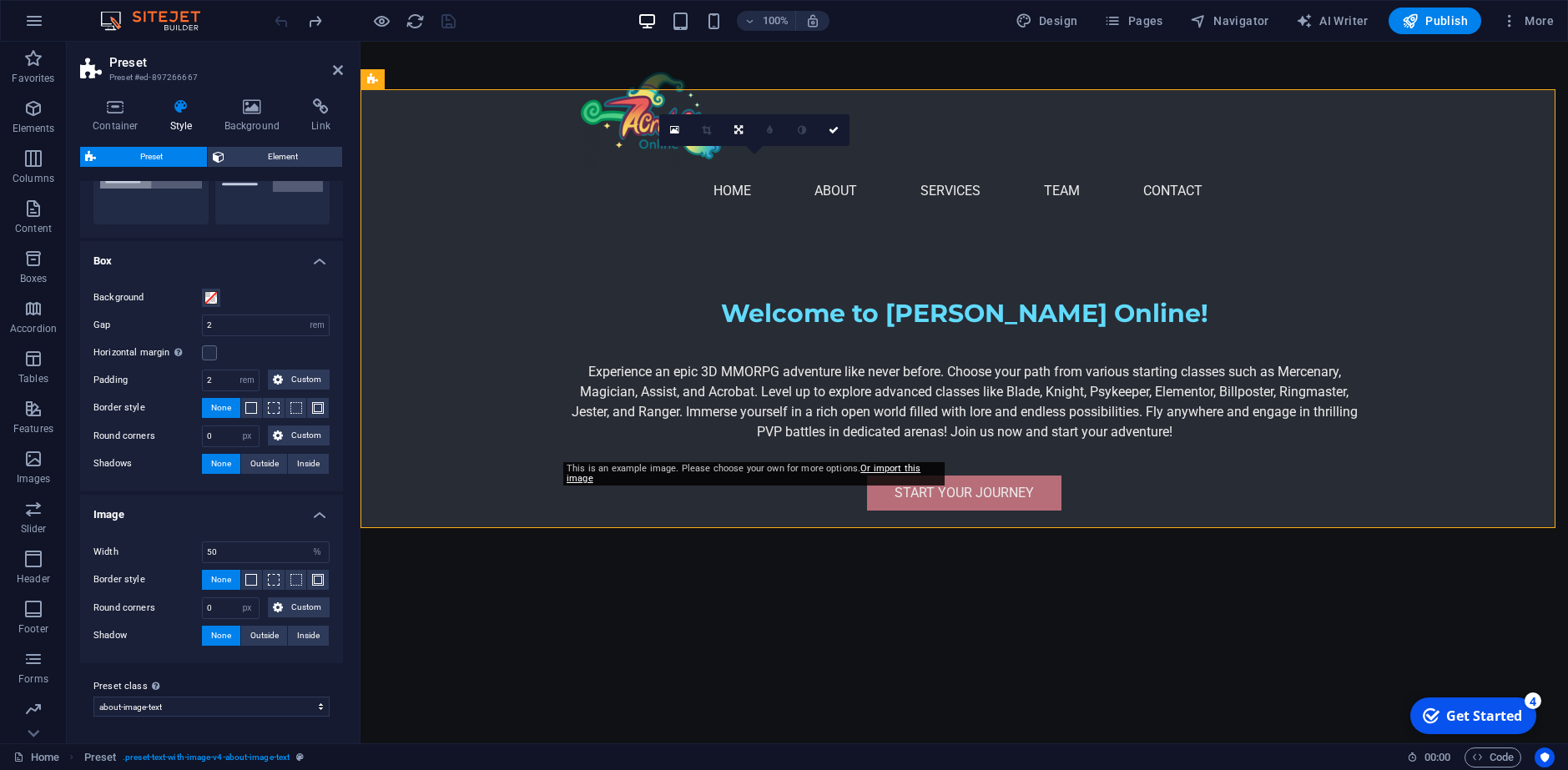
click at [287, 22] on div at bounding box center [364, 20] width 187 height 26
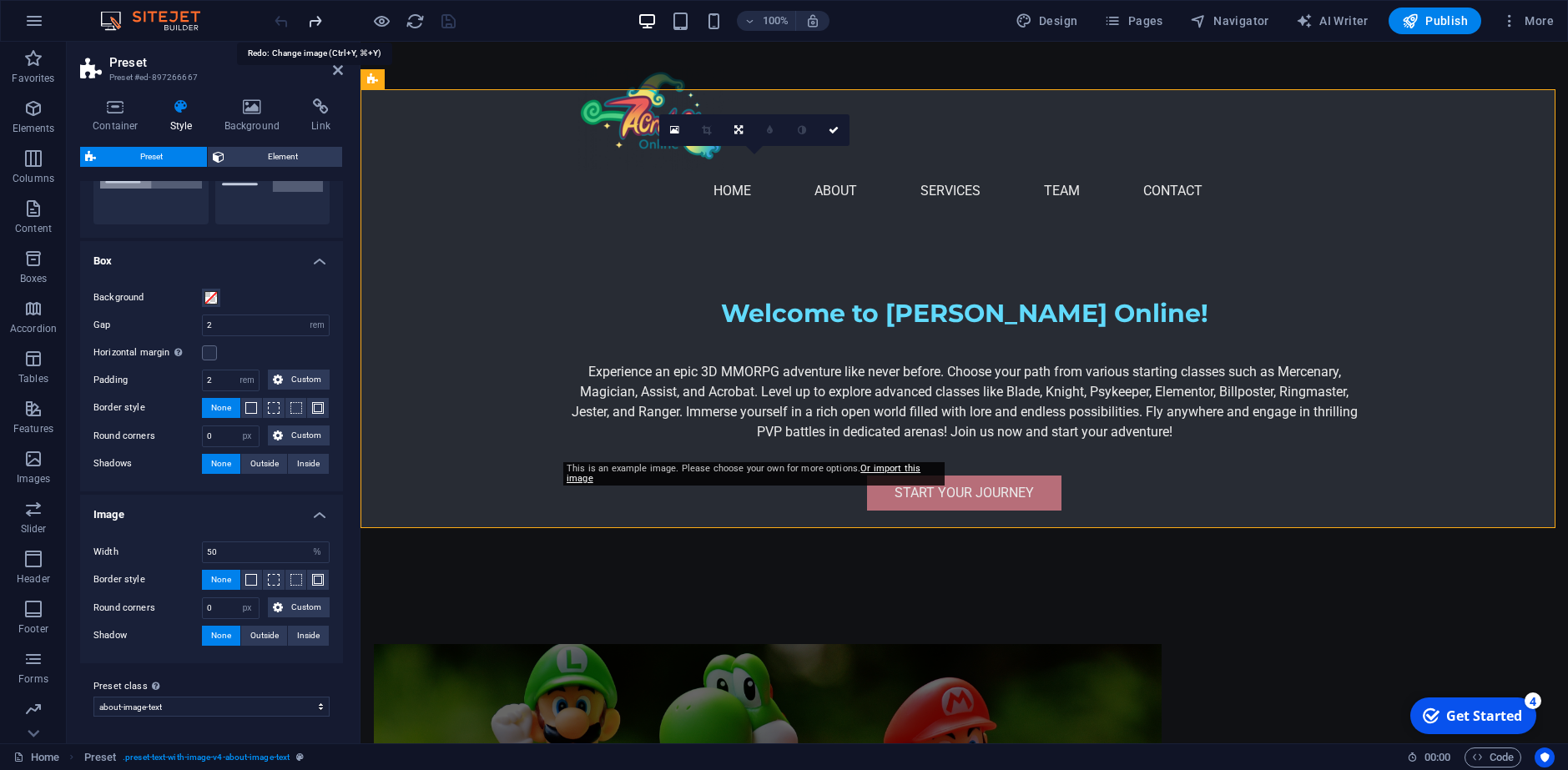
click at [317, 26] on icon "redo" at bounding box center [315, 21] width 19 height 19
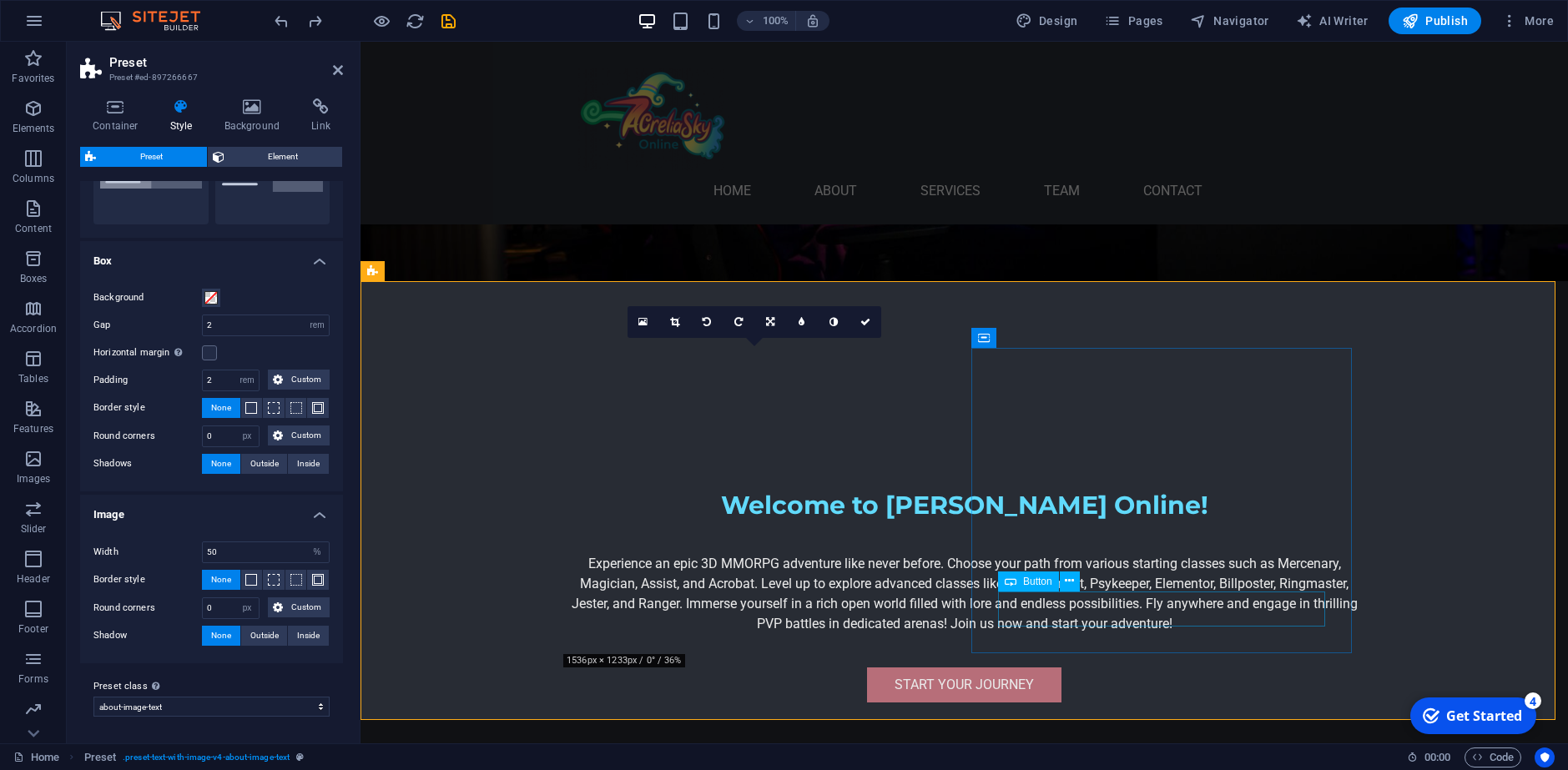
scroll to position [417, 0]
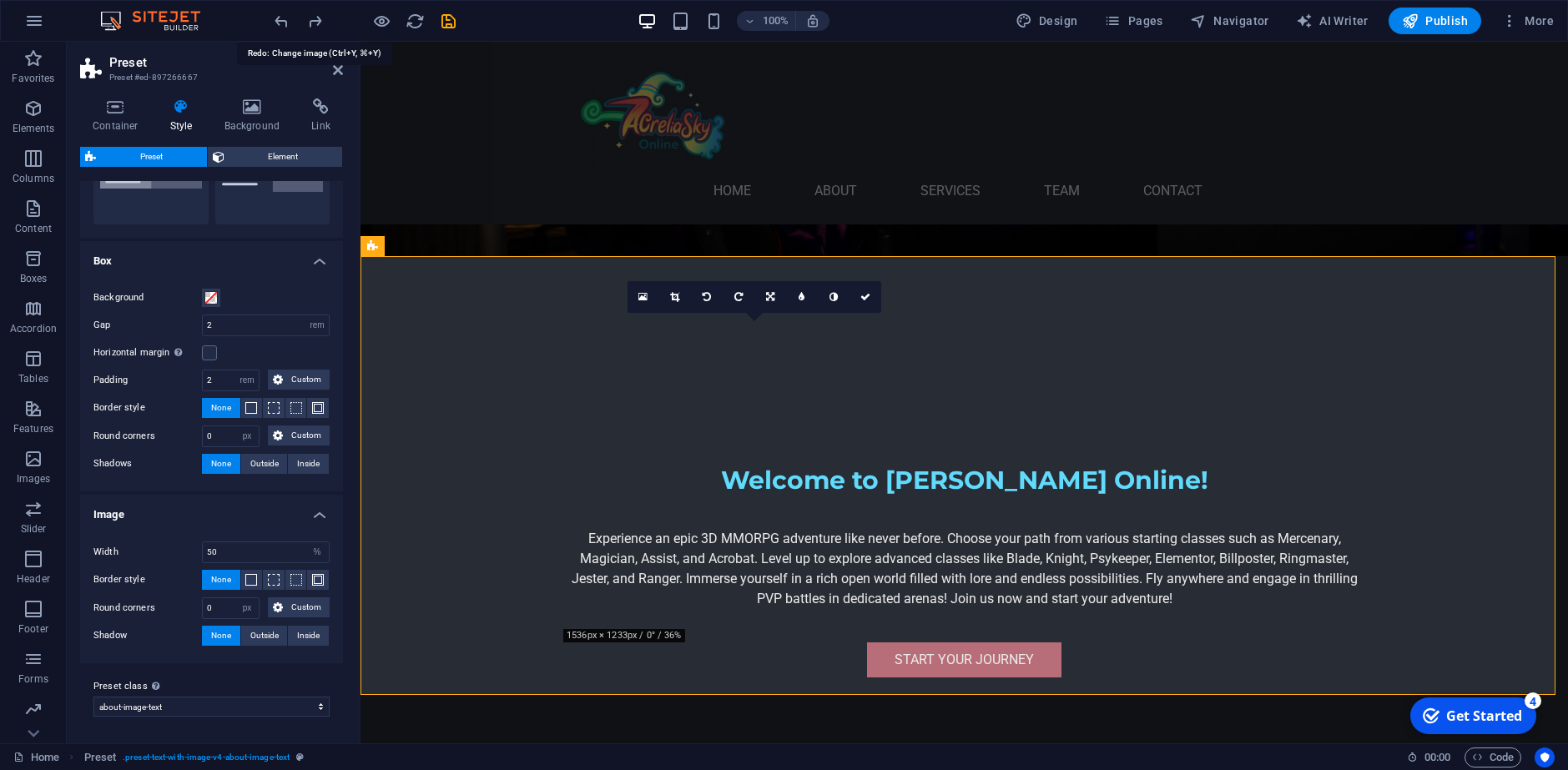
click at [324, 19] on div at bounding box center [364, 20] width 187 height 26
click at [325, 19] on div at bounding box center [364, 20] width 187 height 26
click at [319, 24] on icon "redo" at bounding box center [315, 21] width 19 height 19
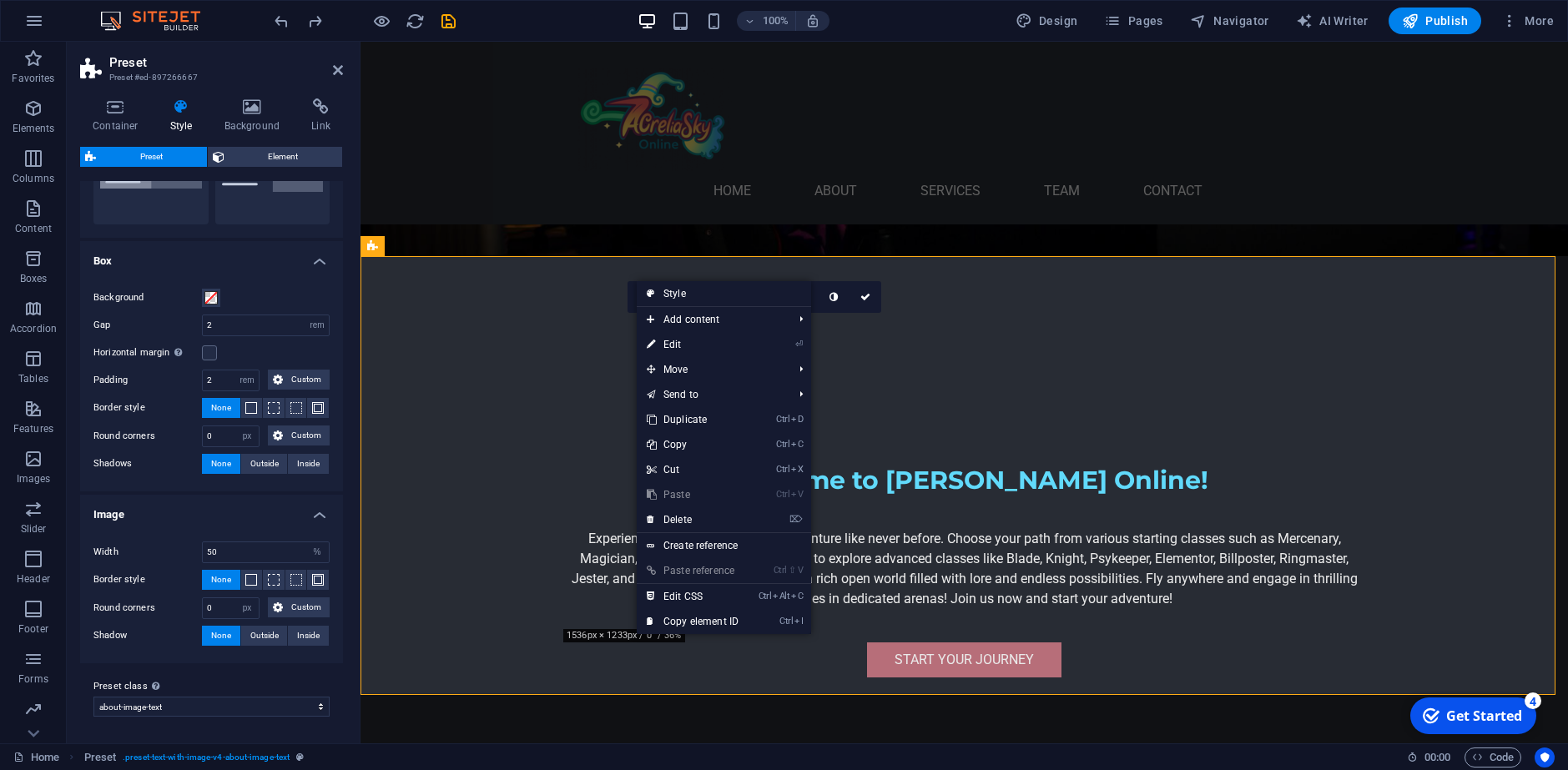
click at [691, 292] on link "Style" at bounding box center [723, 293] width 174 height 25
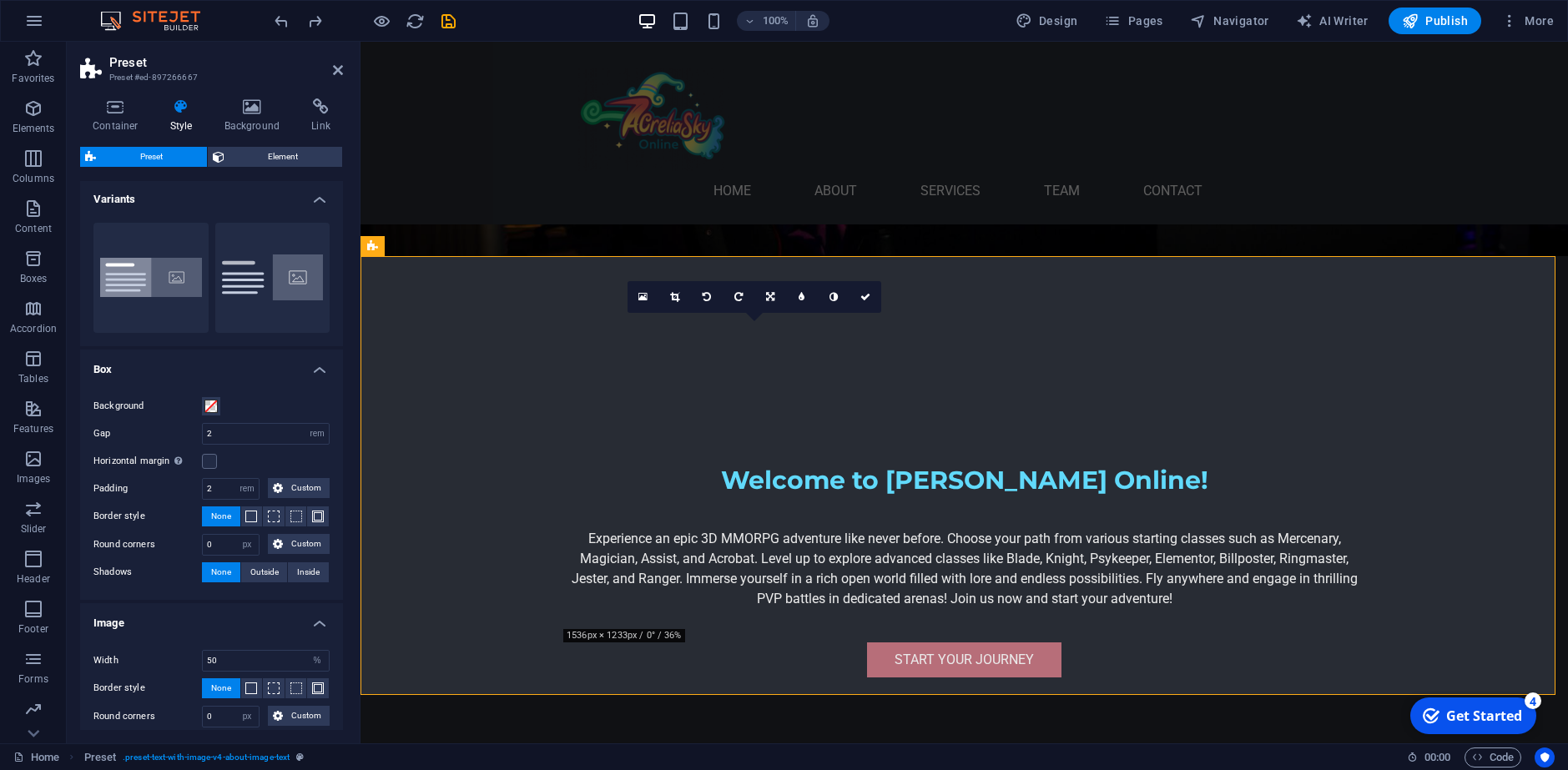
scroll to position [0, 0]
click at [263, 167] on div "Preset Element" at bounding box center [212, 157] width 263 height 20
click at [265, 164] on span "Element" at bounding box center [283, 156] width 108 height 20
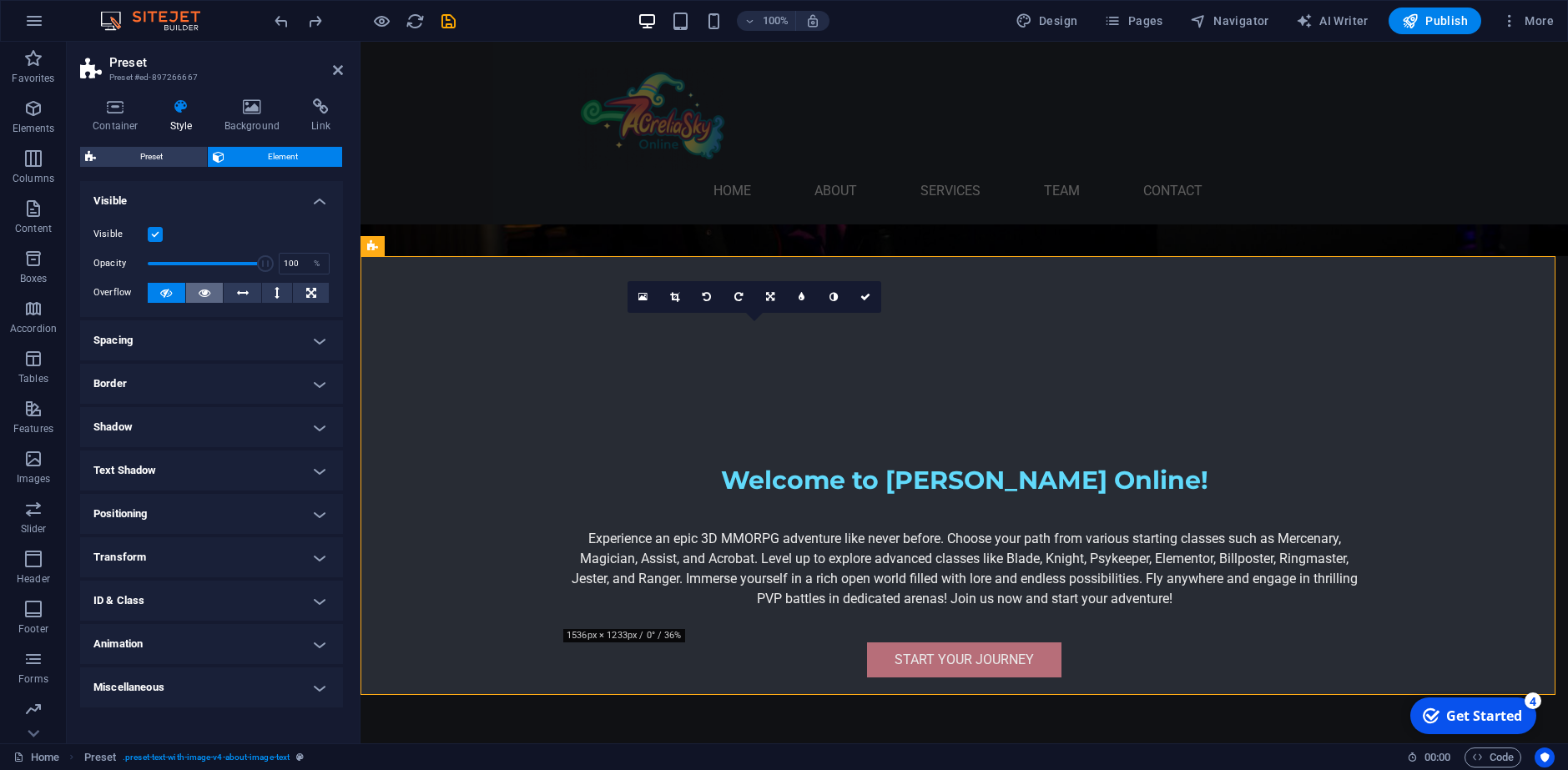
click at [195, 294] on button at bounding box center [205, 292] width 38 height 20
click at [160, 293] on button at bounding box center [166, 292] width 38 height 20
drag, startPoint x: 257, startPoint y: 260, endPoint x: 180, endPoint y: 263, distance: 77.1
click at [180, 263] on span at bounding box center [179, 263] width 17 height 17
drag, startPoint x: 538, startPoint y: 307, endPoint x: 449, endPoint y: 312, distance: 89.1
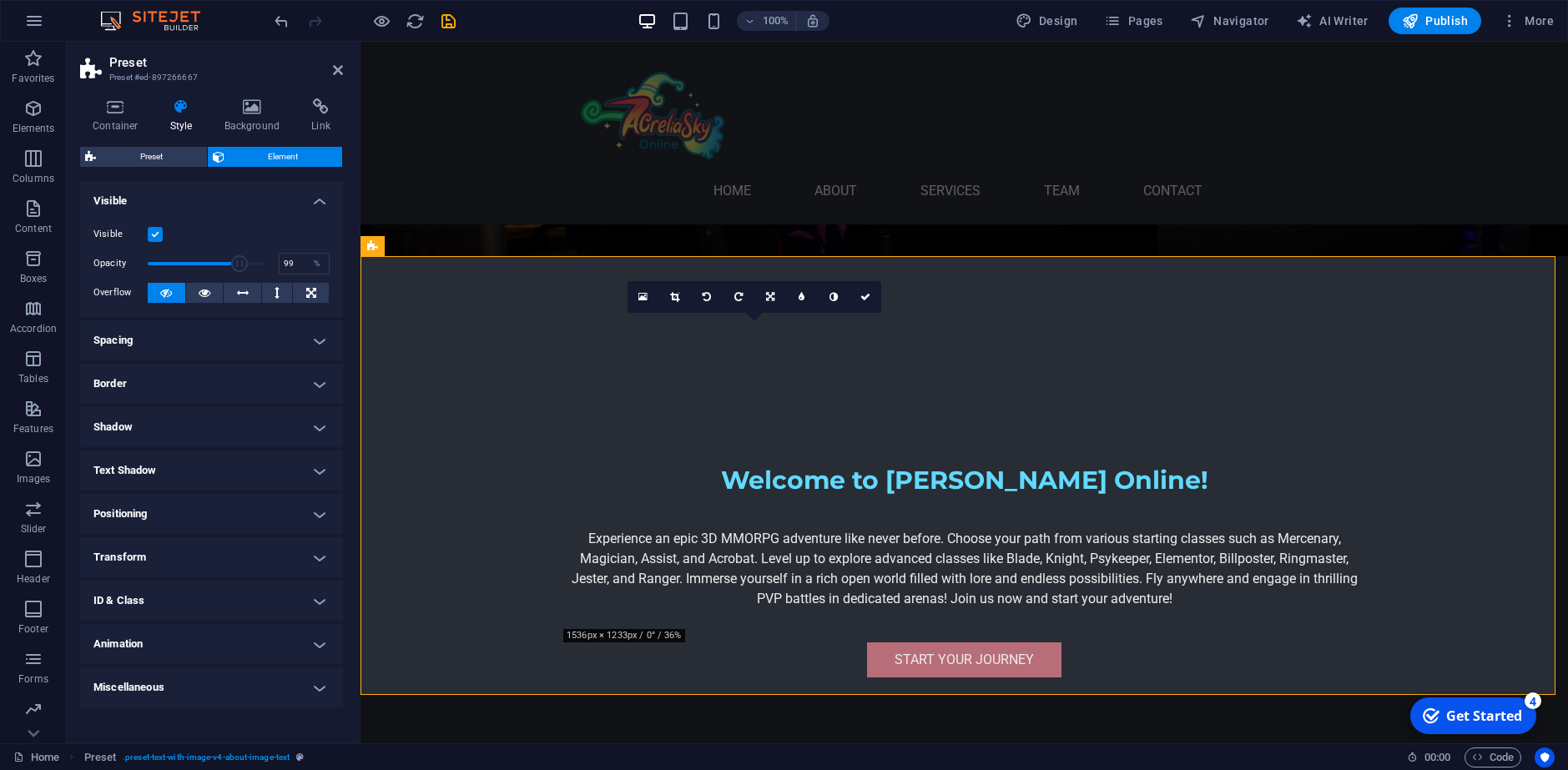
type input "100"
click at [268, 263] on span at bounding box center [265, 263] width 17 height 17
click at [171, 647] on h4 "Animation" at bounding box center [212, 644] width 263 height 40
click at [166, 694] on select "Don't animate Show / Hide Slide up/down Zoom in/out Slide left to right Slide r…" at bounding box center [212, 694] width 236 height 20
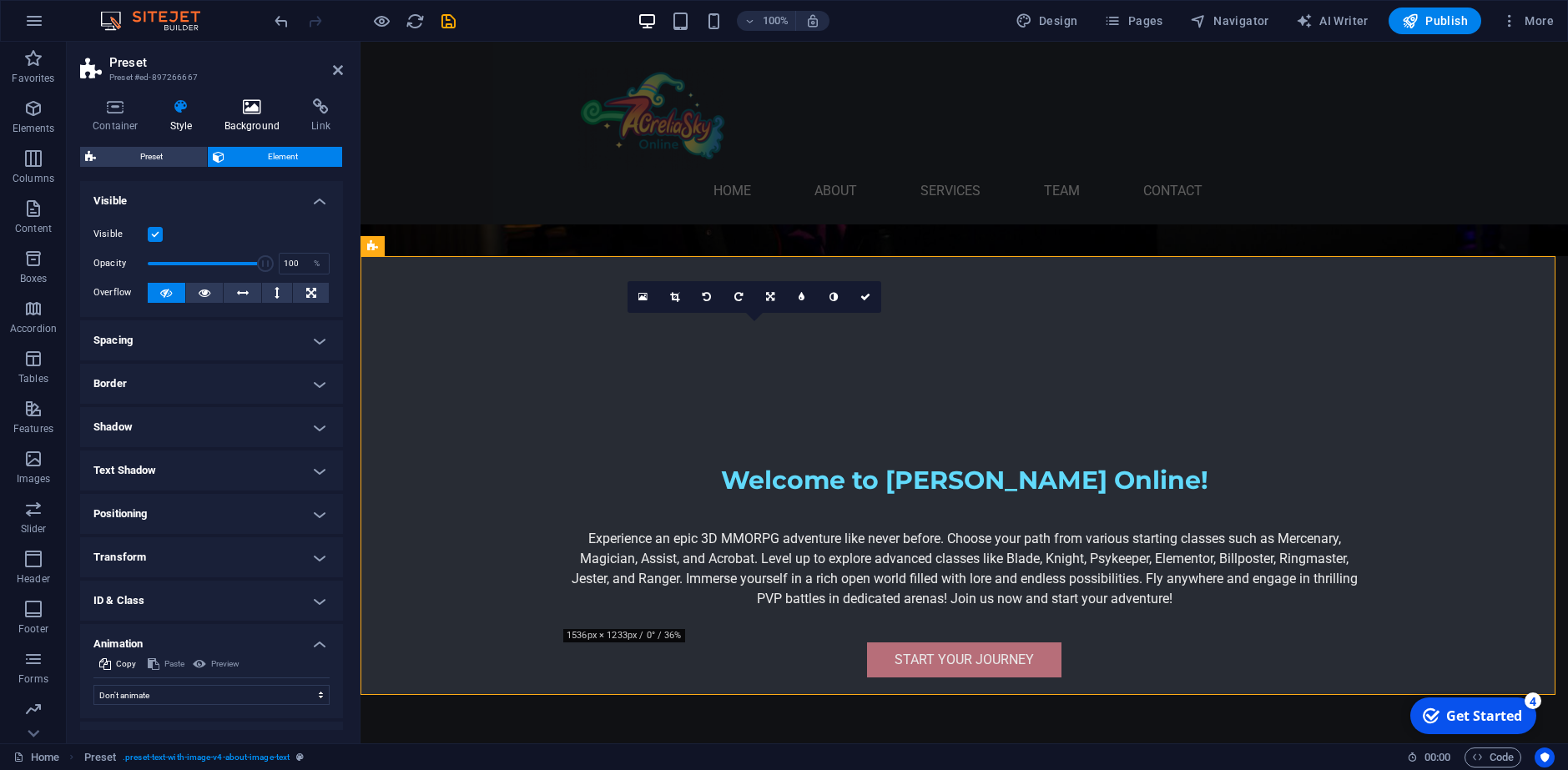
click at [254, 114] on icon at bounding box center [252, 107] width 81 height 17
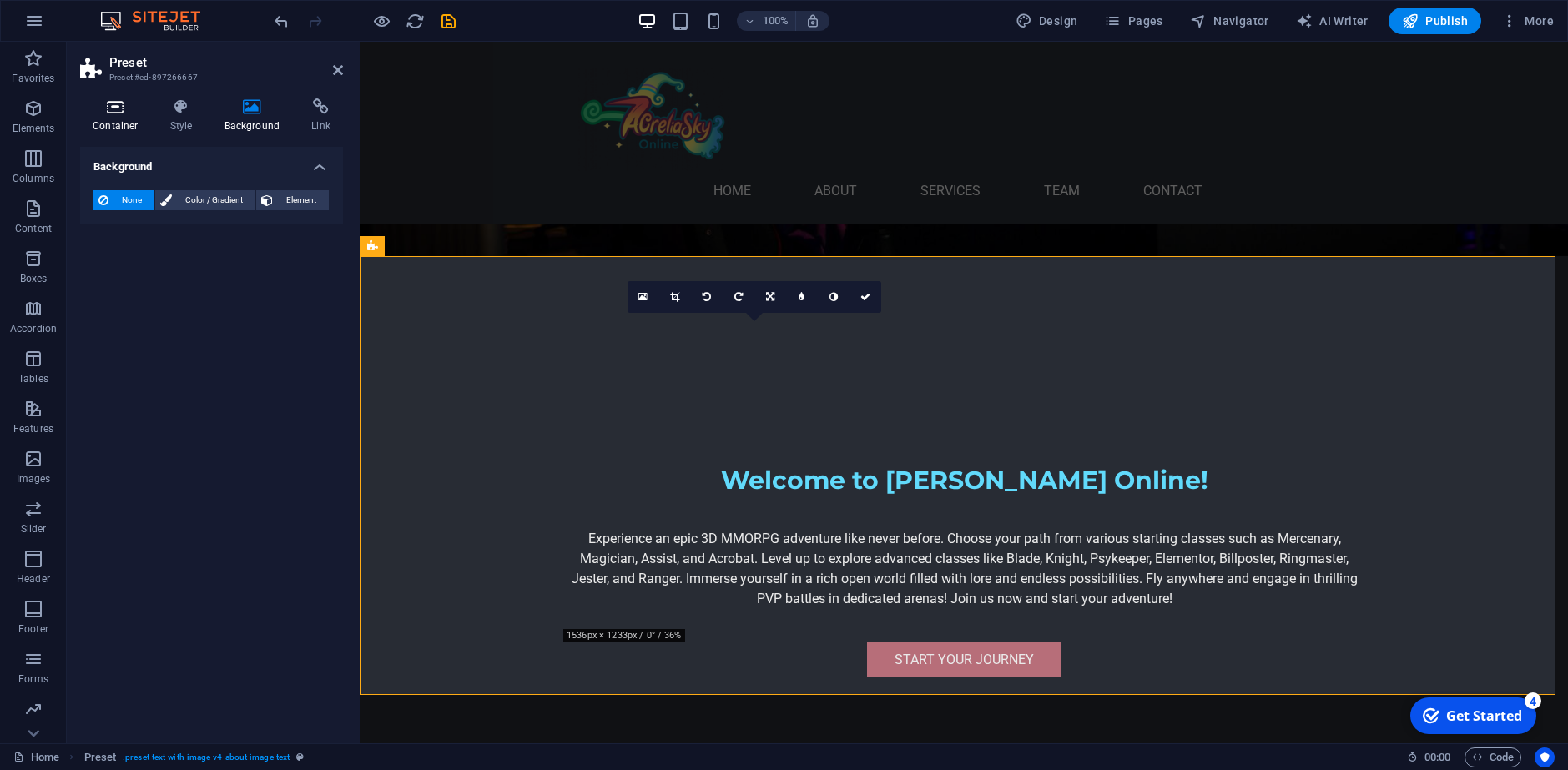
click at [132, 99] on icon at bounding box center [115, 107] width 71 height 17
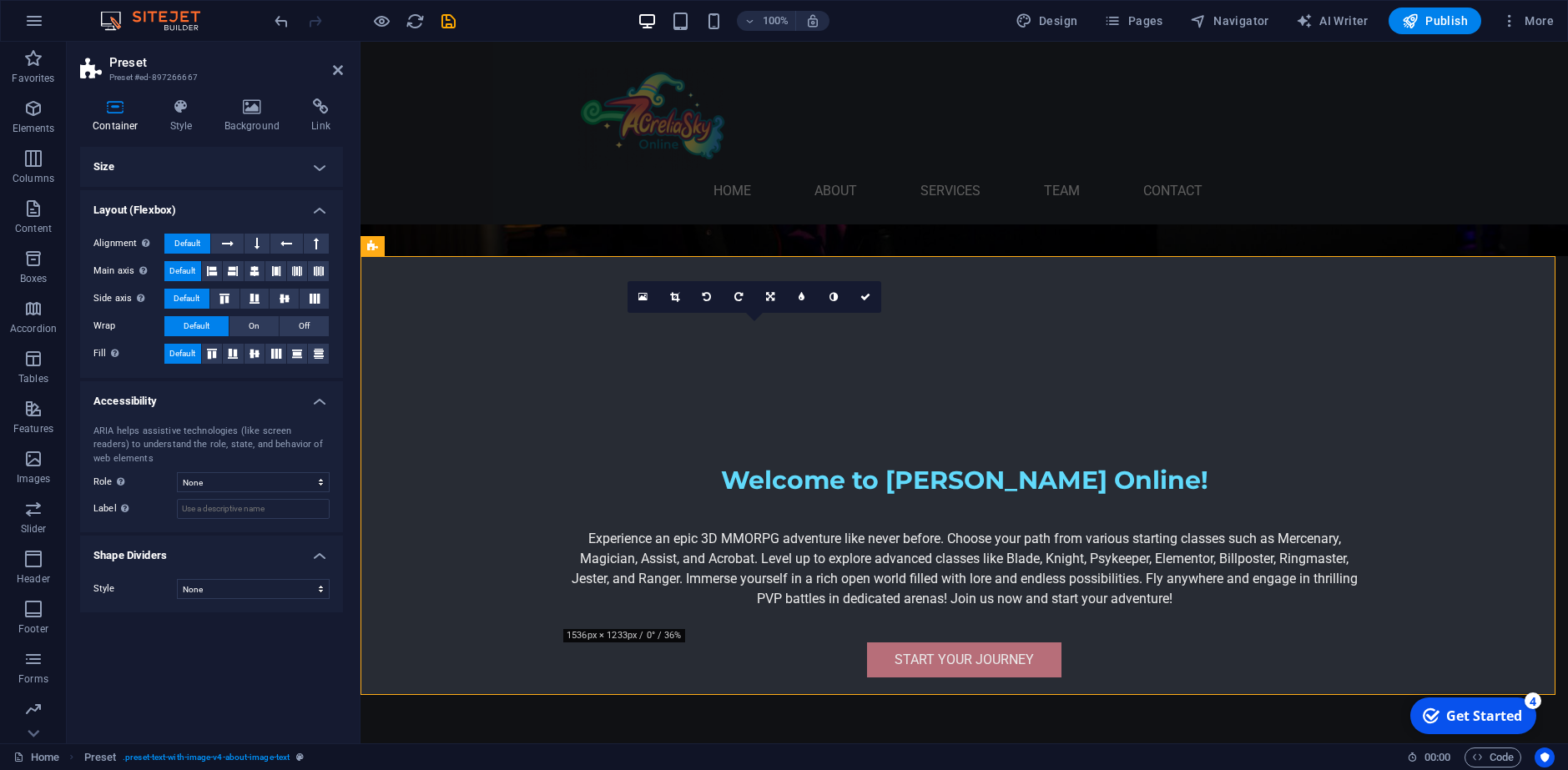
click at [858, 295] on link at bounding box center [865, 297] width 32 height 32
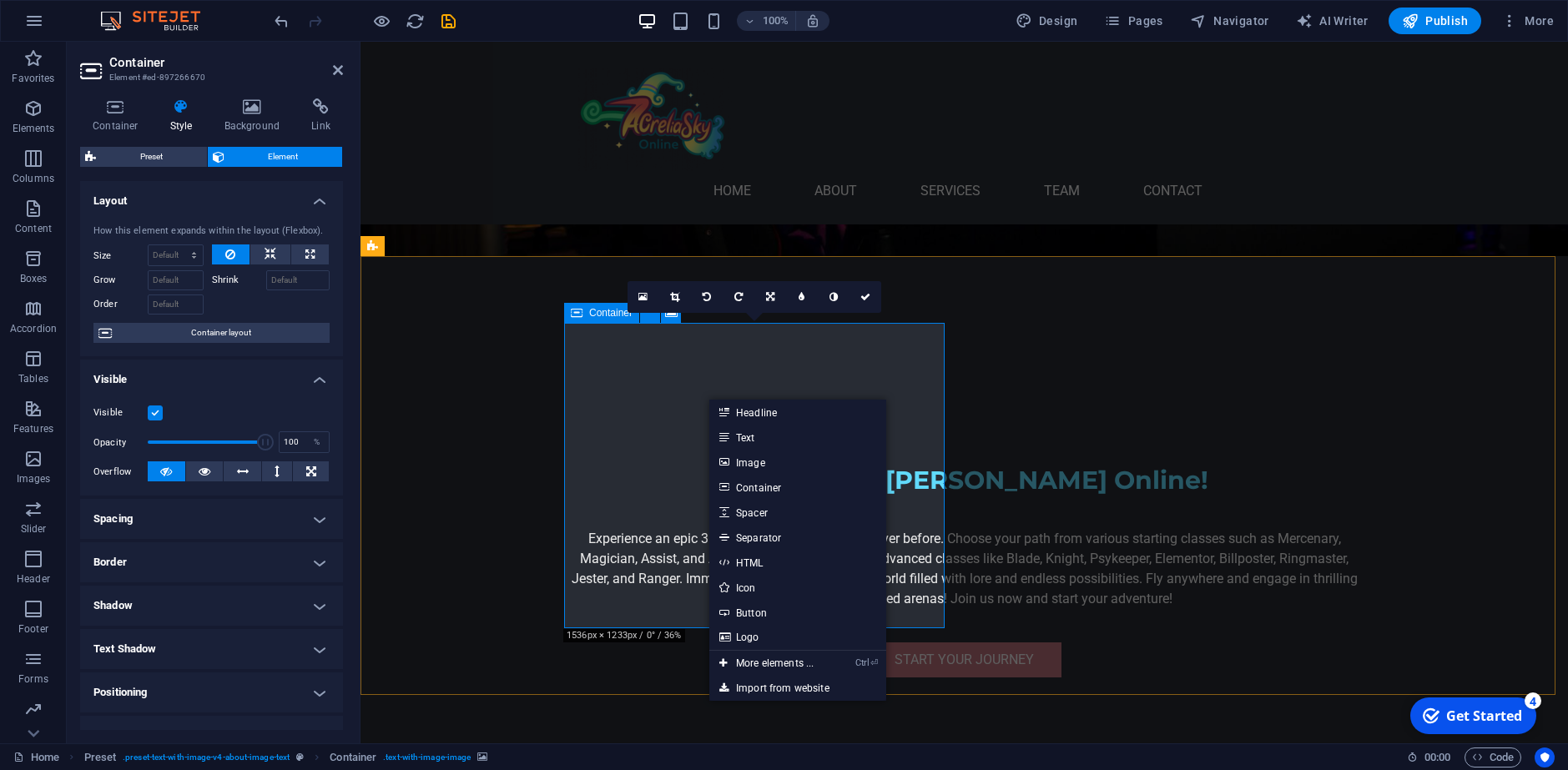
click at [606, 316] on span "Container" at bounding box center [610, 313] width 44 height 10
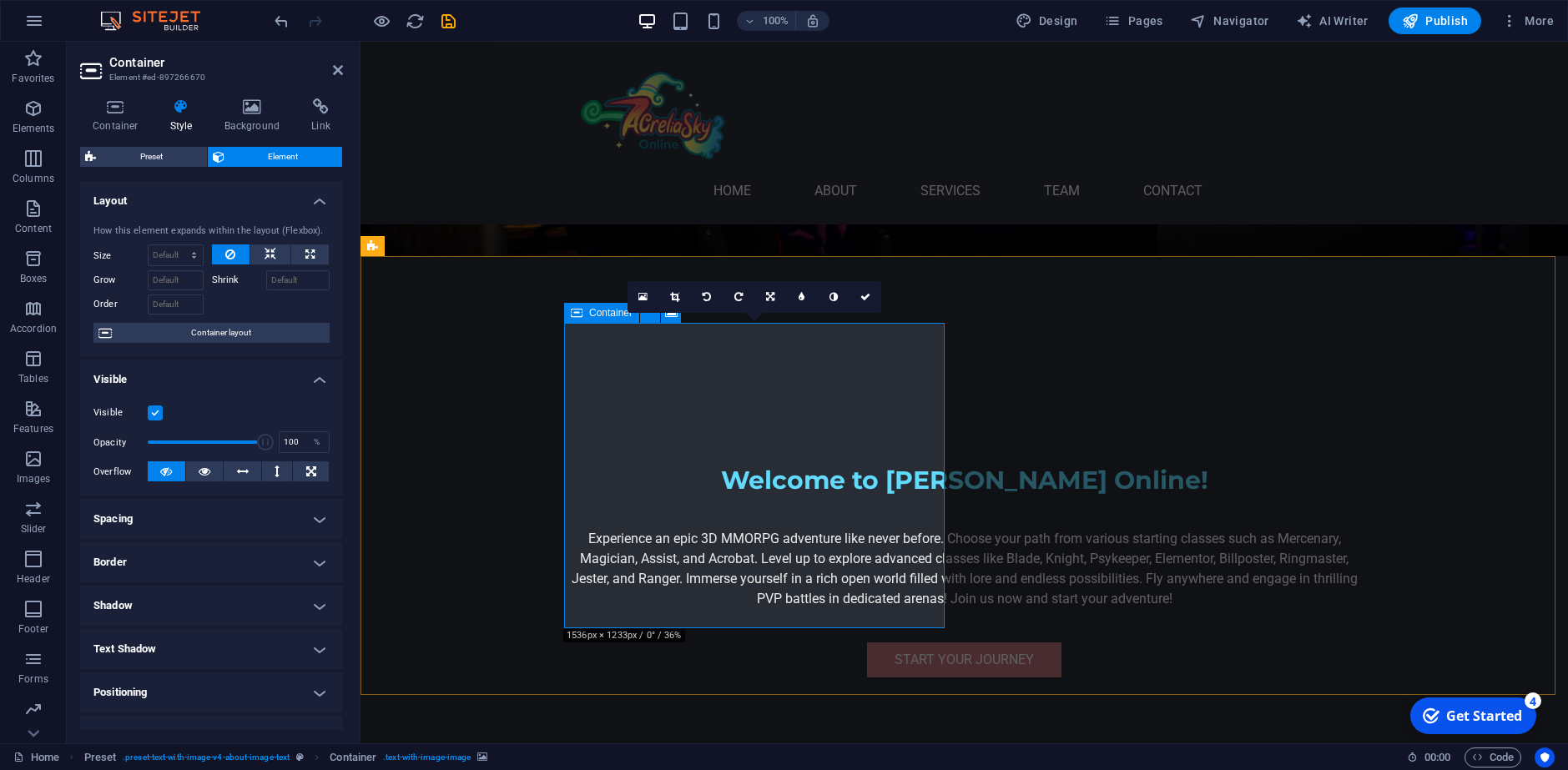
click at [577, 307] on icon at bounding box center [577, 312] width 12 height 20
click at [867, 303] on link at bounding box center [865, 297] width 32 height 32
click at [648, 308] on icon at bounding box center [650, 312] width 9 height 18
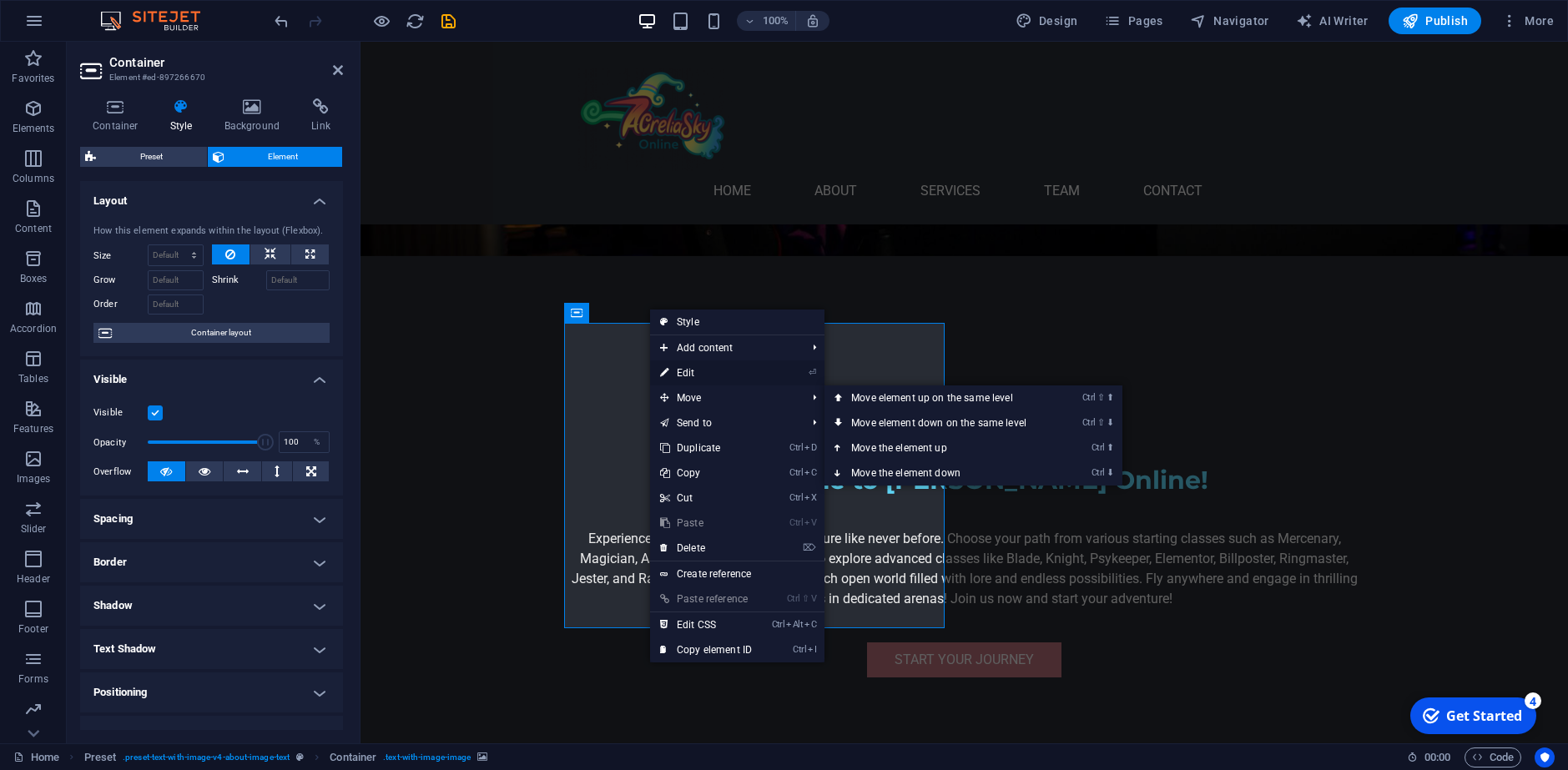
click at [710, 379] on link "⏎ Edit" at bounding box center [706, 372] width 112 height 25
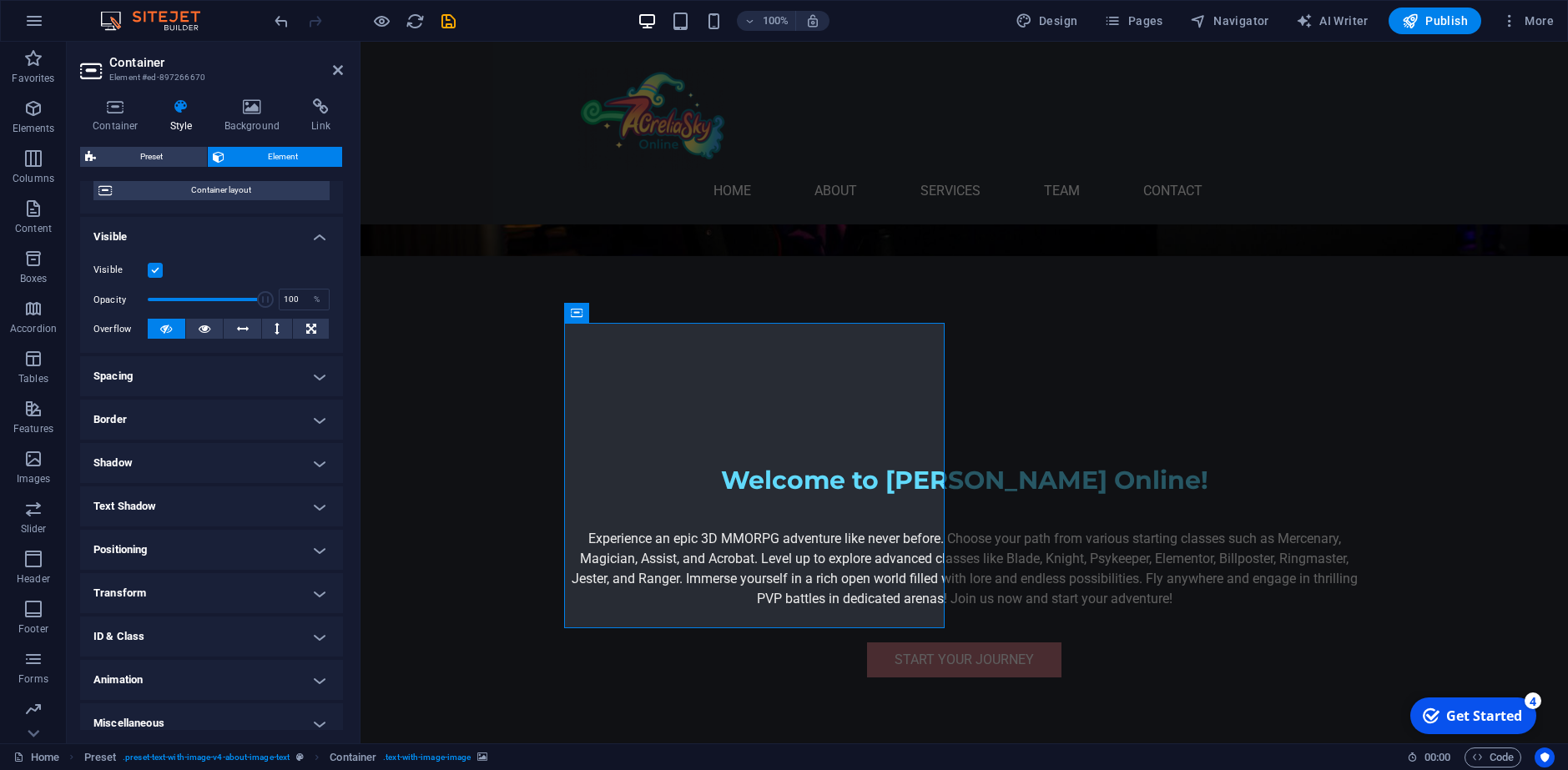
scroll to position [156, 0]
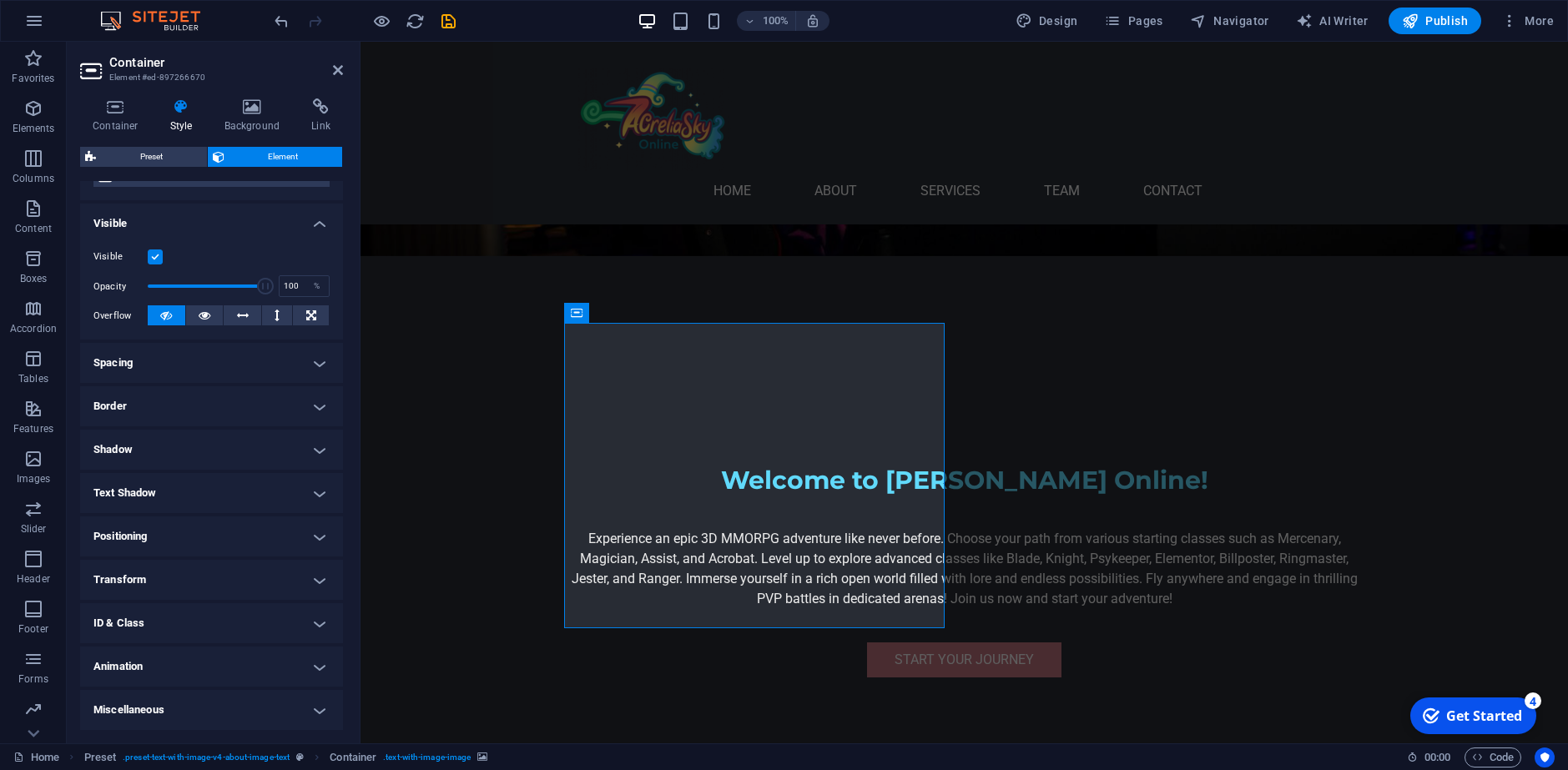
click at [160, 587] on h4 "Transform" at bounding box center [212, 579] width 263 height 40
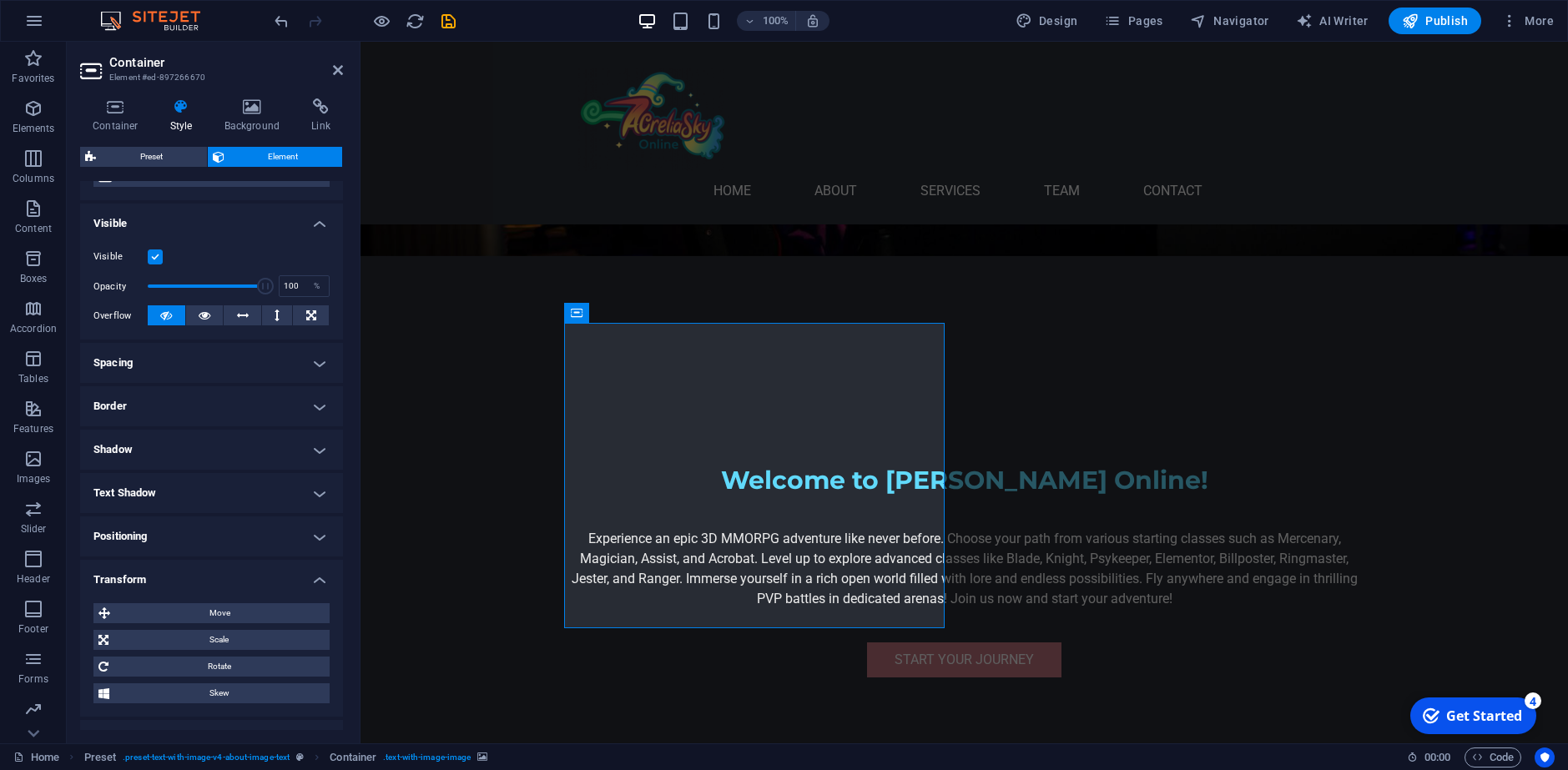
click at [168, 582] on h4 "Transform" at bounding box center [212, 574] width 263 height 30
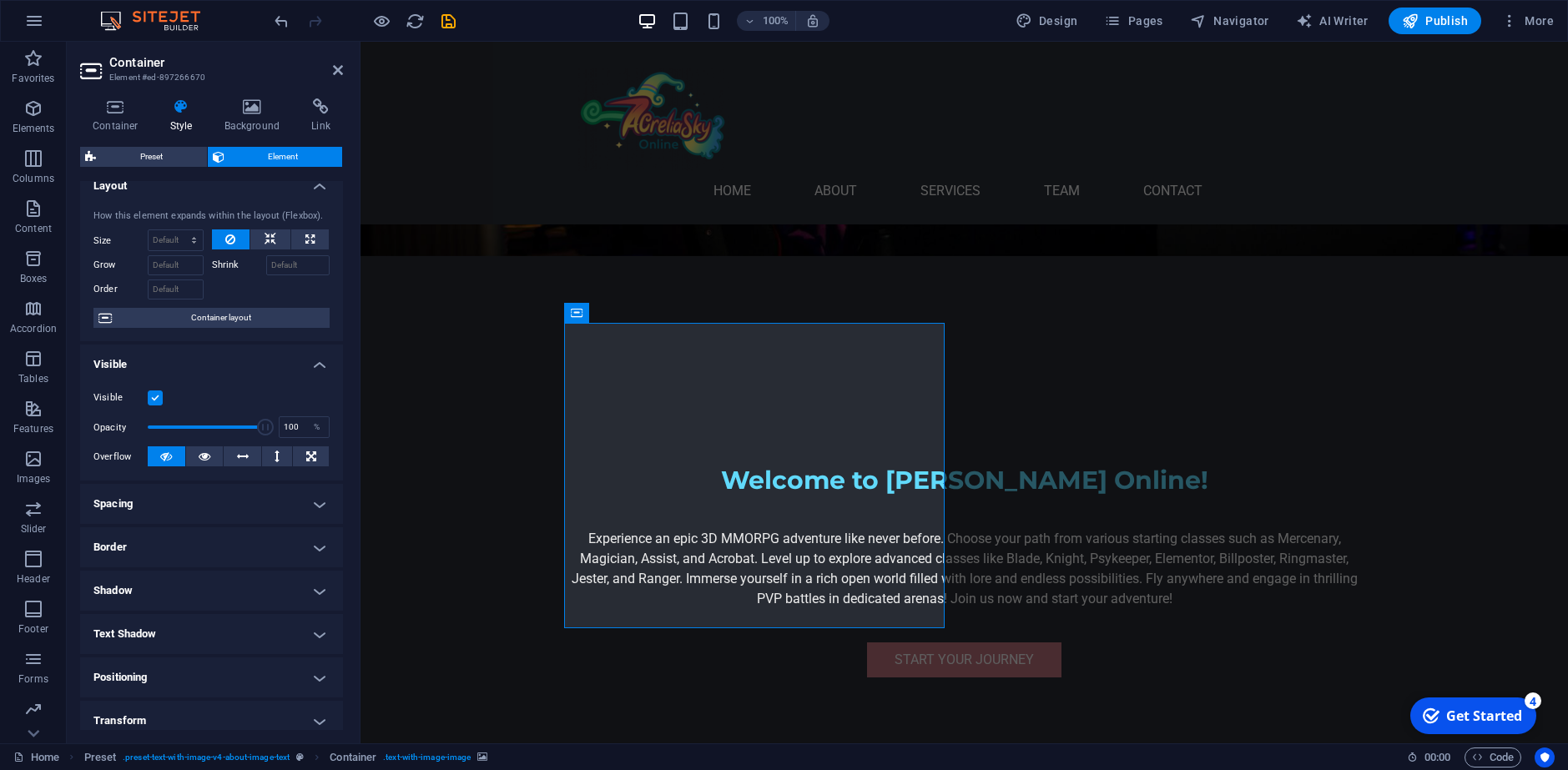
scroll to position [0, 0]
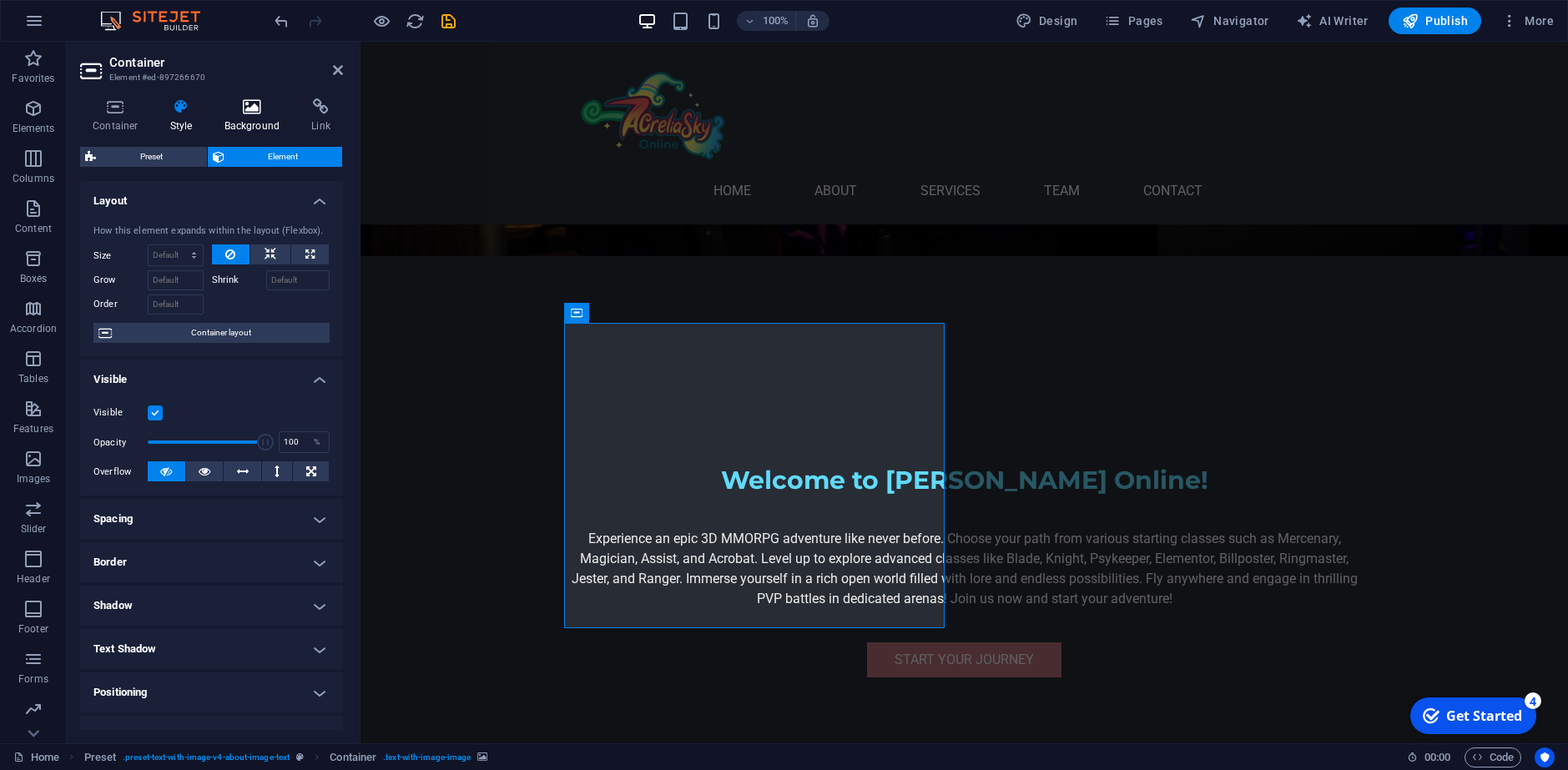
click at [261, 115] on h4 "Background" at bounding box center [255, 115] width 88 height 35
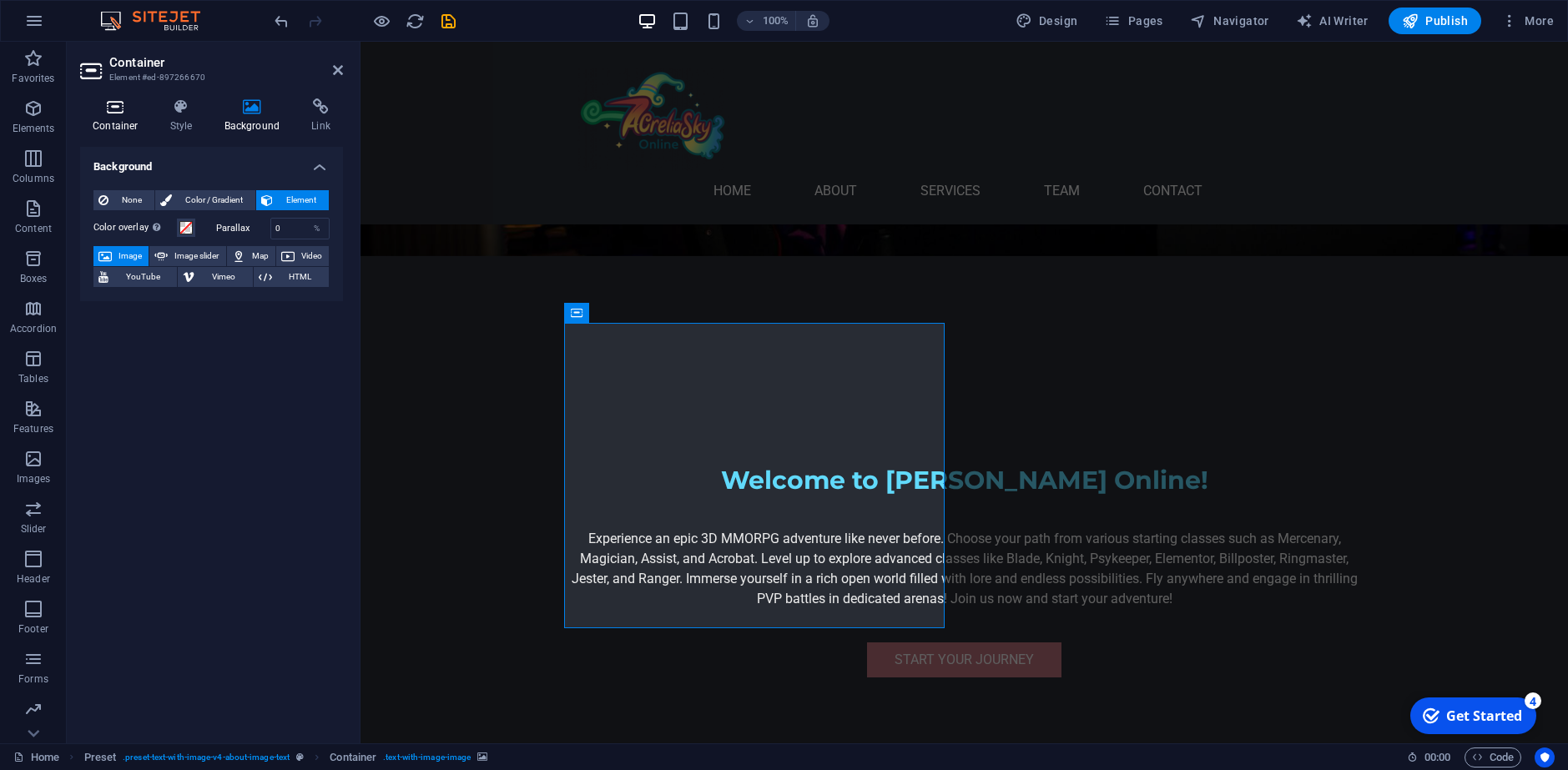
click at [125, 114] on icon at bounding box center [115, 107] width 71 height 17
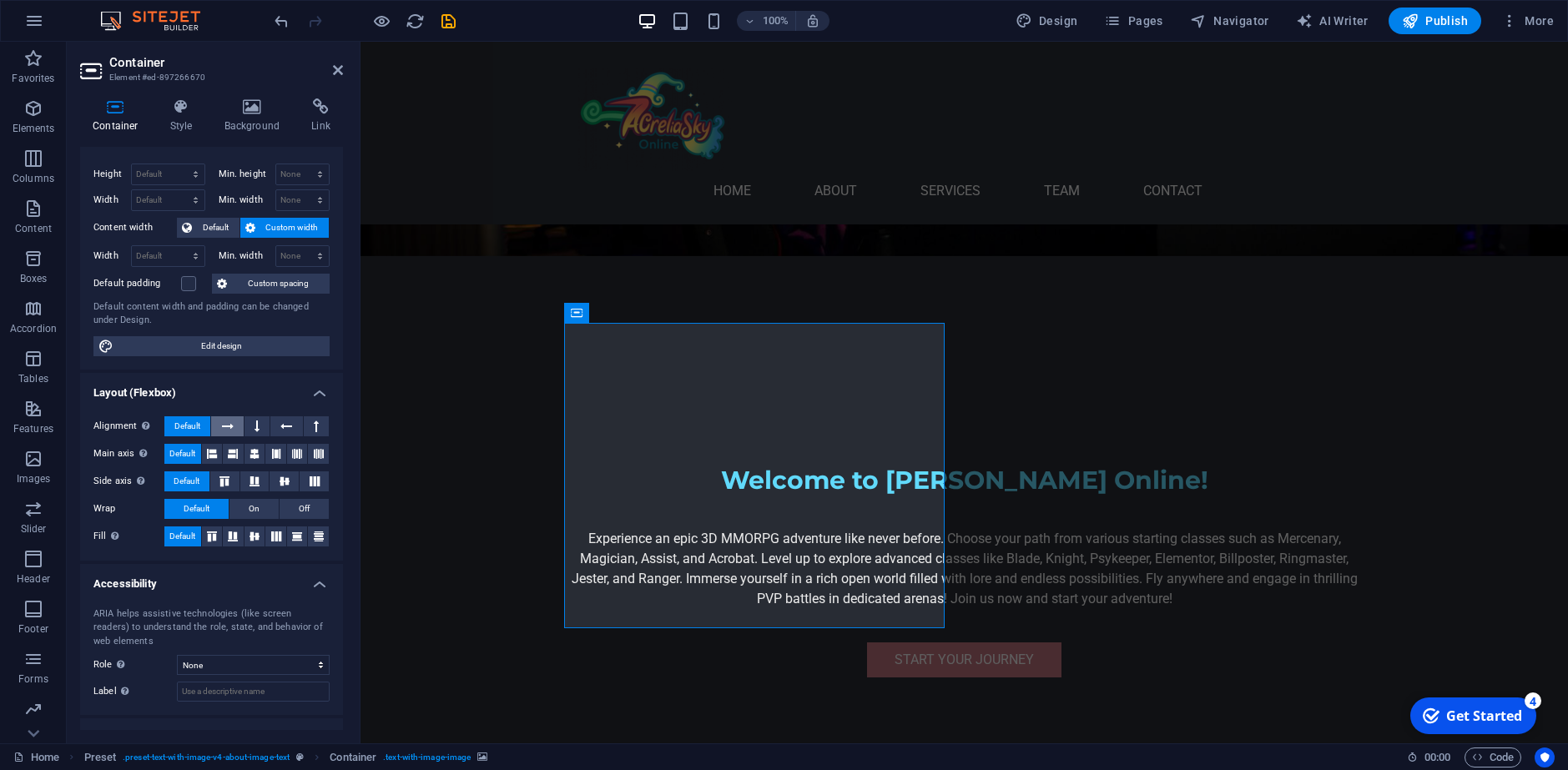
scroll to position [92, 0]
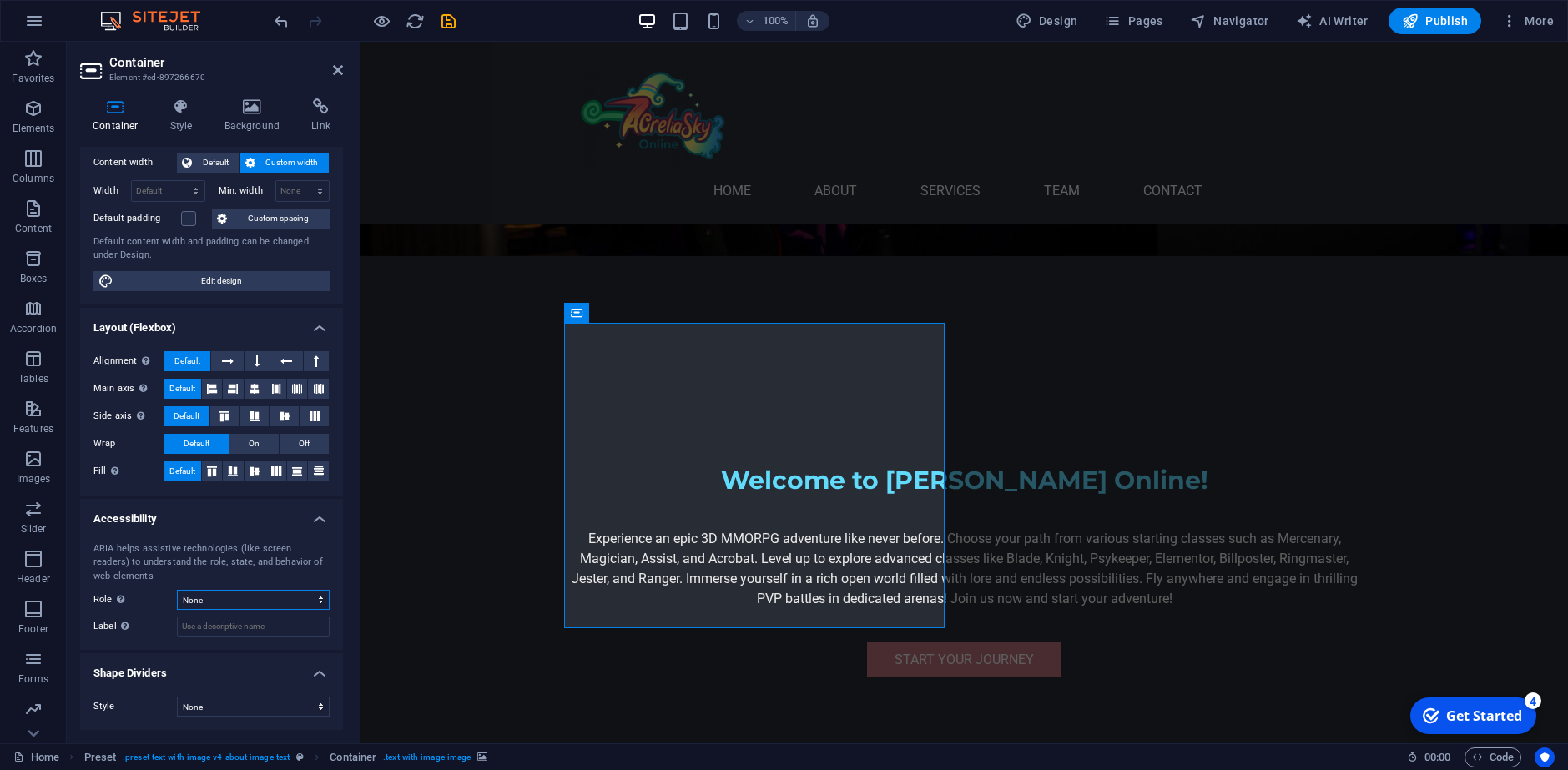
click at [205, 603] on select "None Alert Article Banner Comment Complementary Dialog Footer Header Marquee Pr…" at bounding box center [253, 599] width 153 height 20
click at [136, 564] on div "ARIA helps assistive technologies (like screen readers) to understand the role,…" at bounding box center [212, 563] width 236 height 42
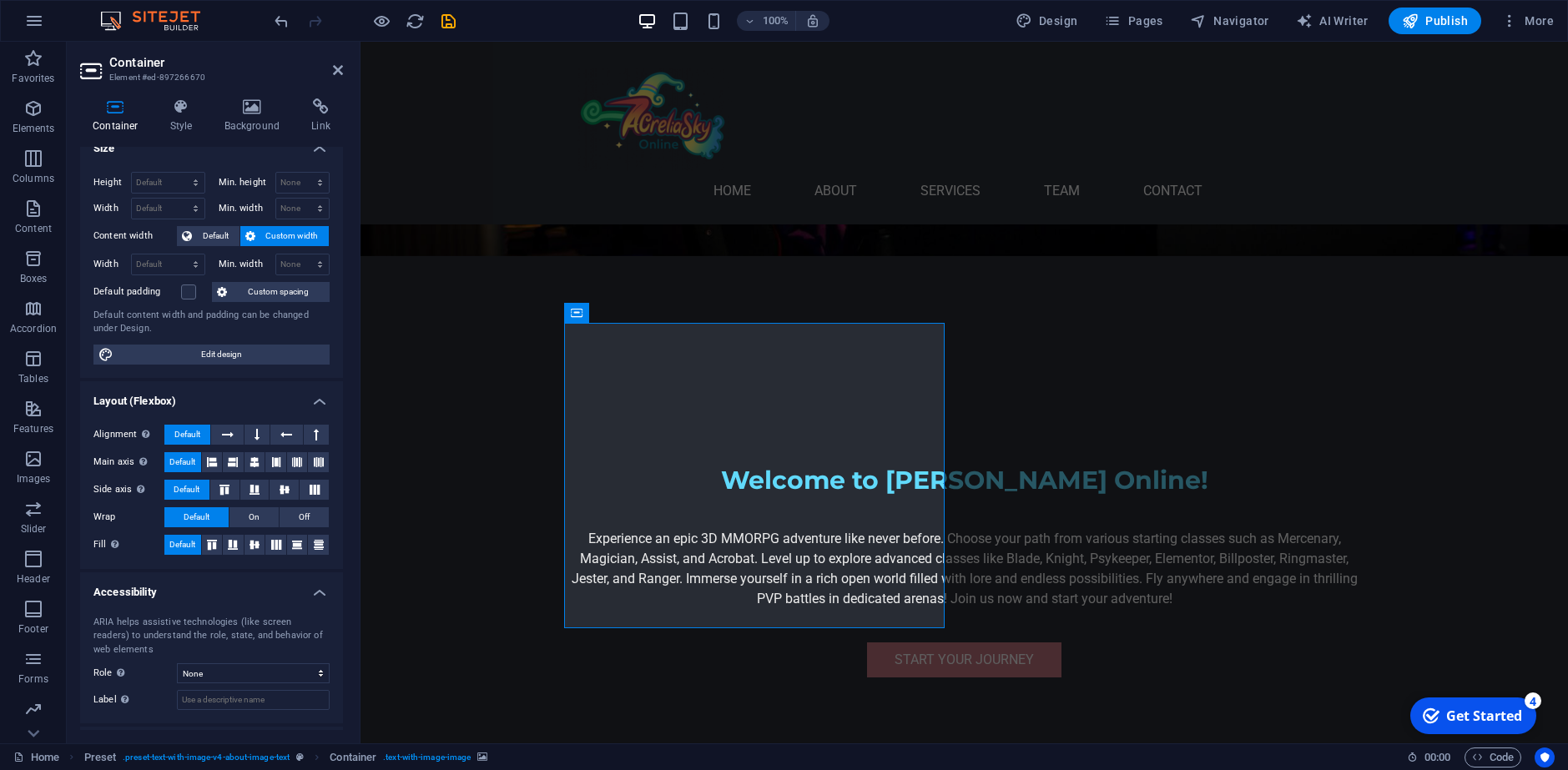
scroll to position [0, 0]
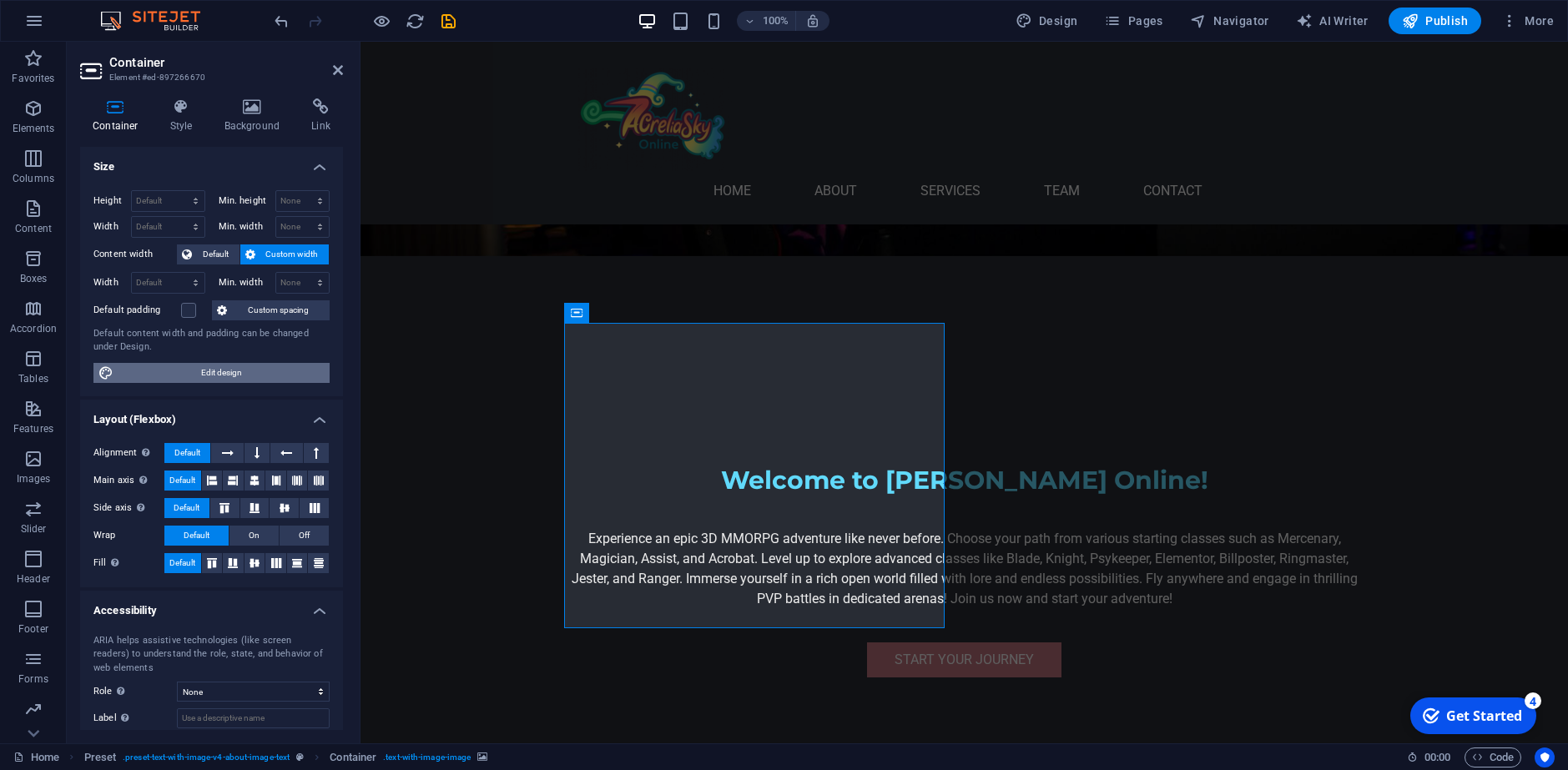
click at [245, 370] on span "Edit design" at bounding box center [222, 372] width 206 height 20
select select "rem"
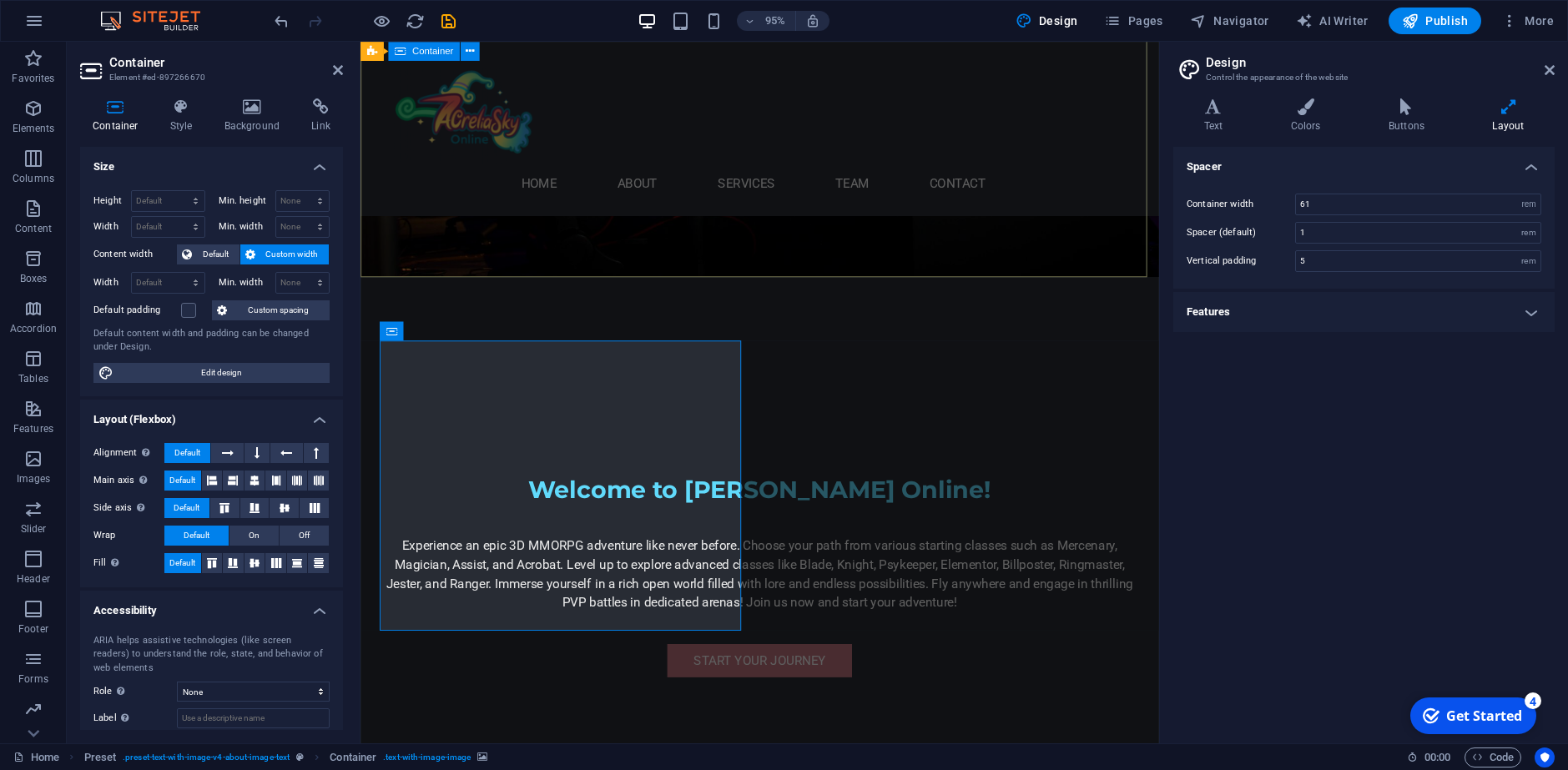
click at [512, 289] on div "Welcome to AureliaSky Online! Experience an epic 3D MMORPG adventure like never…" at bounding box center [780, 533] width 840 height 488
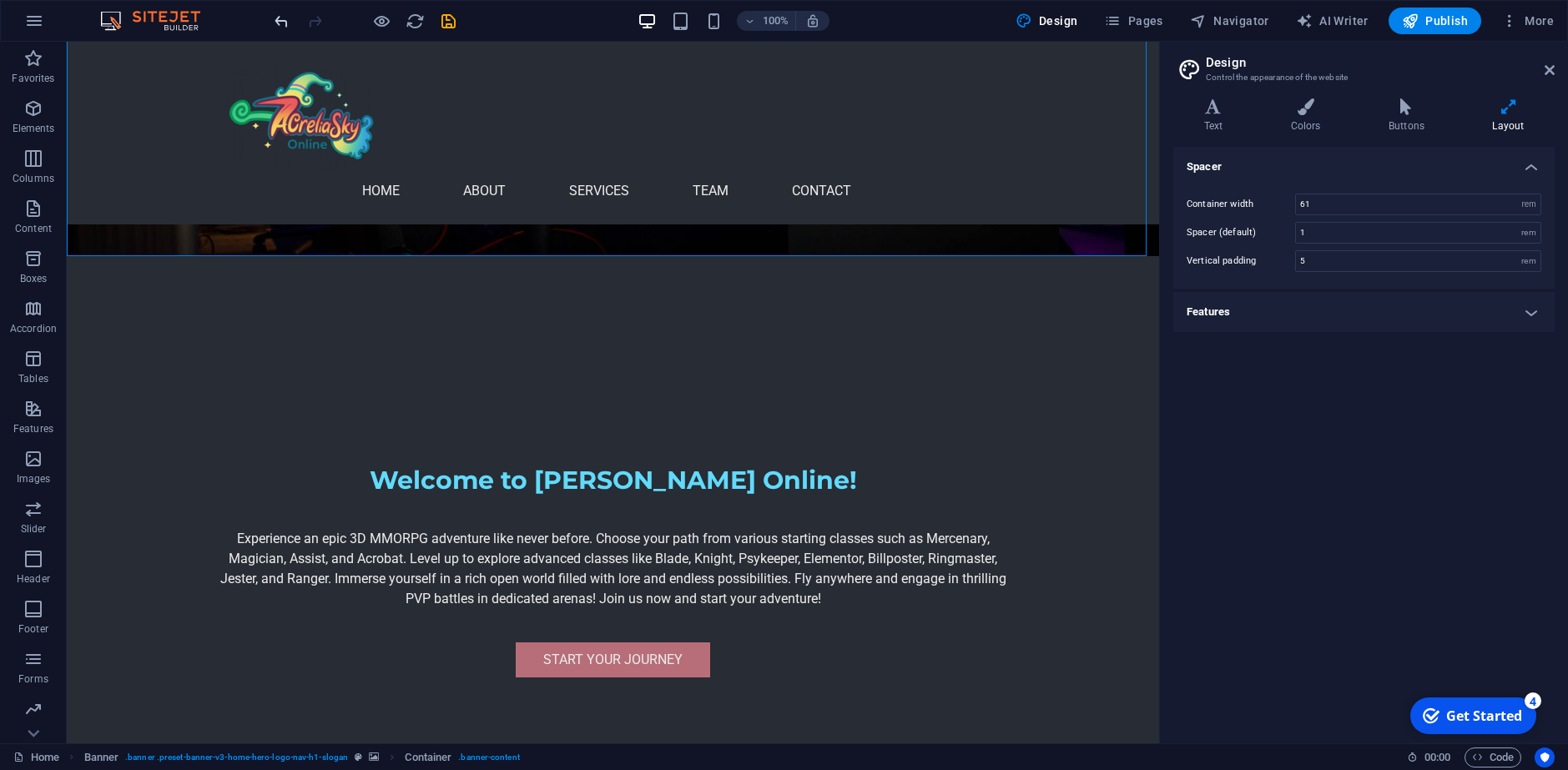
click at [284, 16] on icon "undo" at bounding box center [282, 21] width 19 height 19
click at [280, 16] on icon "undo" at bounding box center [282, 21] width 19 height 19
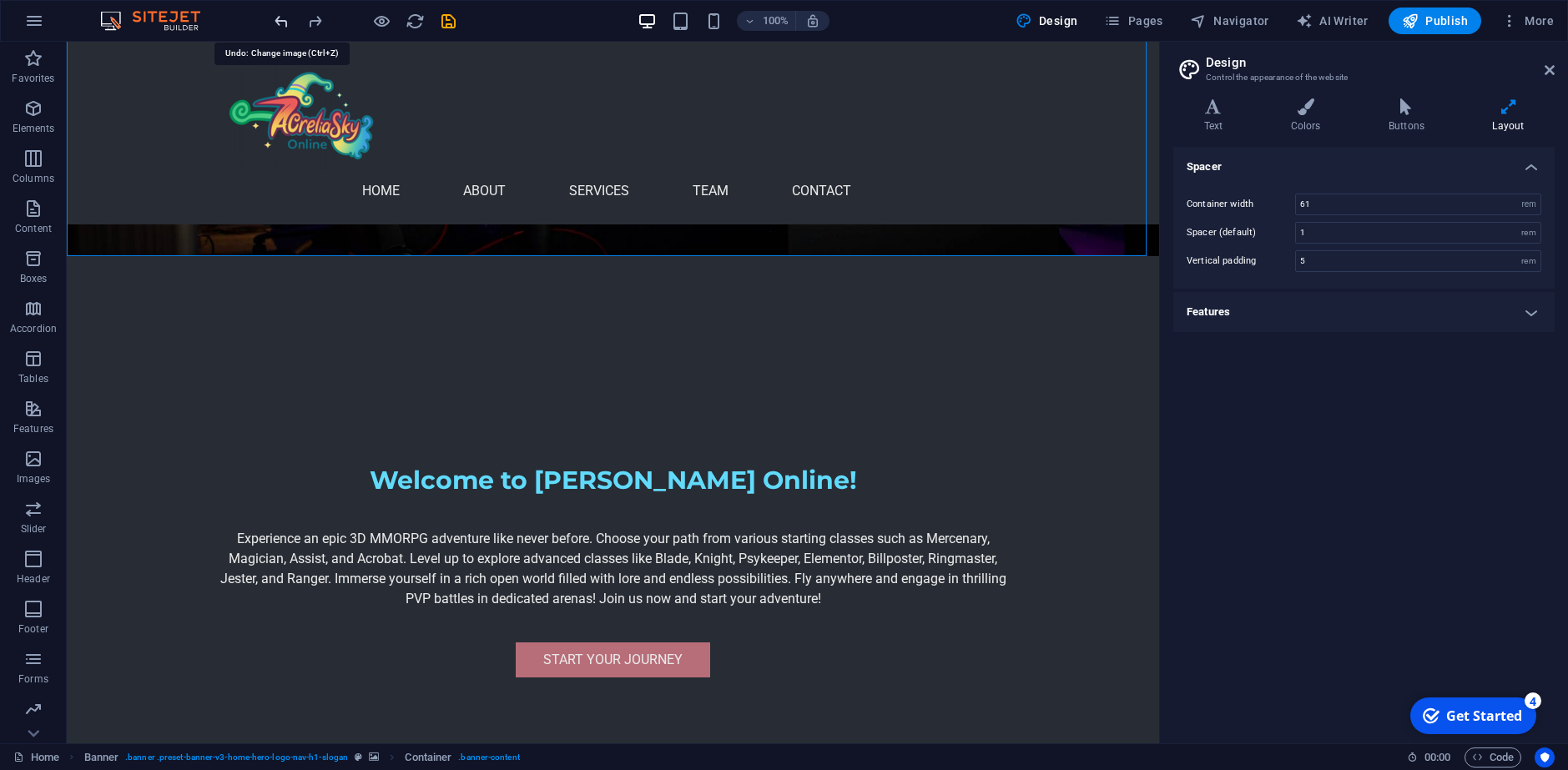
click at [280, 16] on icon "undo" at bounding box center [282, 21] width 19 height 19
click at [280, 16] on div at bounding box center [364, 20] width 187 height 26
click at [305, 19] on icon "redo" at bounding box center [315, 21] width 19 height 19
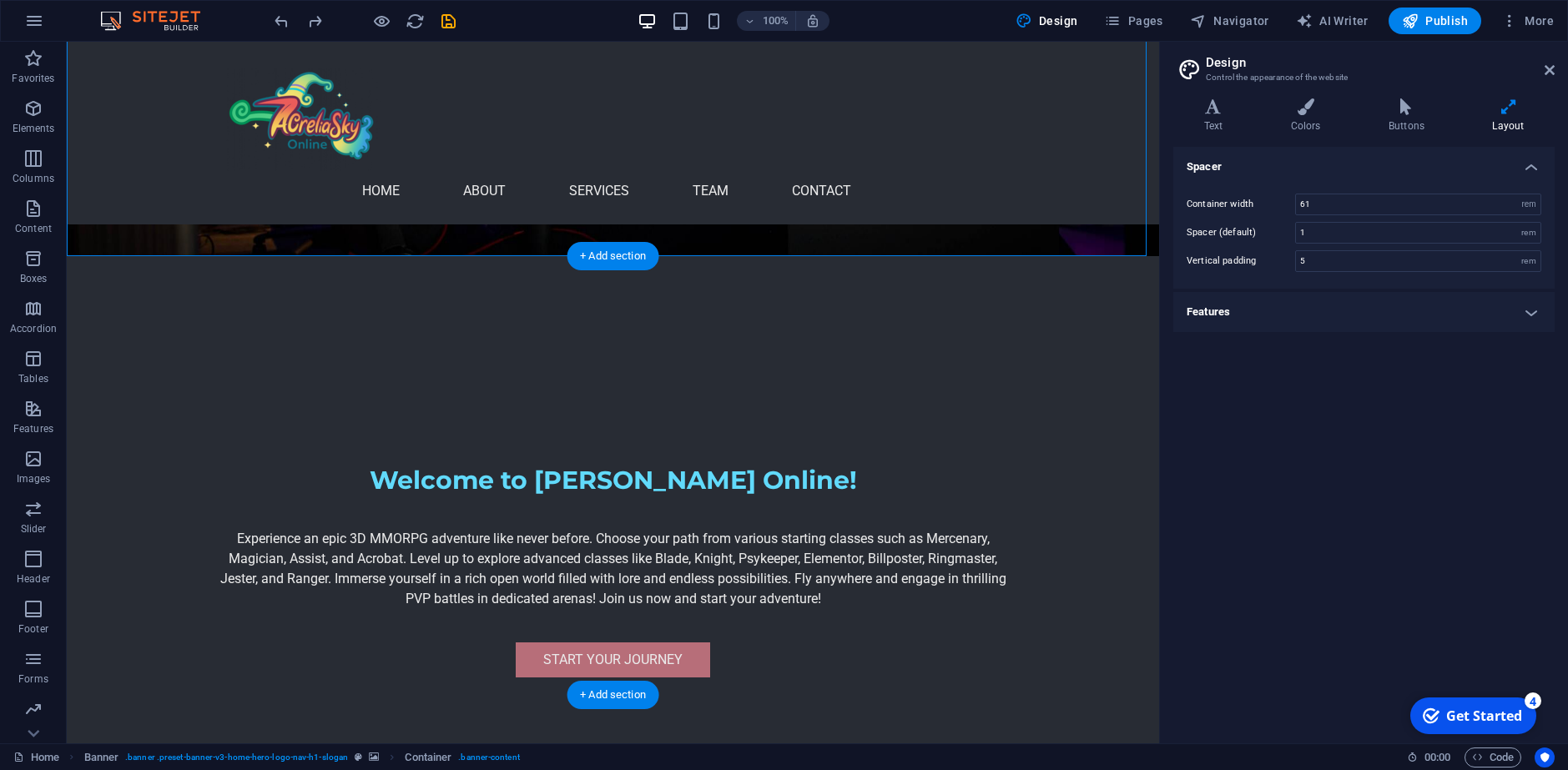
click at [35, 124] on p "Elements" at bounding box center [34, 129] width 43 height 14
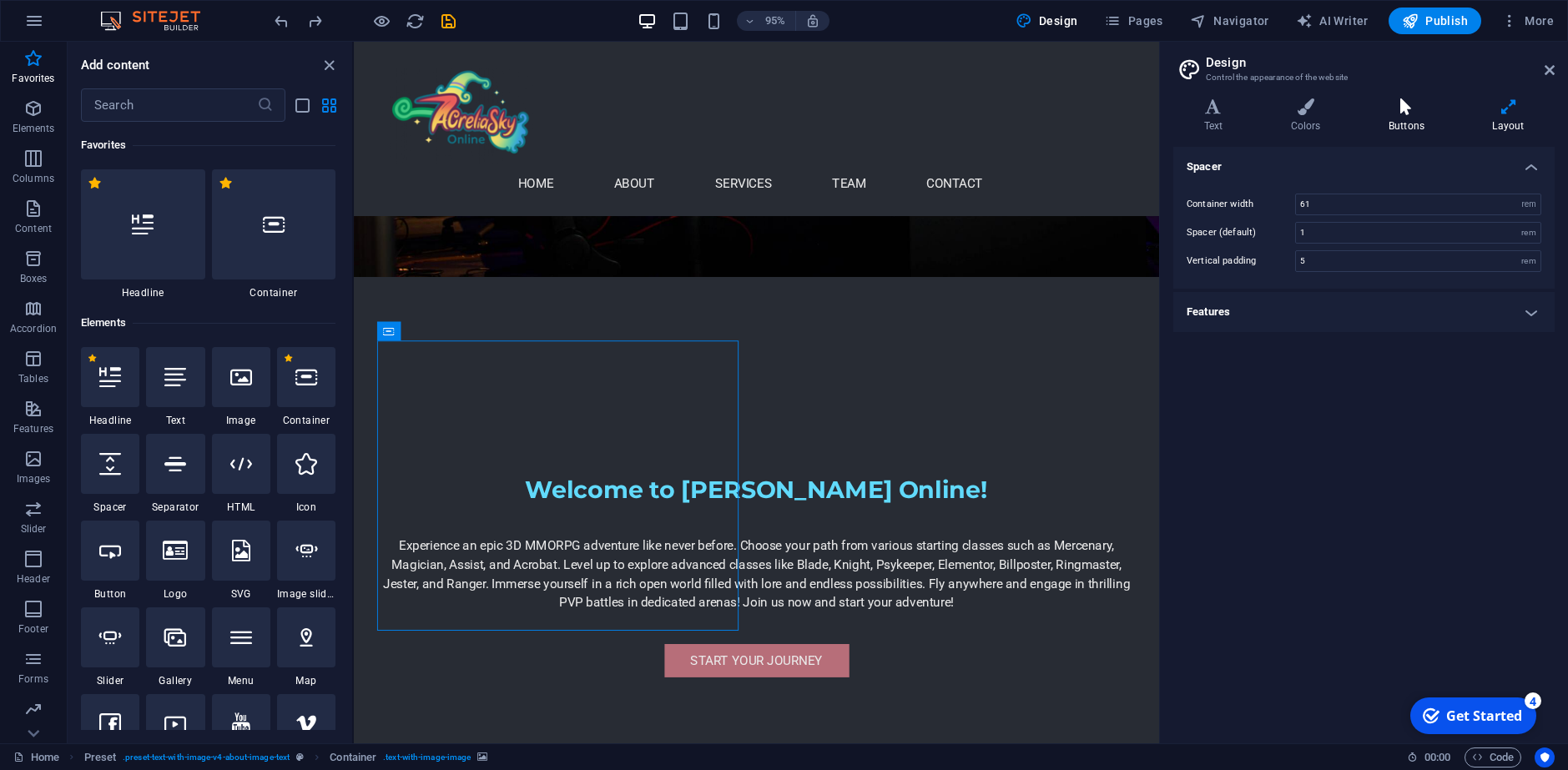
click at [1408, 110] on icon at bounding box center [1405, 107] width 96 height 17
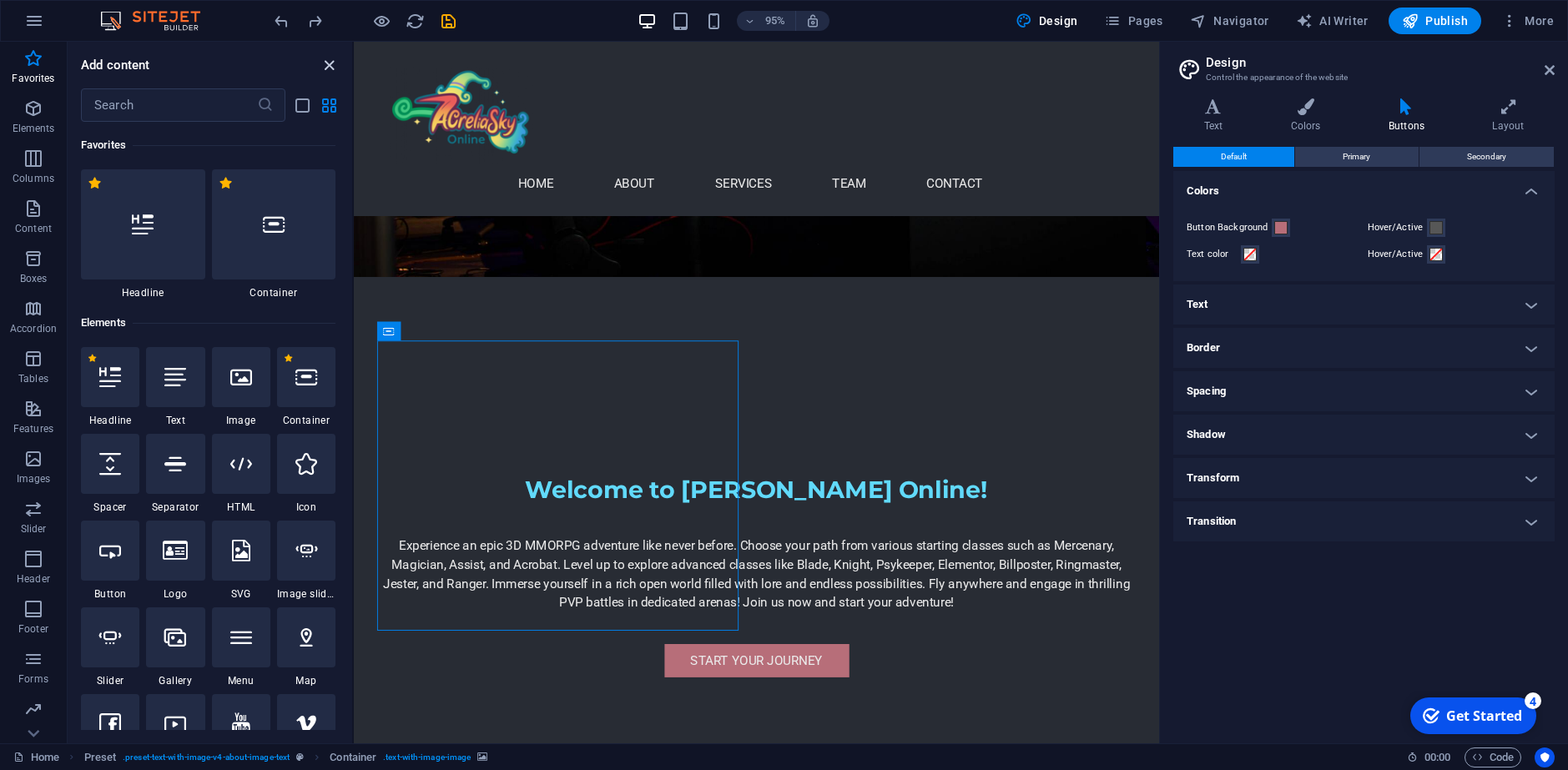
drag, startPoint x: 322, startPoint y: 67, endPoint x: 177, endPoint y: 194, distance: 192.8
click at [322, 67] on icon "close panel" at bounding box center [329, 66] width 19 height 19
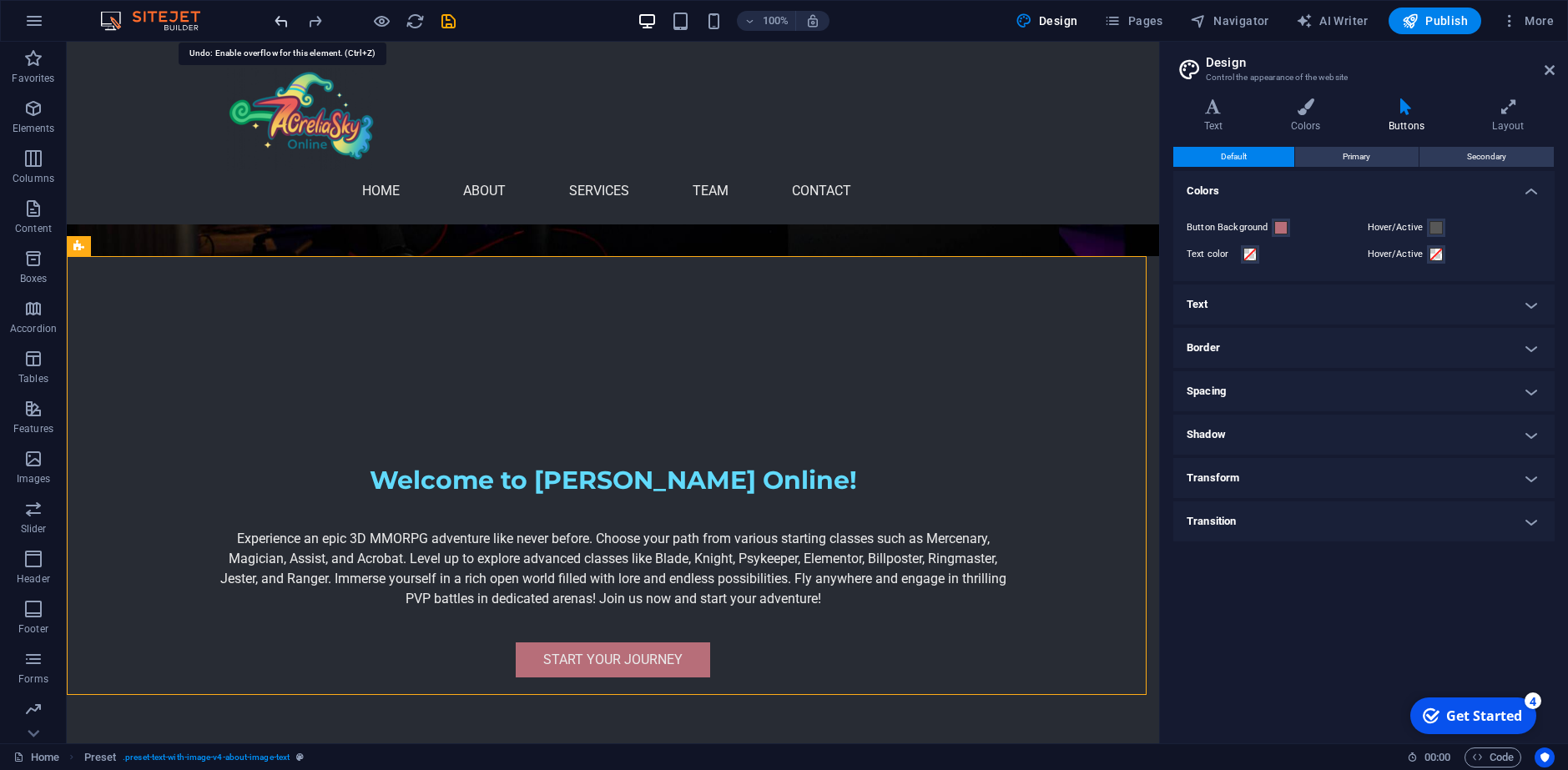
click at [285, 21] on icon "undo" at bounding box center [282, 21] width 19 height 19
click at [285, 22] on icon "undo" at bounding box center [282, 21] width 19 height 19
click at [284, 22] on icon "undo" at bounding box center [282, 21] width 19 height 19
click at [284, 22] on div at bounding box center [364, 20] width 187 height 26
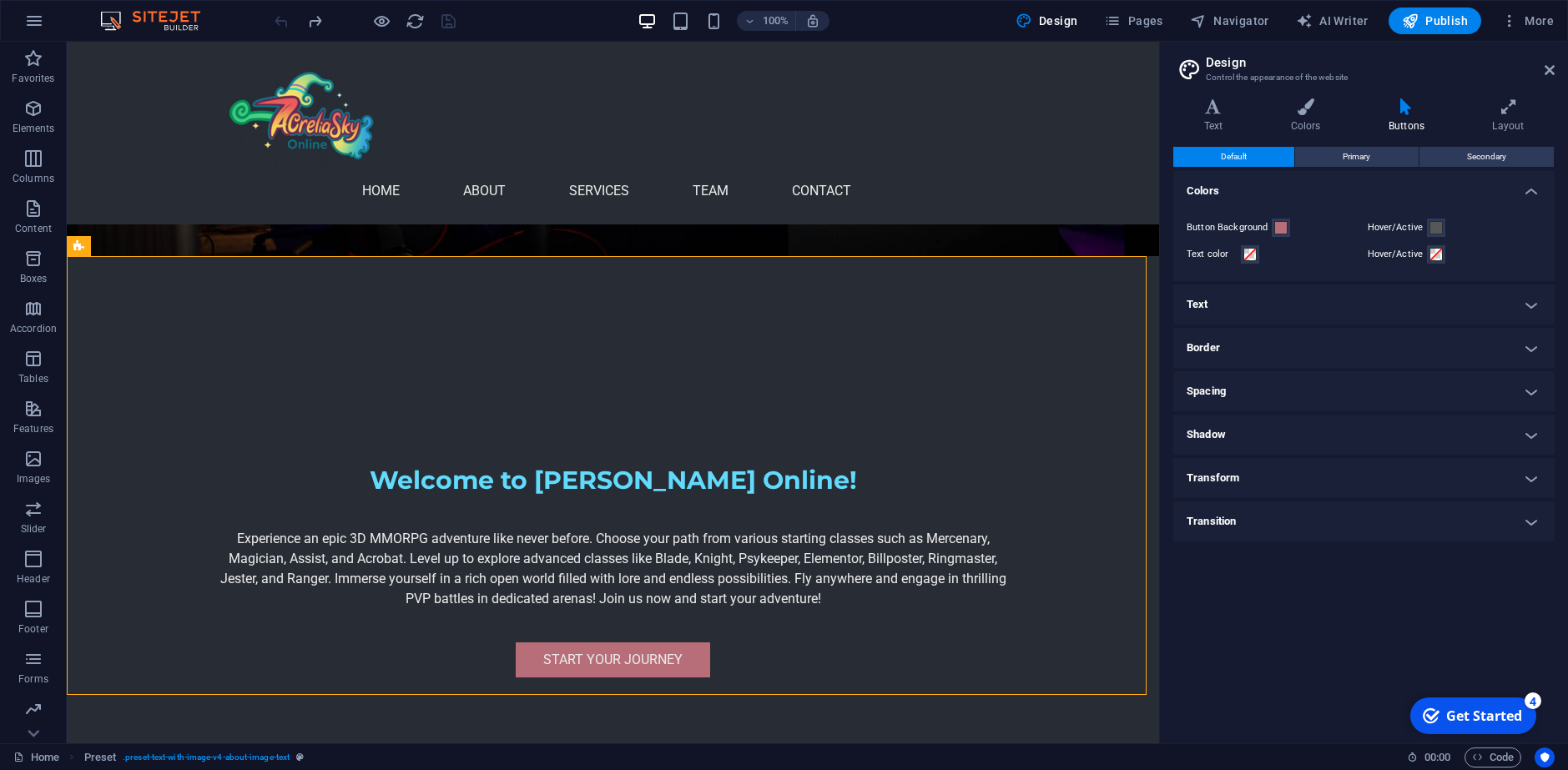
click at [291, 22] on div at bounding box center [364, 20] width 187 height 26
click at [313, 22] on icon "redo" at bounding box center [315, 21] width 19 height 19
click at [316, 16] on icon "redo" at bounding box center [315, 21] width 19 height 19
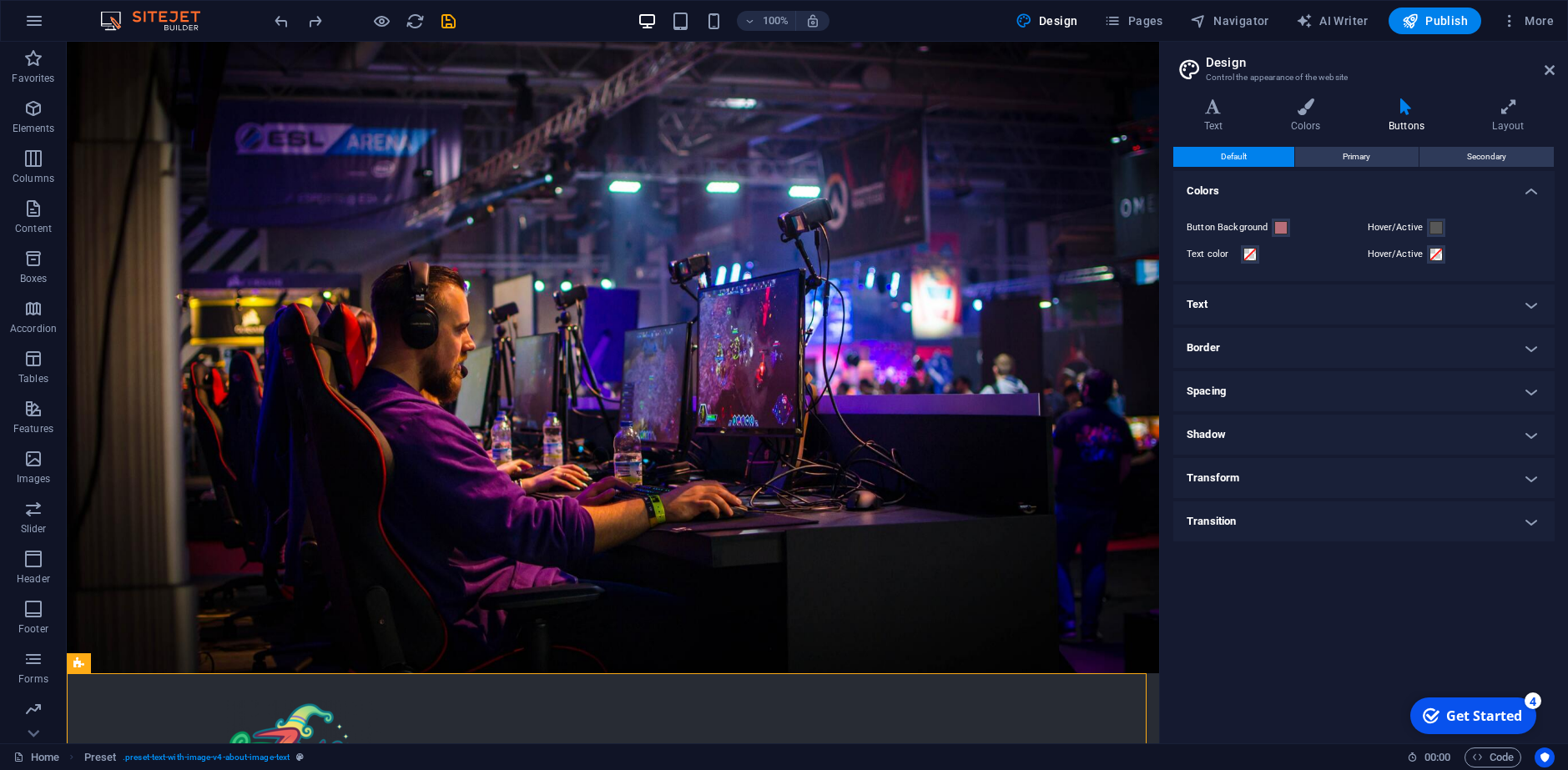
click at [1542, 67] on h2 "Design" at bounding box center [1379, 63] width 349 height 15
click at [1542, 64] on h2 "Design" at bounding box center [1379, 63] width 349 height 15
click at [1556, 69] on aside "Design Control the appearance of the website Variants Text Colors Buttons Layou…" at bounding box center [1362, 392] width 409 height 701
click at [1546, 64] on icon at bounding box center [1549, 70] width 10 height 14
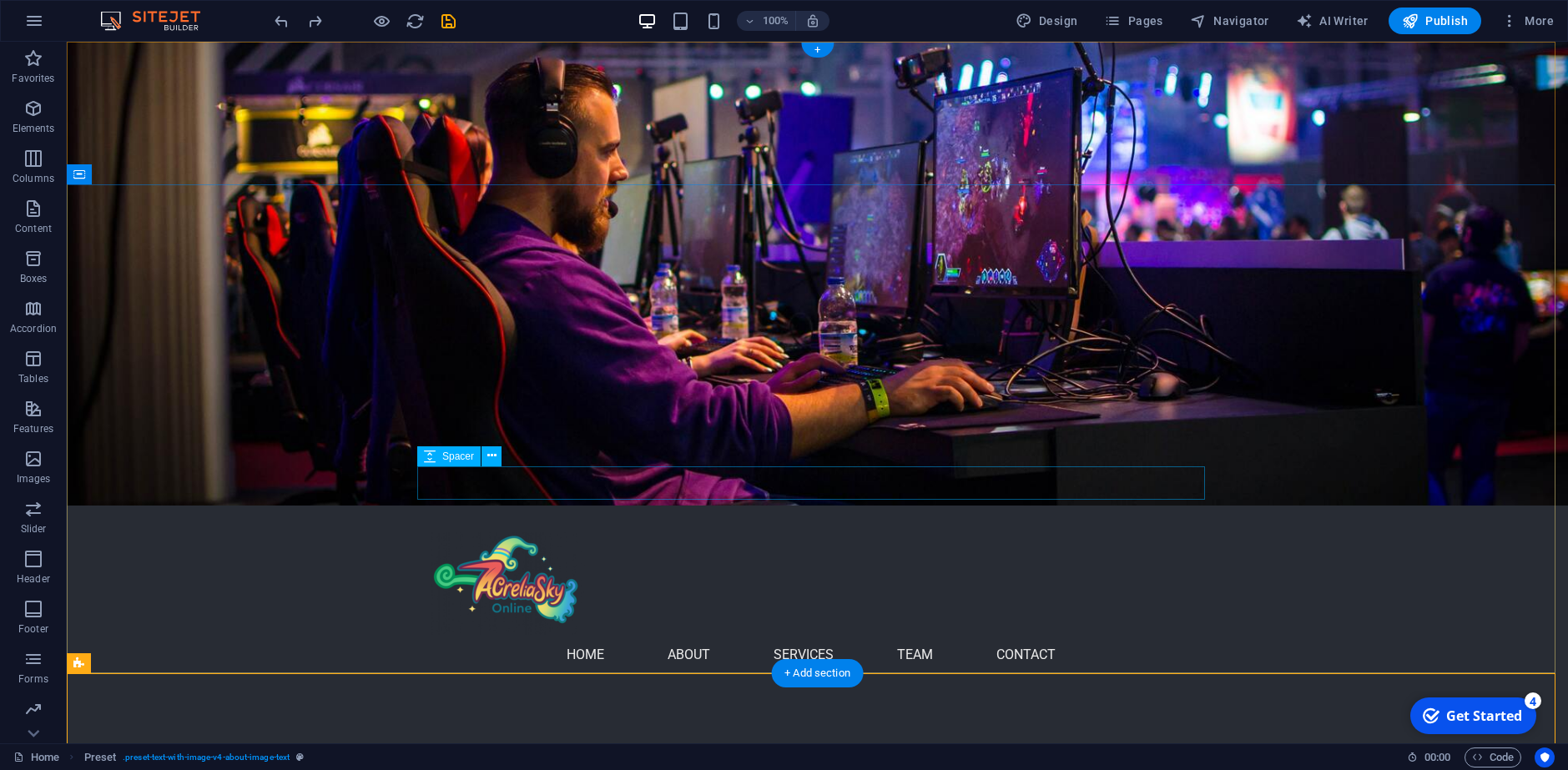
scroll to position [417, 0]
